Goal: Communication & Community: Answer question/provide support

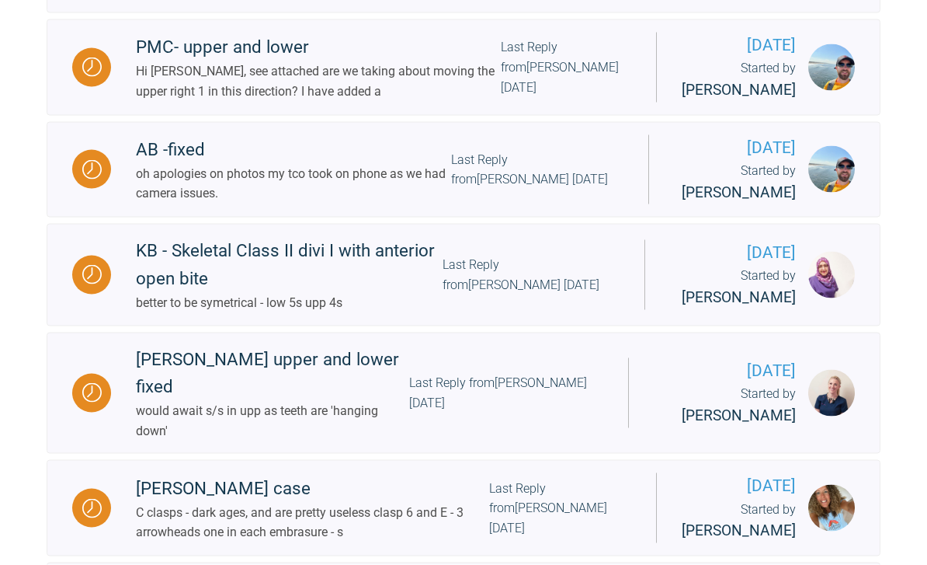
scroll to position [1494, 0]
click at [548, 189] on div "Last Reply from [PERSON_NAME] [DATE]" at bounding box center [537, 169] width 172 height 40
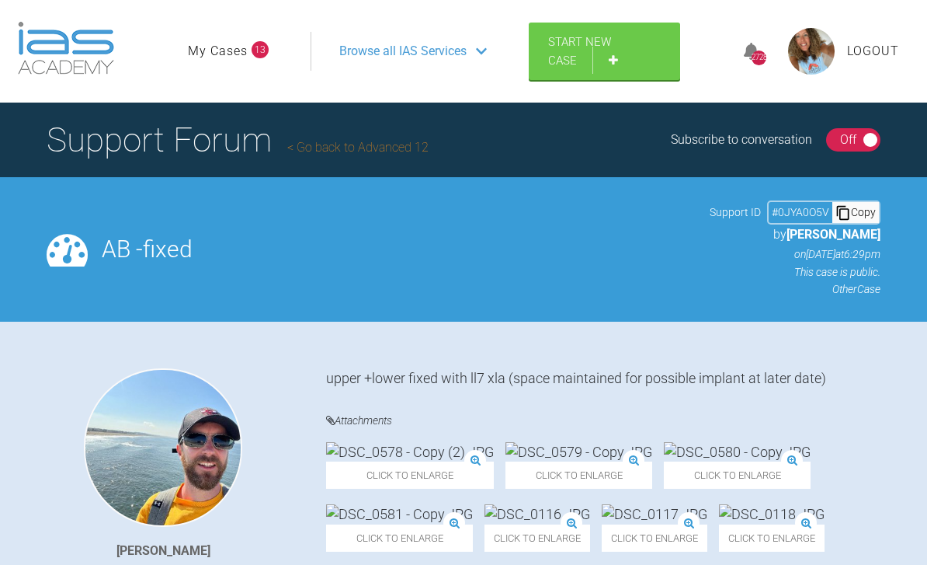
click at [384, 146] on link "Go back to Advanced 12" at bounding box center [357, 147] width 141 height 15
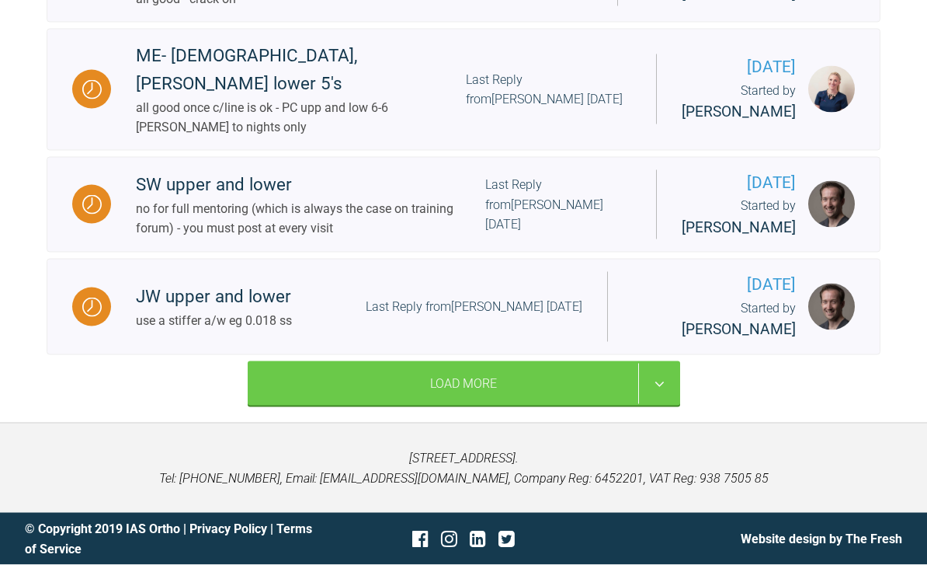
scroll to position [2312, 0]
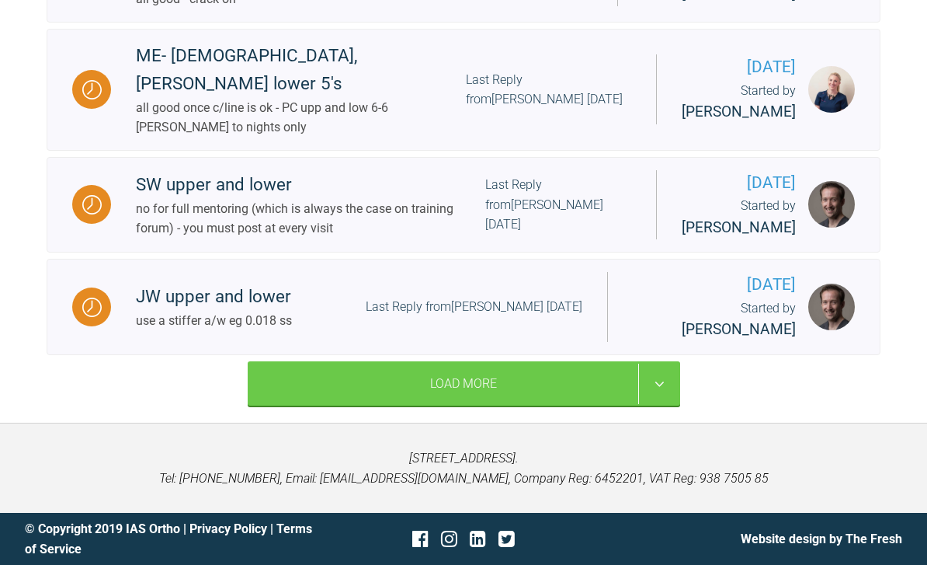
click at [630, 406] on div "Load More" at bounding box center [464, 383] width 433 height 45
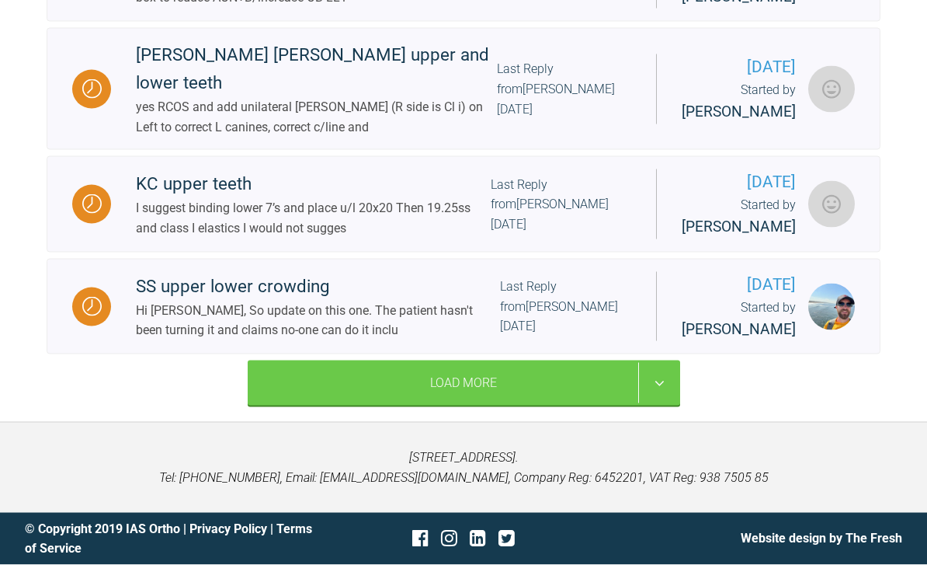
scroll to position [4563, 0]
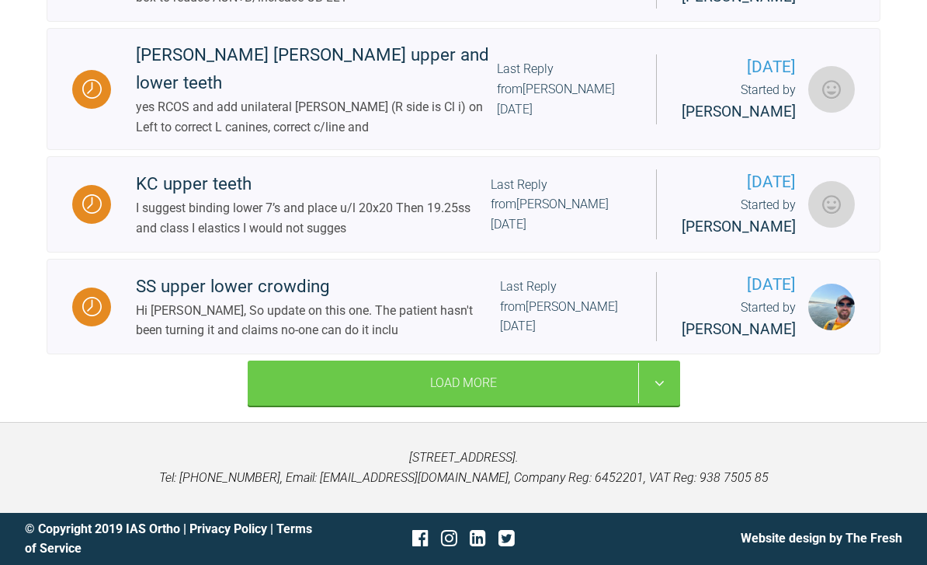
click at [603, 405] on div "Load More" at bounding box center [464, 382] width 433 height 45
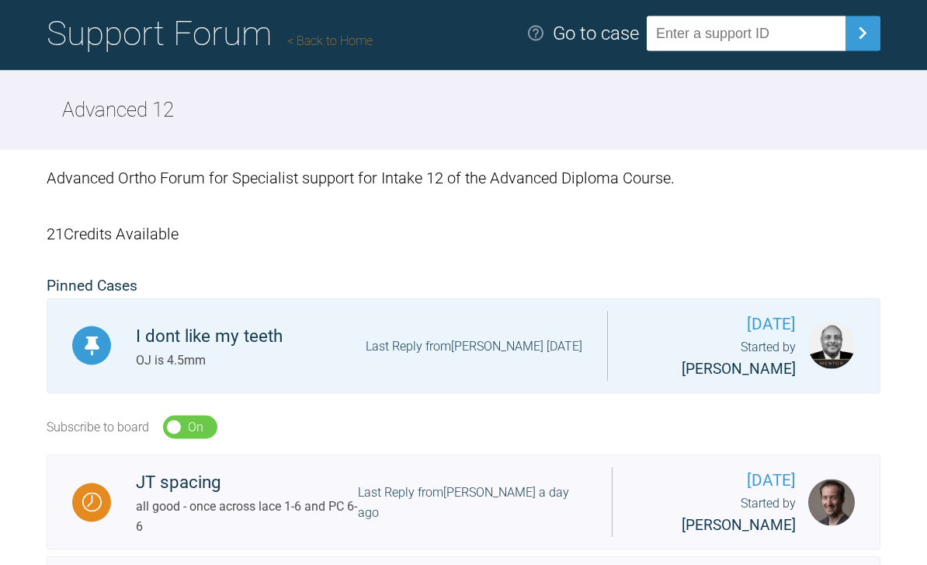
scroll to position [0, 0]
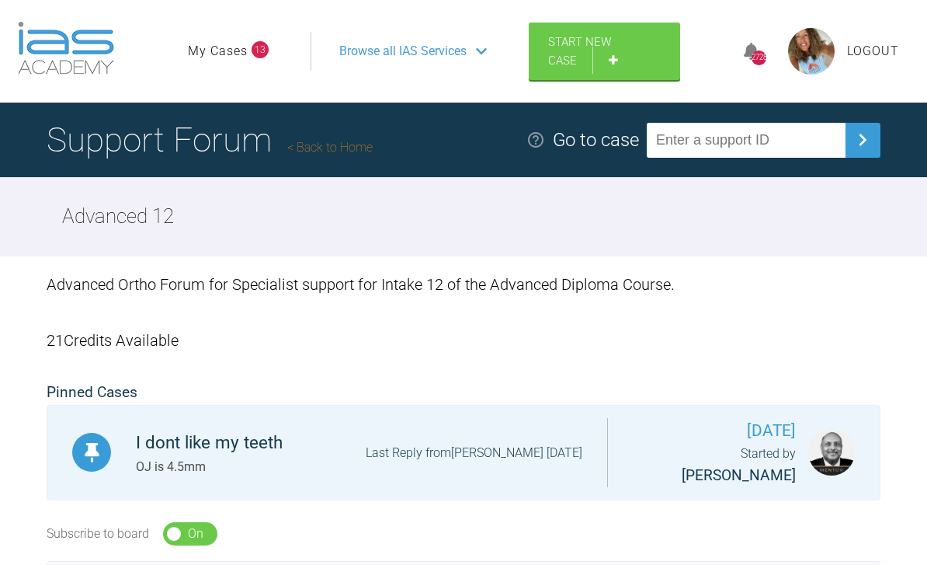
click at [463, 57] on span "Browse all IAS Services" at bounding box center [402, 51] width 127 height 20
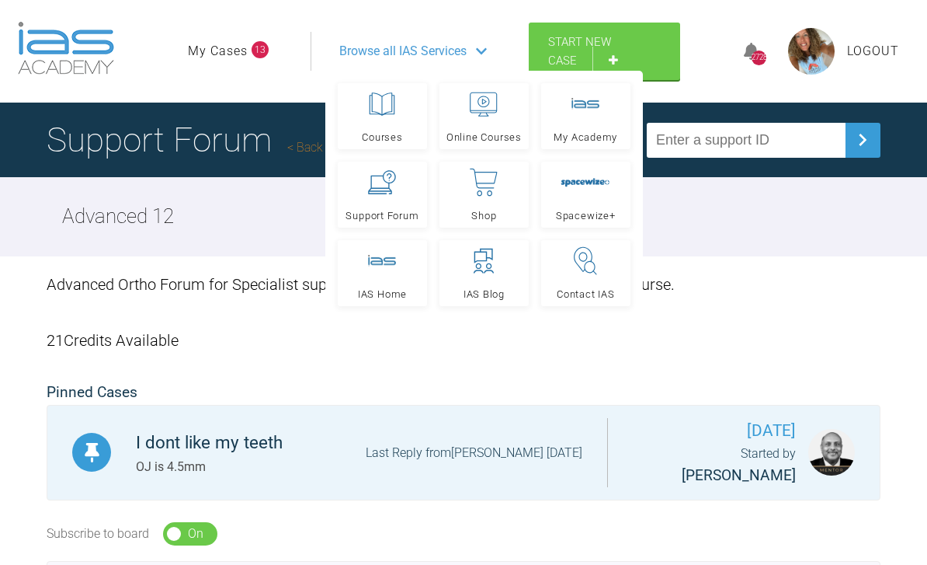
click at [247, 51] on link "My Cases" at bounding box center [218, 51] width 60 height 20
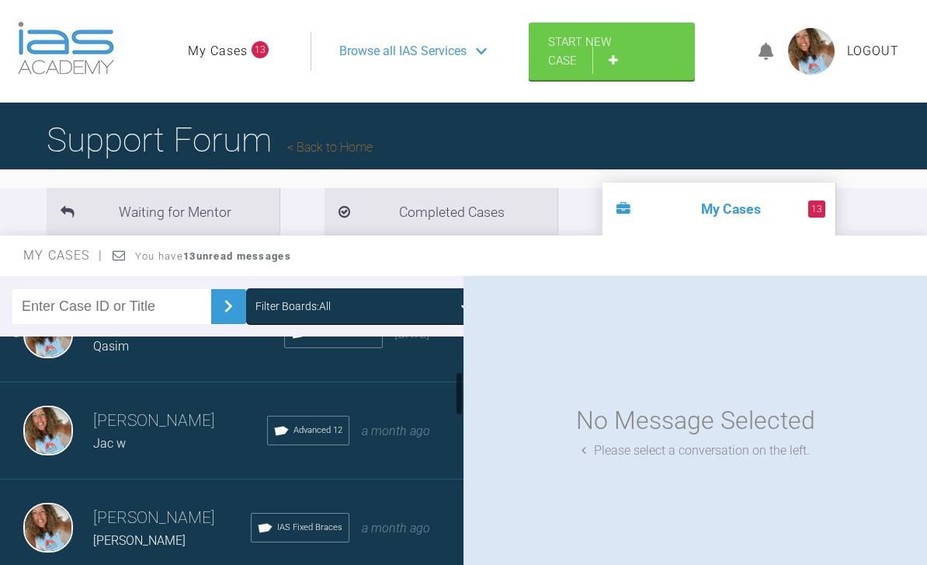
scroll to position [249, 0]
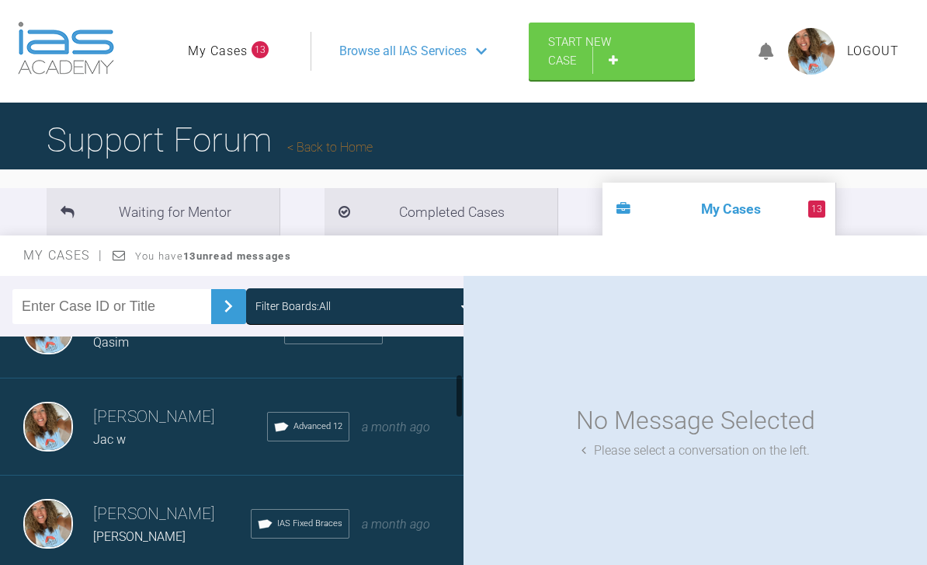
click at [426, 358] on div "[PERSON_NAME] Qasim IAS Fixed Braces [DATE]" at bounding box center [232, 329] width 464 height 97
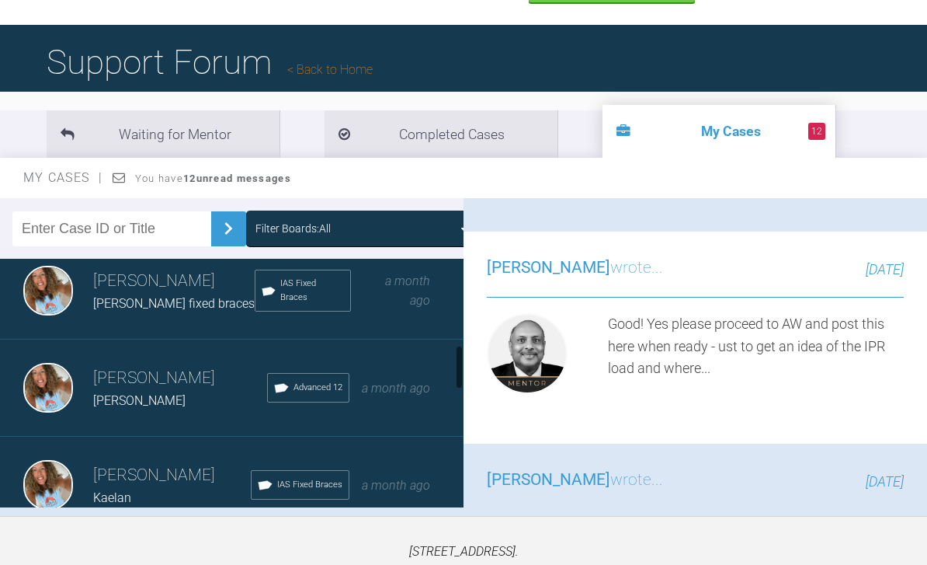
scroll to position [601, 0]
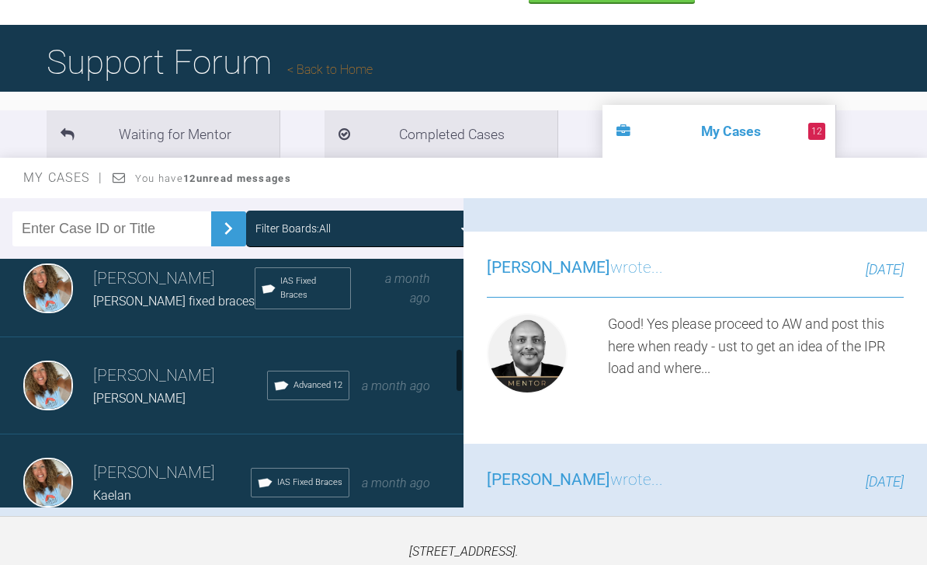
click at [408, 395] on div "a month ago" at bounding box center [396, 386] width 68 height 20
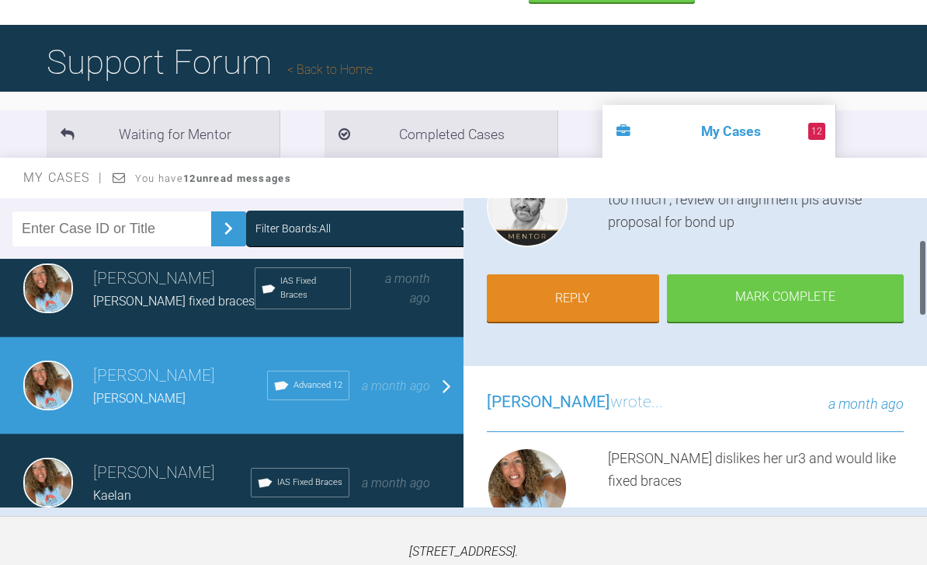
scroll to position [103, 0]
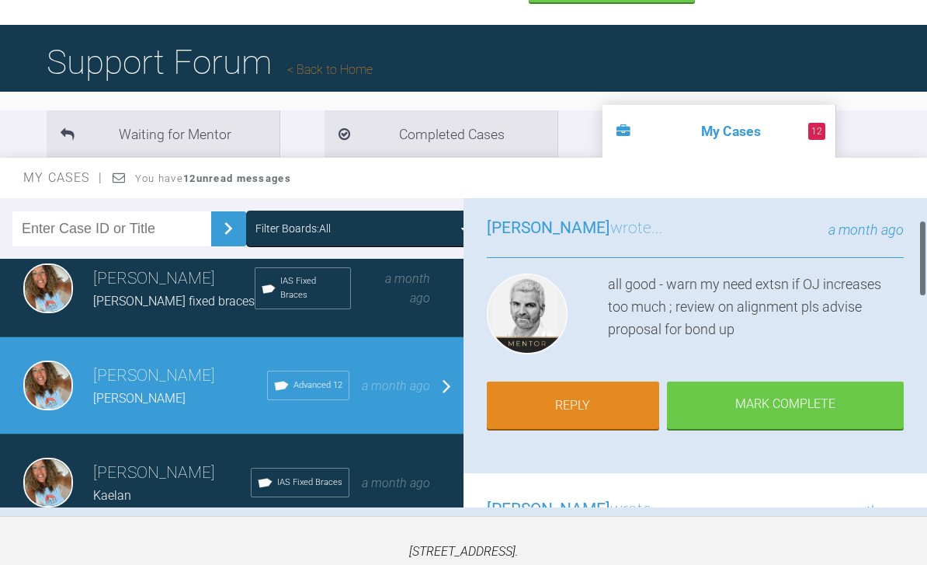
click at [603, 412] on link "Reply" at bounding box center [573, 405] width 172 height 48
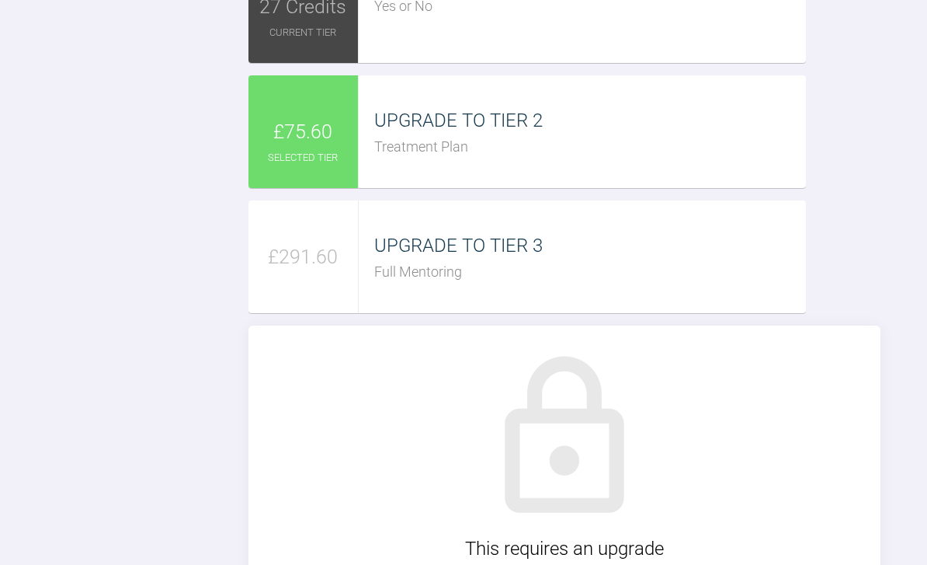
scroll to position [1779, 0]
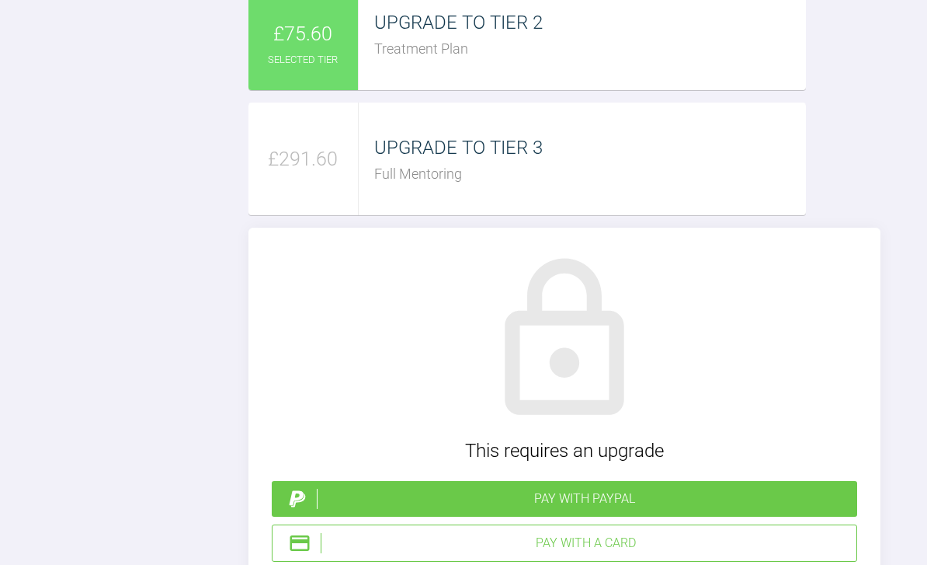
click at [666, 61] on div "Treatment Plan" at bounding box center [590, 49] width 432 height 23
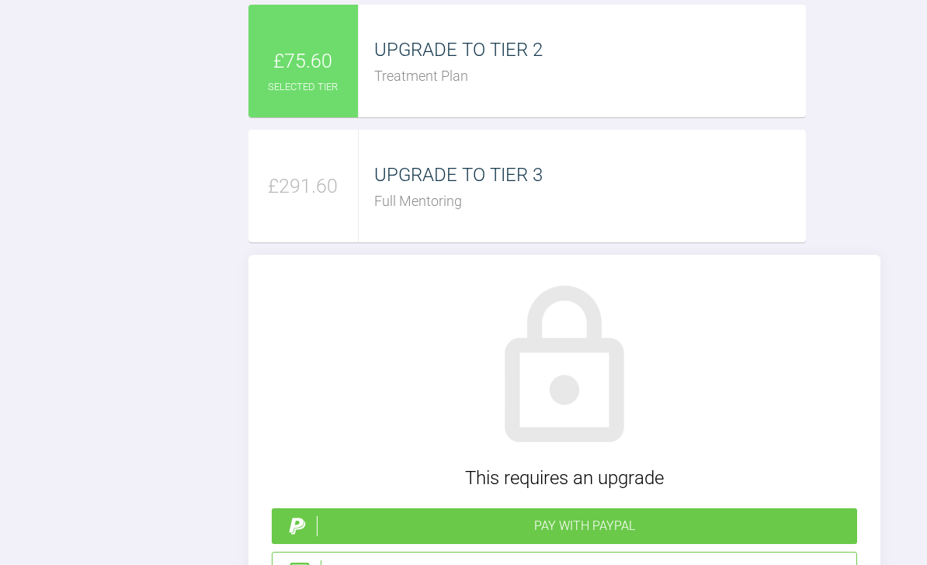
scroll to position [1751, 0]
click at [852, 337] on div "27 Credits Yes or No £75.60 UPGRADE TO TIER 2 Treatment Plan £291.60 UPGRADE TO…" at bounding box center [565, 246] width 632 height 732
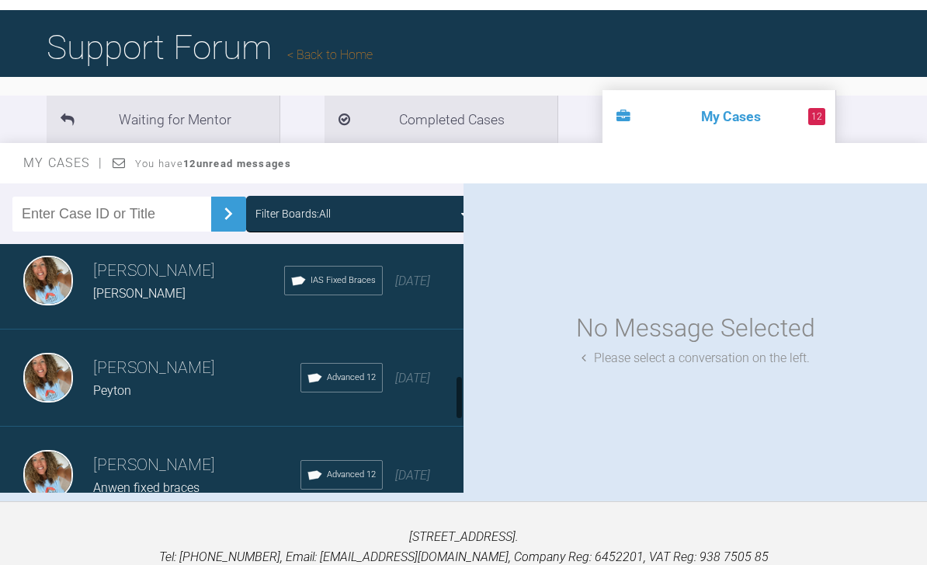
scroll to position [886, 0]
click at [423, 287] on span "[DATE]" at bounding box center [412, 280] width 35 height 15
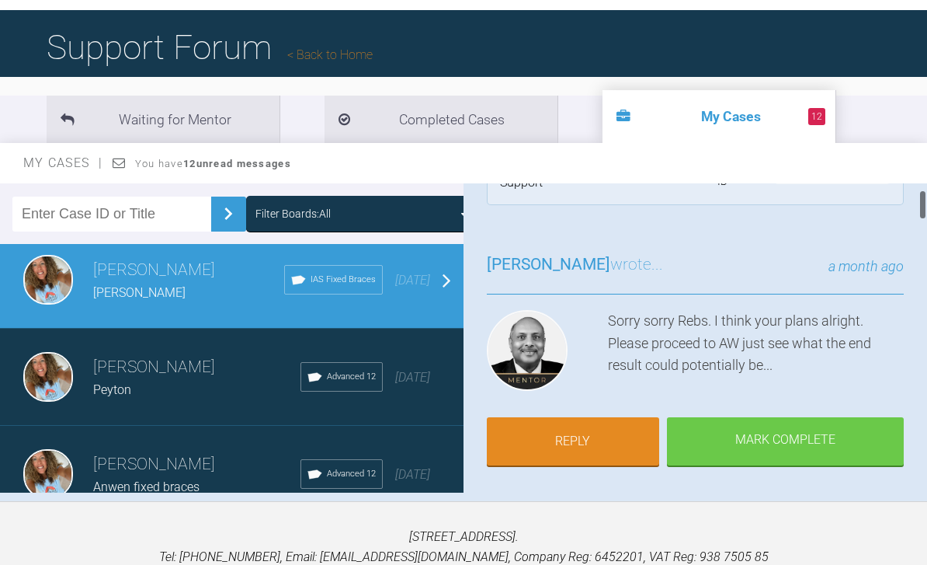
scroll to position [106, 0]
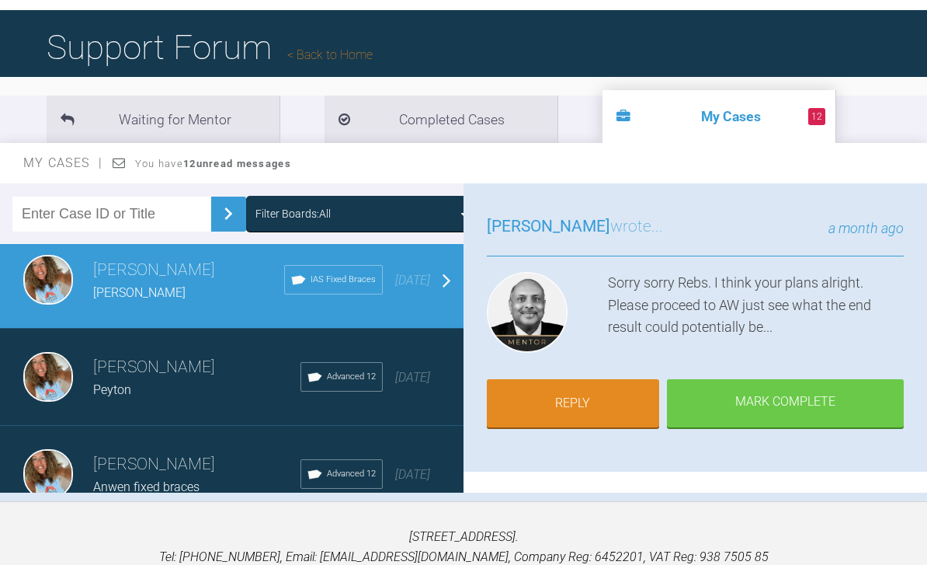
click at [613, 391] on link "Reply" at bounding box center [573, 403] width 172 height 48
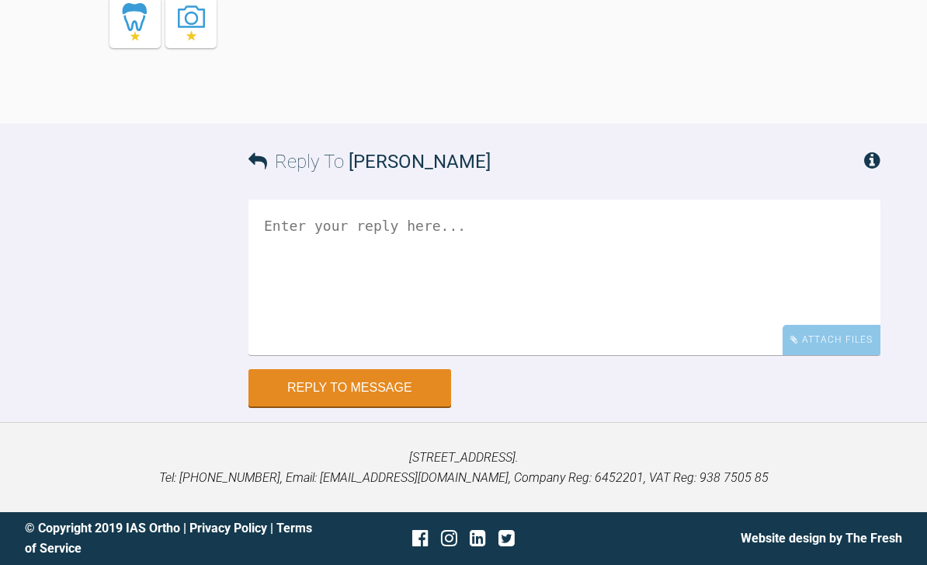
scroll to position [5684, 0]
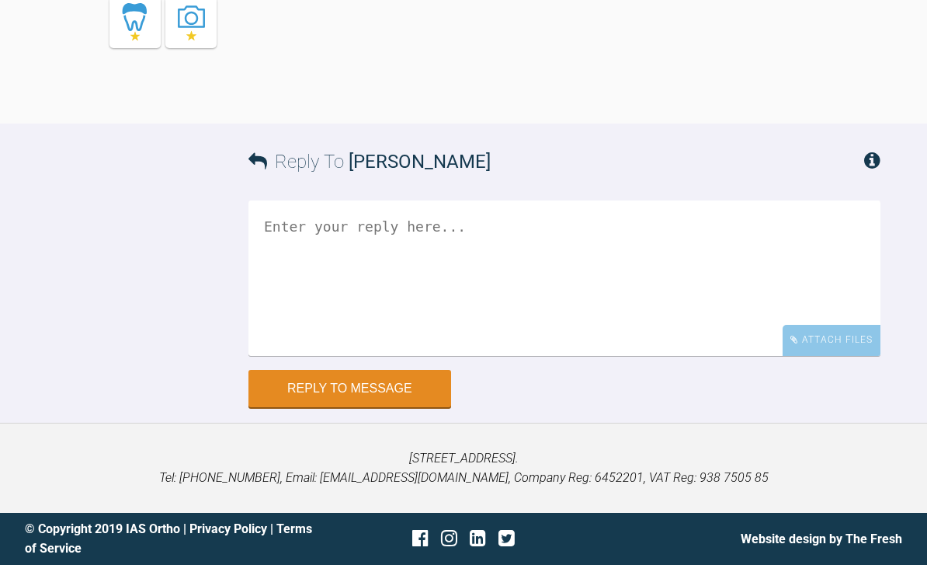
click at [532, 295] on textarea at bounding box center [565, 277] width 632 height 155
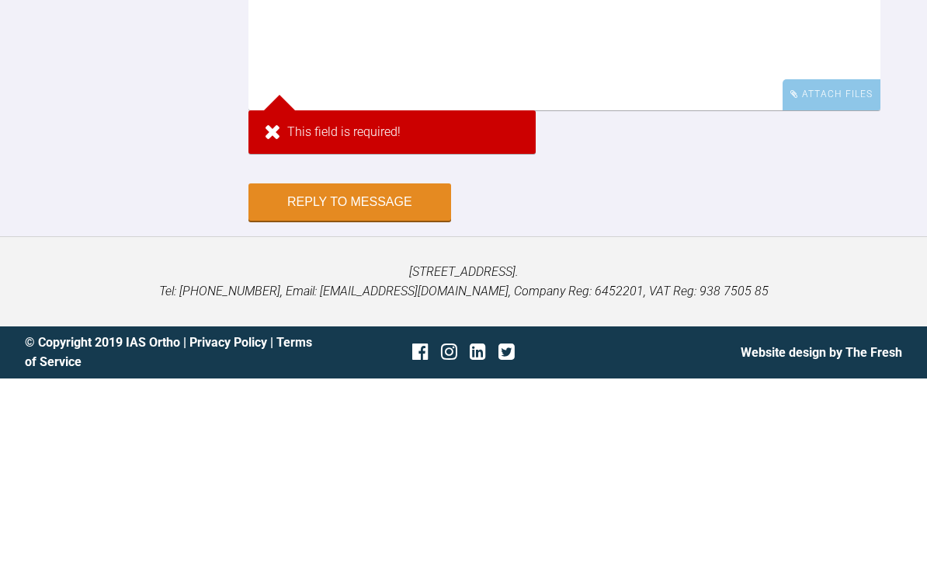
scroll to position [5709, 0]
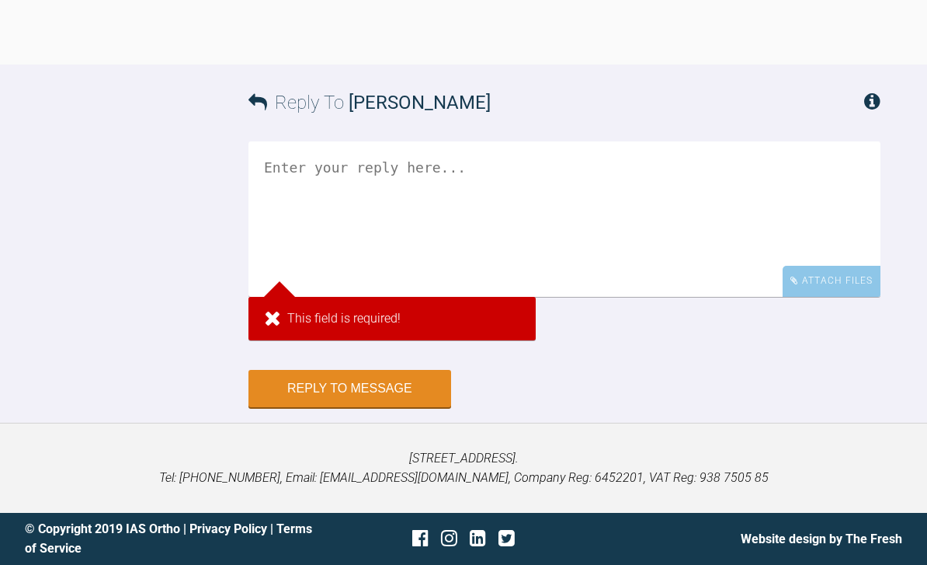
click at [499, 280] on textarea at bounding box center [565, 218] width 632 height 155
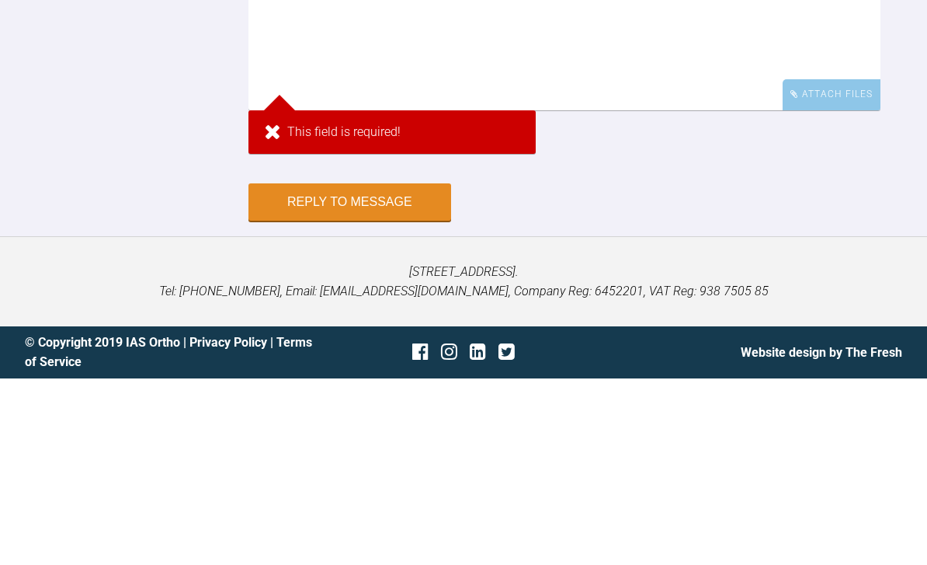
click at [488, 141] on textarea at bounding box center [565, 218] width 632 height 155
click at [489, 141] on textarea at bounding box center [565, 218] width 632 height 155
paste textarea "https://iaslab.co.uk/OnyxTest/Viewer/main.html?mlink=https://iaslab.co.uk/OnyxT…"
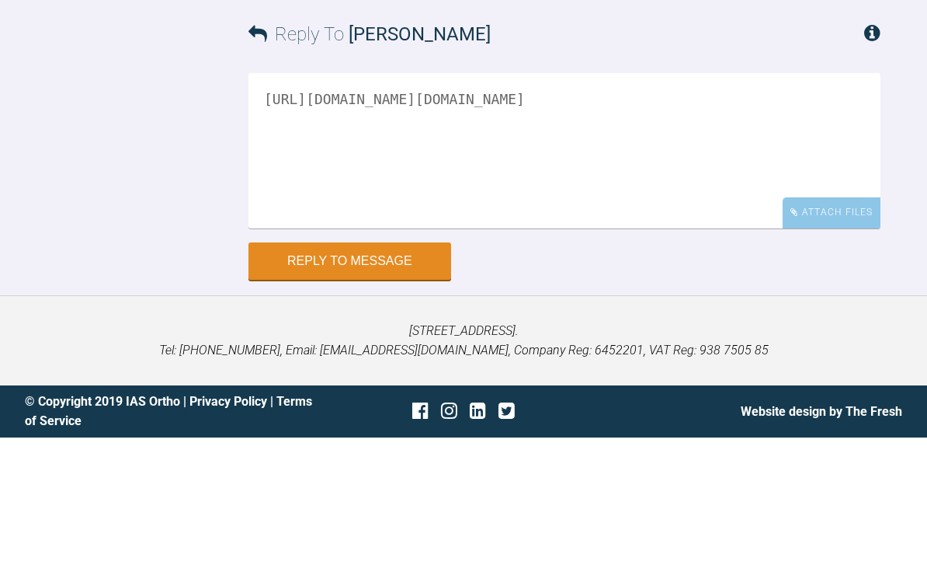
click at [272, 200] on textarea "https://iaslab.co.uk/OnyxTest/Viewer/main.html?mlink=https://iaslab.co.uk/OnyxT…" at bounding box center [565, 277] width 632 height 155
click at [283, 200] on textarea "https://iaslab.co.uk/OnyxTest/Viewer/main.html?mlink=https://iaslab.co.uk/OnyxT…" at bounding box center [565, 277] width 632 height 155
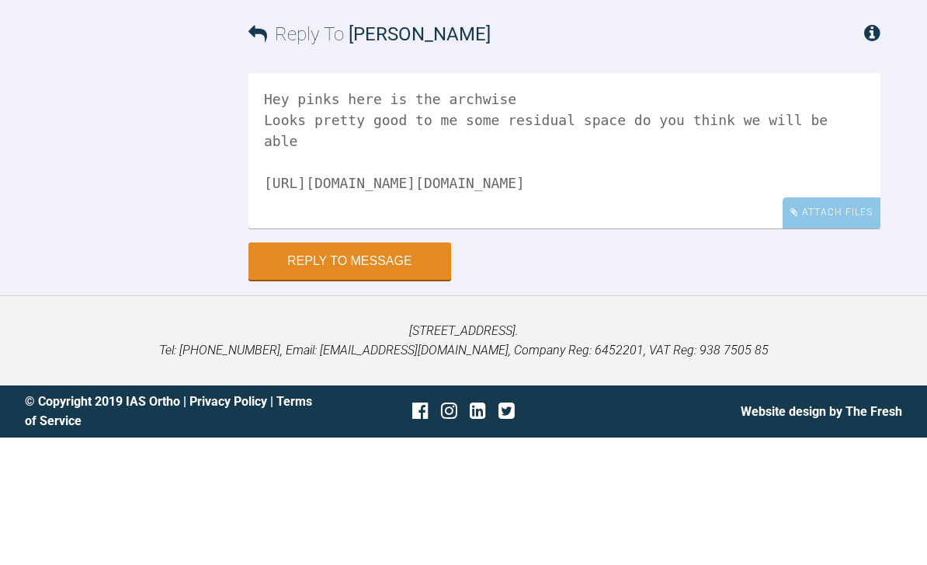
click at [650, 216] on textarea "Hey pinks here is the archwise Looks pretty good to me some residual space do y…" at bounding box center [565, 277] width 632 height 155
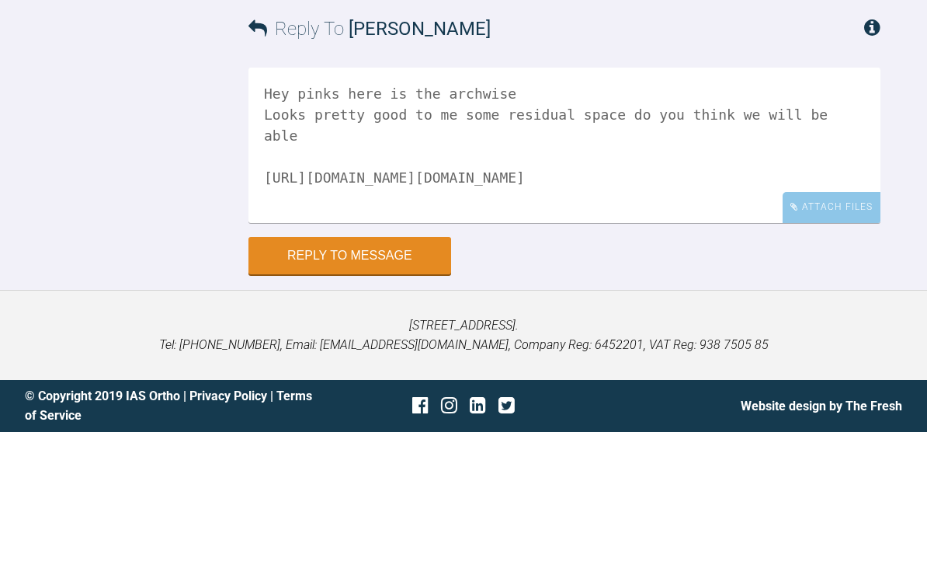
click at [496, 221] on textarea "Hey pinks here is the archwise Looks pretty good to me some residual space do y…" at bounding box center [565, 277] width 632 height 155
click at [322, 200] on textarea "Hey pinks here is the archwise Looks pretty good to me some residual space do y…" at bounding box center [565, 277] width 632 height 155
paste textarea "https://iaslab.co.uk/OnyxTest/Viewer/main.html?mlink=https://iaslab.co.uk/OnyxT…"
click at [743, 200] on textarea "Hey pinks here is the archwise Looks pretty good to me some residual space do y…" at bounding box center [565, 277] width 632 height 155
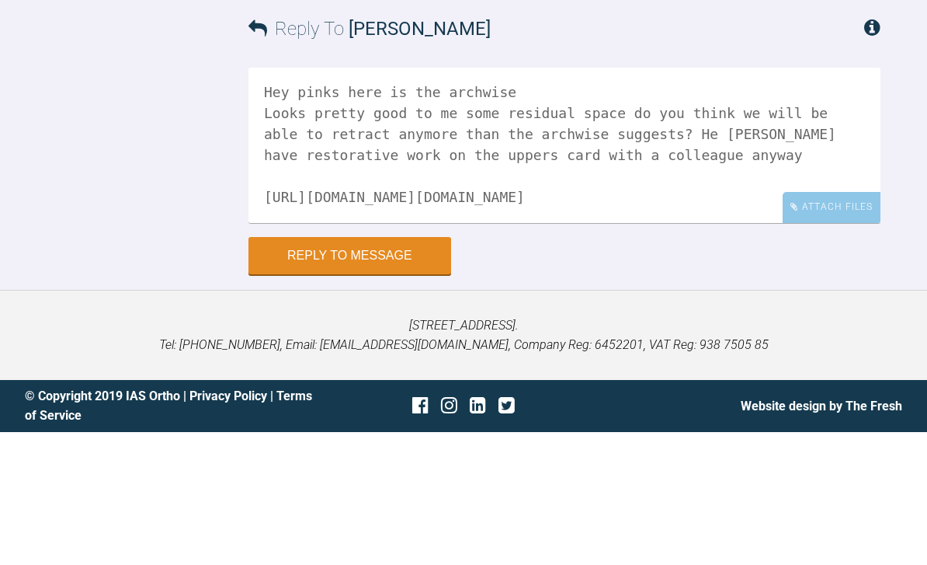
scroll to position [45, 0]
type textarea "Hey pinks here is the archwise Looks pretty good to me some residual space do y…"
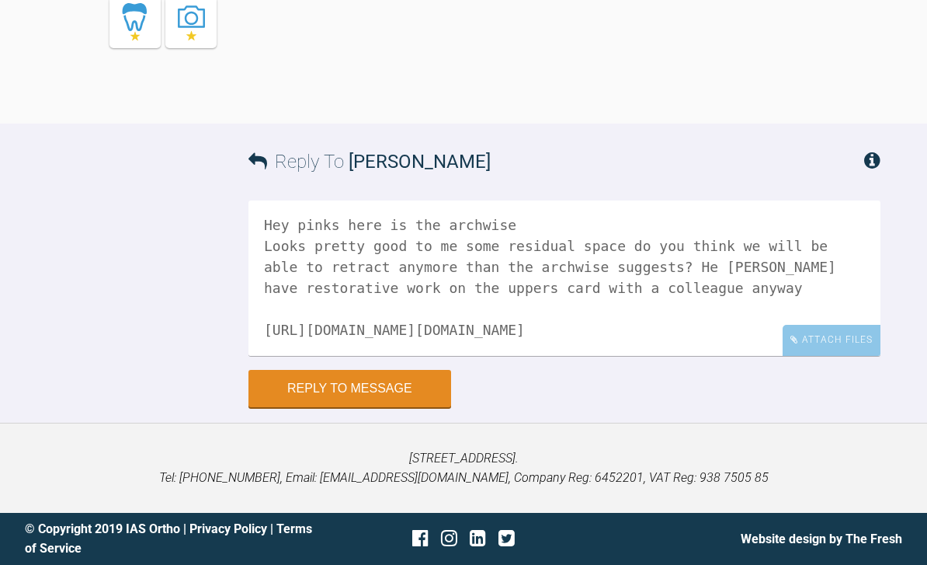
scroll to position [43, 0]
click at [395, 407] on button "Reply to Message" at bounding box center [350, 388] width 203 height 37
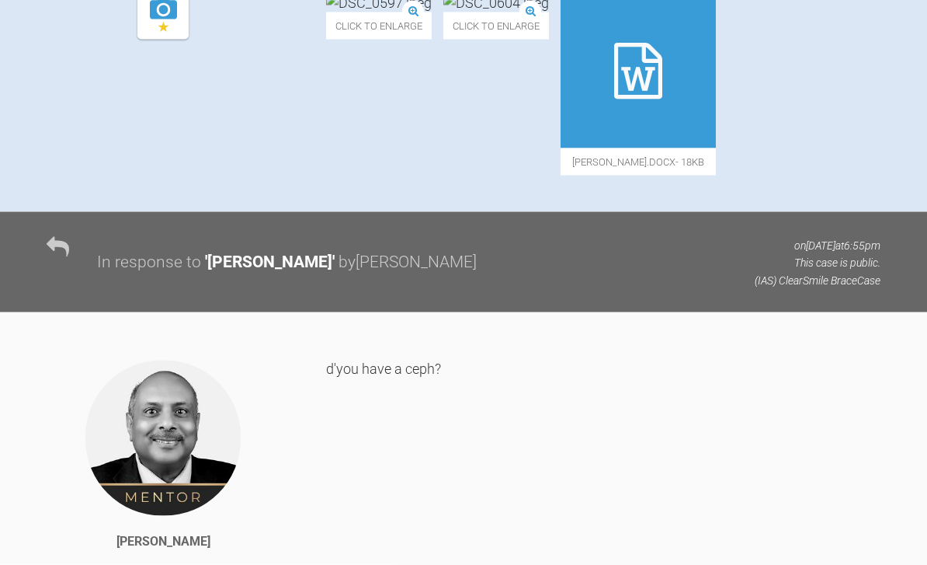
scroll to position [0, 0]
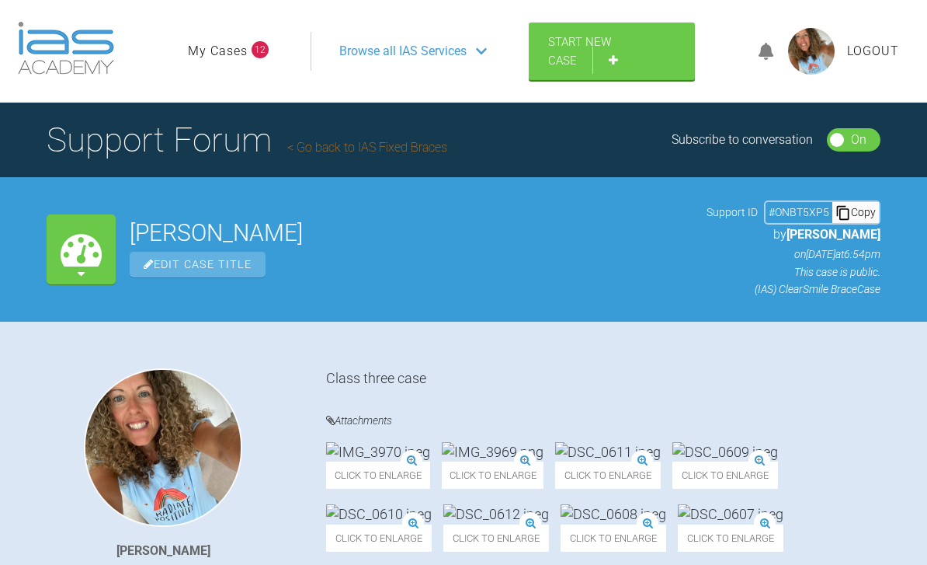
click at [218, 54] on link "My Cases" at bounding box center [218, 51] width 60 height 20
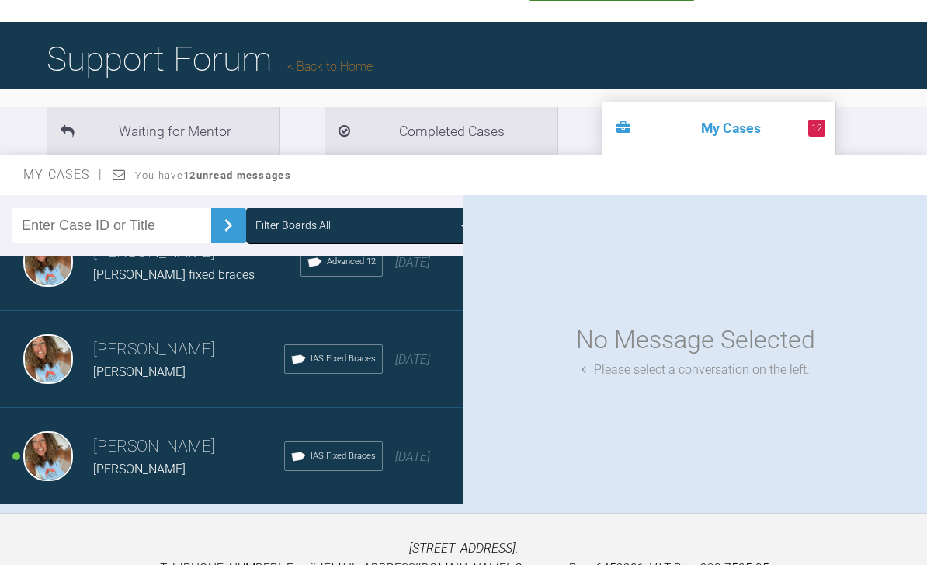
scroll to position [1692, 0]
click at [311, 531] on div "Load more" at bounding box center [232, 530] width 464 height 48
click at [256, 533] on div "Load more" at bounding box center [232, 530] width 464 height 48
click at [440, 523] on div "Load more" at bounding box center [232, 530] width 464 height 48
click at [243, 534] on h3 "[PERSON_NAME]" at bounding box center [188, 544] width 191 height 26
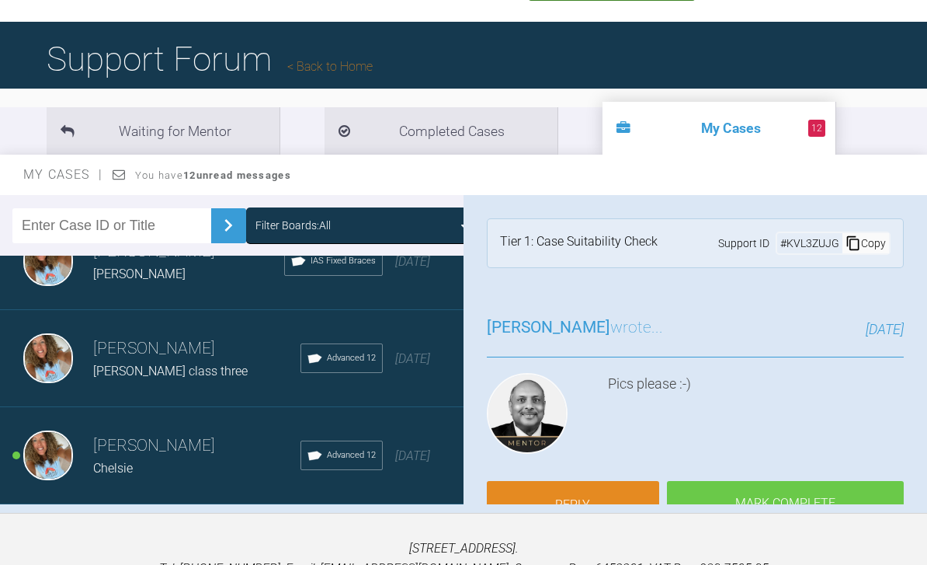
scroll to position [7517, 0]
click at [326, 529] on div "Load more" at bounding box center [232, 530] width 464 height 48
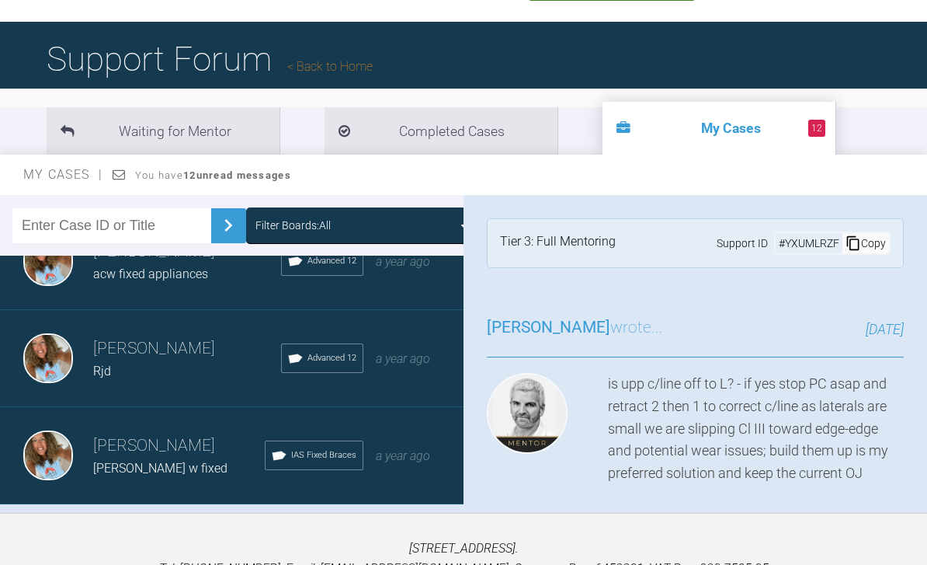
scroll to position [9458, 0]
click at [340, 531] on div "Load more" at bounding box center [232, 530] width 464 height 48
click at [357, 529] on div "Load more" at bounding box center [232, 530] width 464 height 48
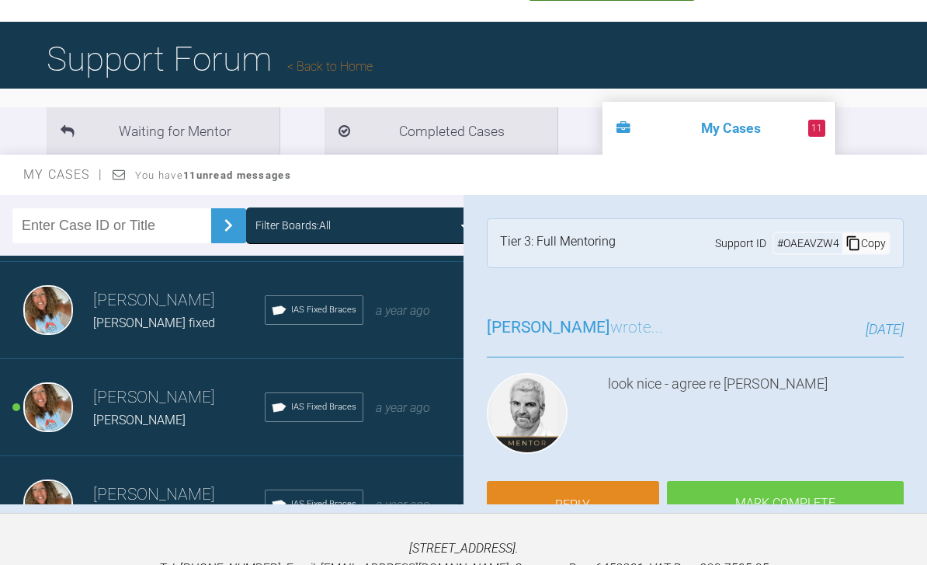
scroll to position [11839, 0]
click at [412, 325] on div "Rebecca Lynne Williams Irene fixed IAS Fixed Braces a year ago" at bounding box center [232, 309] width 464 height 97
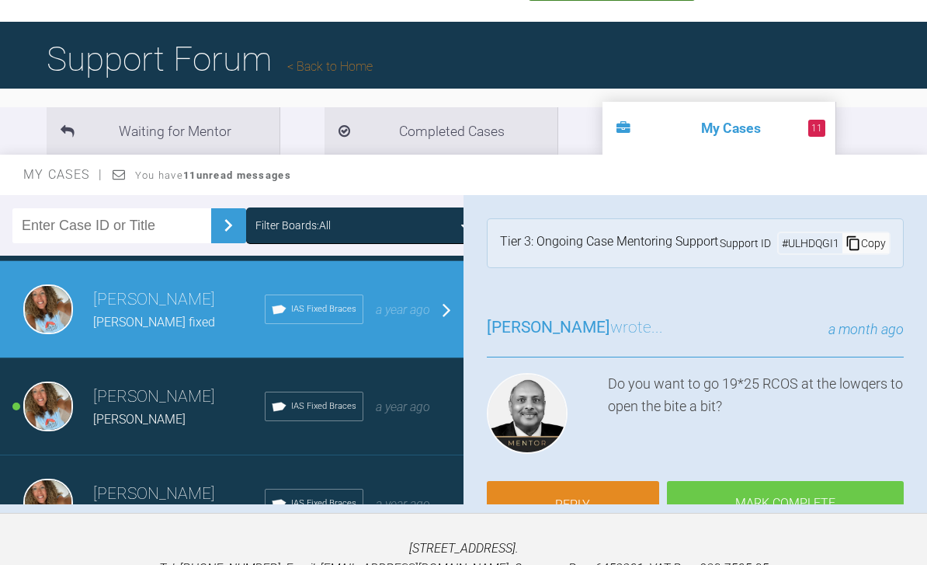
click at [600, 509] on link "Reply" at bounding box center [573, 505] width 172 height 48
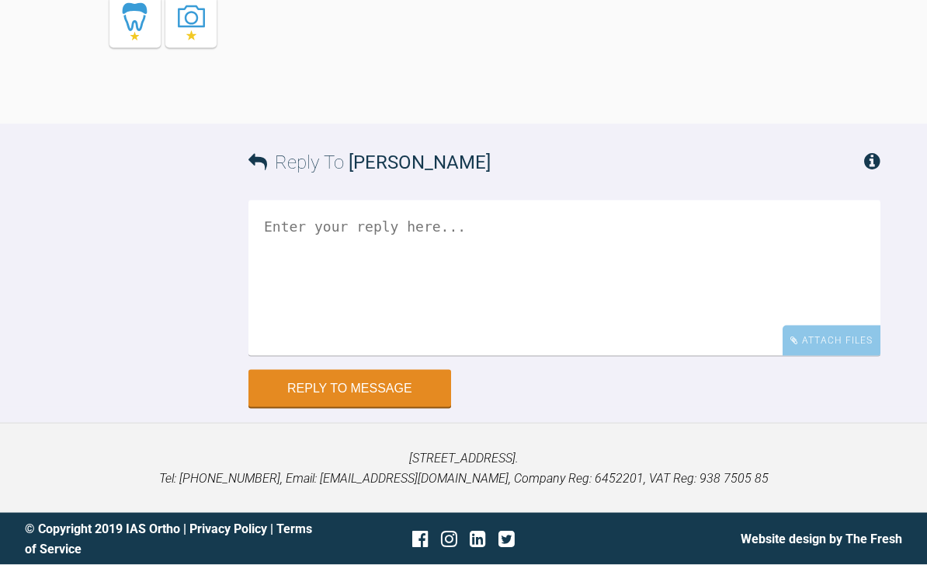
scroll to position [27701, 0]
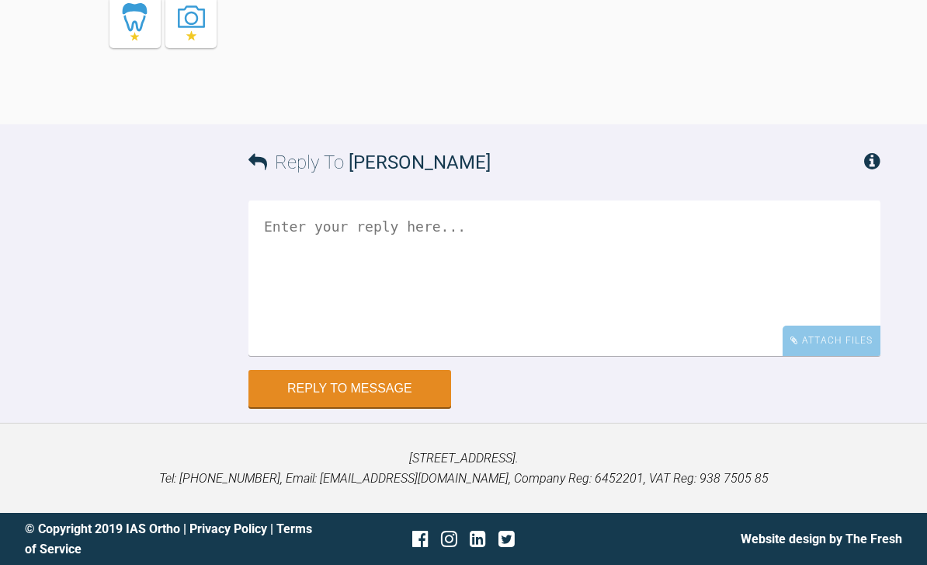
click at [828, 356] on div "Attach Files" at bounding box center [832, 340] width 98 height 30
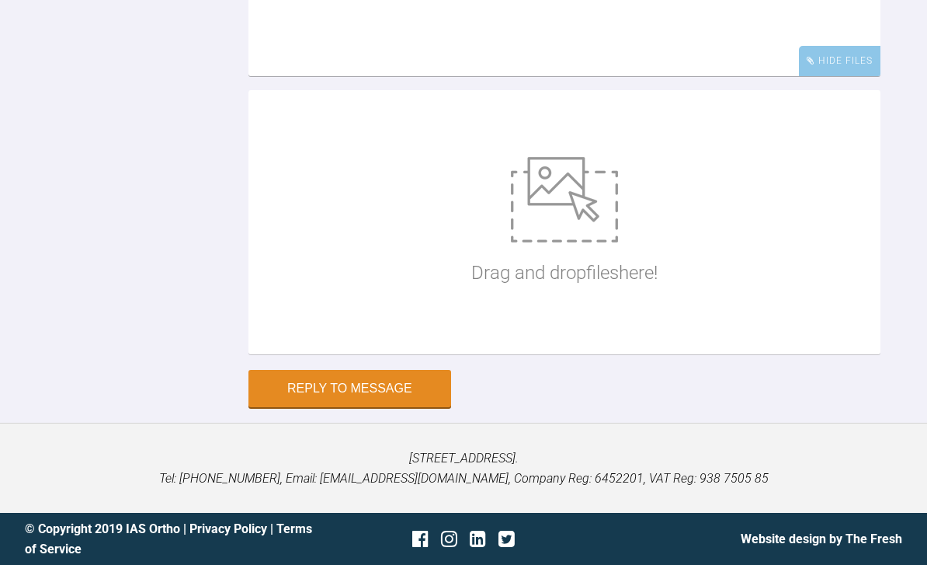
click at [585, 242] on img at bounding box center [564, 199] width 107 height 85
type input "C:\fakepath\DSC_0001.jpeg"
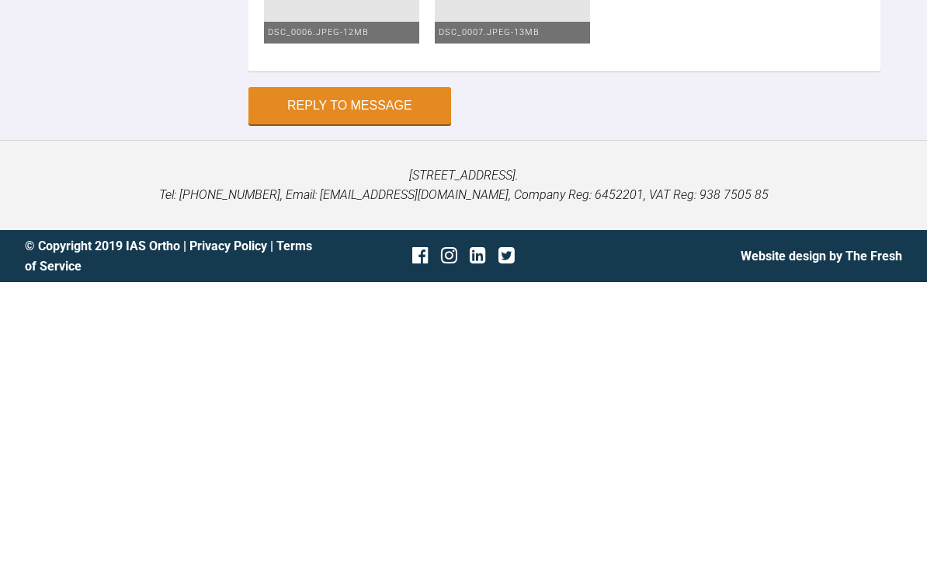
scroll to position [28247, 0]
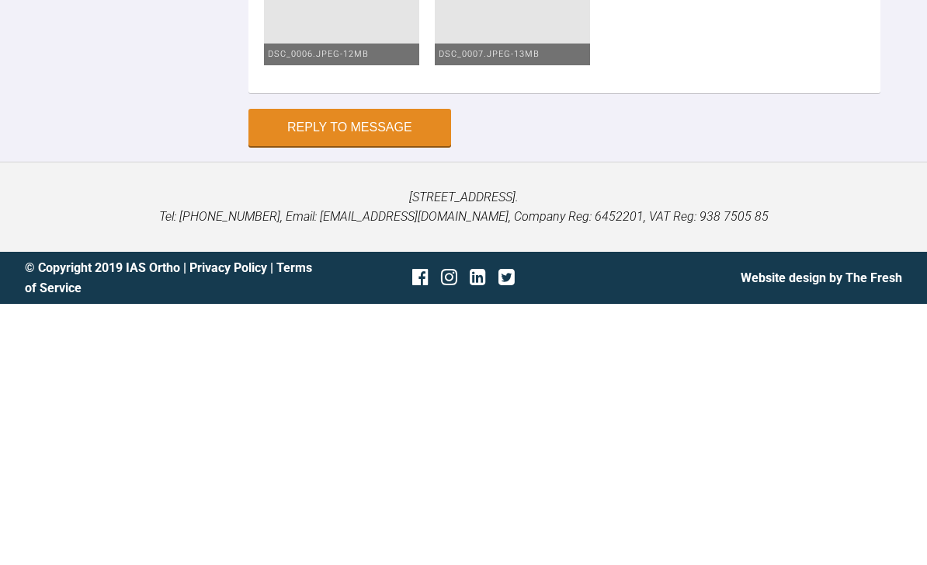
type textarea "1925 uppers and lowers and classII Elastics"
click at [795, 99] on ul "Delete DSC_0001.jpeg - 12MB Delete DSC_0002.jpeg - 13MB Delete DSC_0004.jpeg - …" at bounding box center [564, 171] width 601 height 336
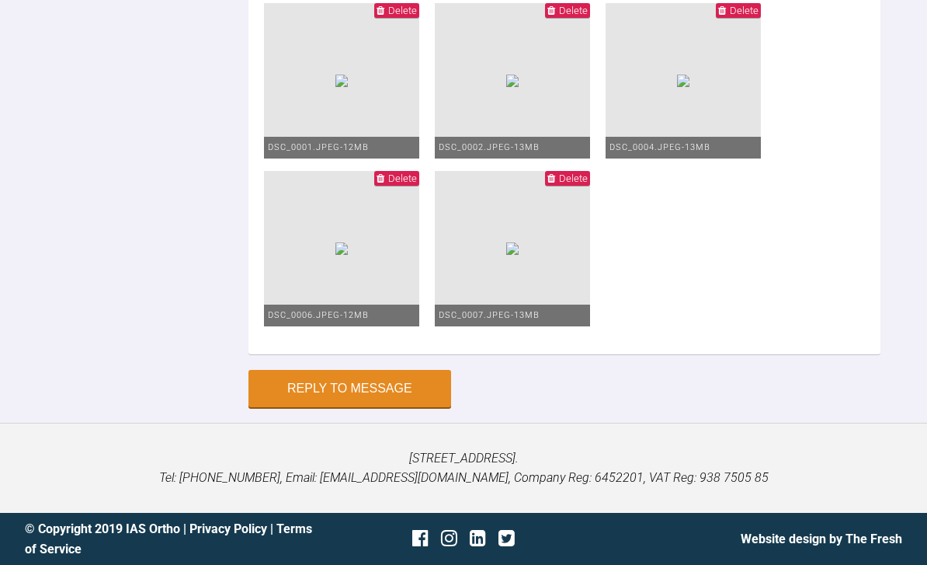
scroll to position [28098, 0]
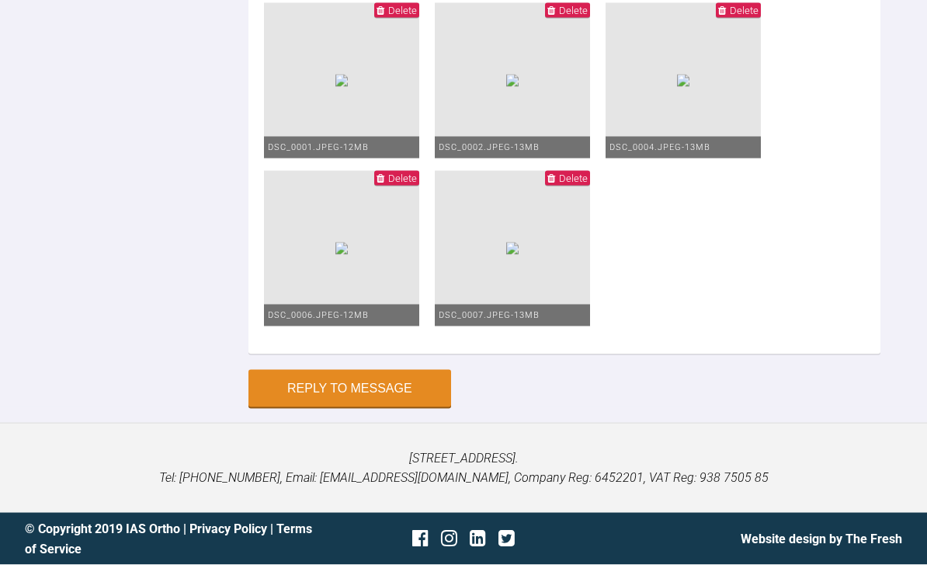
type input "C:\fakepath\DSC_0006.jpeg"
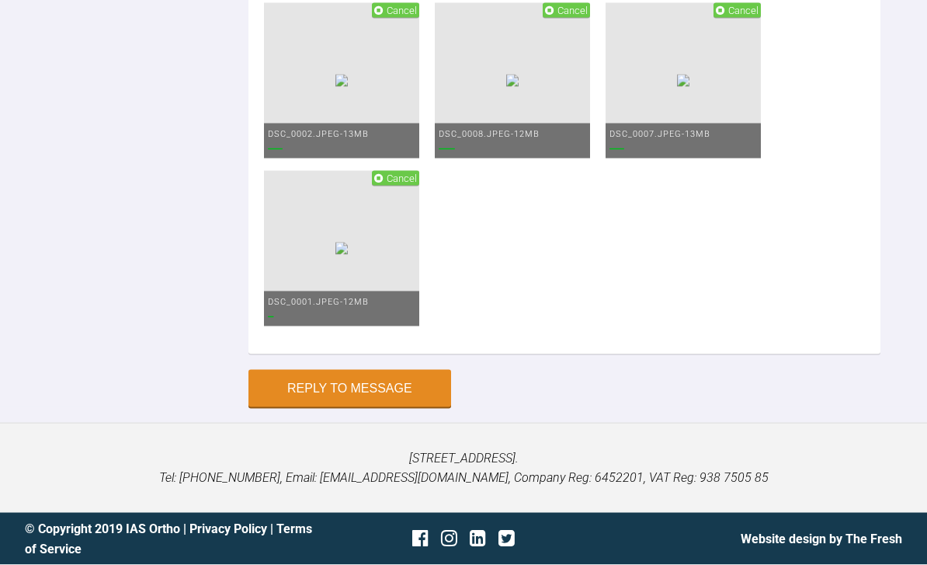
scroll to position [28414, 0]
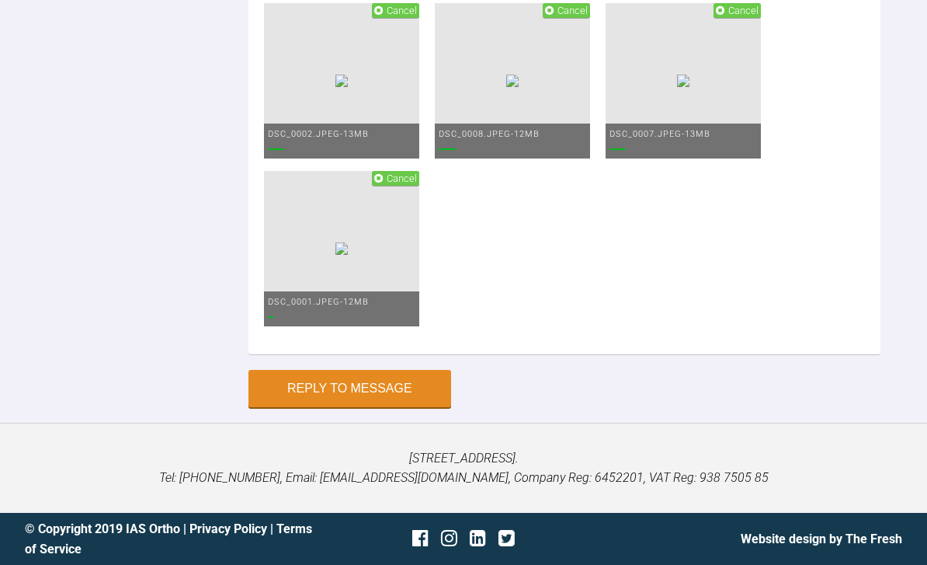
click at [380, 18] on span "Cancel" at bounding box center [395, 10] width 47 height 15
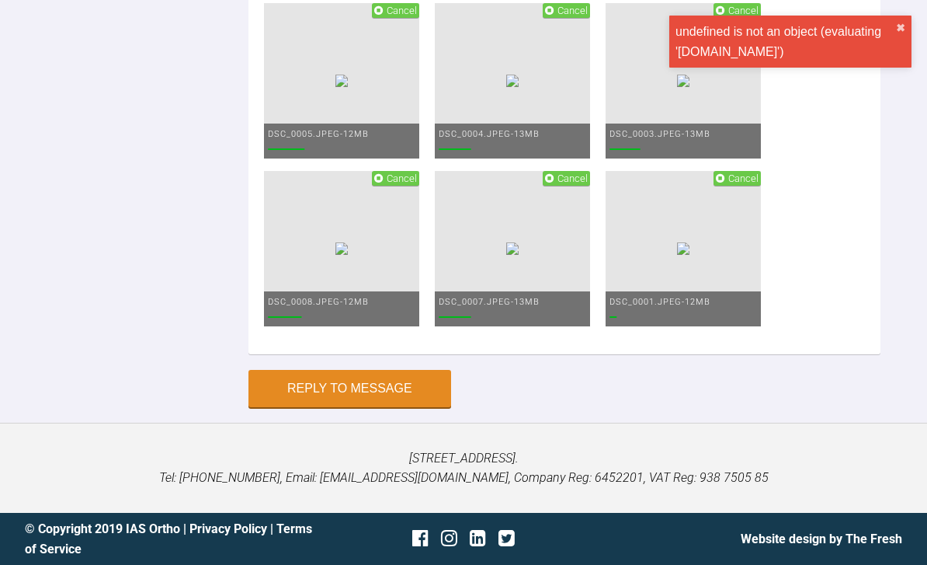
click at [746, 186] on span "Cancel" at bounding box center [737, 178] width 47 height 15
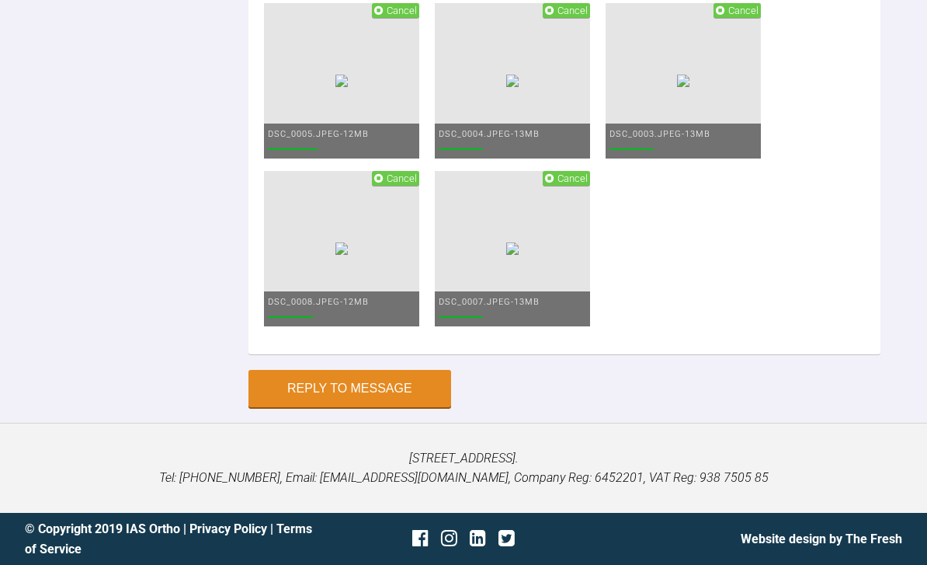
scroll to position [28318, 0]
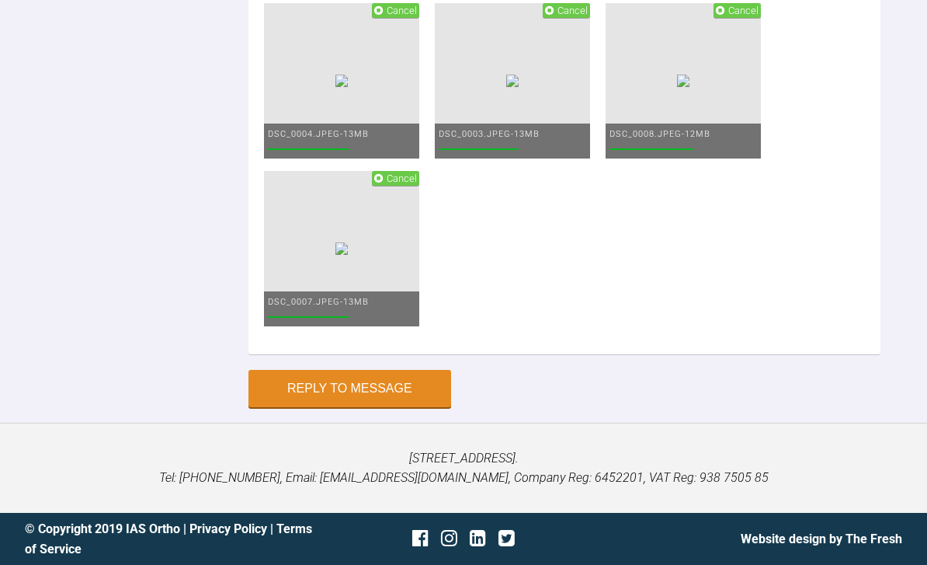
click at [572, 16] on span "Cancel" at bounding box center [573, 11] width 30 height 12
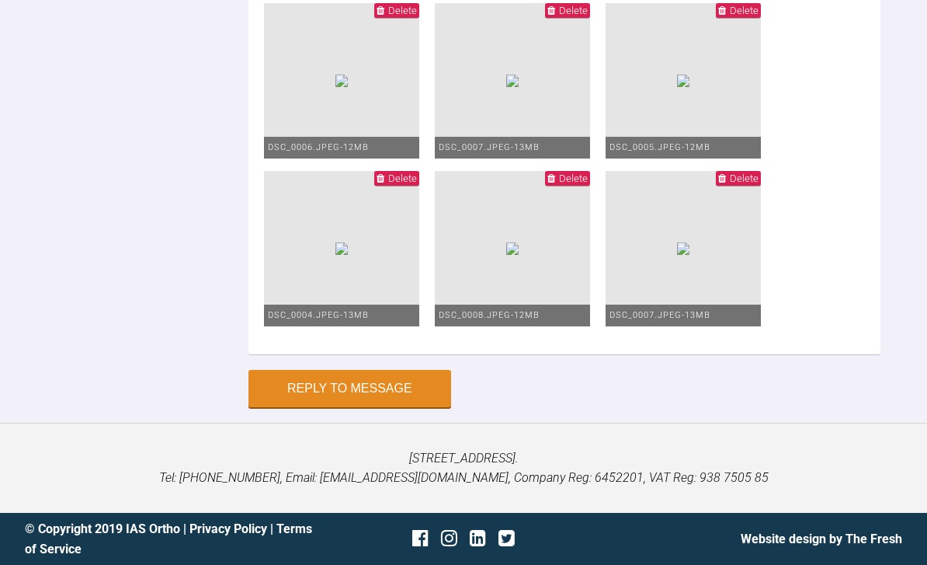
scroll to position [28183, 0]
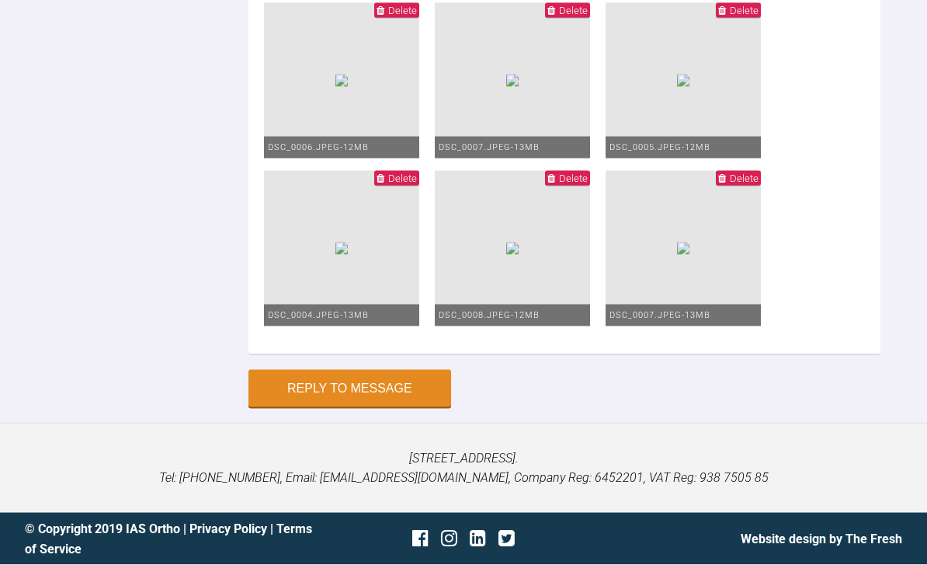
click at [690, 87] on img at bounding box center [683, 81] width 12 height 12
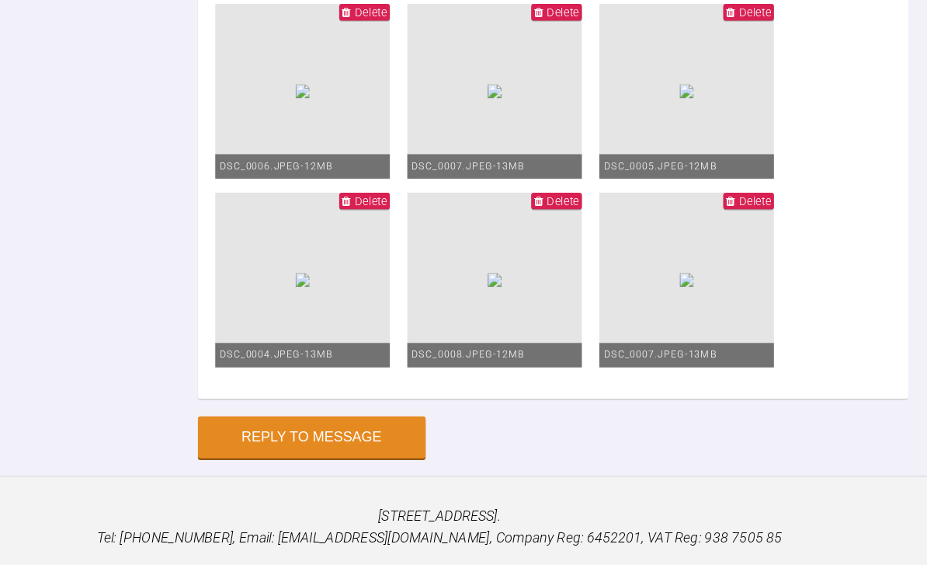
scroll to position [27787, 0]
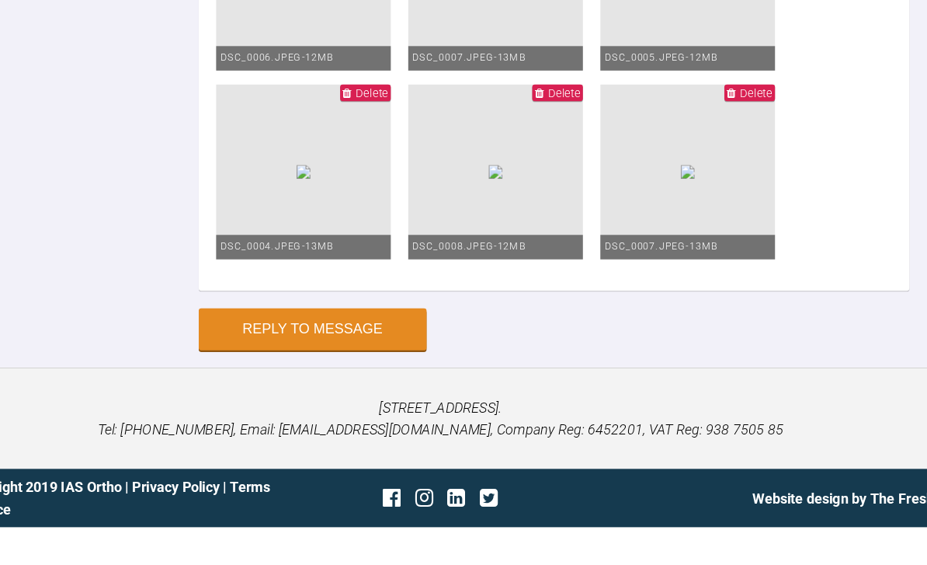
type textarea "1925 uppers and lowers with pc and classII Elastics lhs"
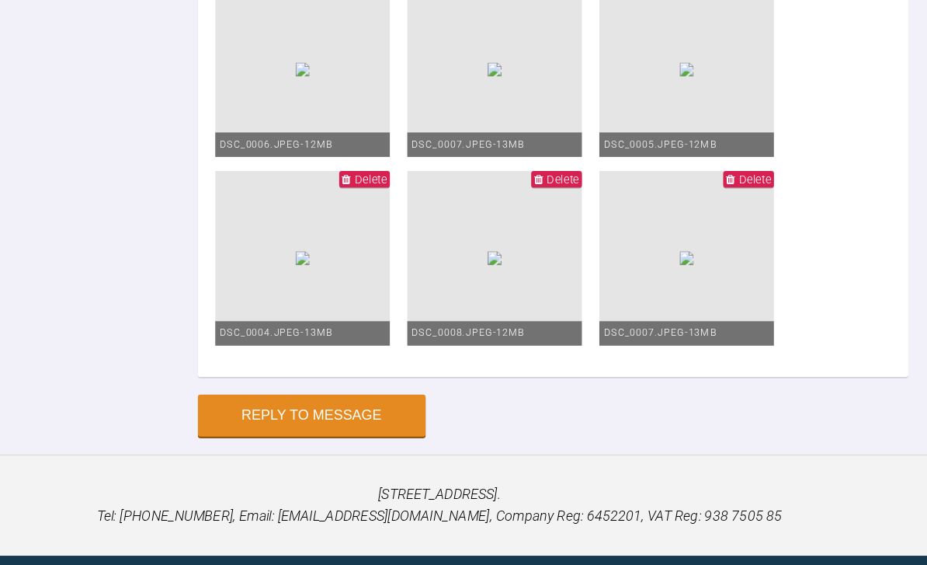
type input "C:\fakepath\DSC_0003.jpeg"
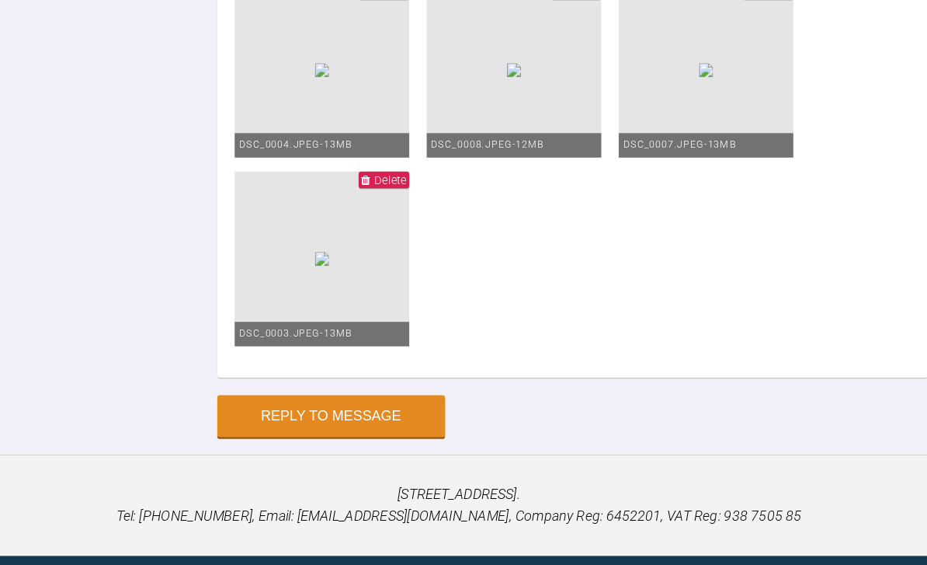
scroll to position [28526, 0]
click at [339, 407] on button "Reply to Message" at bounding box center [350, 388] width 203 height 37
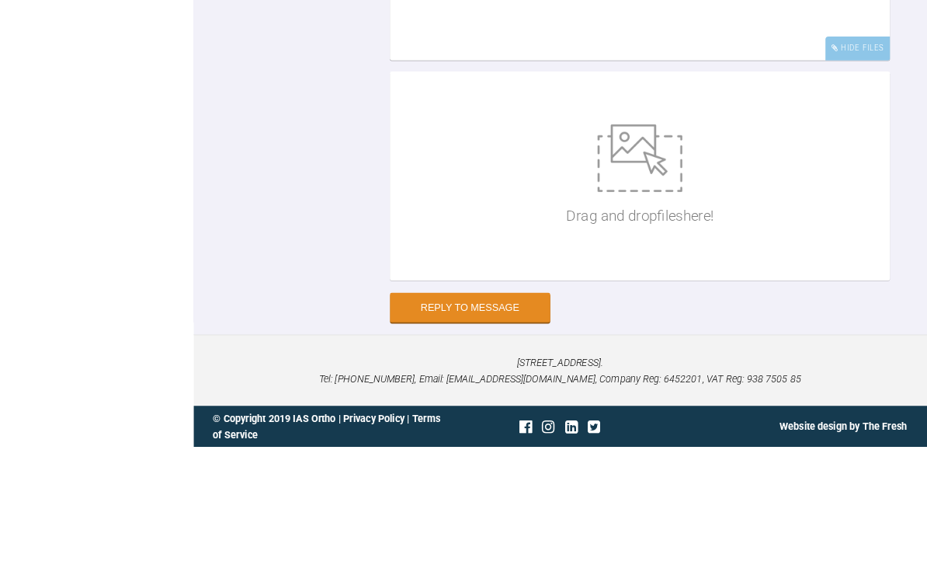
scroll to position [27942, 0]
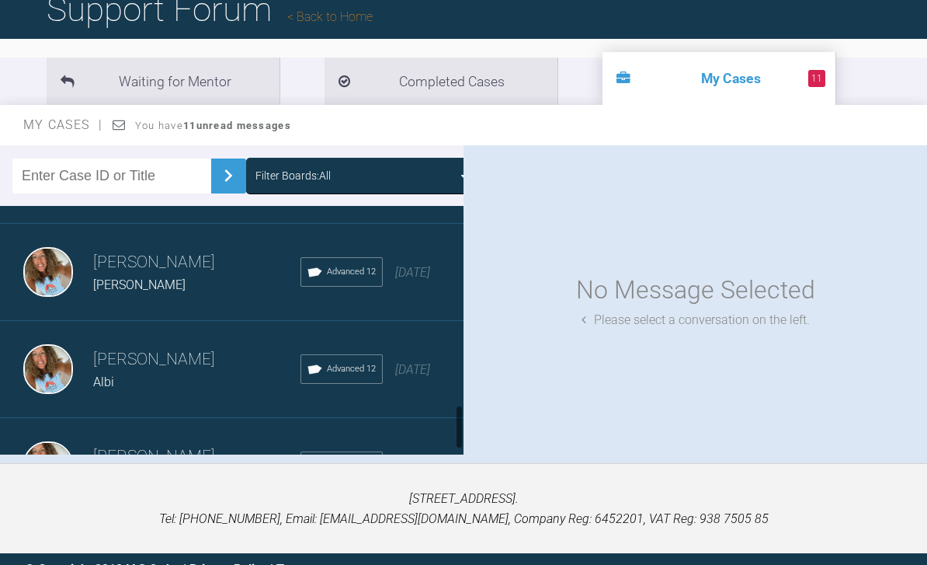
scroll to position [1344, 0]
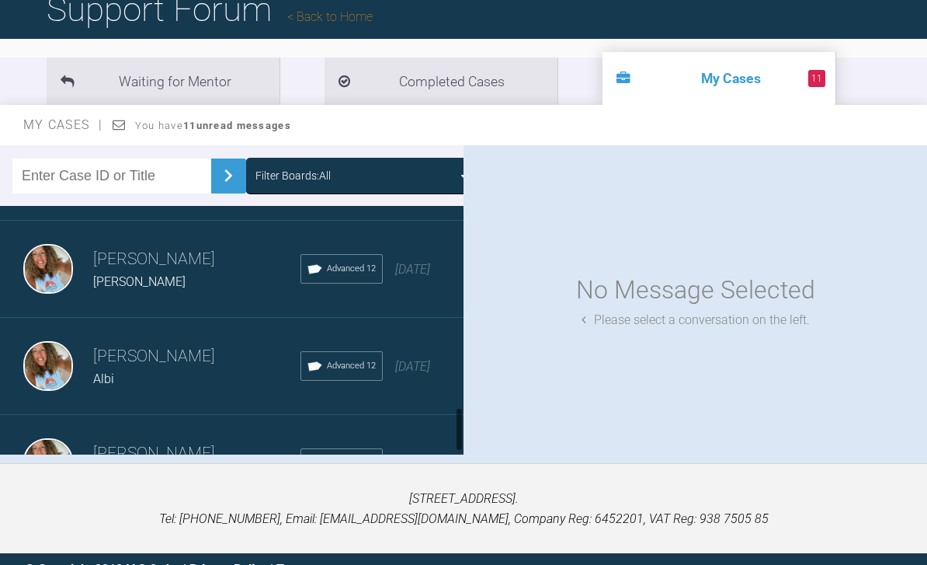
click at [413, 369] on span "[DATE]" at bounding box center [412, 366] width 35 height 15
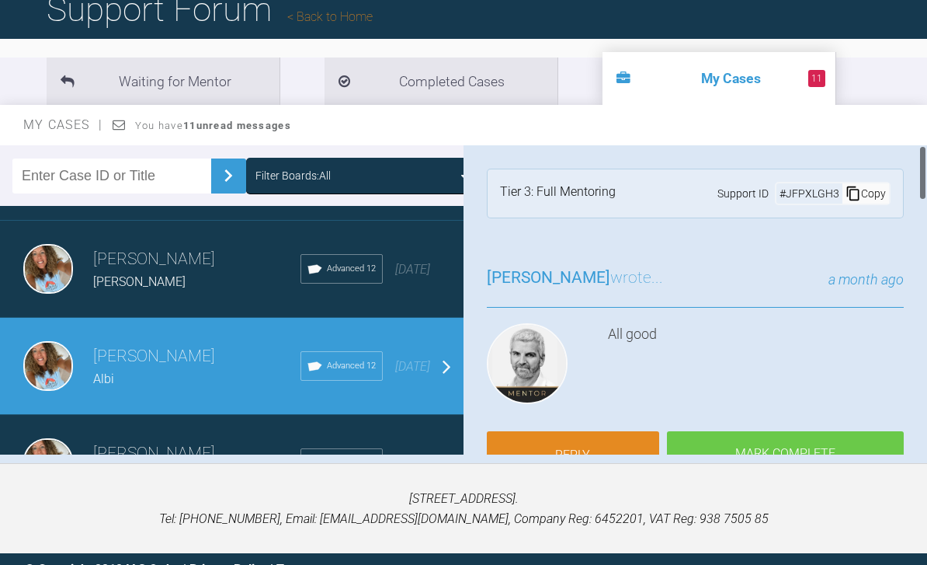
click at [615, 457] on link "Reply" at bounding box center [573, 455] width 172 height 48
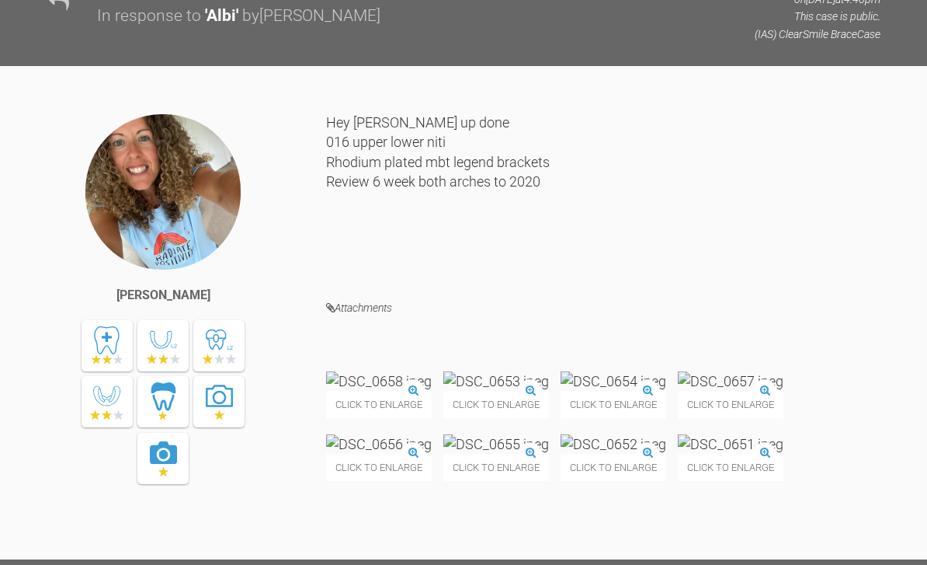
scroll to position [4593, 0]
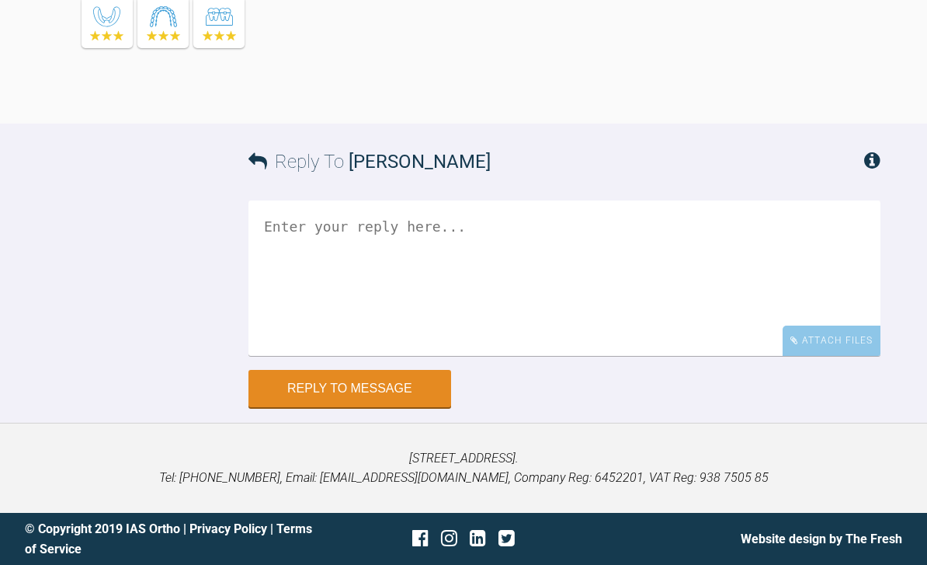
click at [845, 348] on div "Attach Files" at bounding box center [832, 340] width 98 height 30
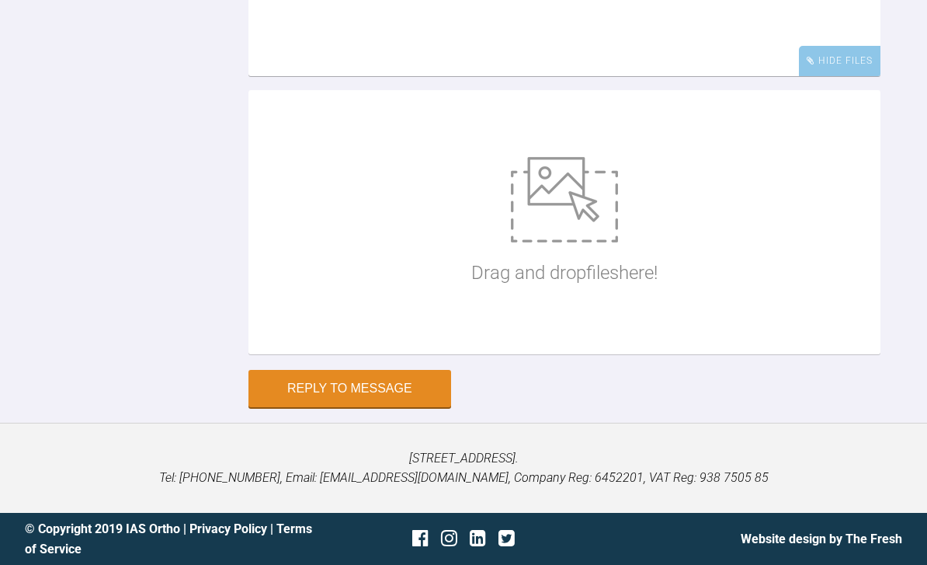
click at [613, 242] on img at bounding box center [564, 199] width 107 height 85
type input "C:\fakepath\DSC_0135.jpeg"
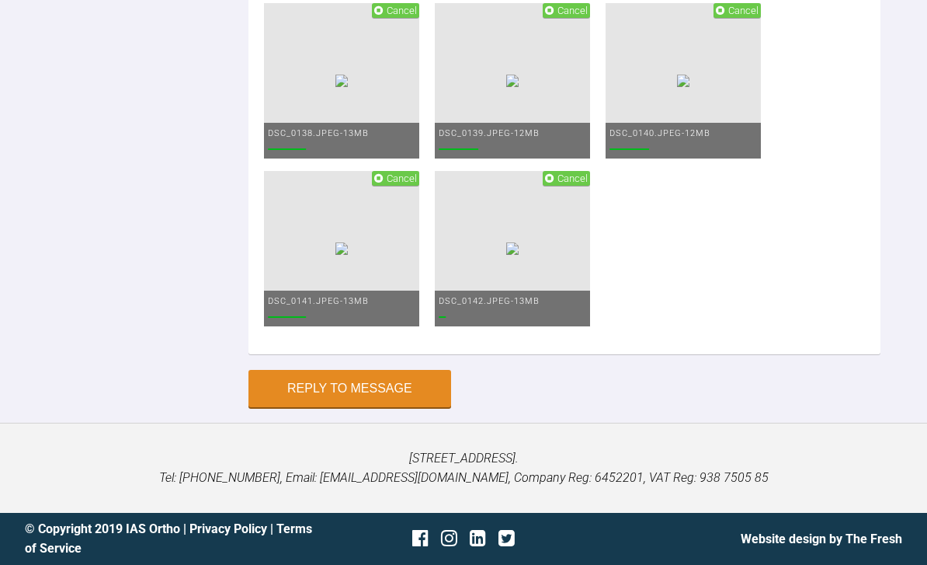
scroll to position [5028, 0]
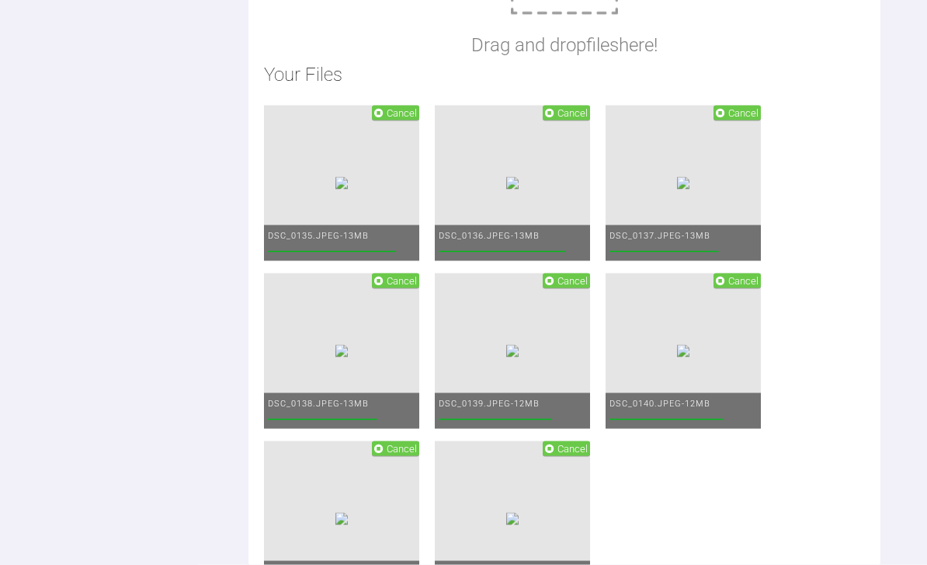
scroll to position [4626, 0]
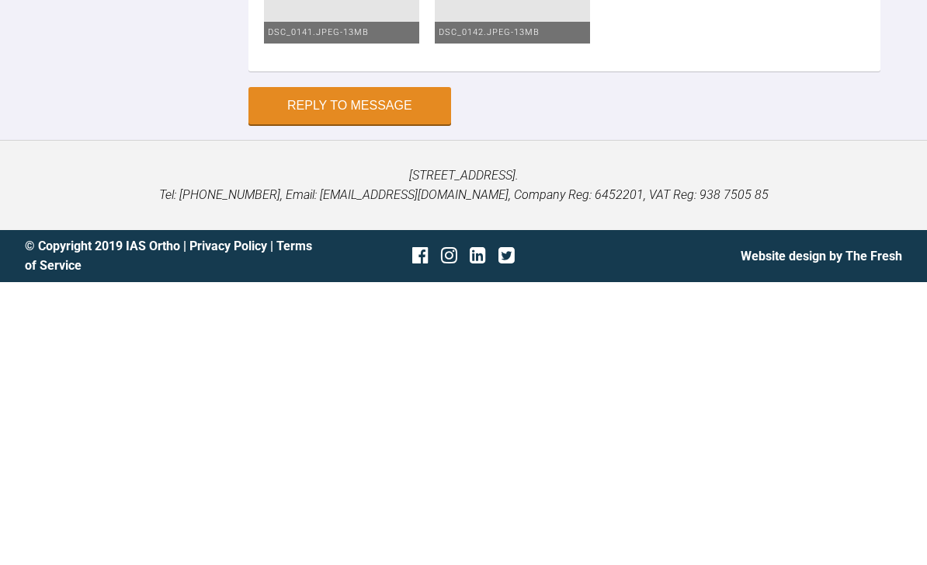
scroll to position [5319, 0]
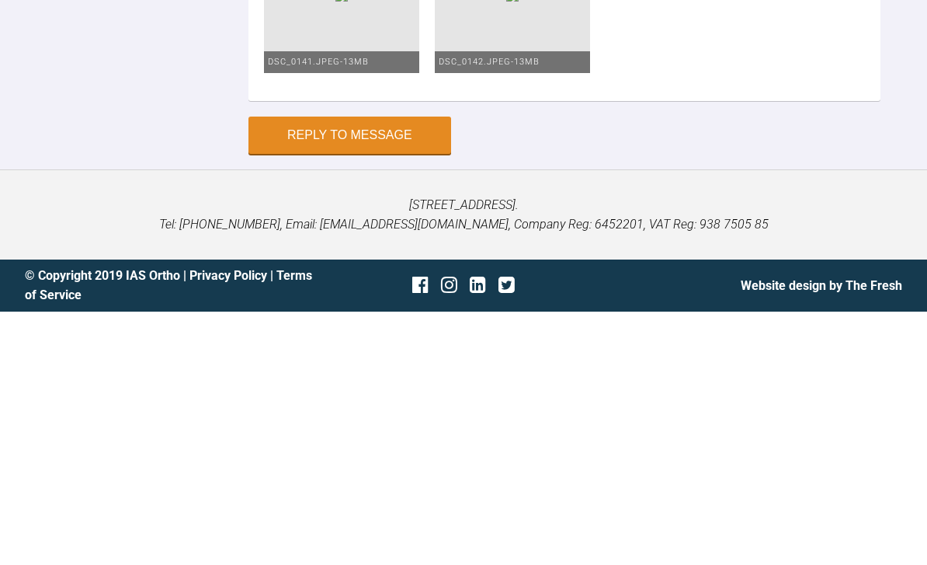
type textarea "Upper and lower 2020 Review 8 weeks maybe 1925"
click at [396, 370] on button "Reply to Message" at bounding box center [350, 388] width 203 height 37
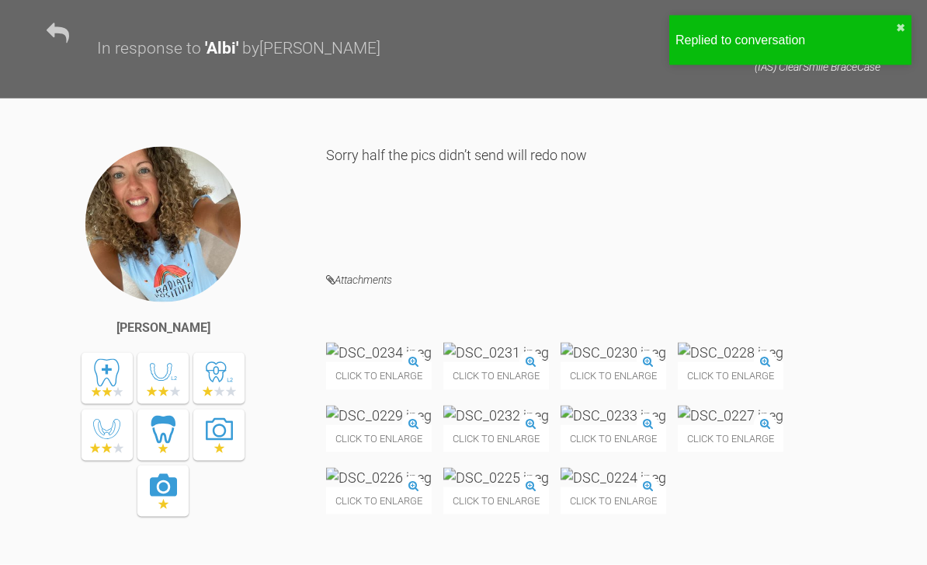
scroll to position [0, 0]
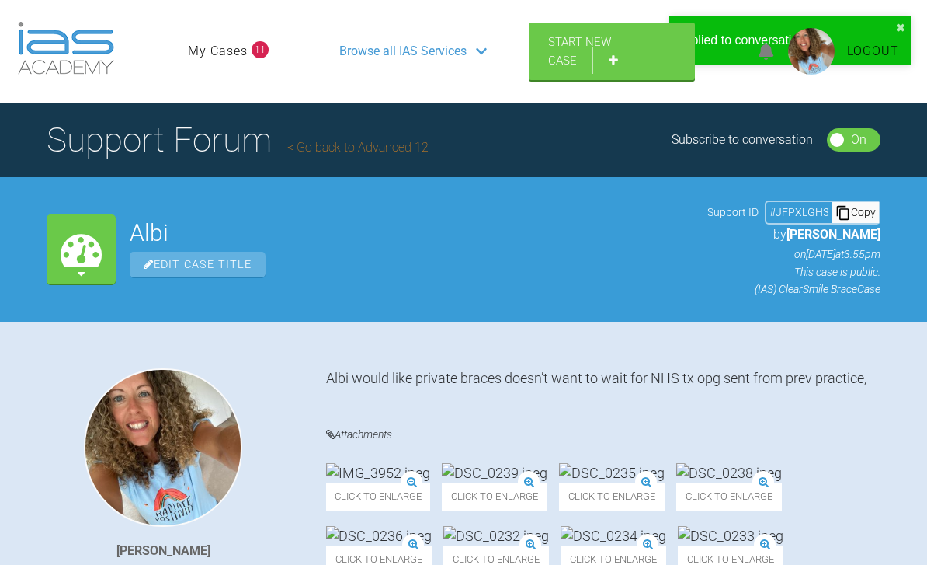
click at [226, 56] on link "My Cases" at bounding box center [218, 51] width 60 height 20
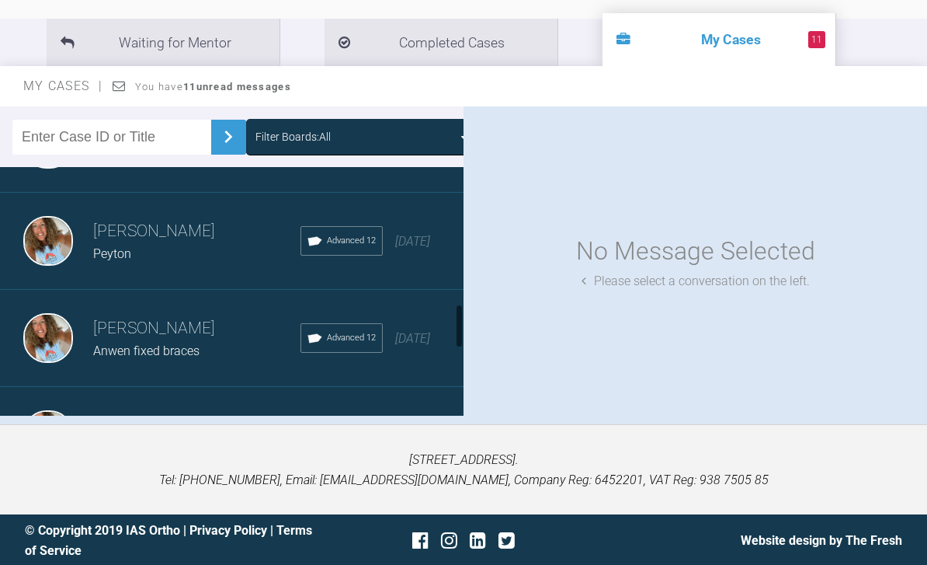
scroll to position [999, 0]
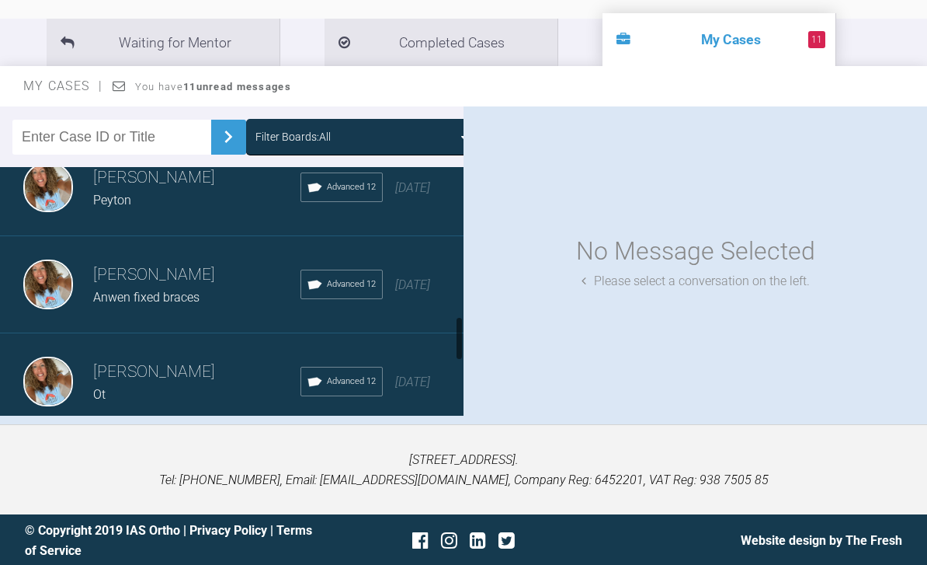
click at [430, 199] on div "Rebecca Lynne Williams Peyton Advanced 12 2 months ago" at bounding box center [232, 187] width 464 height 97
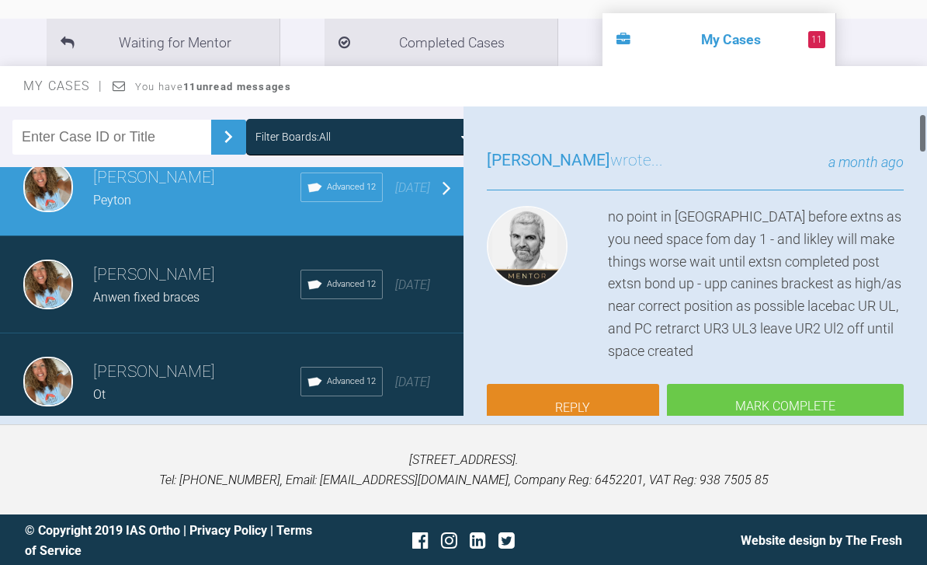
scroll to position [80, 0]
click at [619, 396] on link "Reply" at bounding box center [573, 406] width 172 height 48
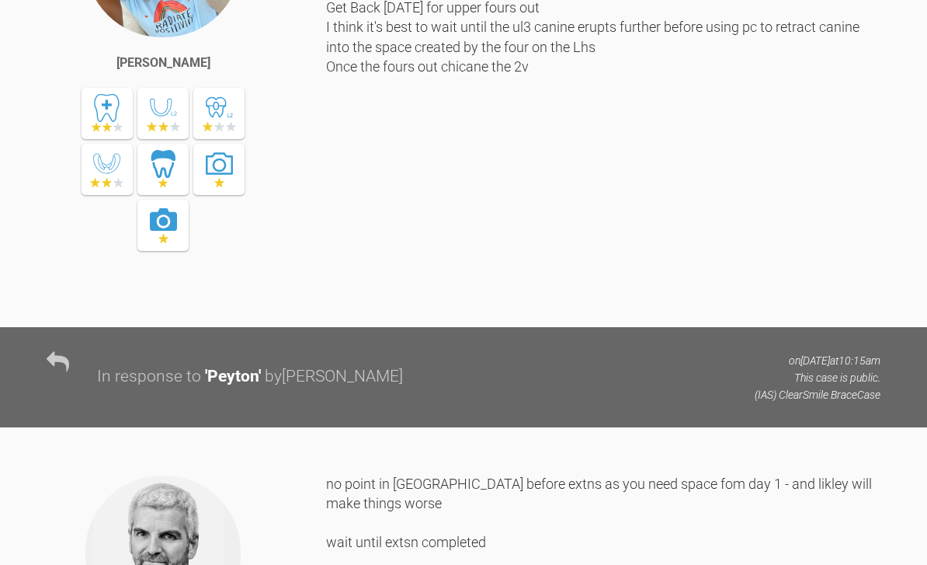
scroll to position [4240, 0]
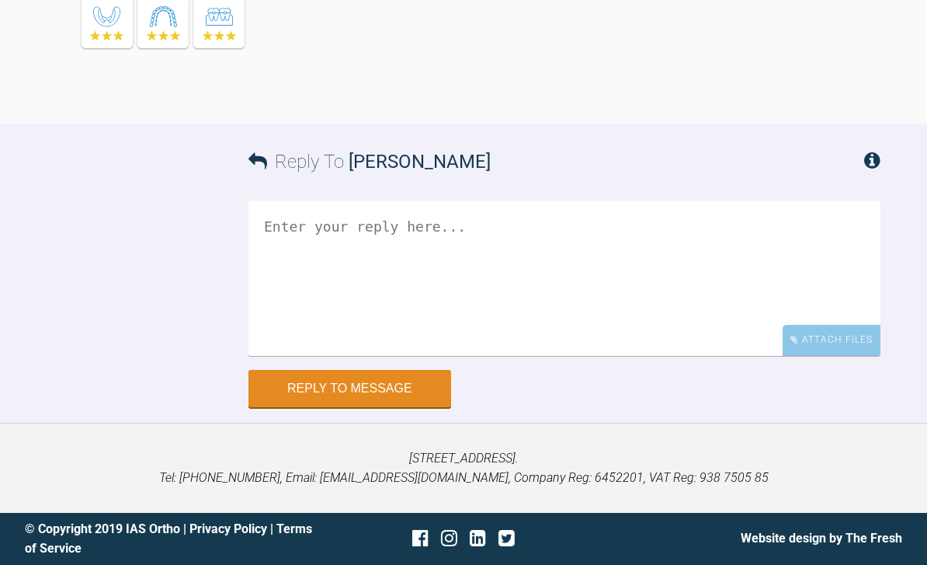
click at [834, 355] on div "Attach Files" at bounding box center [832, 340] width 98 height 30
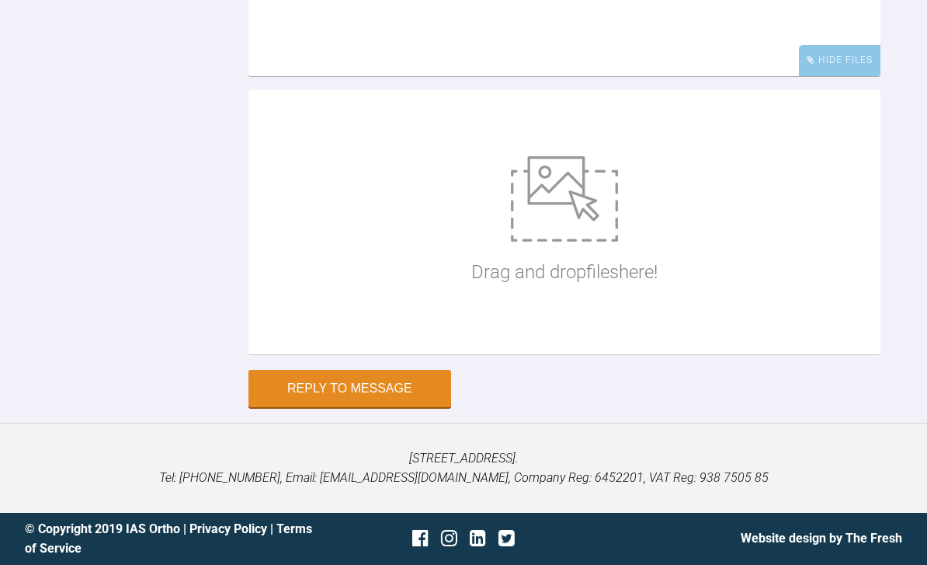
click at [589, 242] on img at bounding box center [564, 198] width 107 height 85
type input "C:\fakepath\DSC_0071.jpeg"
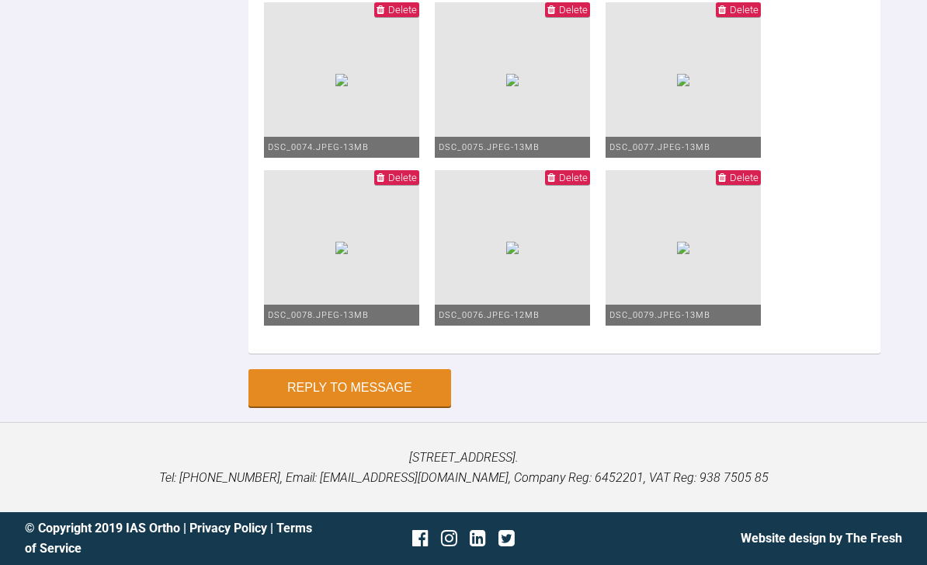
scroll to position [4328, 0]
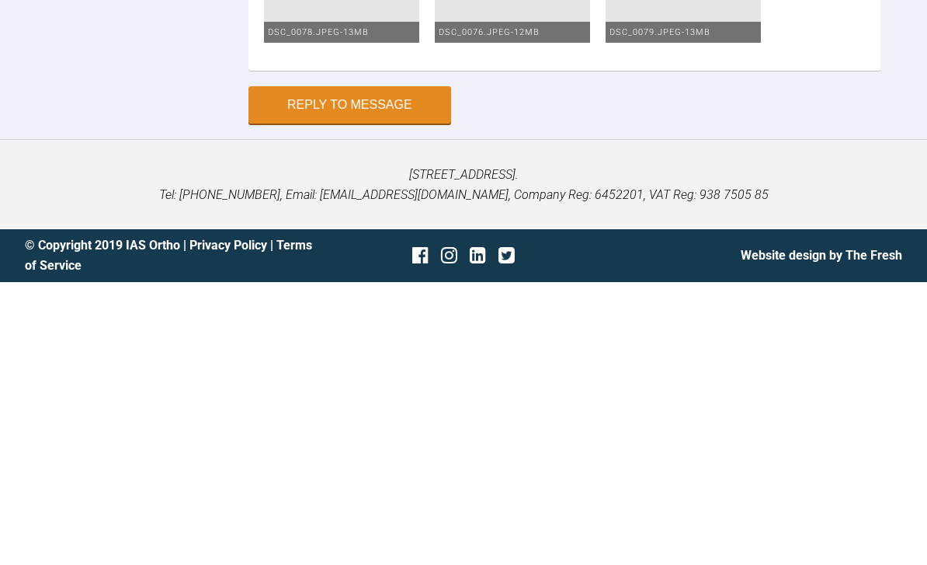
scroll to position [4815, 0]
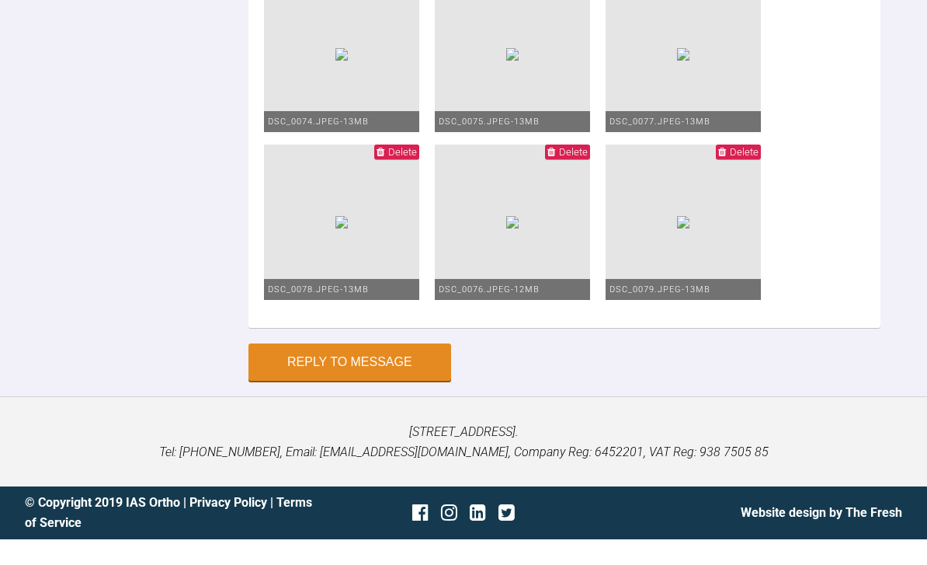
type textarea "Bond up and upper xlas same day … pt request Upper and lower 012 legend bracket…"
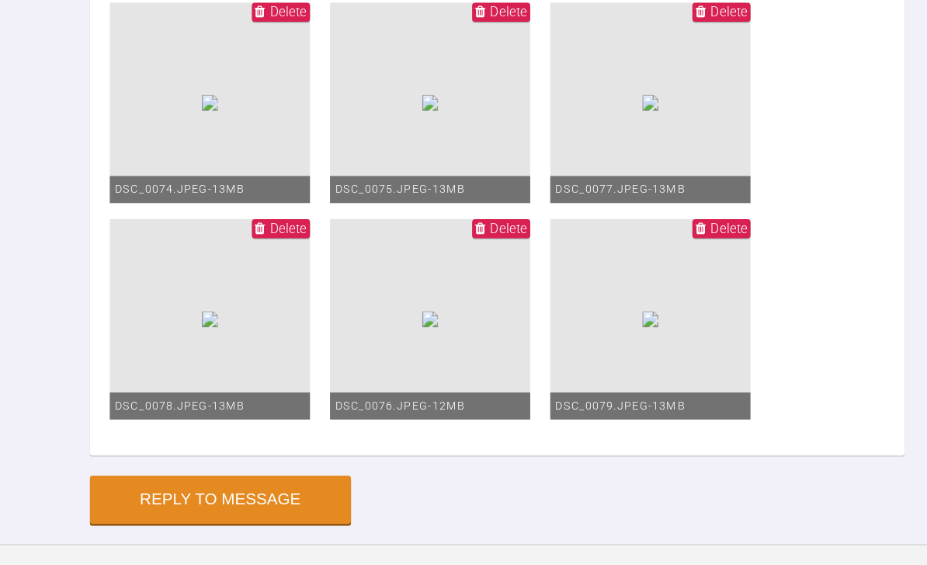
scroll to position [4319, 0]
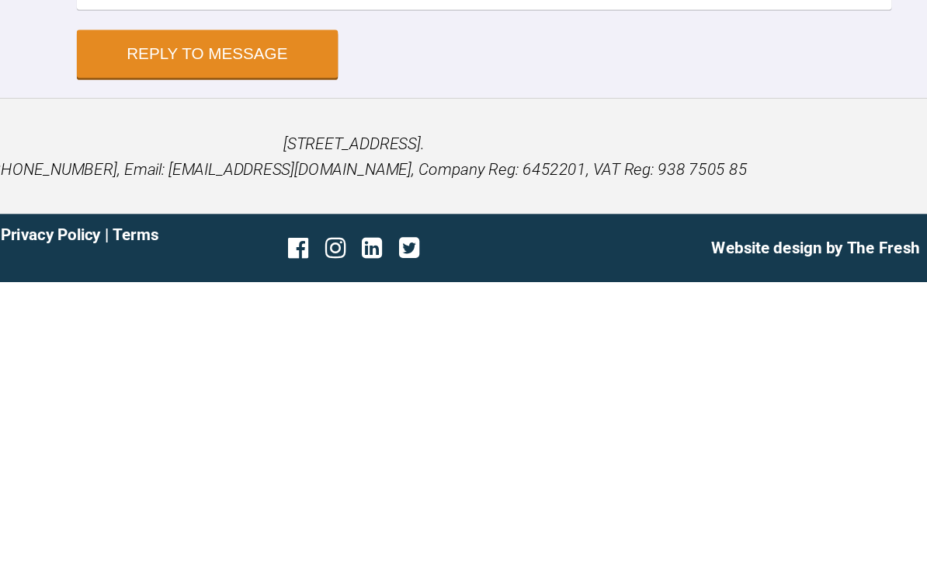
scroll to position [5015, 0]
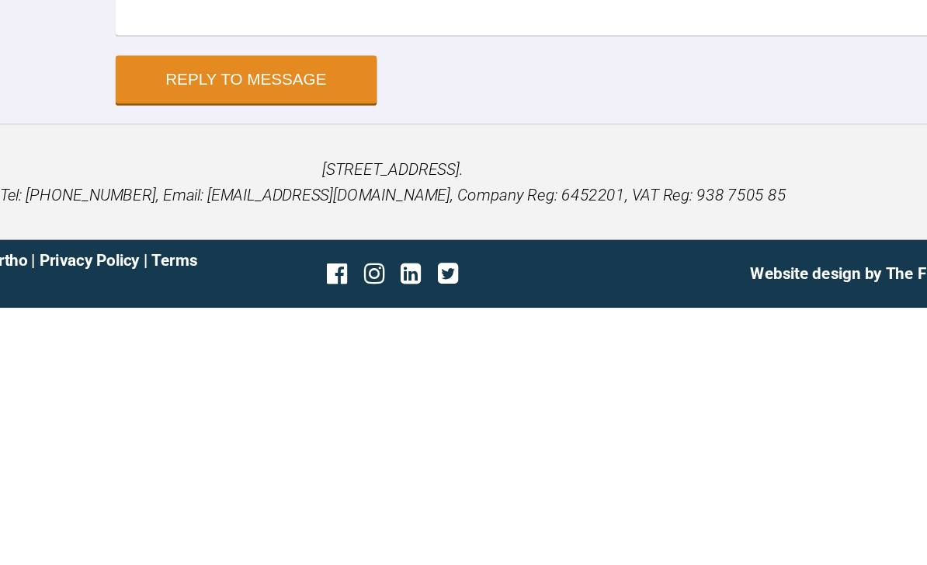
type textarea "Bond up and upper xlas same day … pt request Upper and lower 012 legend bracket…"
click at [253, 369] on button "Reply to Message" at bounding box center [350, 387] width 203 height 37
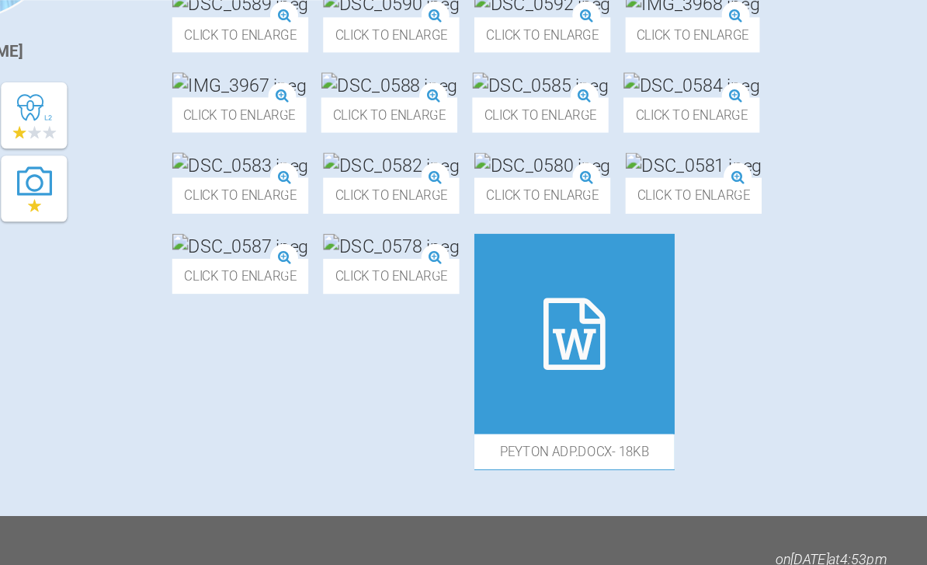
scroll to position [0, 0]
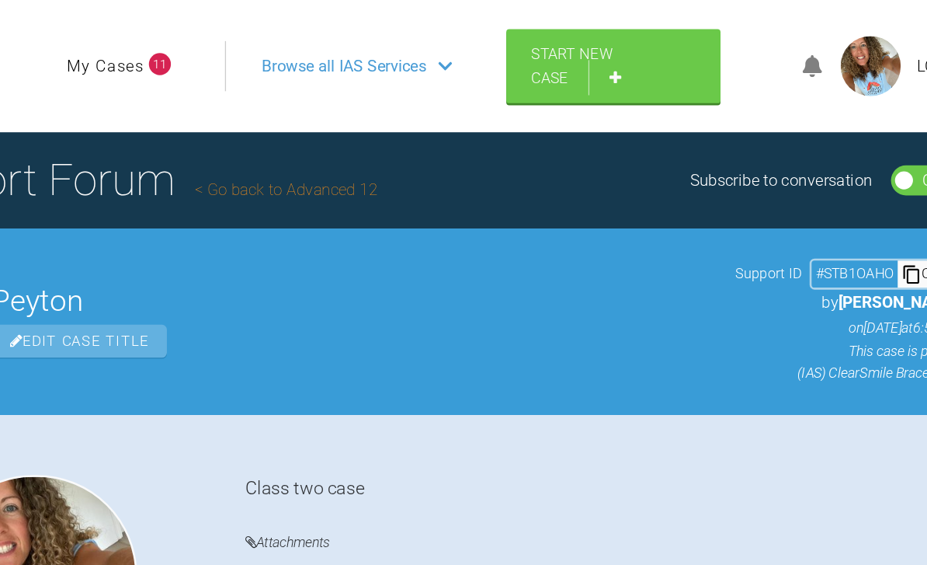
click at [188, 47] on link "My Cases" at bounding box center [218, 51] width 60 height 20
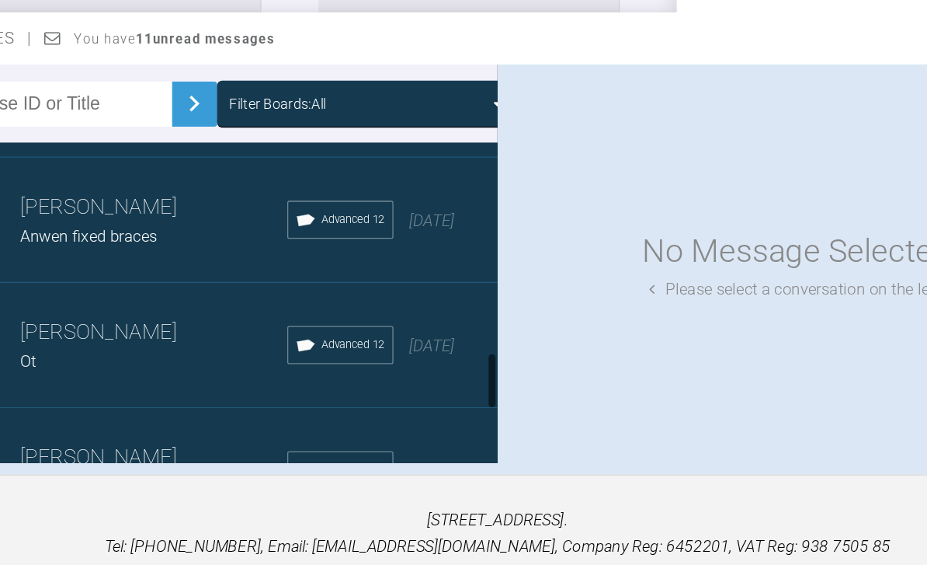
scroll to position [1039, 0]
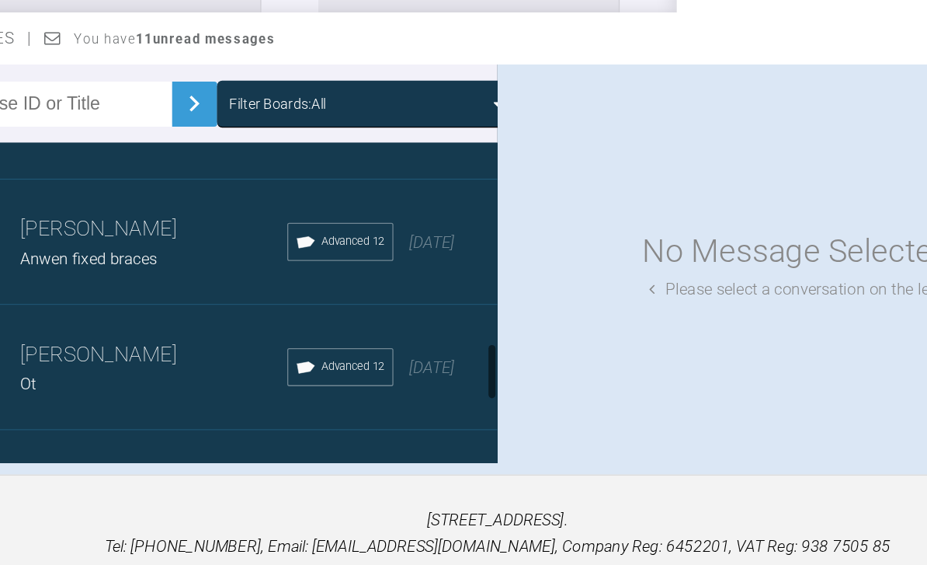
click at [356, 228] on div "Rebecca Lynne Williams Anwen fixed braces Advanced 12 2 months ago" at bounding box center [232, 276] width 464 height 97
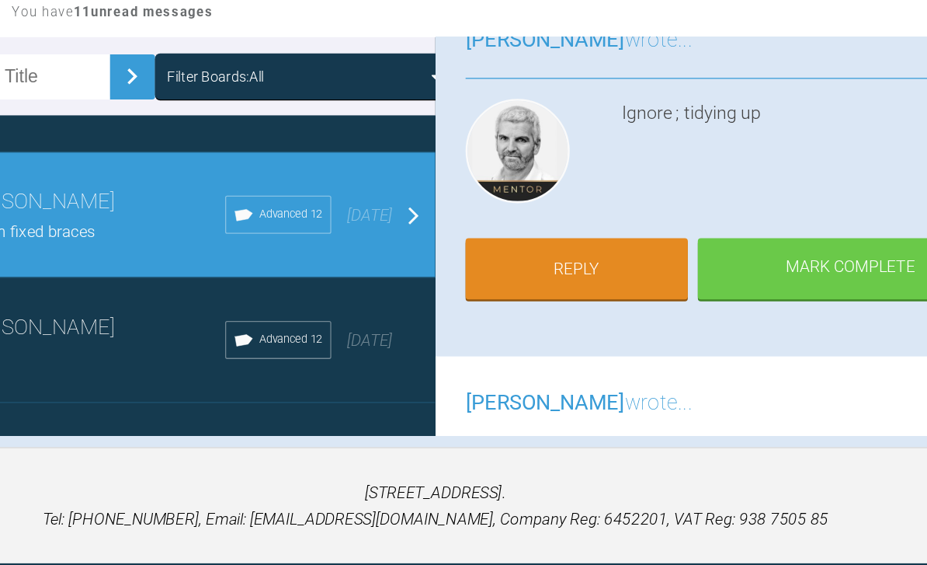
scroll to position [118, 0]
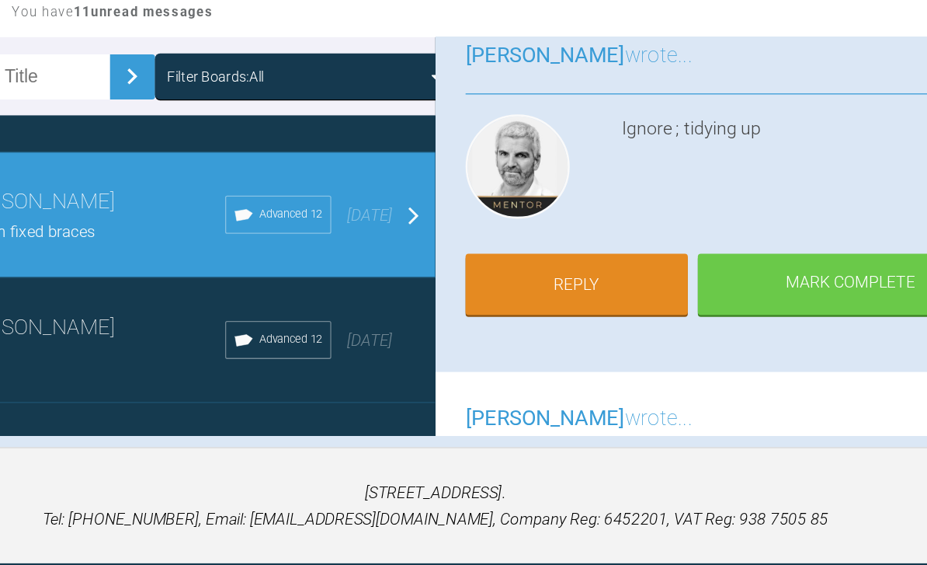
click at [487, 285] on link "Reply" at bounding box center [573, 309] width 172 height 48
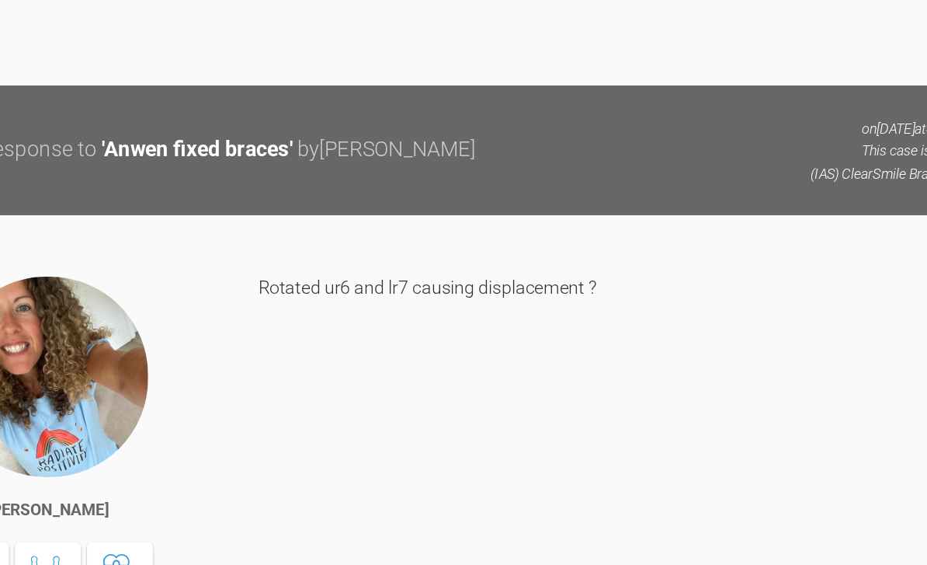
scroll to position [22859, 0]
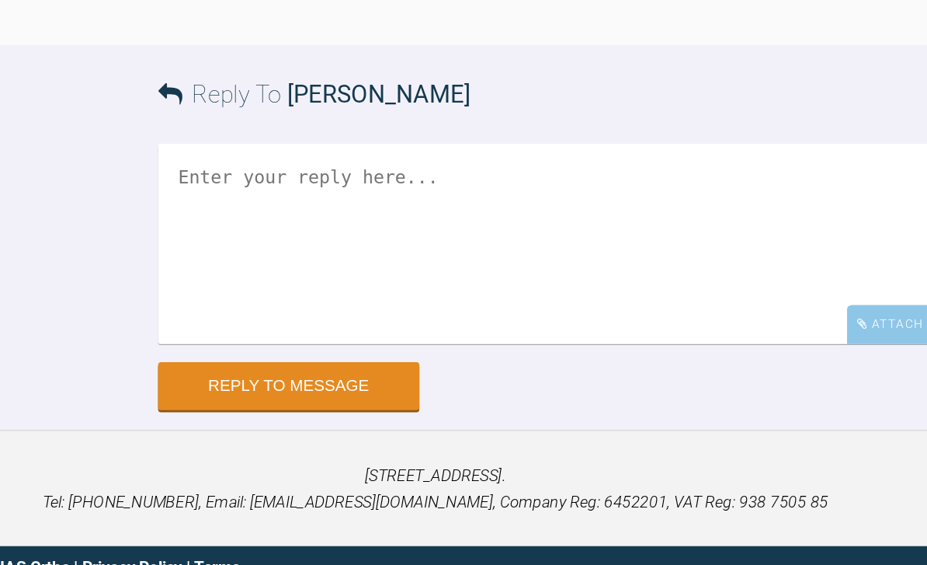
click at [783, 325] on div "Attach Files" at bounding box center [832, 340] width 98 height 30
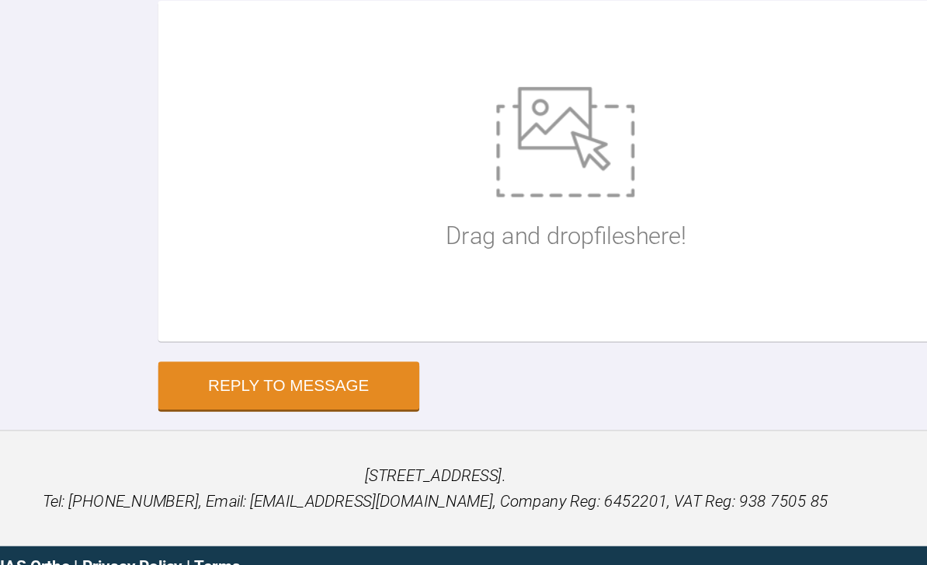
click at [511, 242] on img at bounding box center [564, 198] width 107 height 85
type input "C:\fakepath\820EAF4B-D9F2-4F8B-A53D-6DCBD7FE60B8.jpeg"
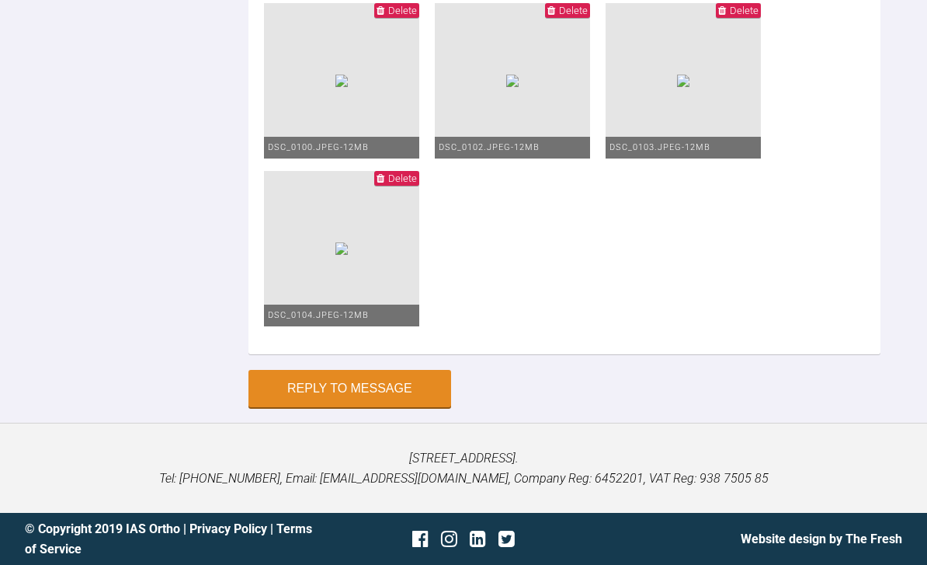
type textarea "L"
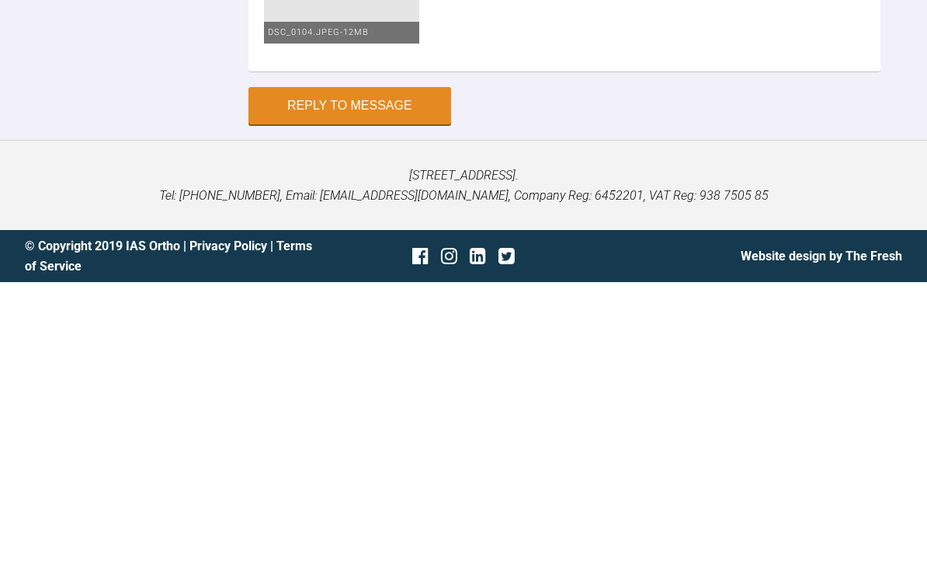
scroll to position [23920, 0]
type textarea "All finished Upper fixed retainer Upper and lower pfr"
click at [394, 370] on button "Reply to Message" at bounding box center [350, 388] width 203 height 37
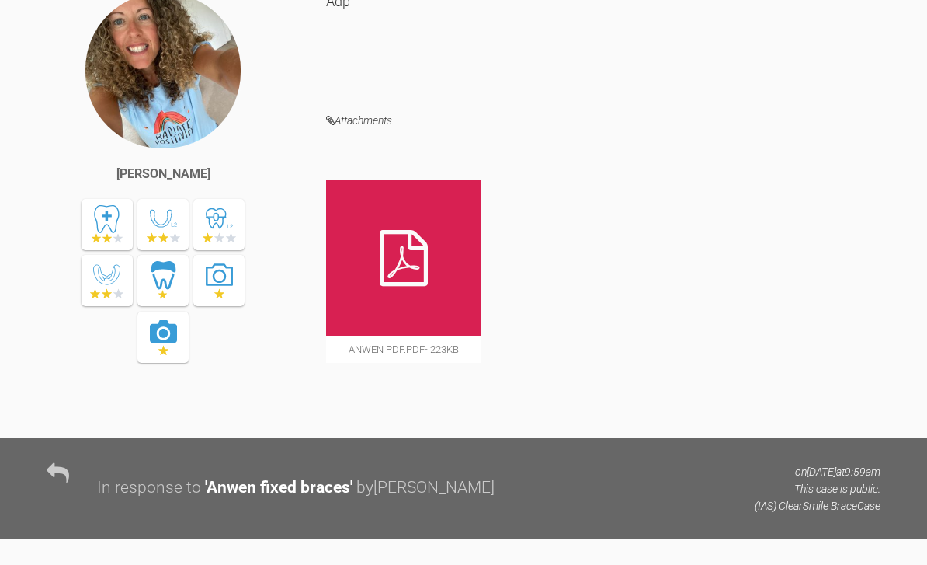
scroll to position [0, 0]
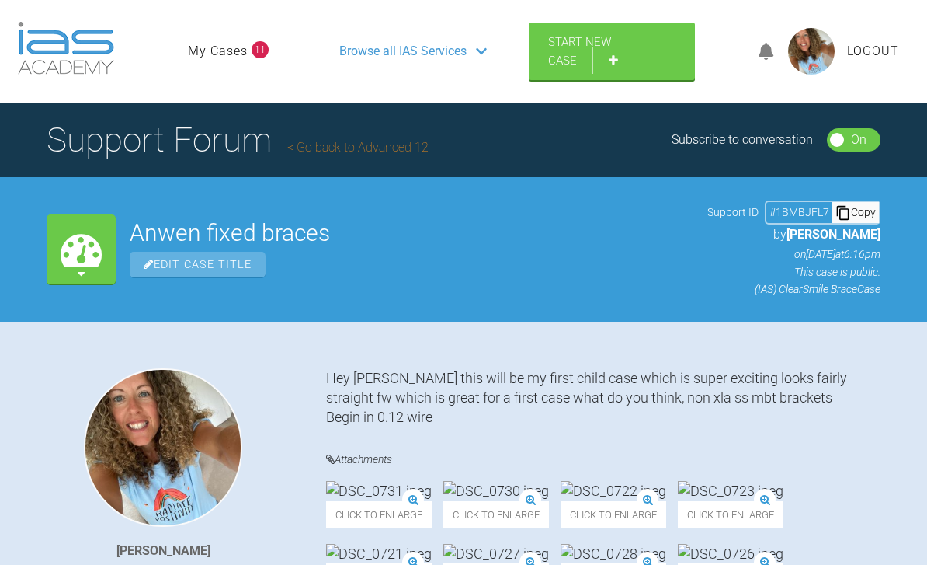
click at [227, 56] on link "My Cases" at bounding box center [218, 51] width 60 height 20
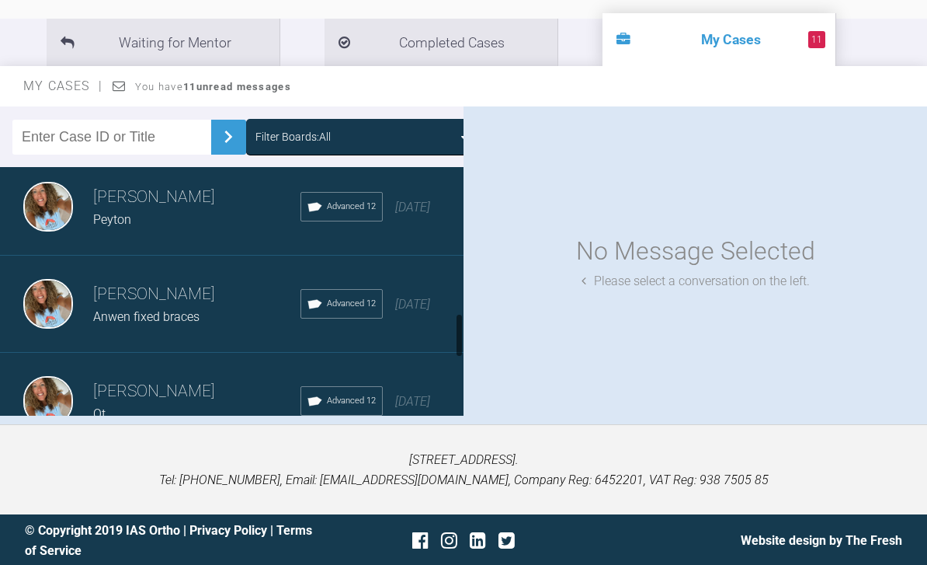
scroll to position [993, 0]
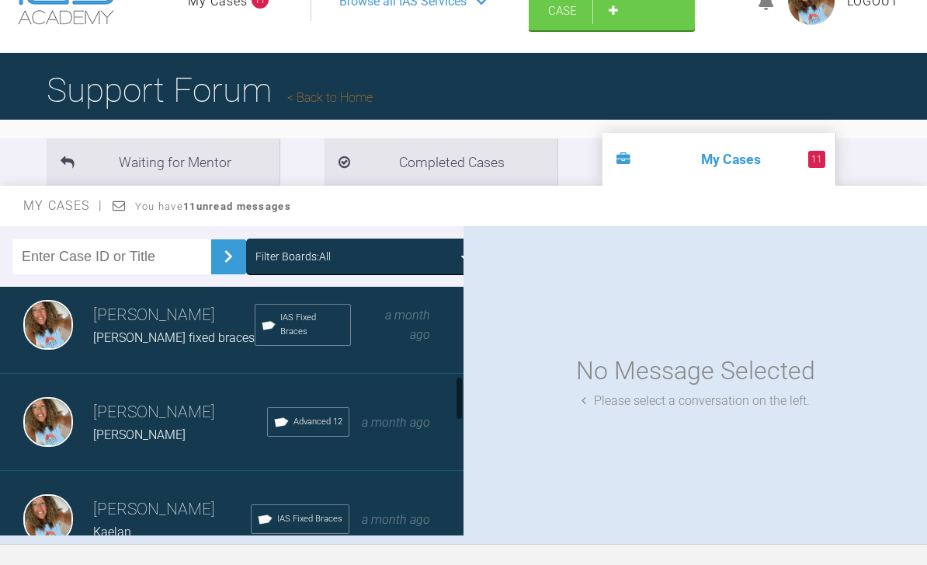
scroll to position [601, 0]
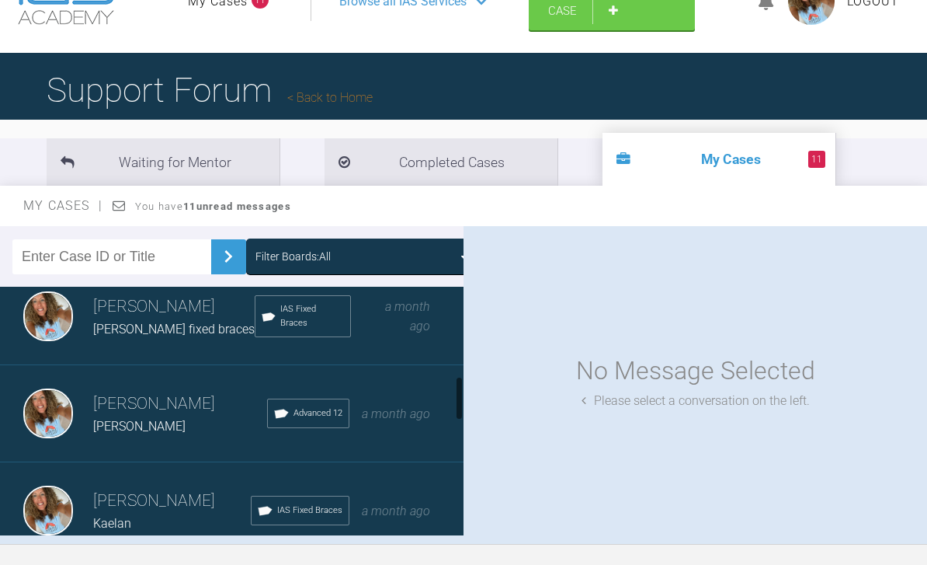
click at [423, 322] on span "a month ago" at bounding box center [407, 316] width 45 height 35
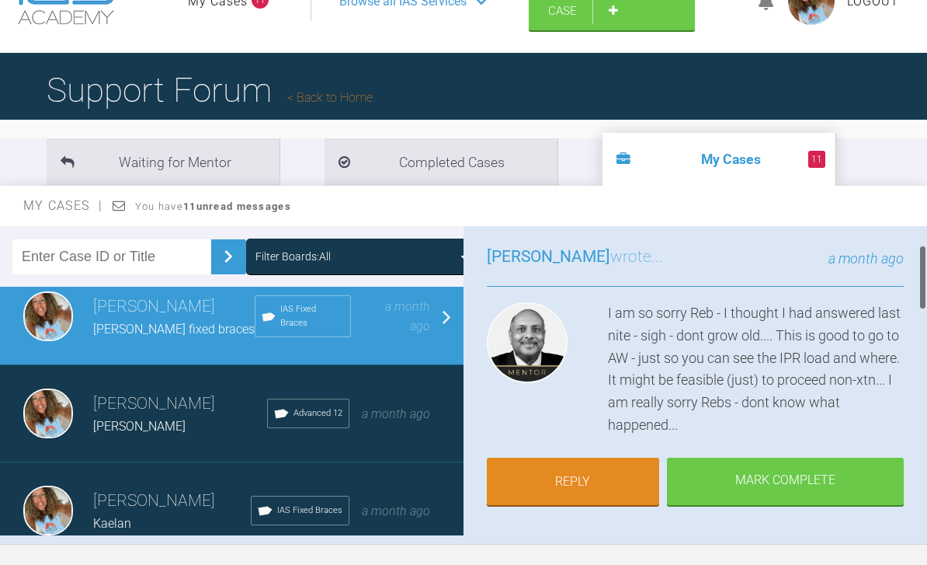
scroll to position [106, 0]
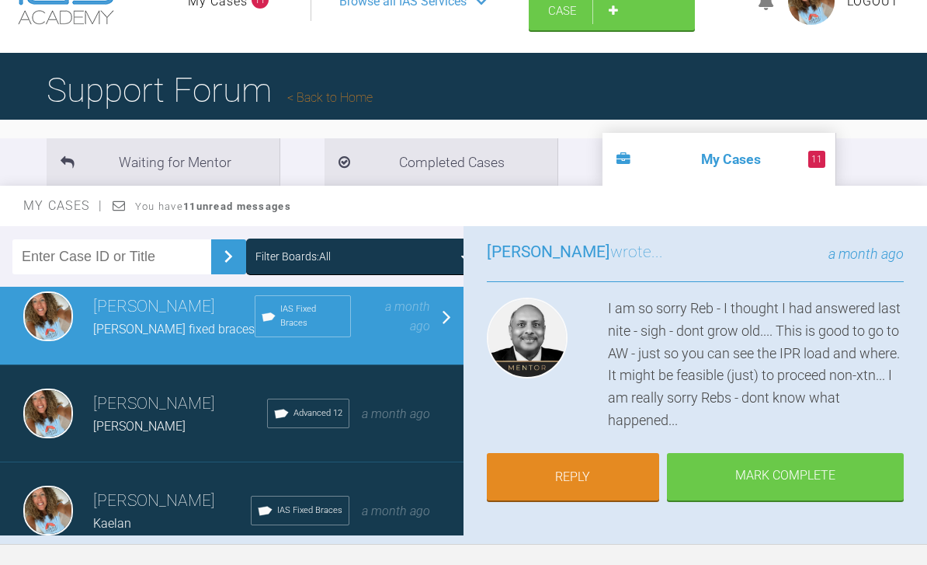
click at [600, 482] on link "Reply" at bounding box center [573, 477] width 172 height 48
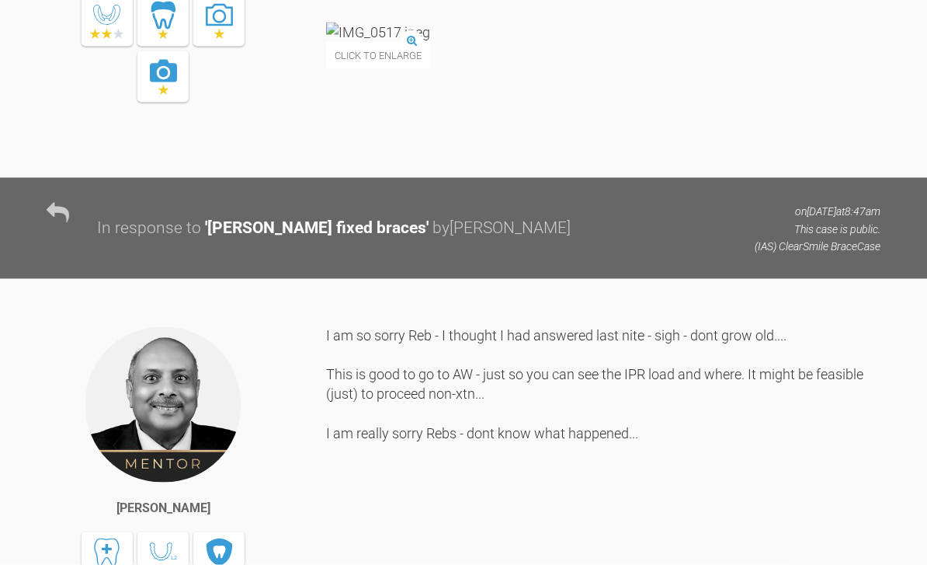
scroll to position [3197, 0]
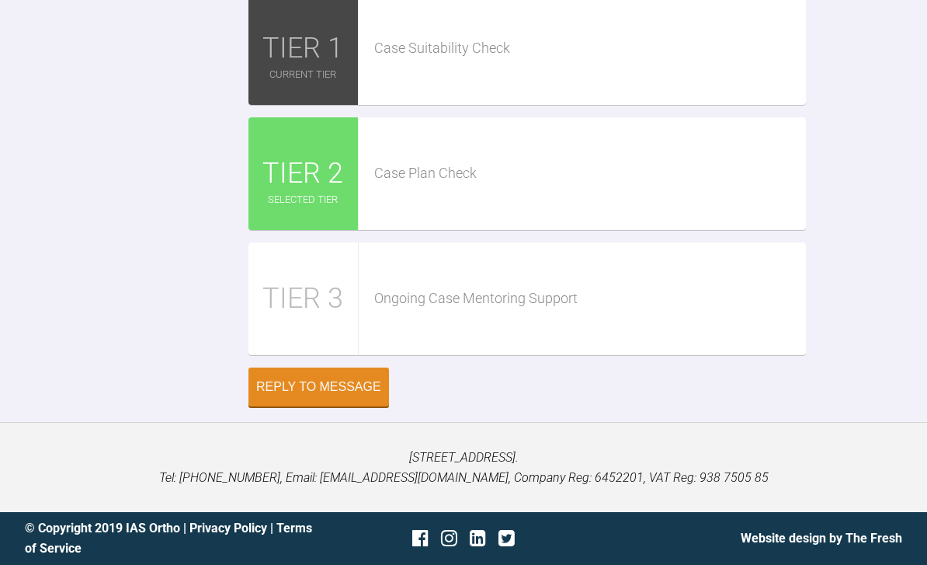
paste textarea "https://iaslab.co.uk/OnyxTest/Viewer/main.html?mlink=https://iaslab.co.uk/OnyxT…"
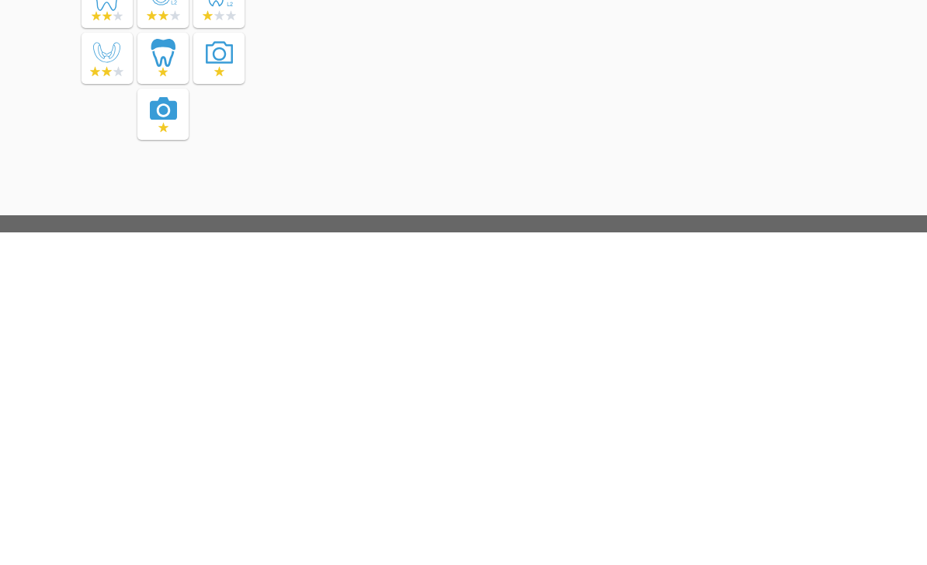
scroll to position [927, 0]
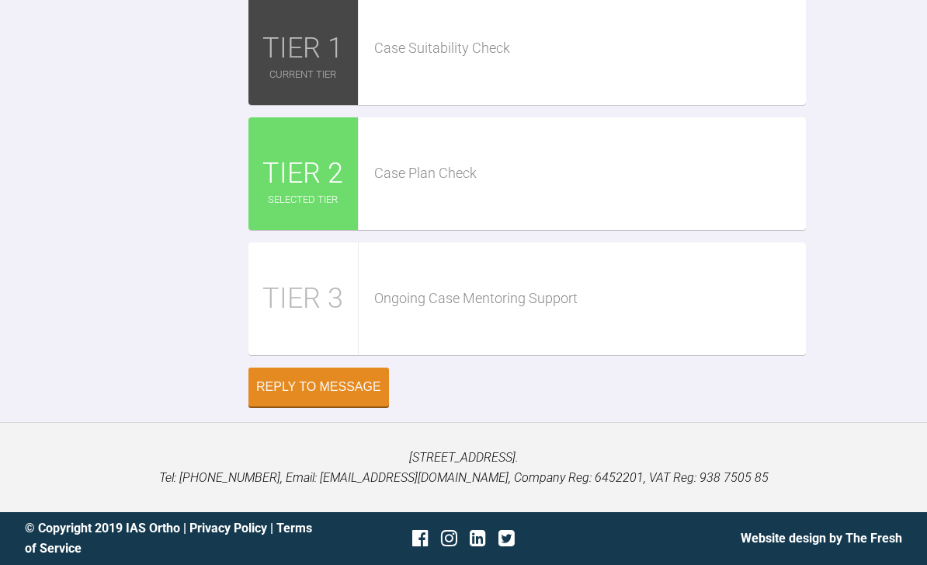
scroll to position [3285, 0]
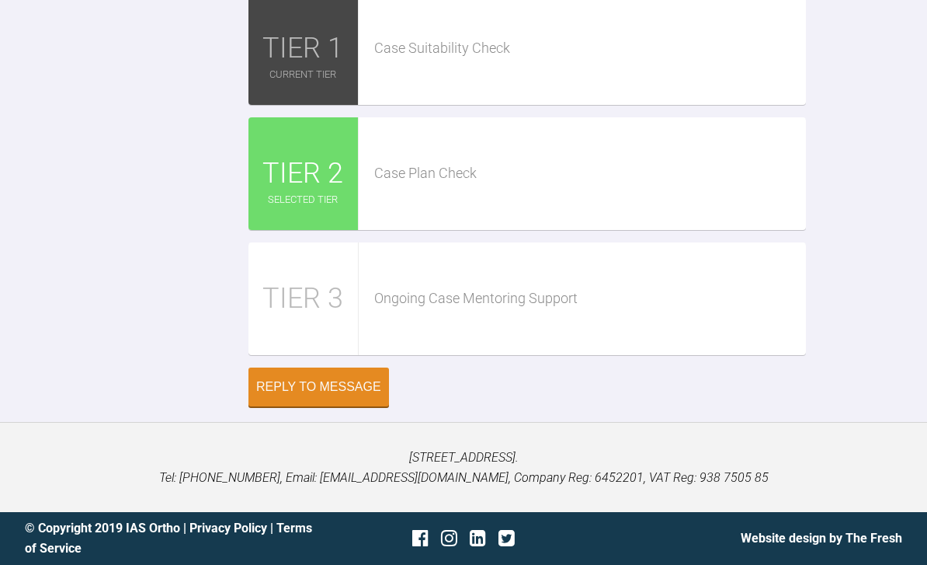
scroll to position [2, 0]
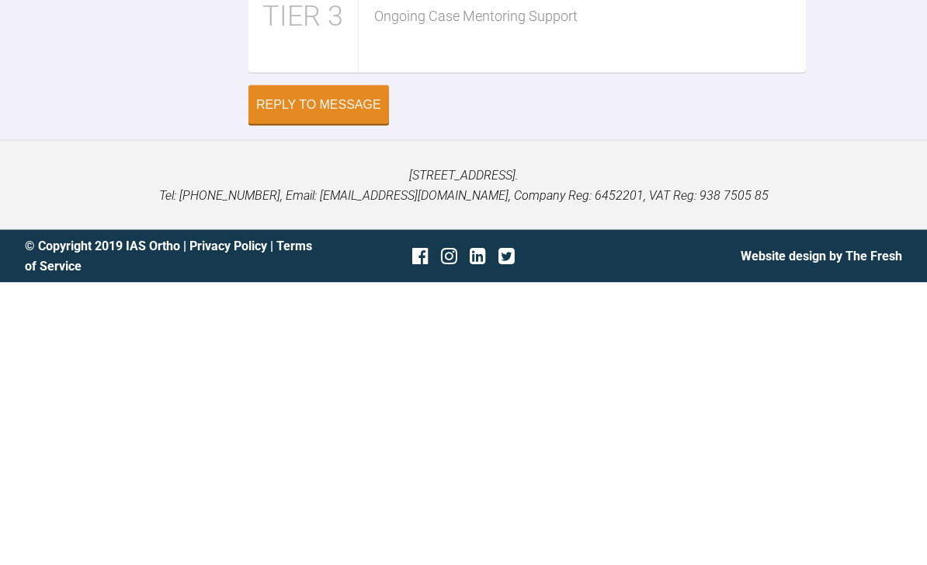
type textarea "https://iaslab.co.uk/OnyxTest/Viewer/main.html?mlink=https://iaslab.co.uk/OnyxT…"
click at [326, 380] on div "Reply to Message" at bounding box center [318, 387] width 125 height 14
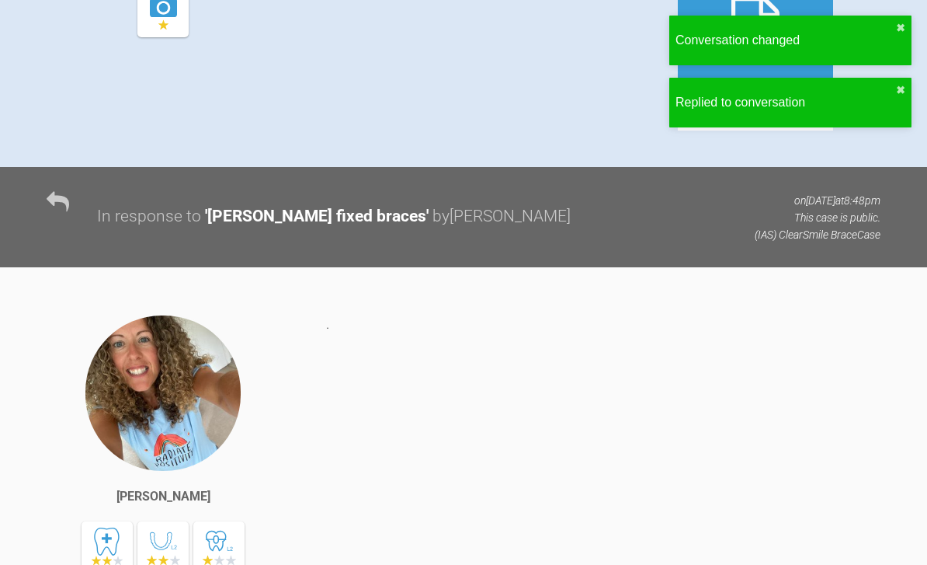
scroll to position [0, 0]
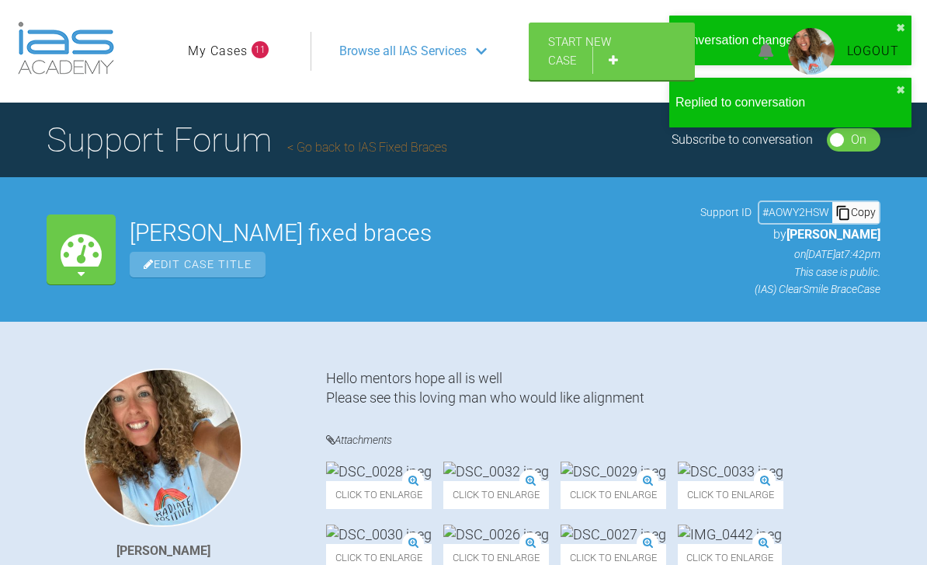
click at [235, 52] on link "My Cases" at bounding box center [218, 51] width 60 height 20
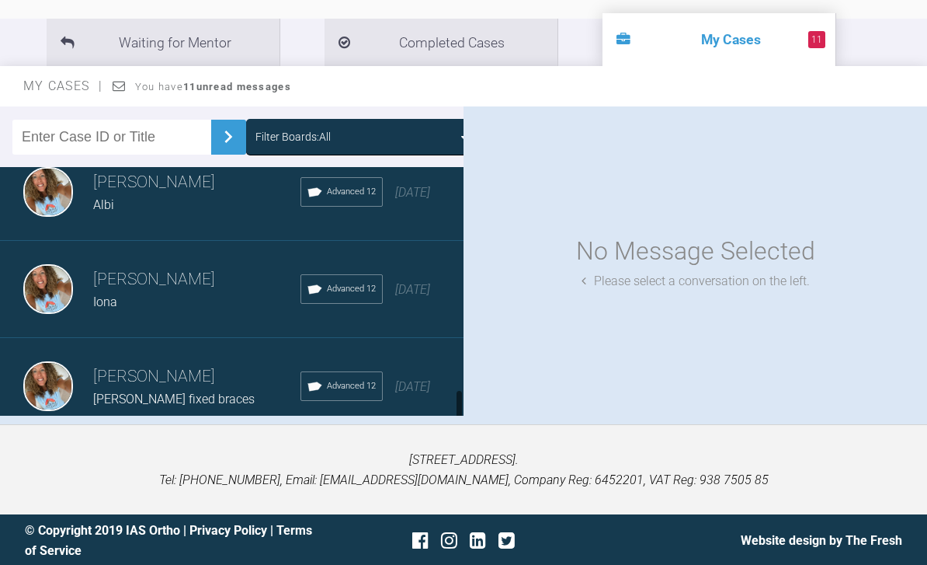
scroll to position [1492, 0]
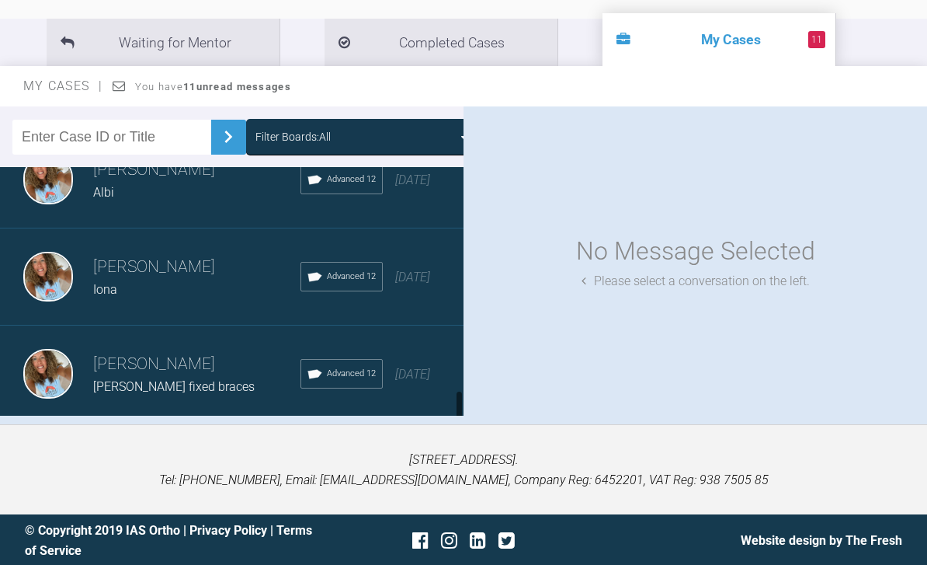
click at [417, 273] on span "[DATE]" at bounding box center [412, 277] width 35 height 15
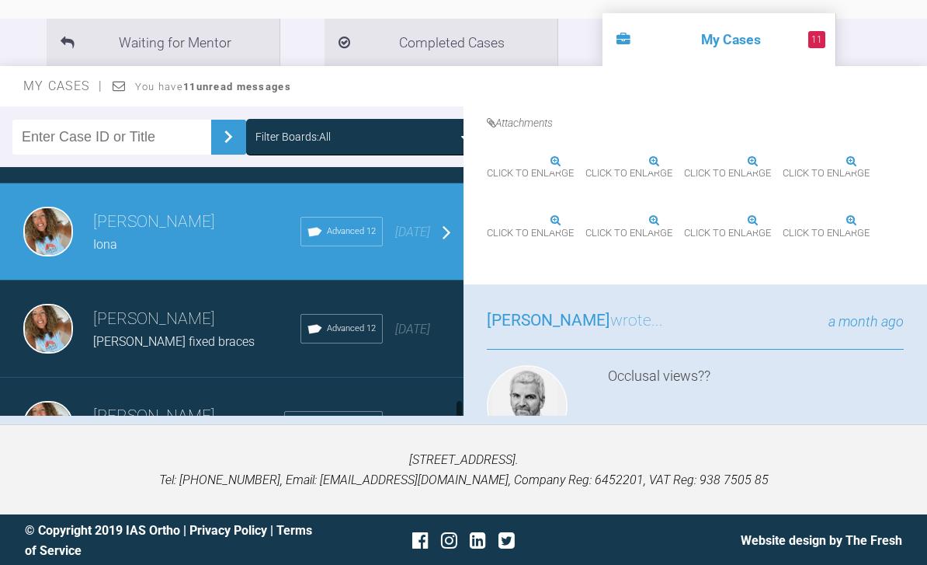
scroll to position [1560, 0]
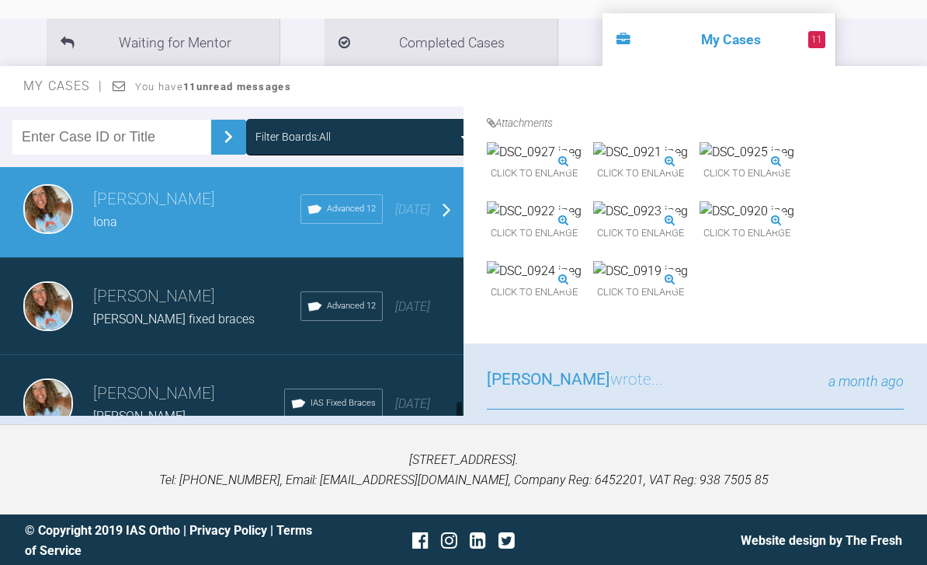
click at [403, 306] on div "[DATE]" at bounding box center [412, 307] width 35 height 20
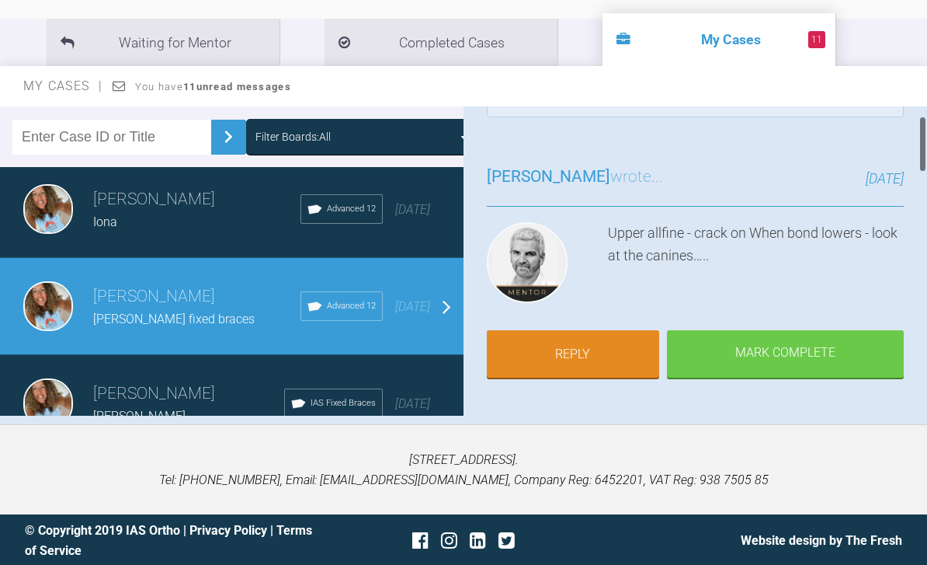
scroll to position [61, 0]
click at [596, 353] on link "Reply" at bounding box center [573, 355] width 172 height 48
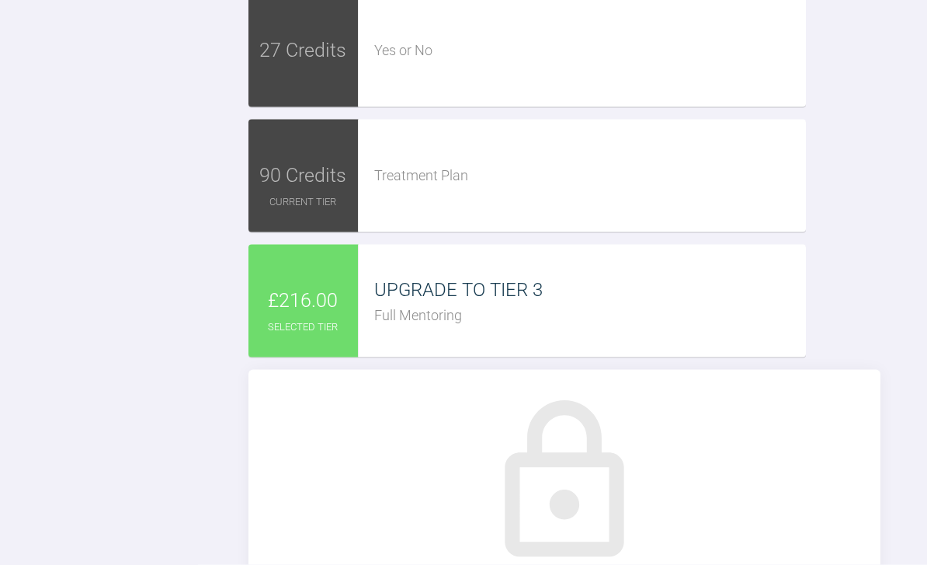
scroll to position [2926, 0]
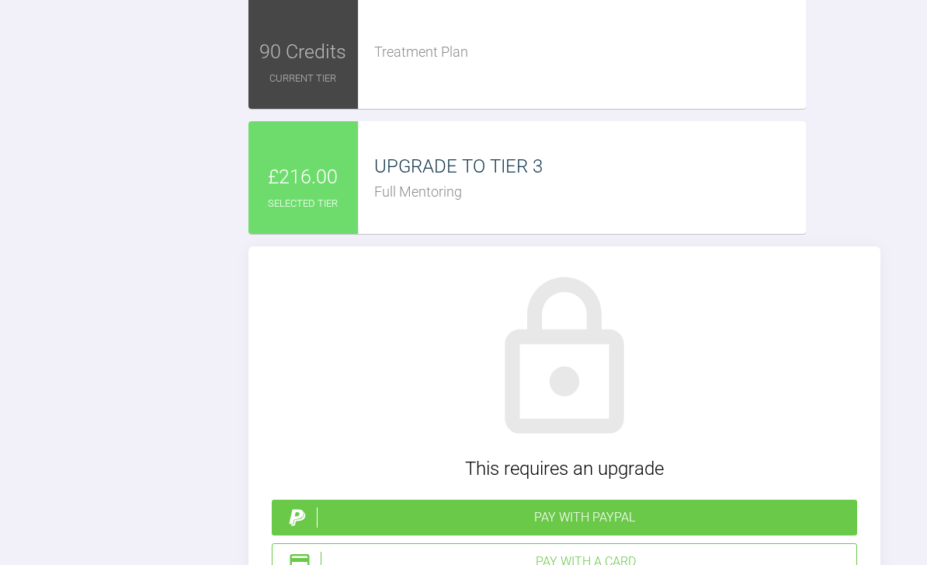
scroll to position [3191, 0]
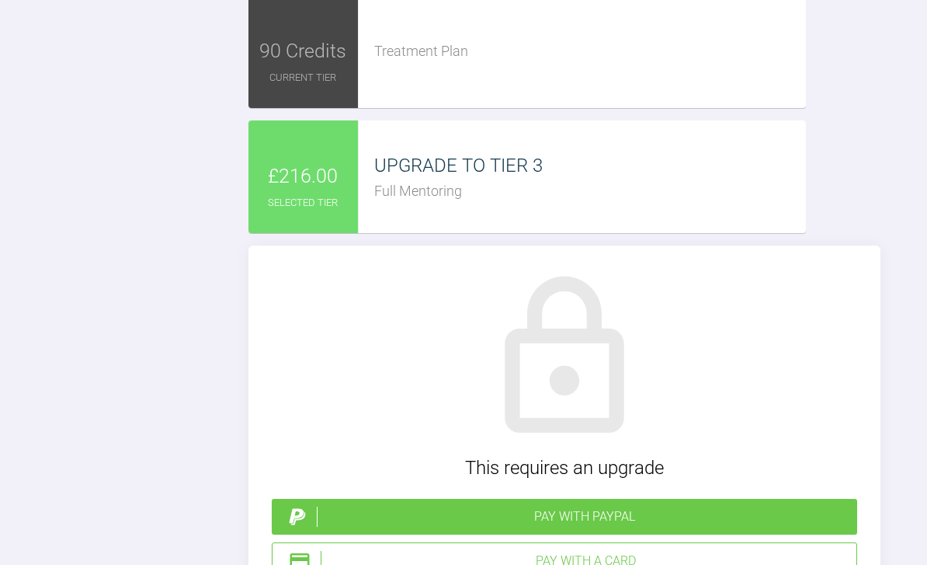
type input "C:\fakepath\DSC_0051.jpeg"
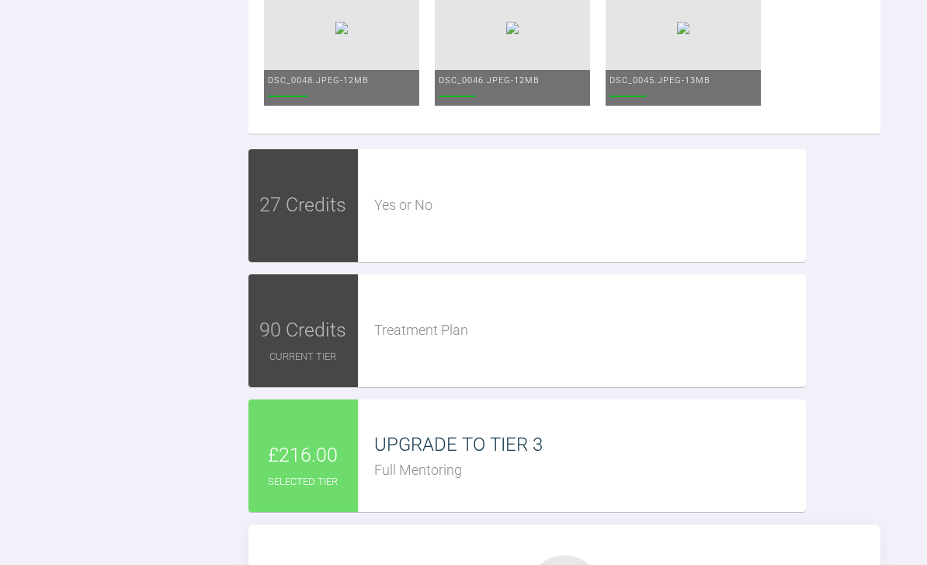
click at [690, 34] on img at bounding box center [683, 28] width 12 height 12
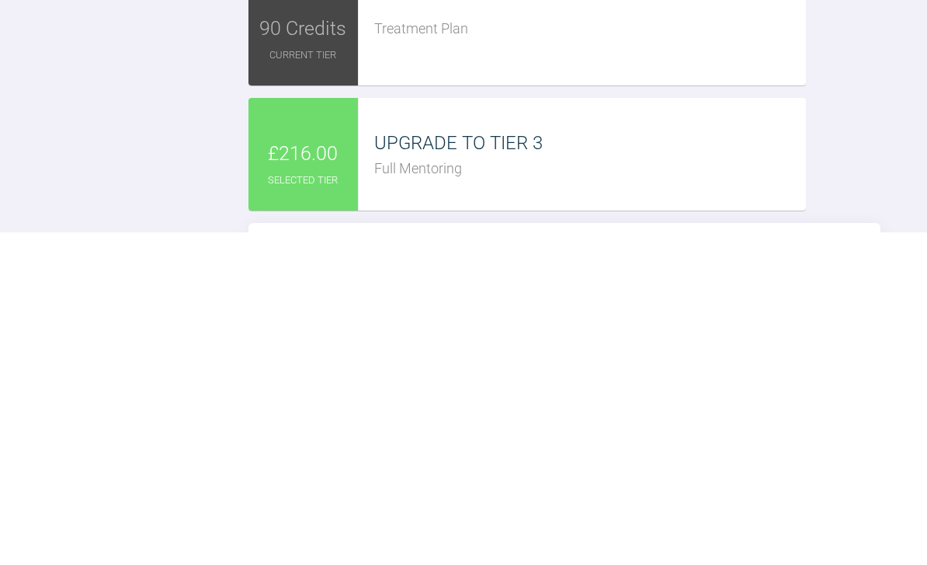
scroll to position [3161, 0]
type textarea "Uppers progressed to 2020 Review 6 weeks and bond upper lowers"
click at [690, 64] on img at bounding box center [683, 57] width 12 height 12
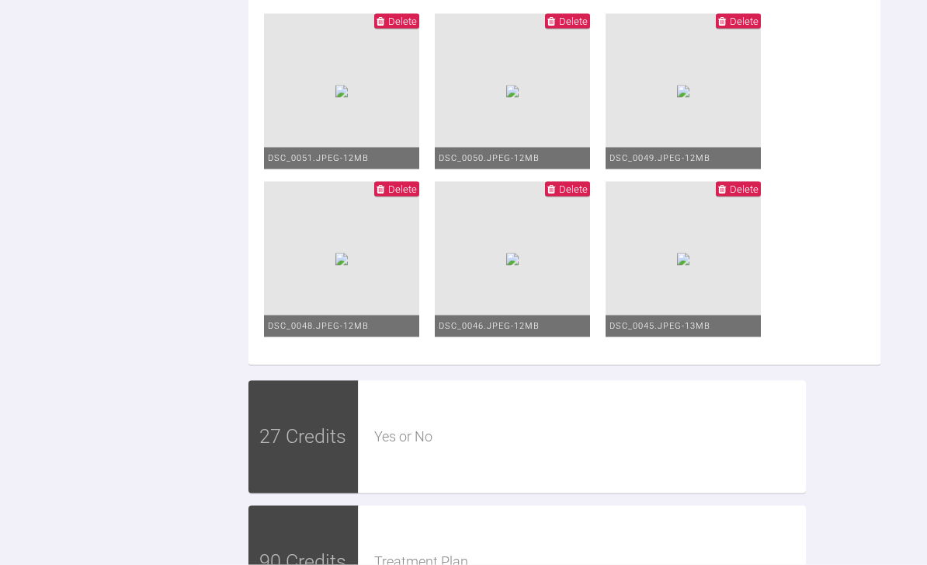
scroll to position [2960, 0]
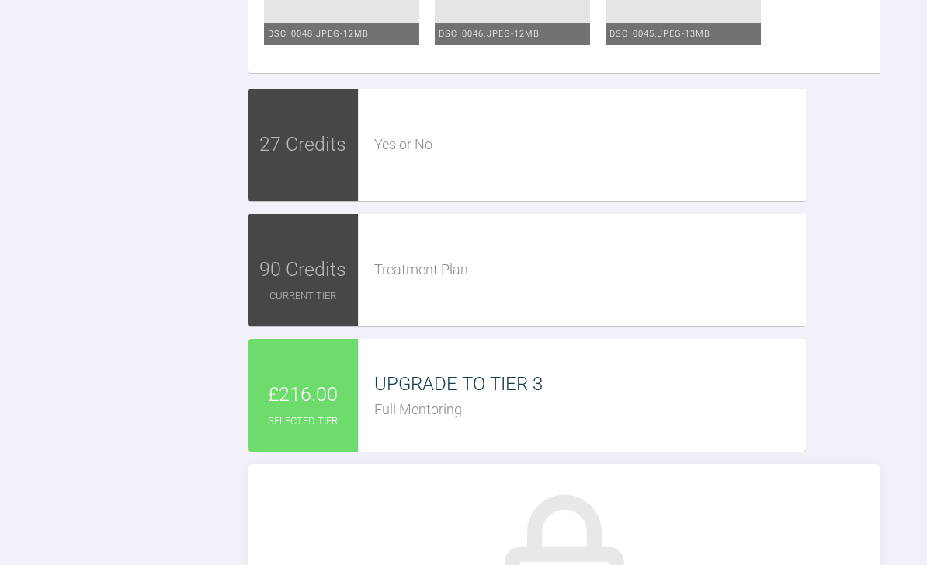
scroll to position [3241, 0]
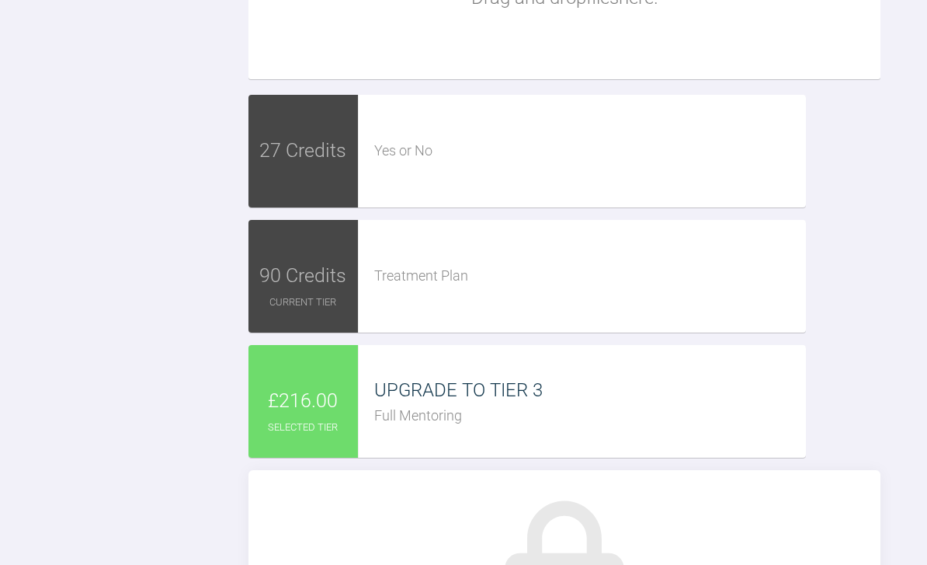
type textarea "Uppers progressed"
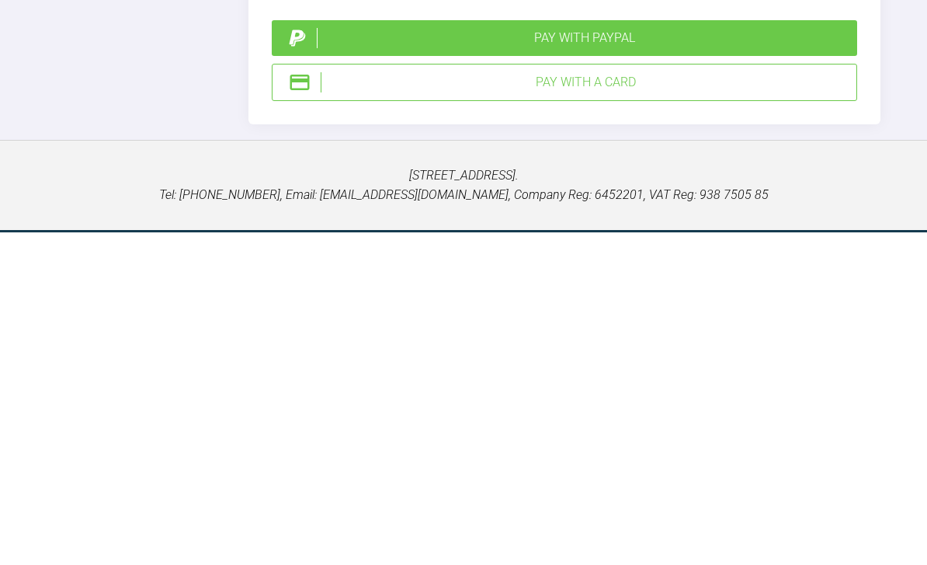
scroll to position [3409, 0]
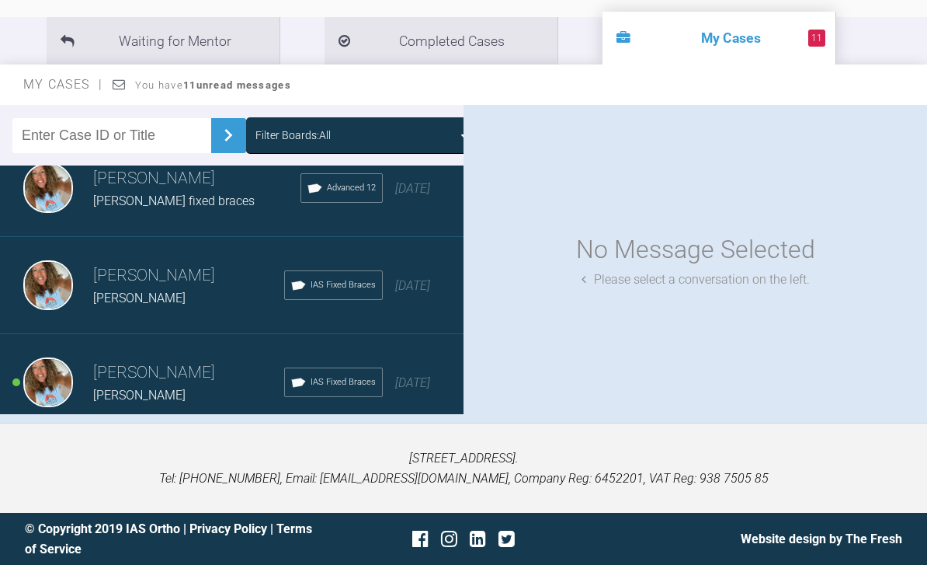
scroll to position [1678, 0]
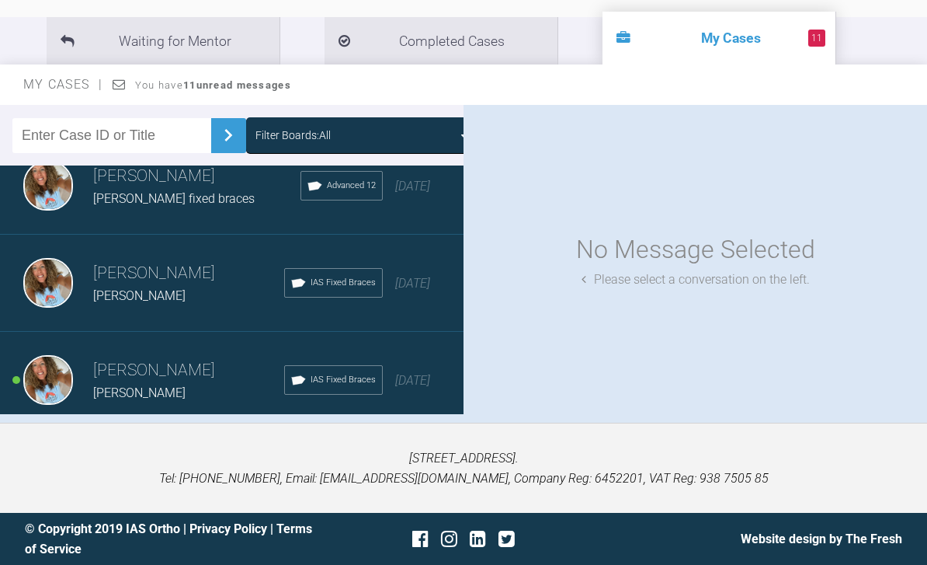
click at [433, 245] on div "Rebecca Lynne Williams Patrick moylan IAS Fixed Braces 3 months ago" at bounding box center [232, 283] width 464 height 97
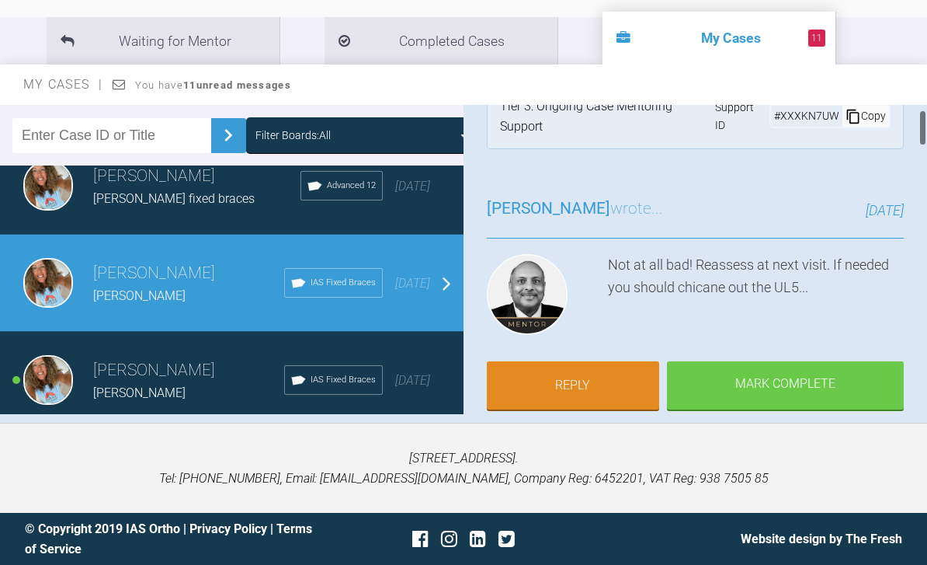
scroll to position [47, 0]
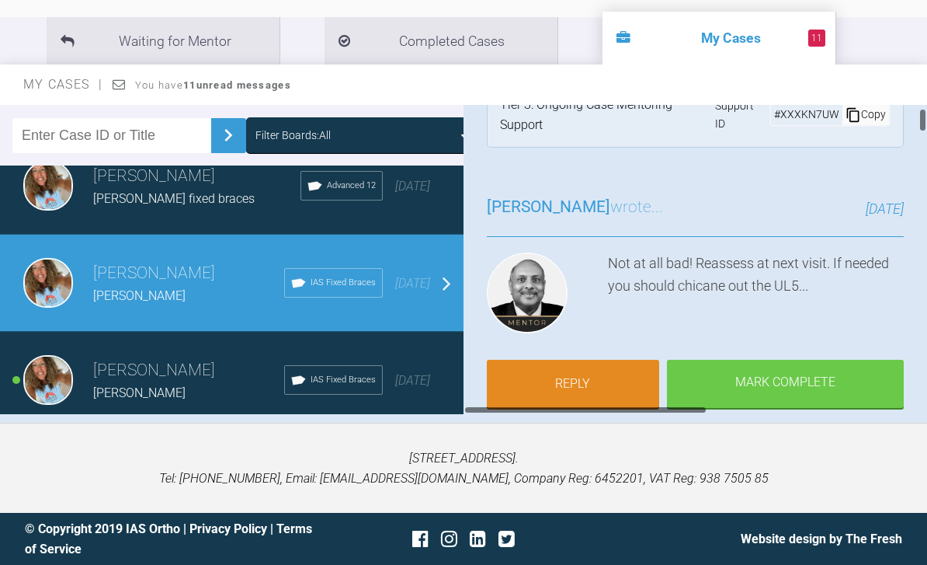
click at [573, 360] on link "Reply" at bounding box center [573, 384] width 172 height 48
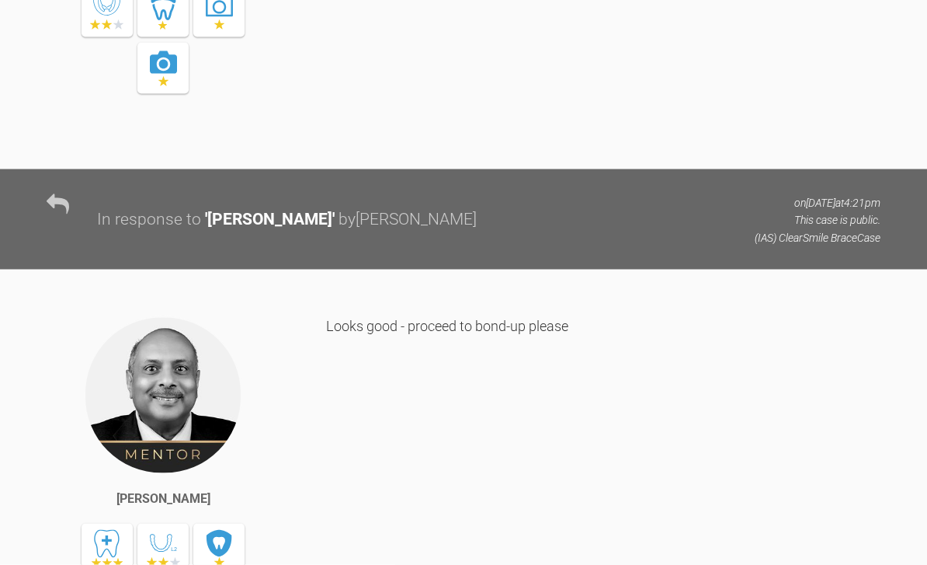
scroll to position [6996, 0]
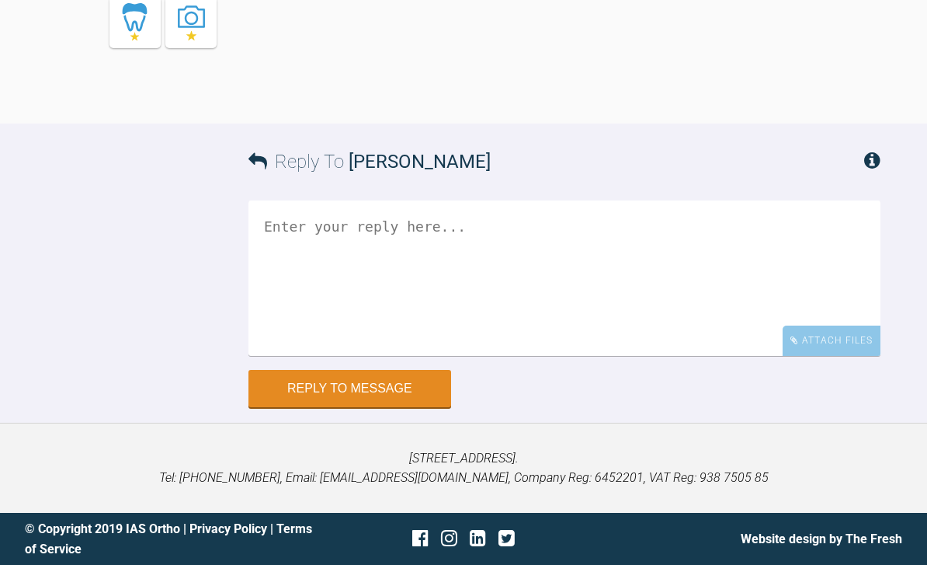
click at [837, 349] on div "Attach Files" at bounding box center [832, 340] width 98 height 30
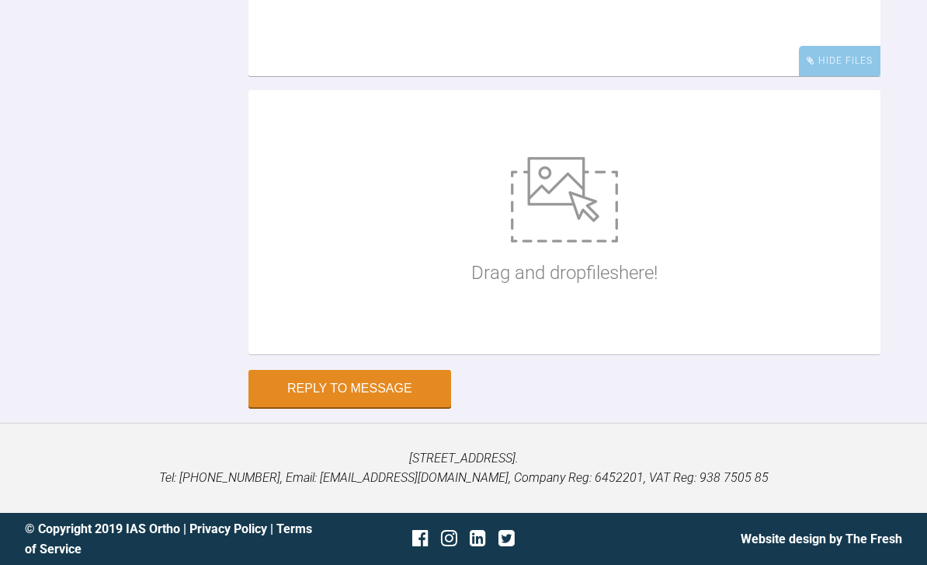
scroll to position [7177, 0]
click at [560, 242] on img at bounding box center [564, 199] width 107 height 85
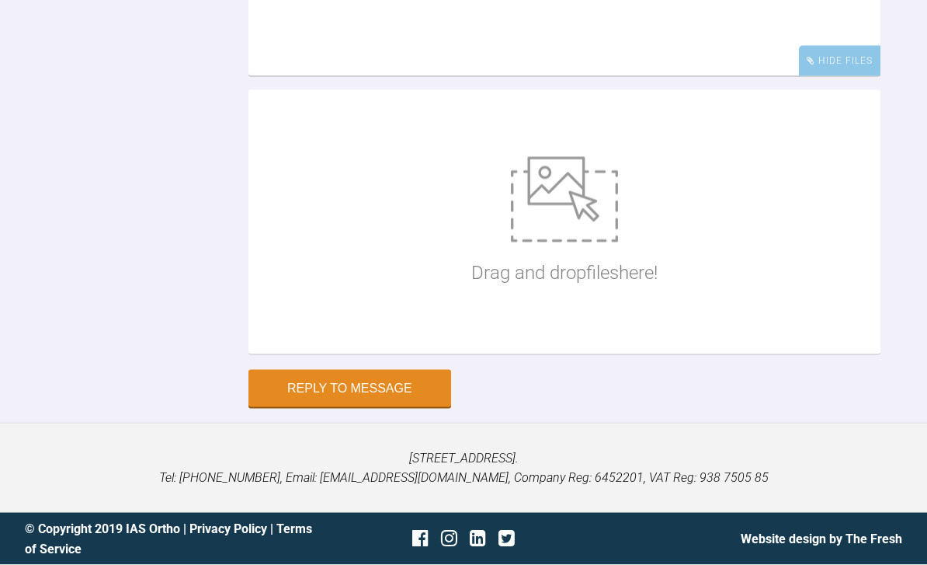
scroll to position [7052, 0]
click at [584, 242] on img at bounding box center [564, 199] width 107 height 85
click at [587, 242] on img at bounding box center [564, 199] width 107 height 85
type input "C:\fakepath\DSC_0029.jpeg"
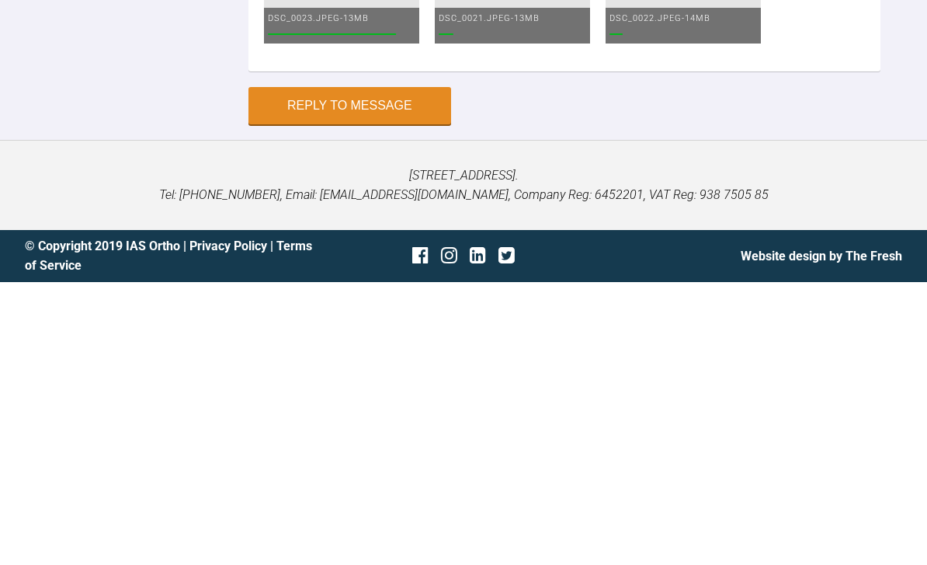
scroll to position [7566, 0]
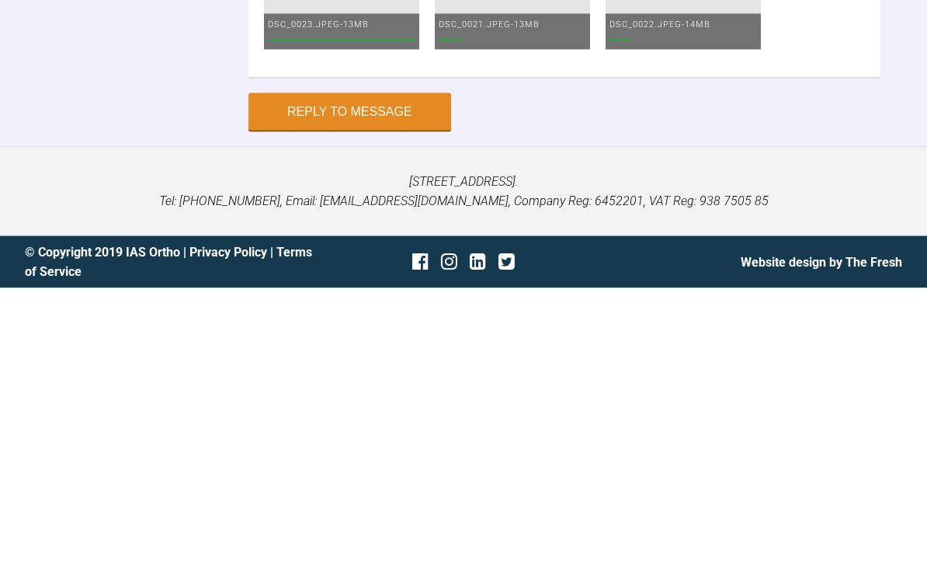
type textarea "Lush these are coming in so nicely progressed to 016"
click at [519, 242] on img at bounding box center [512, 248] width 12 height 12
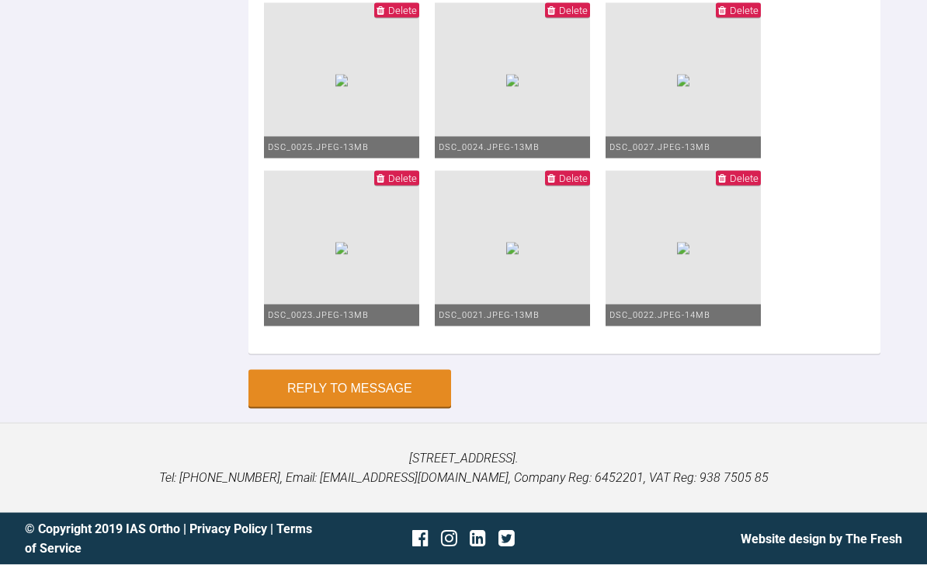
scroll to position [7672, 0]
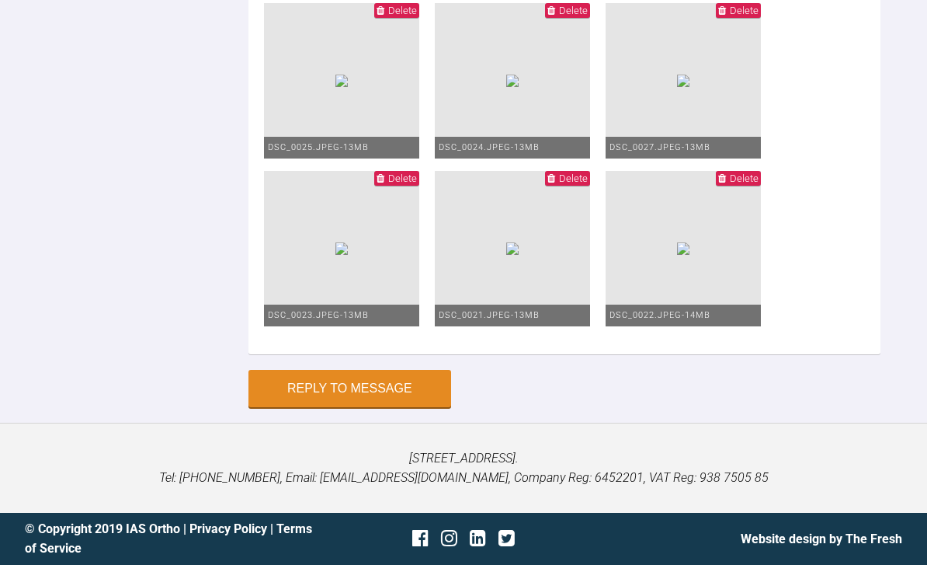
click at [392, 407] on button "Reply to Message" at bounding box center [350, 388] width 203 height 37
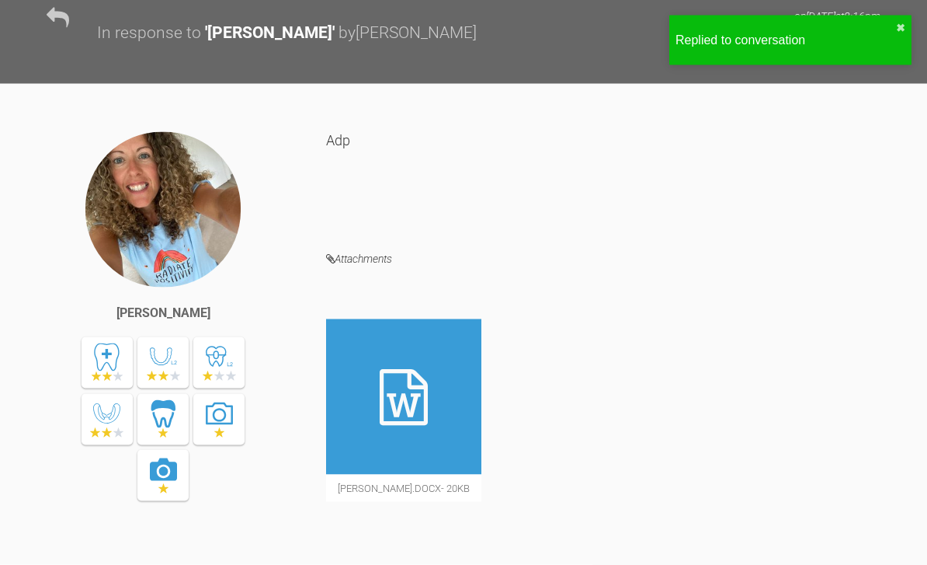
scroll to position [0, 0]
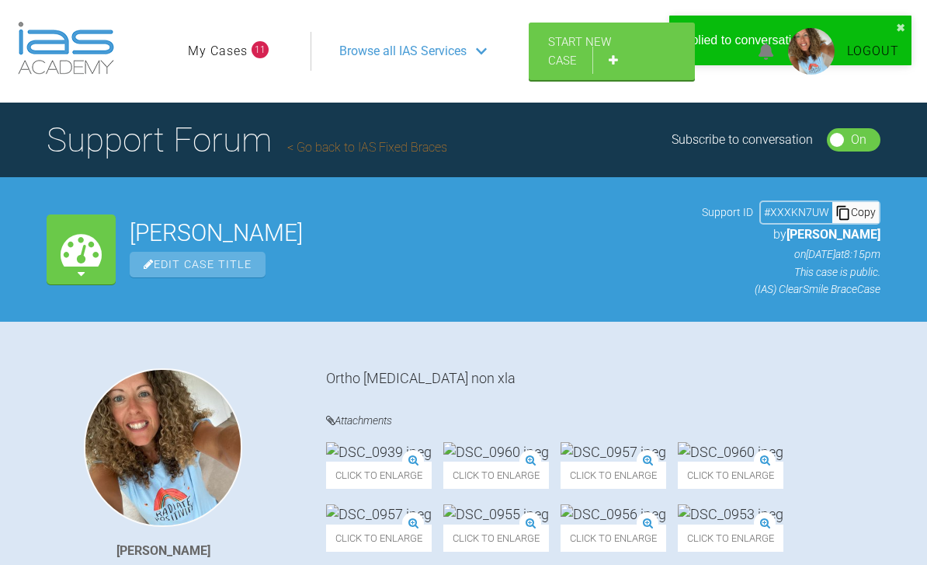
click at [228, 50] on link "My Cases" at bounding box center [218, 51] width 60 height 20
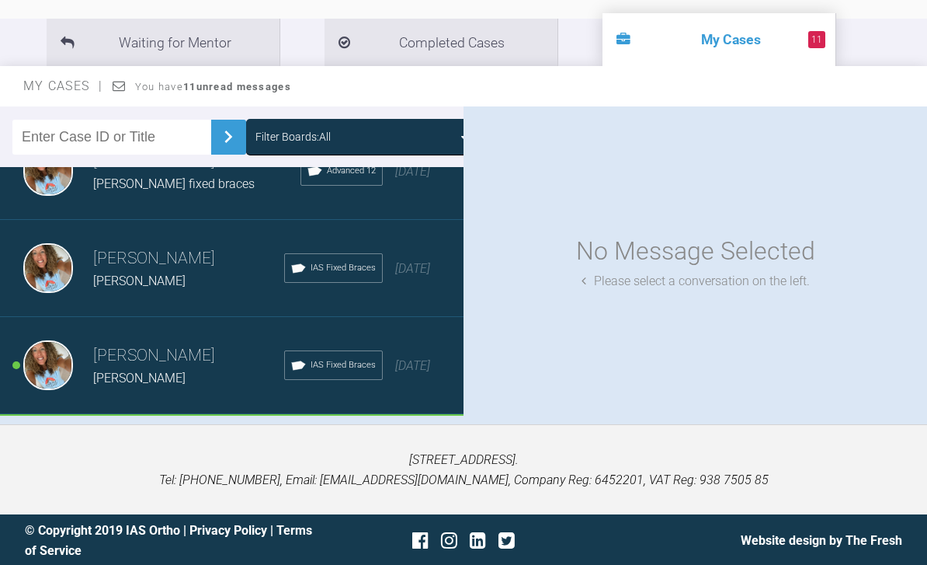
scroll to position [1692, 0]
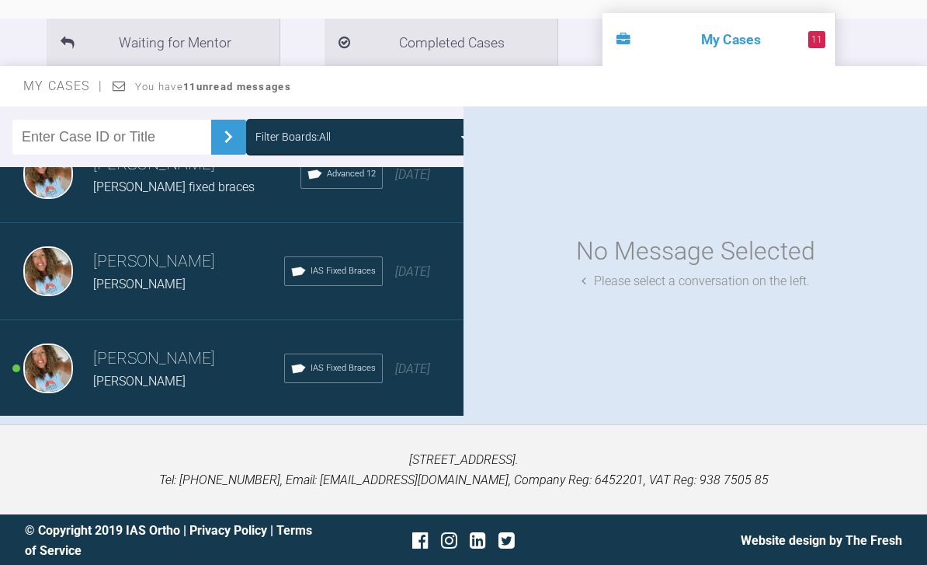
click at [399, 374] on div "[DATE]" at bounding box center [412, 369] width 35 height 20
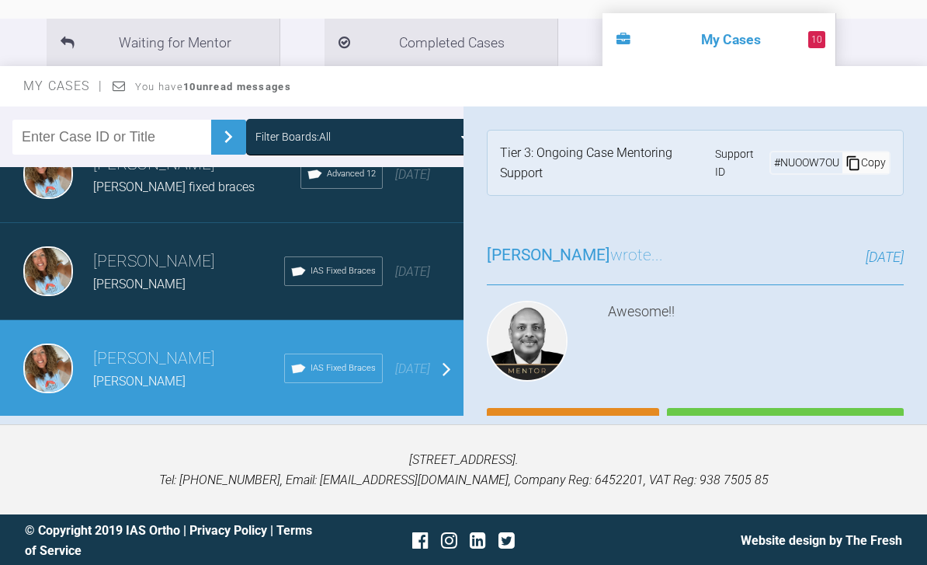
click at [402, 372] on div "[DATE]" at bounding box center [412, 369] width 35 height 20
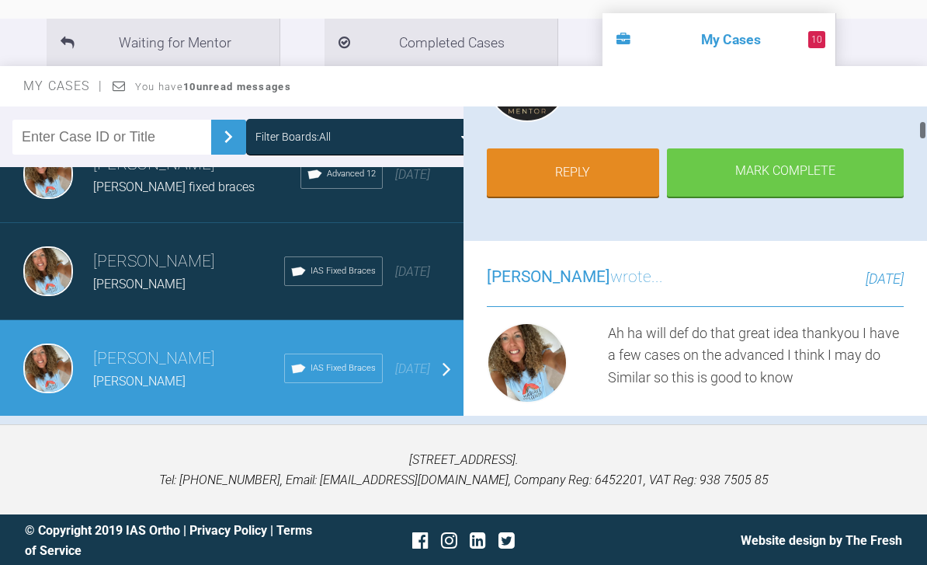
scroll to position [248, 0]
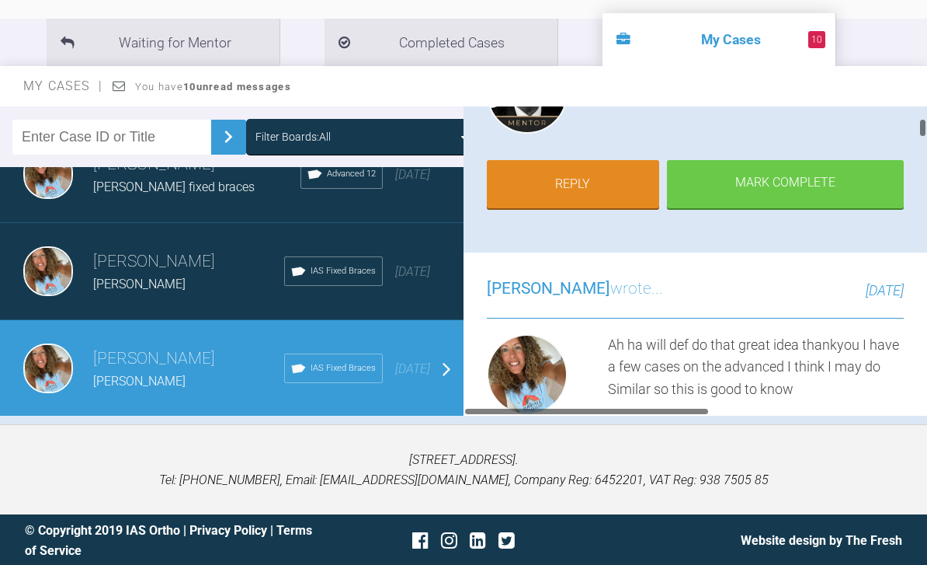
click at [615, 180] on link "Reply" at bounding box center [573, 184] width 172 height 48
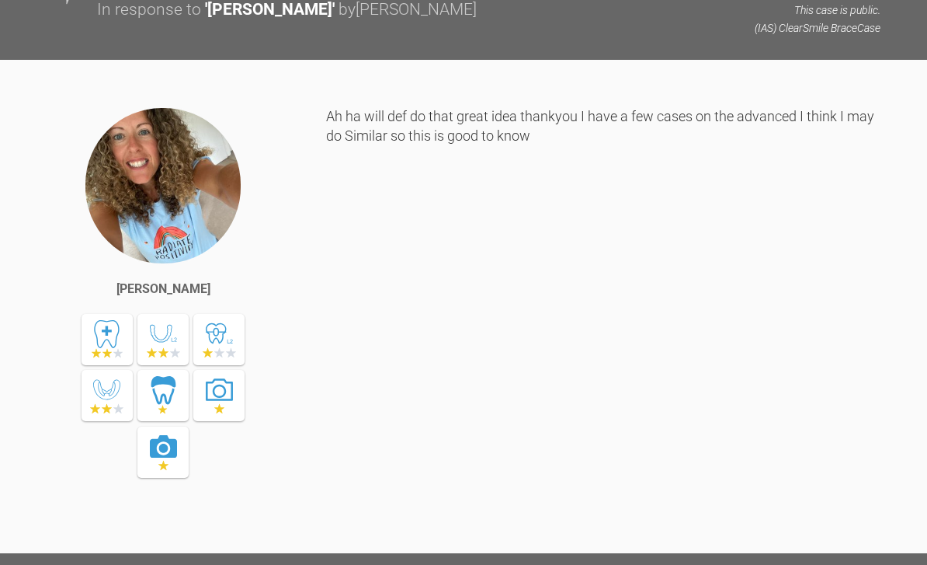
scroll to position [10458, 0]
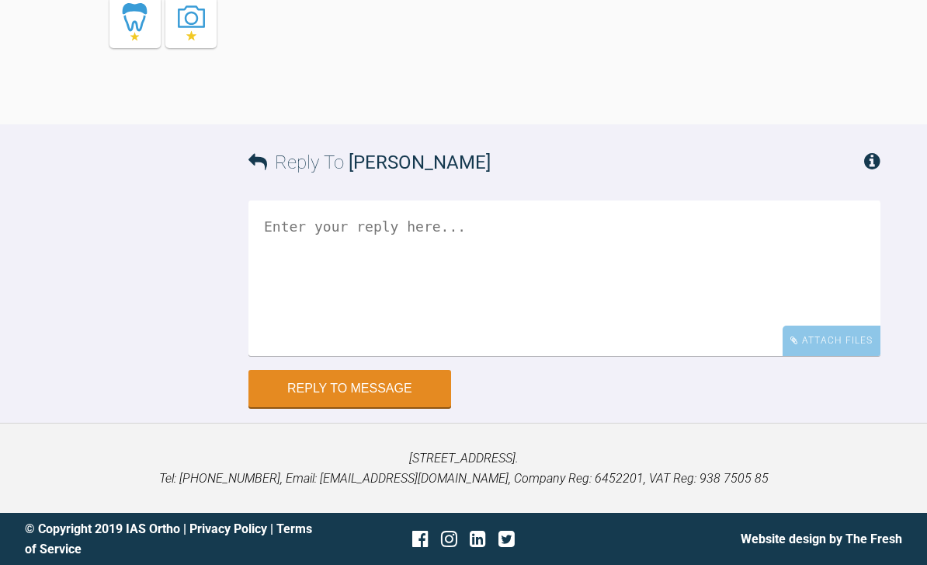
click at [808, 356] on div "Attach Files" at bounding box center [832, 340] width 98 height 30
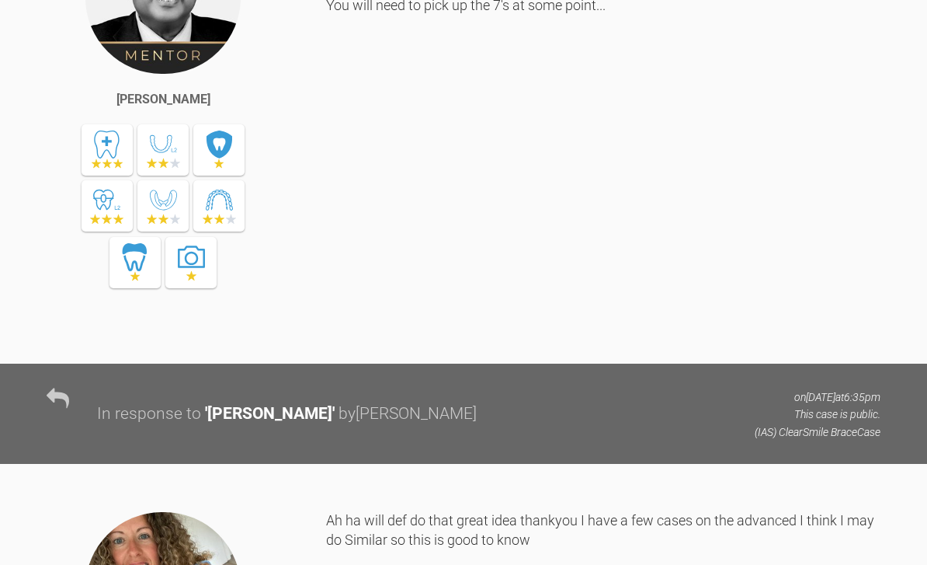
scroll to position [8163, 0]
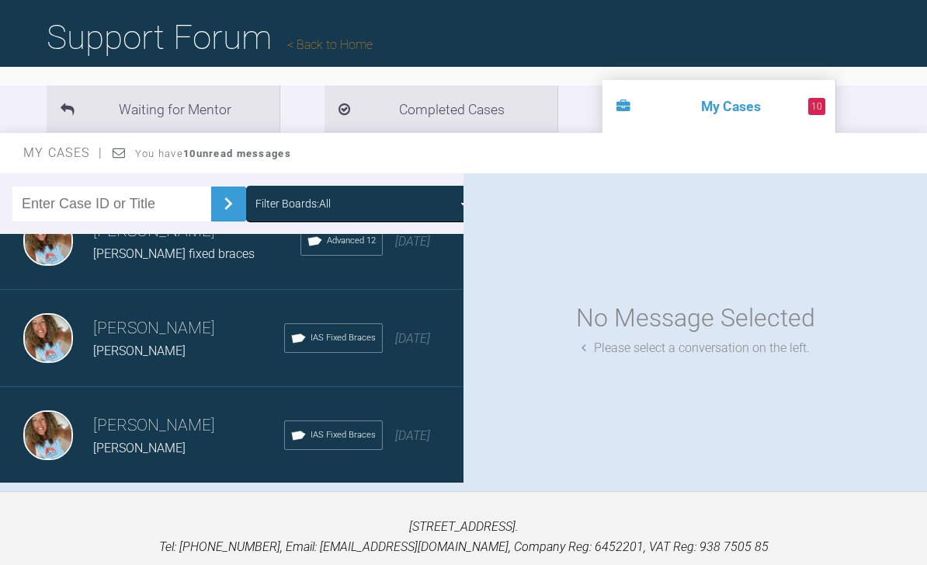
scroll to position [1691, 0]
click at [116, 513] on div "Load more" at bounding box center [232, 509] width 464 height 48
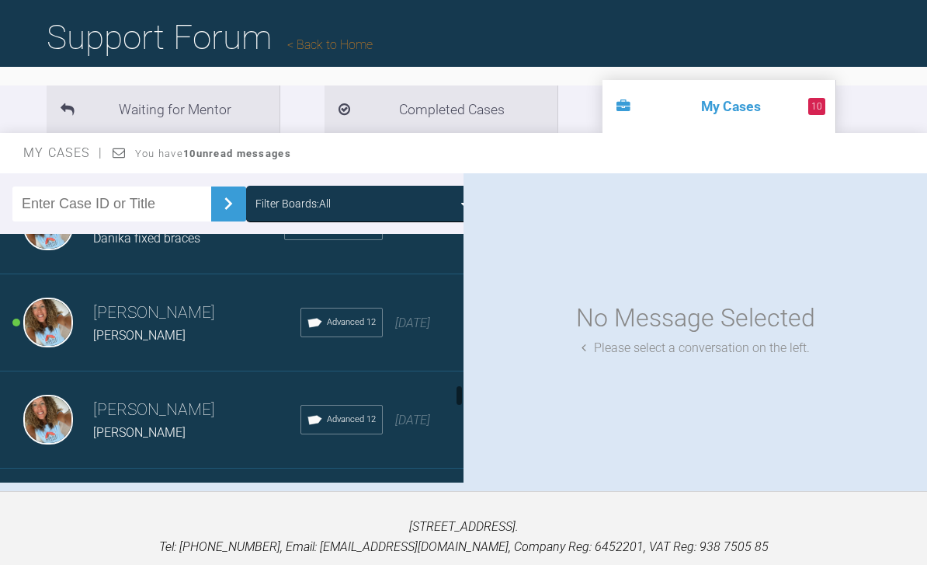
scroll to position [2002, 0]
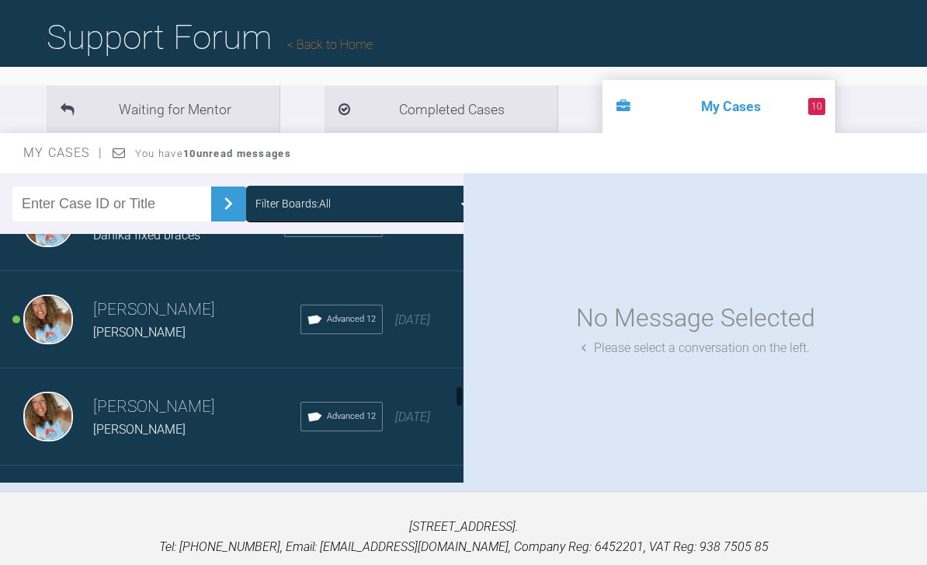
click at [119, 333] on span "[PERSON_NAME]" at bounding box center [139, 332] width 92 height 15
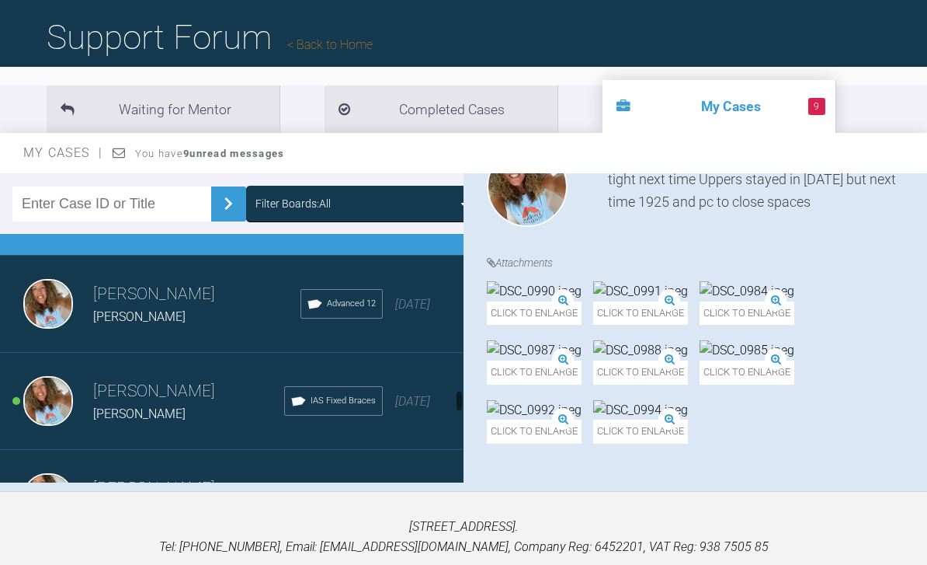
scroll to position [2134, 0]
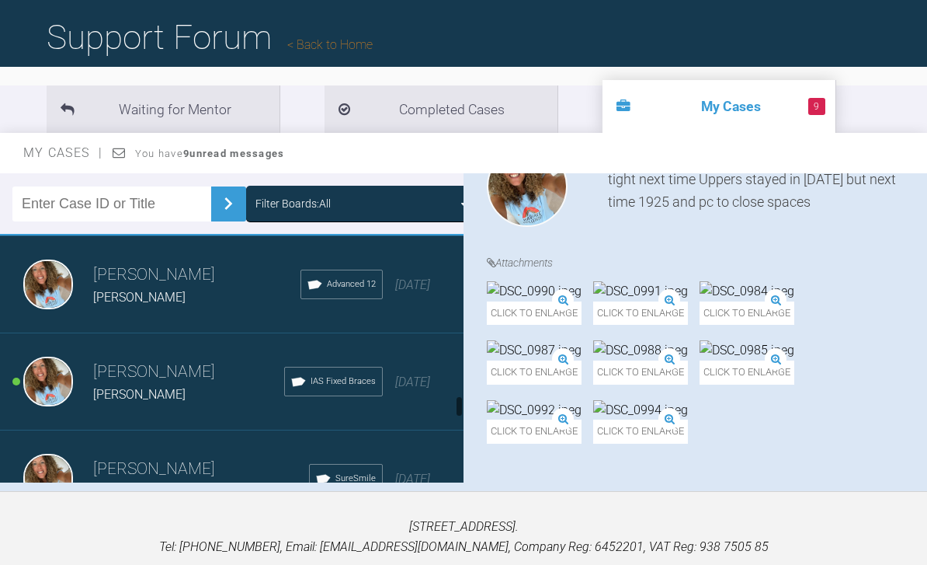
click at [405, 402] on div "Rebecca Lynne Williams Emma IAS Fixed Braces 5 months ago" at bounding box center [232, 381] width 464 height 97
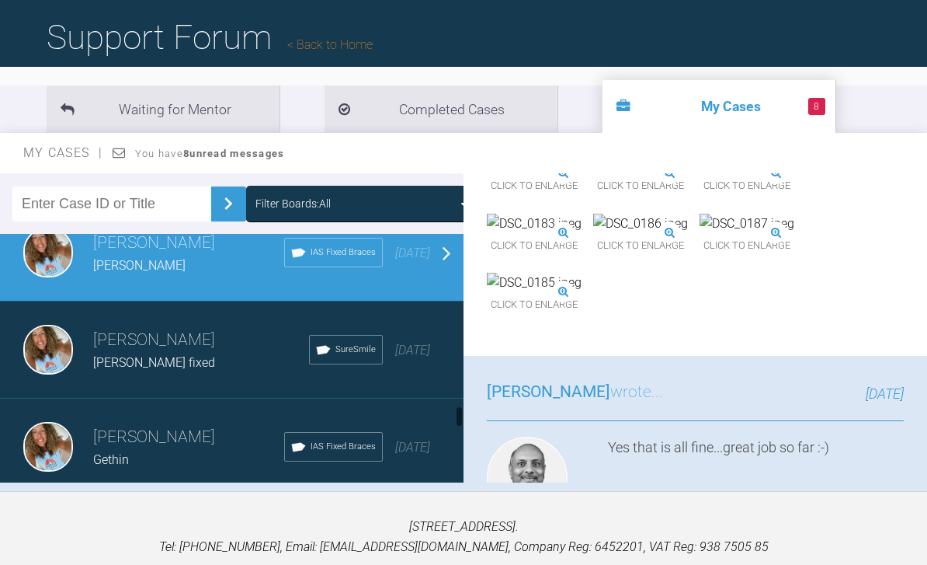
scroll to position [2264, 0]
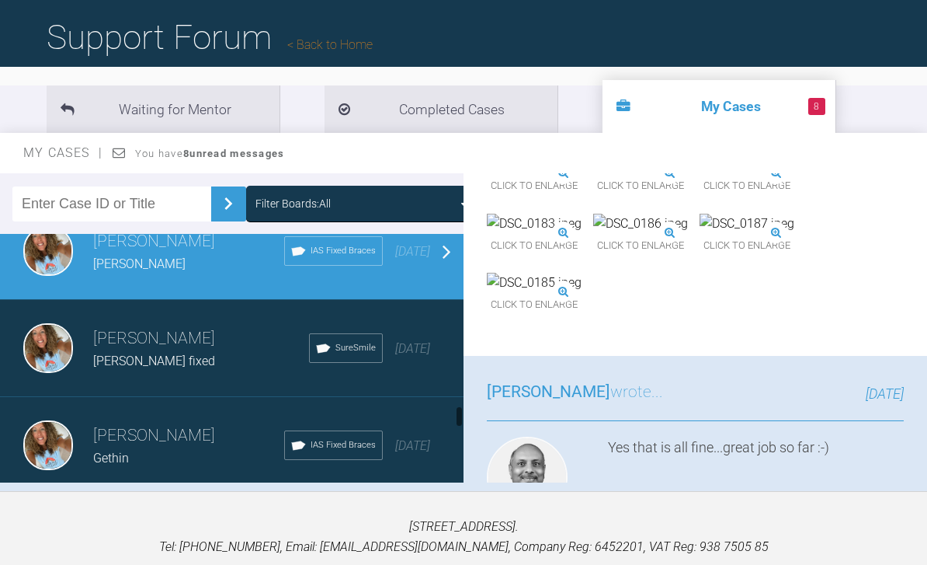
click at [415, 360] on div "Rebecca Lynne Williams Emily fixed SureSmile 5 months ago" at bounding box center [232, 348] width 464 height 97
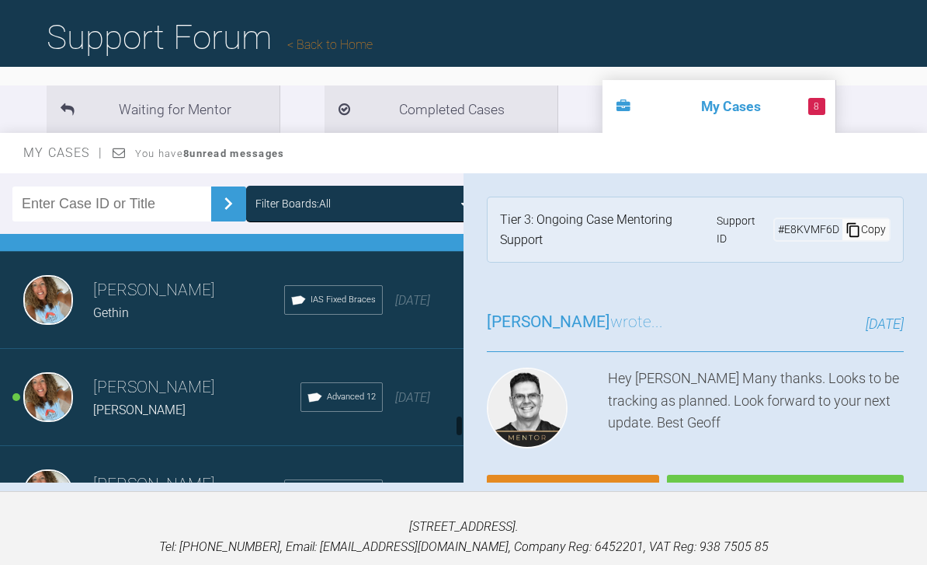
scroll to position [2432, 0]
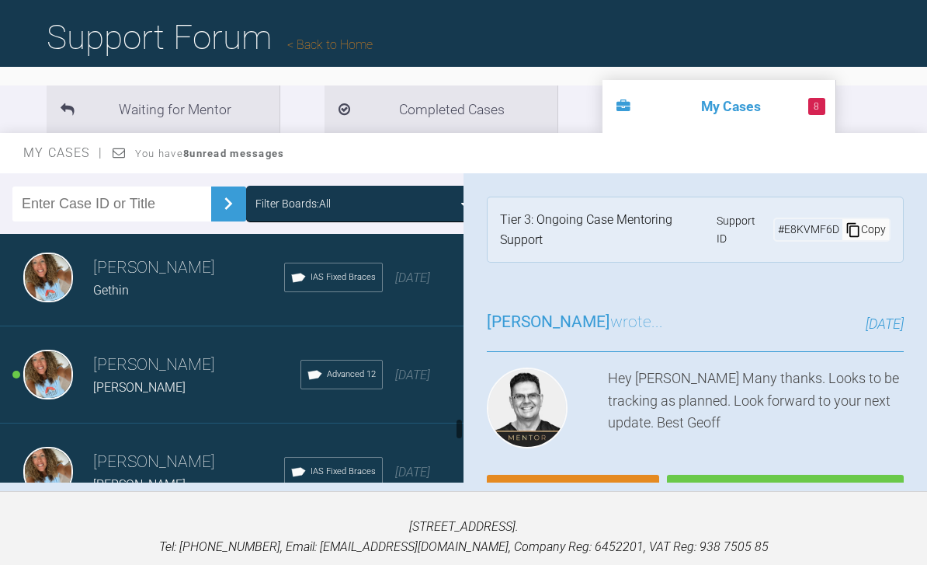
click at [409, 381] on div "6 months ago" at bounding box center [412, 375] width 35 height 20
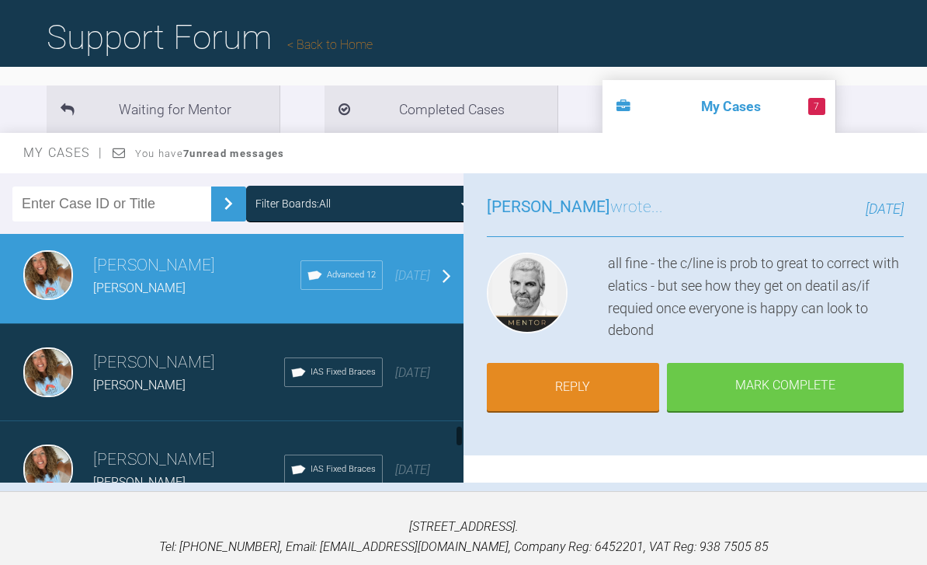
scroll to position [2537, 0]
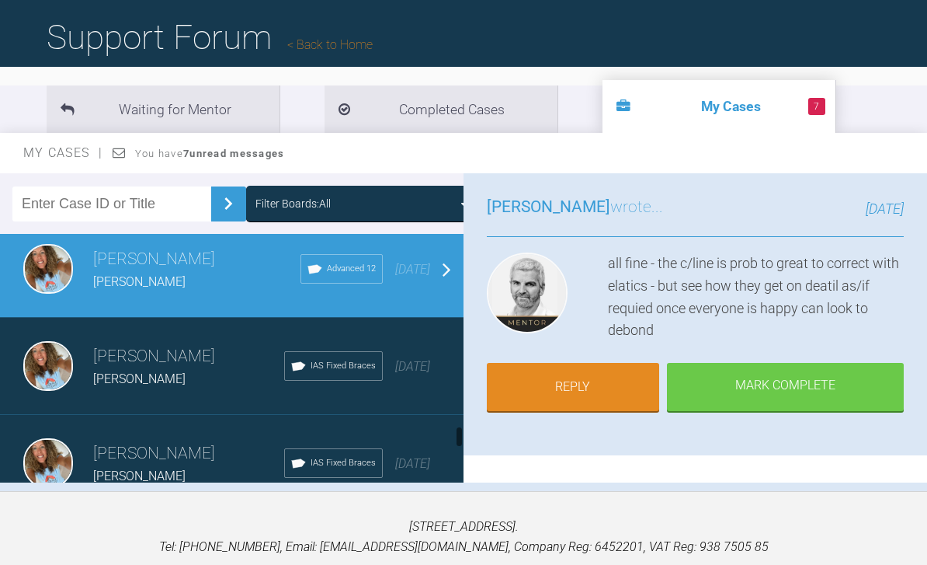
click at [412, 373] on span "7 months ago" at bounding box center [412, 366] width 35 height 15
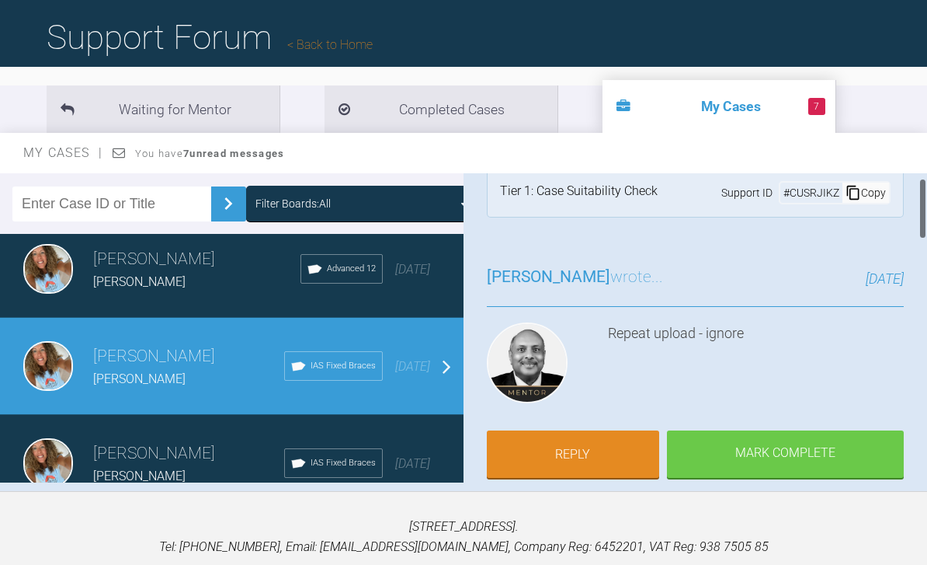
scroll to position [30, 0]
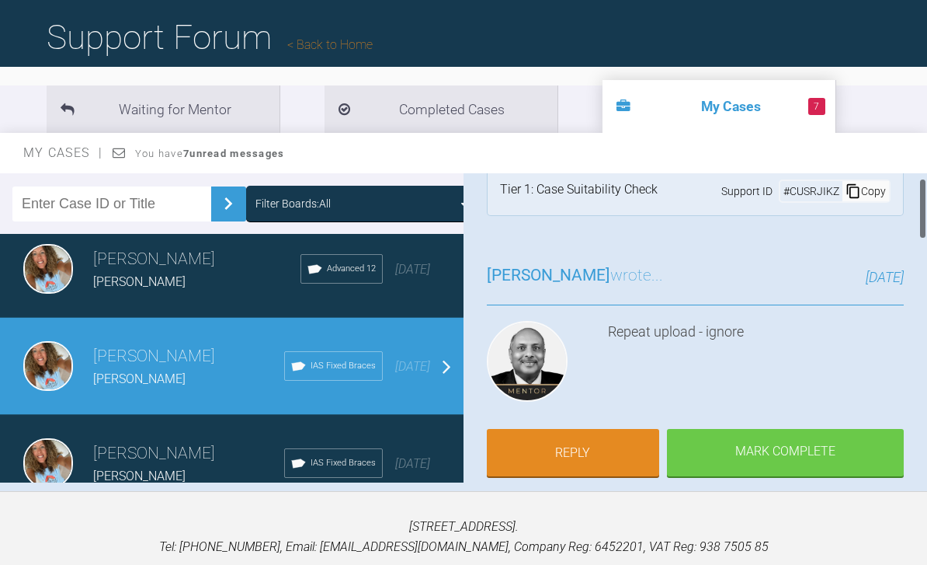
click at [399, 463] on div "7 months ago" at bounding box center [412, 464] width 35 height 20
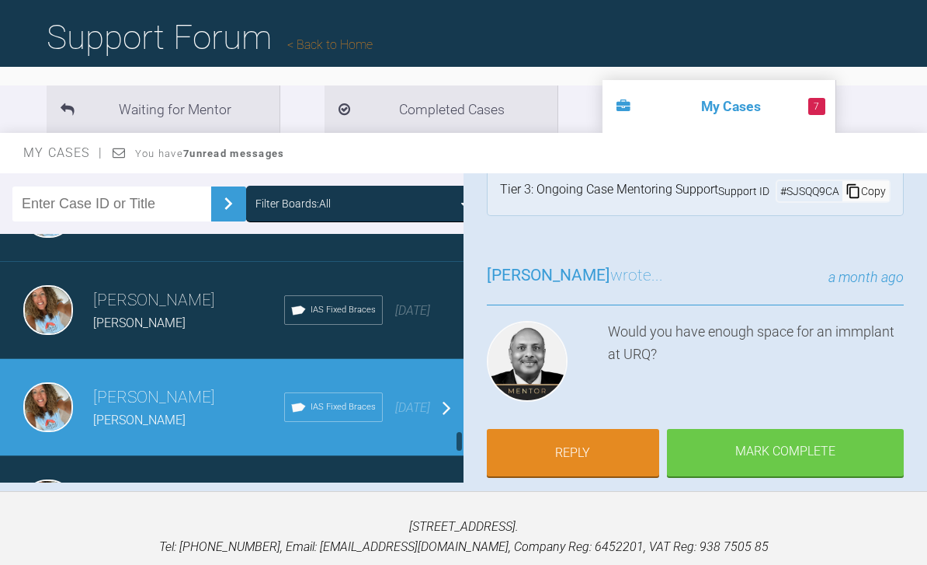
scroll to position [2600, 0]
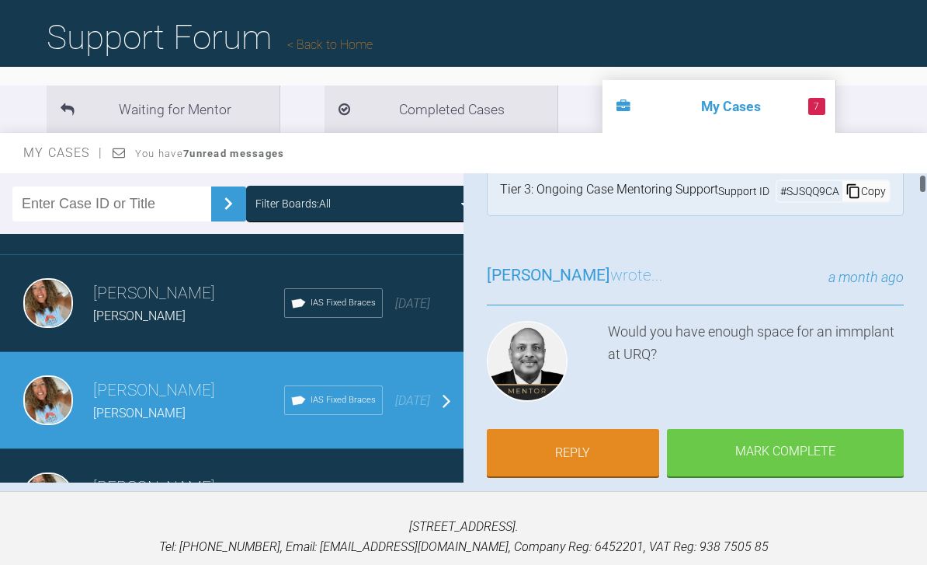
click at [590, 454] on link "Reply" at bounding box center [573, 453] width 172 height 48
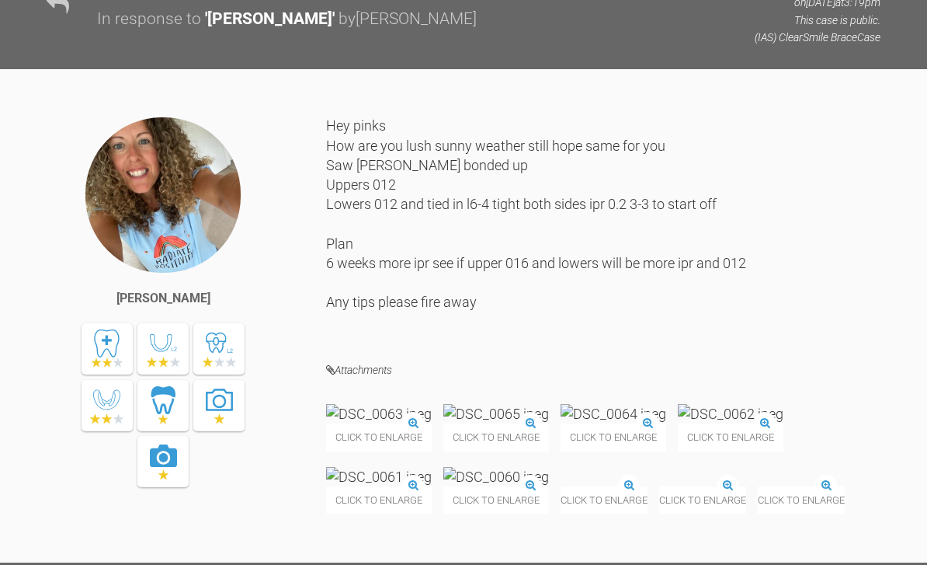
scroll to position [14382, 0]
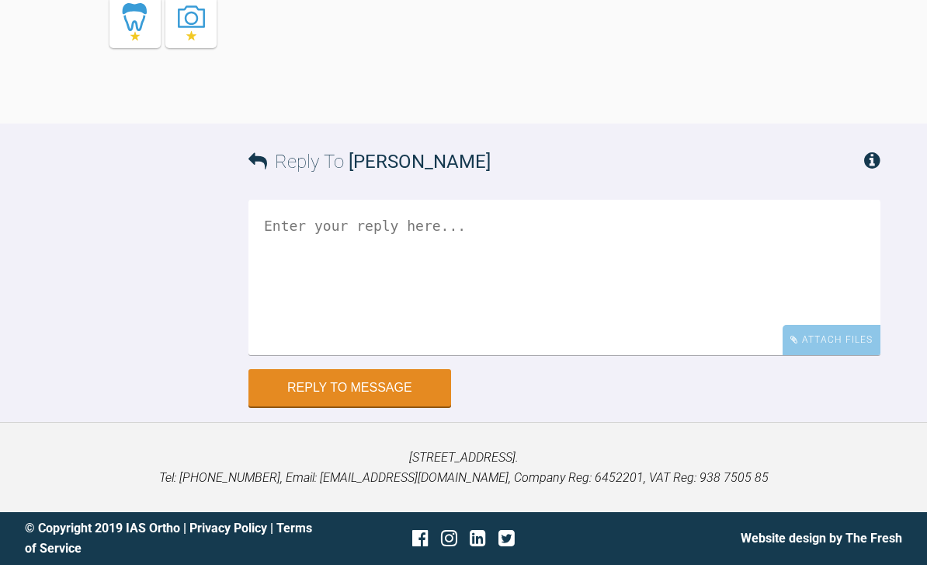
click at [848, 355] on div "Attach Files" at bounding box center [832, 340] width 98 height 30
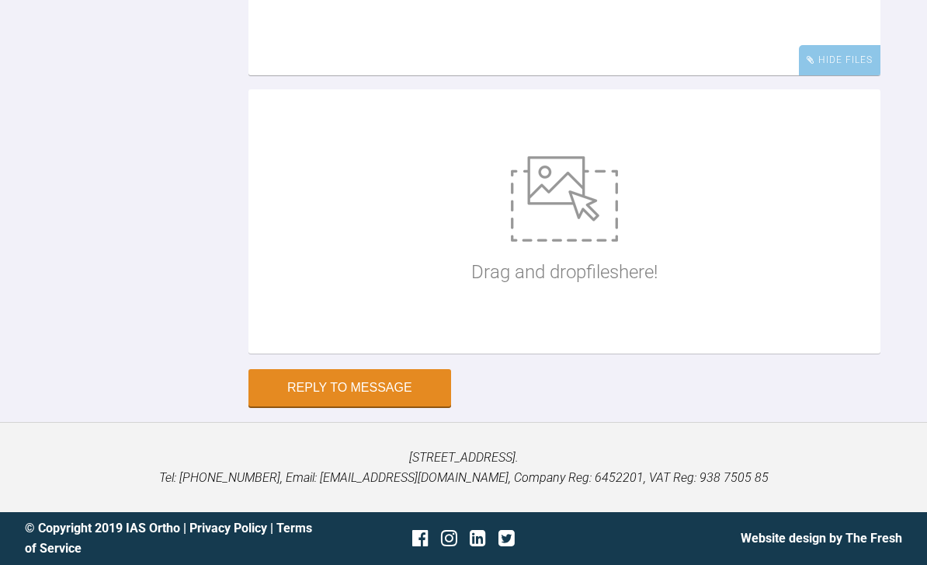
click at [564, 242] on img at bounding box center [564, 198] width 107 height 85
type input "C:\fakepath\DSC_0052.jpeg"
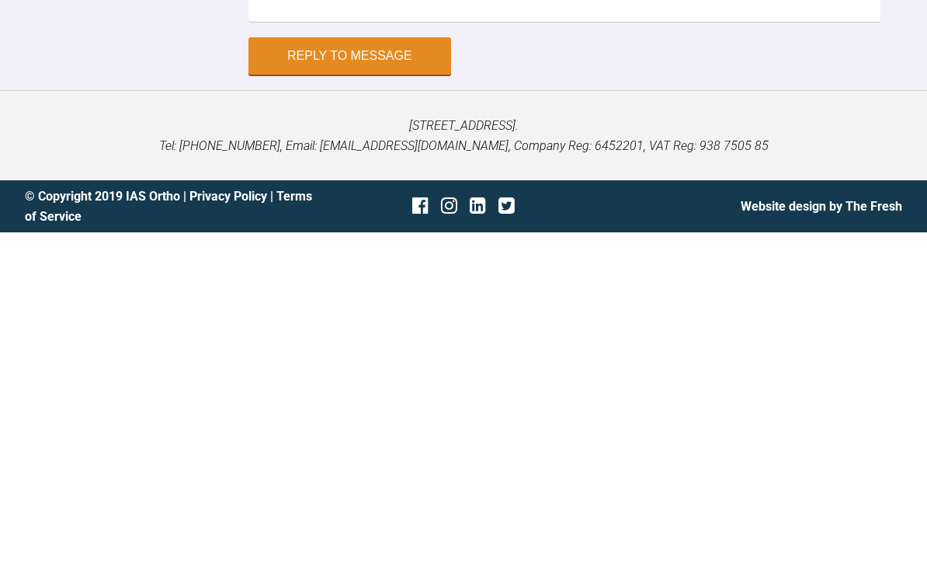
scroll to position [14216, 0]
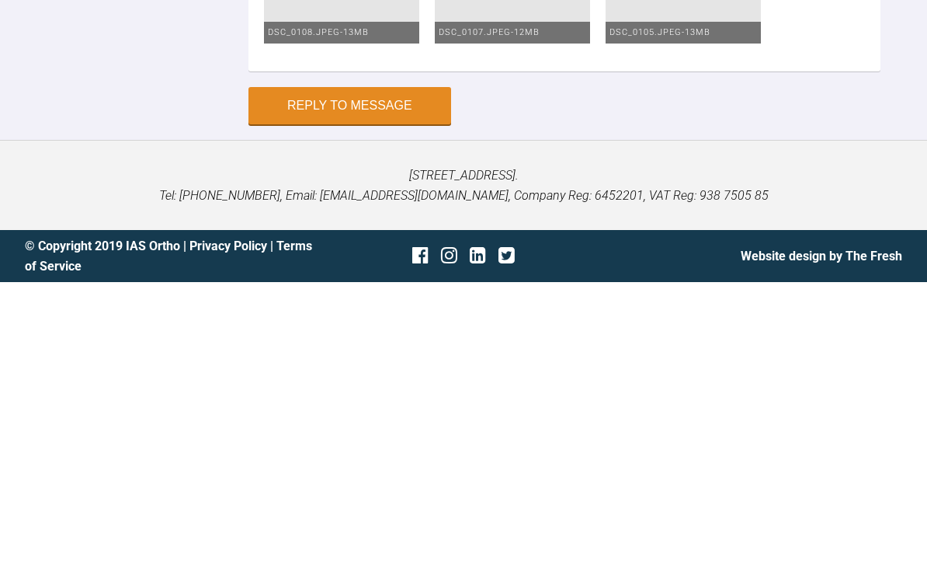
type textarea "Class three elastics both sides Upper lower 2020 waiting for those centrals to …"
click at [396, 370] on button "Reply to Message" at bounding box center [350, 388] width 203 height 37
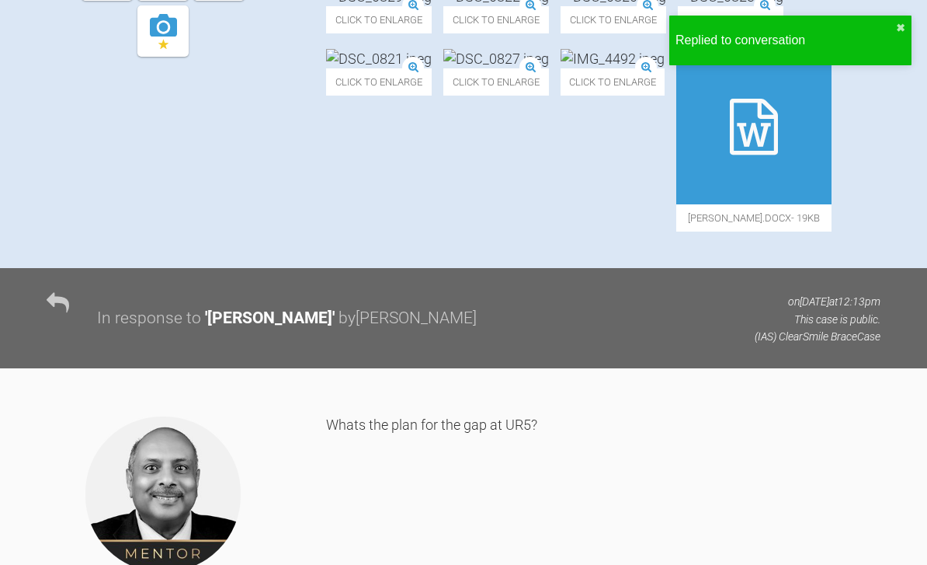
scroll to position [0, 0]
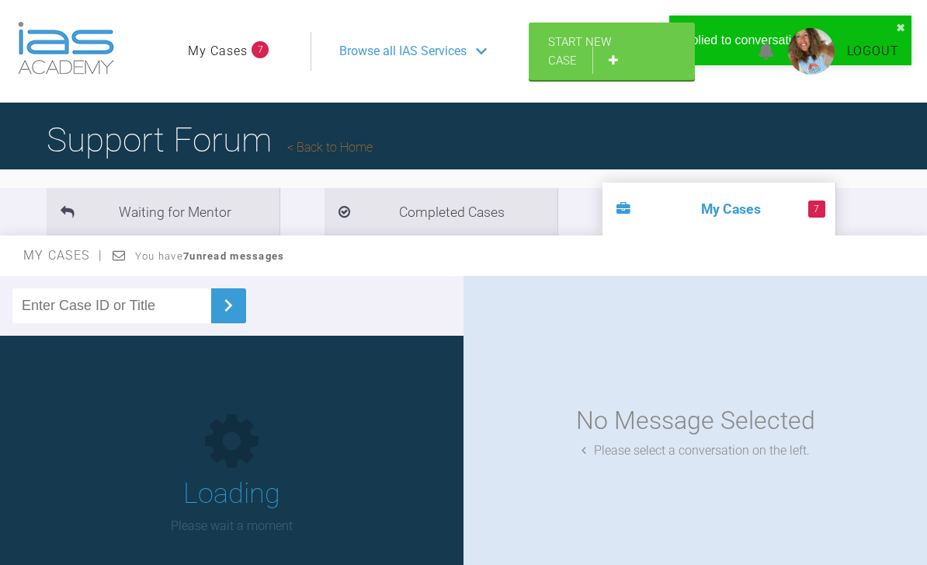
scroll to position [152, 0]
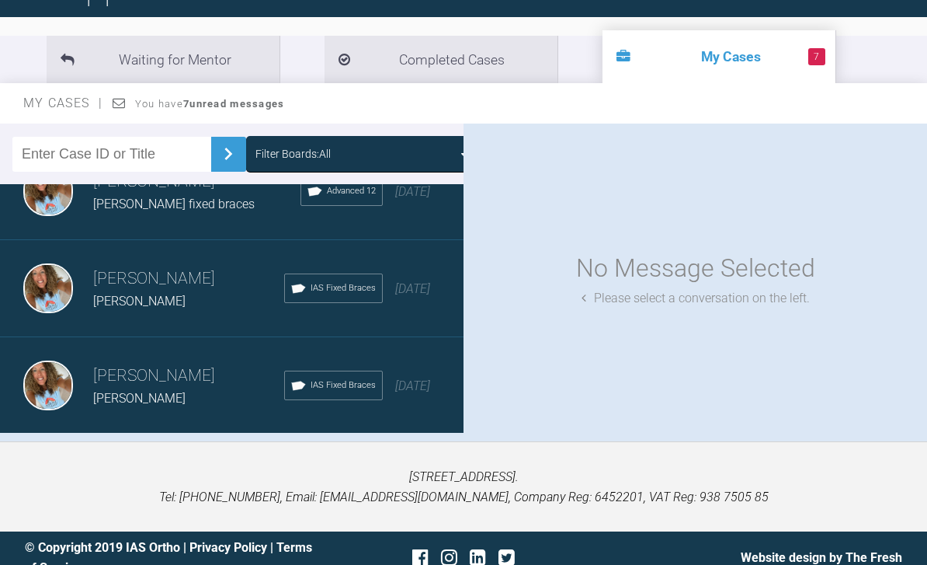
click at [334, 451] on div "Load more" at bounding box center [232, 458] width 464 height 48
click at [373, 454] on div "Load more" at bounding box center [232, 457] width 464 height 48
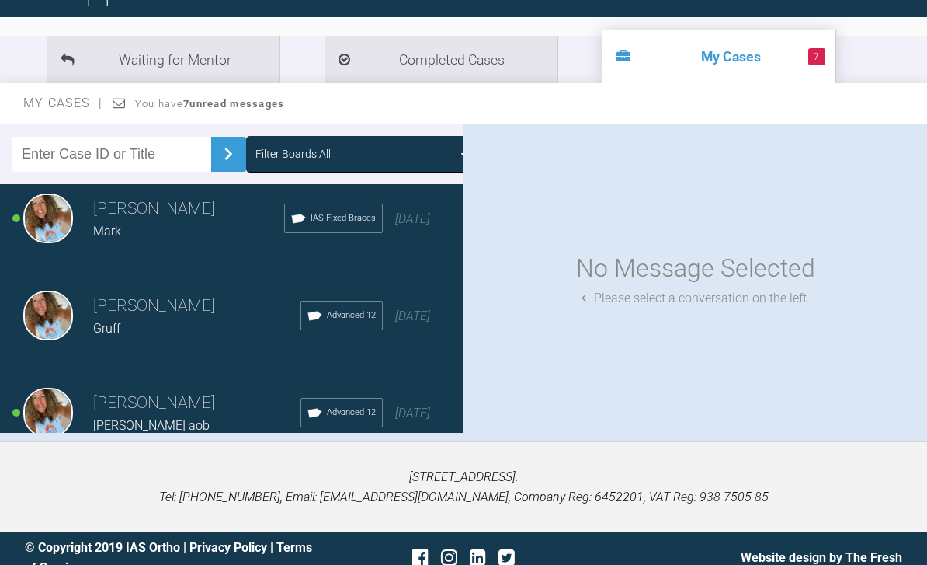
scroll to position [4966, 0]
click at [430, 231] on div "Rebecca Lynne Williams Mark IAS Fixed Braces 7 months ago" at bounding box center [232, 217] width 464 height 97
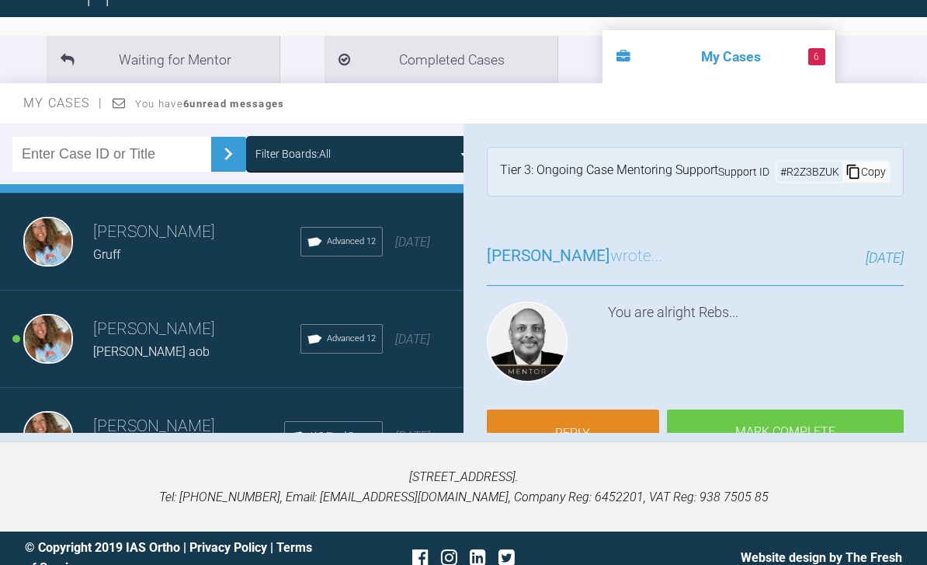
scroll to position [5077, 0]
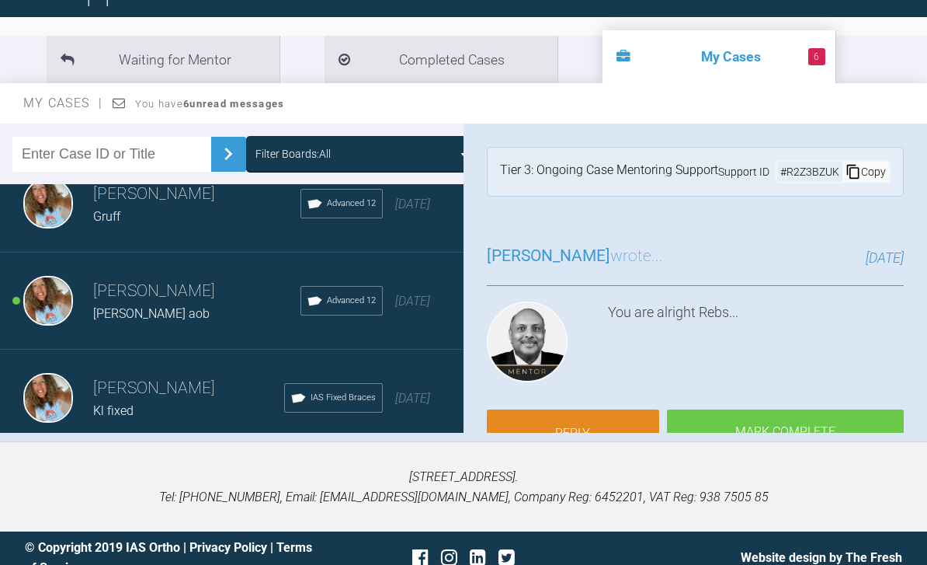
click at [420, 308] on span "8 months ago" at bounding box center [412, 301] width 35 height 15
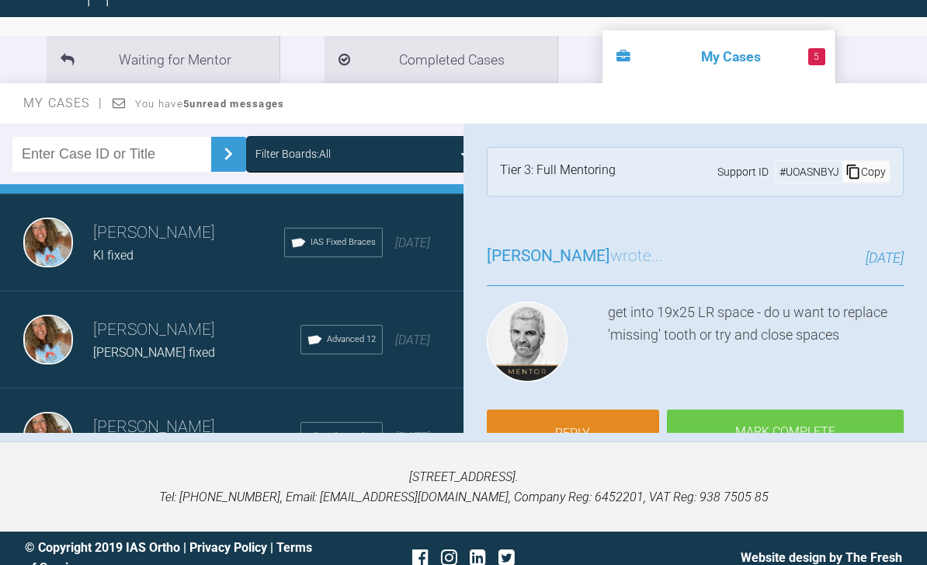
scroll to position [5236, 0]
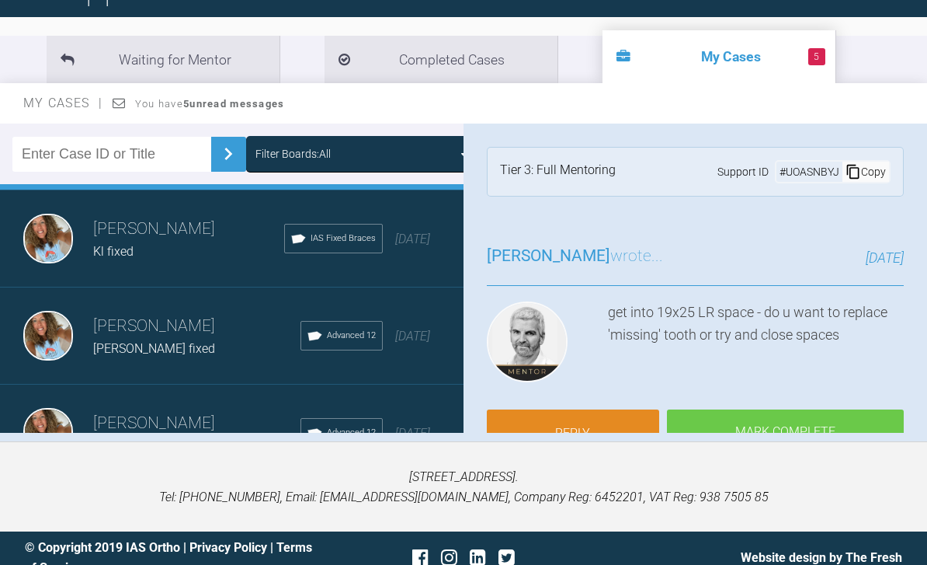
click at [415, 342] on span "8 months ago" at bounding box center [412, 336] width 35 height 15
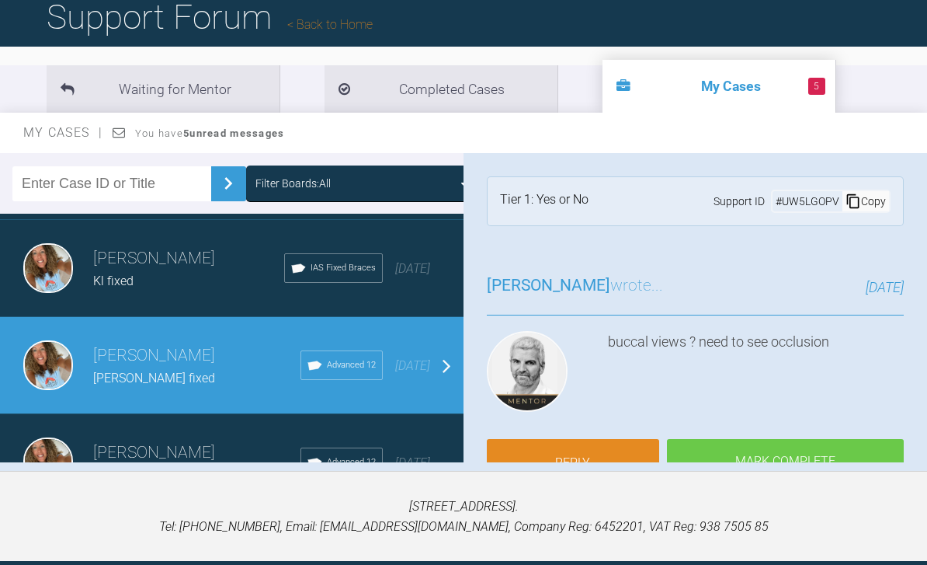
scroll to position [122, 0]
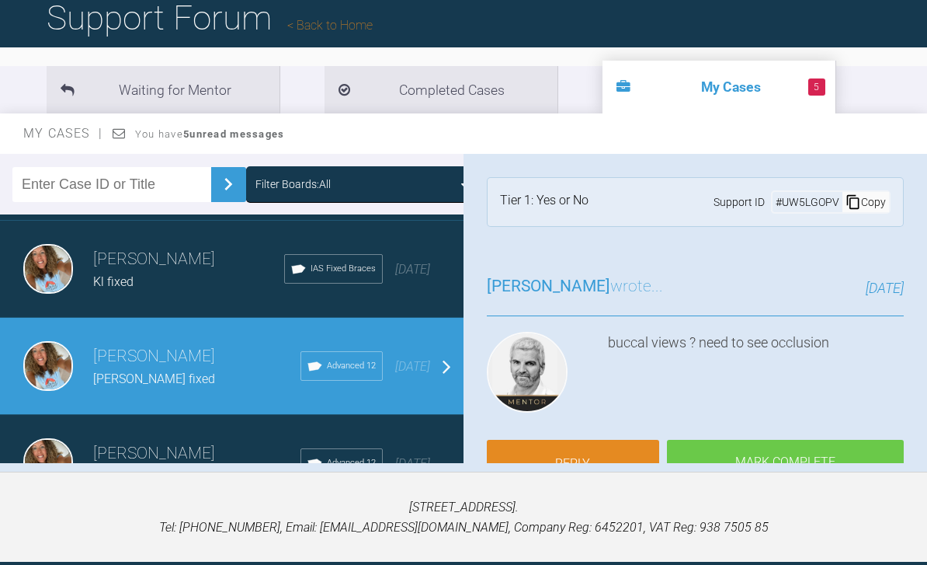
click at [398, 277] on div "8 months ago" at bounding box center [412, 269] width 35 height 20
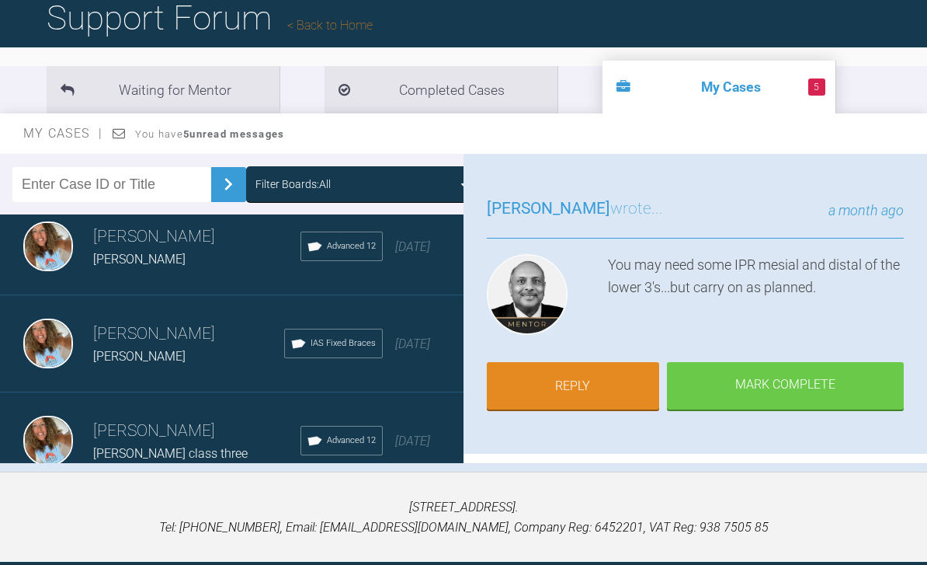
scroll to position [5465, 0]
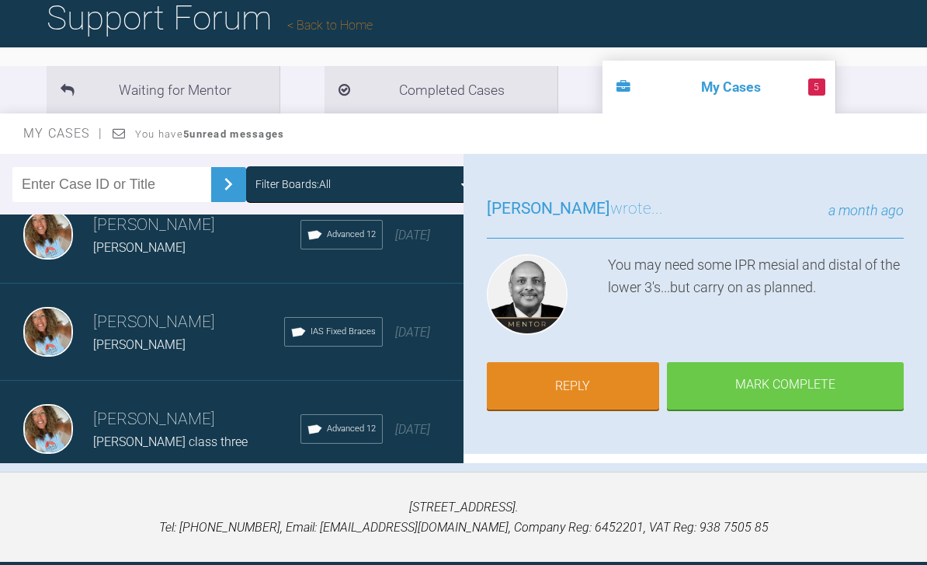
click at [416, 339] on span "8 months ago" at bounding box center [412, 332] width 35 height 15
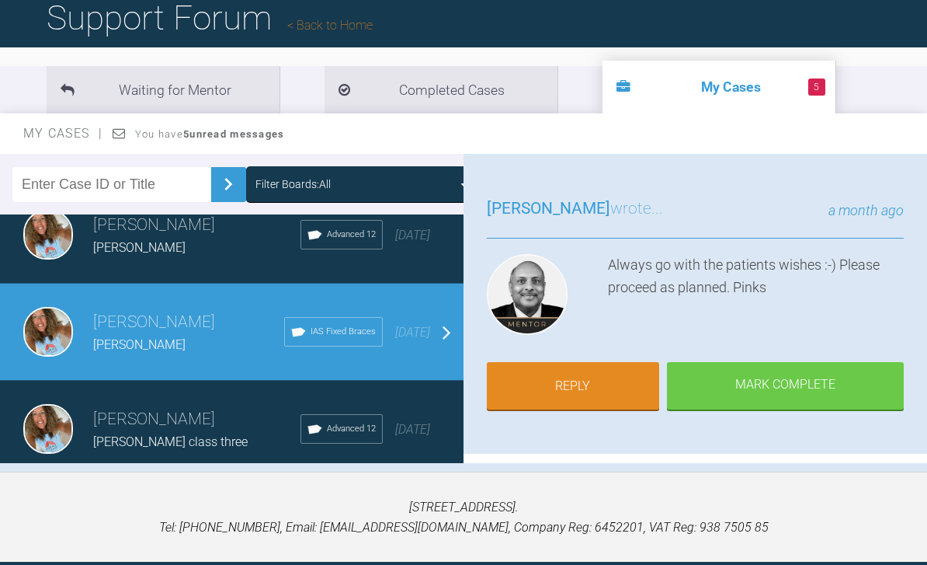
click at [596, 384] on link "Reply" at bounding box center [573, 386] width 172 height 48
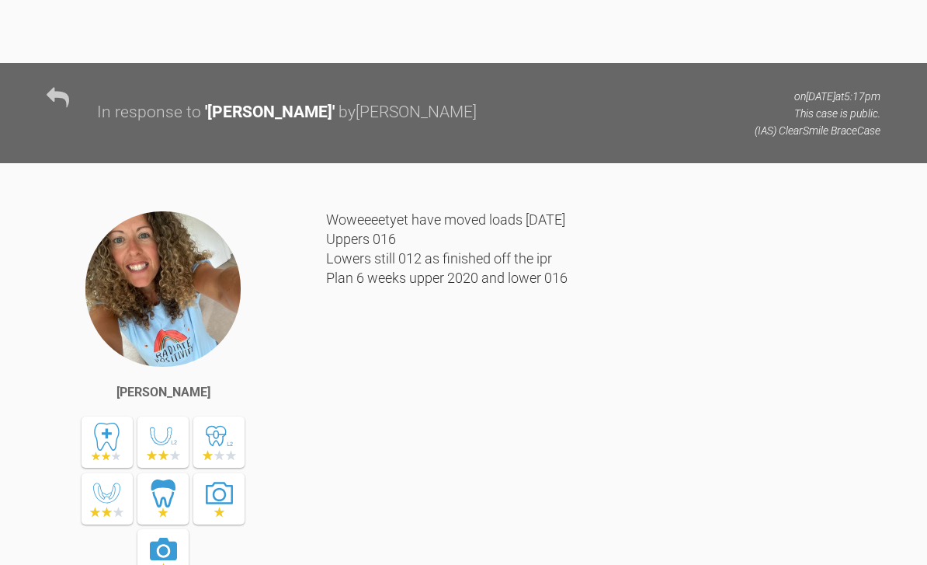
scroll to position [19040, 0]
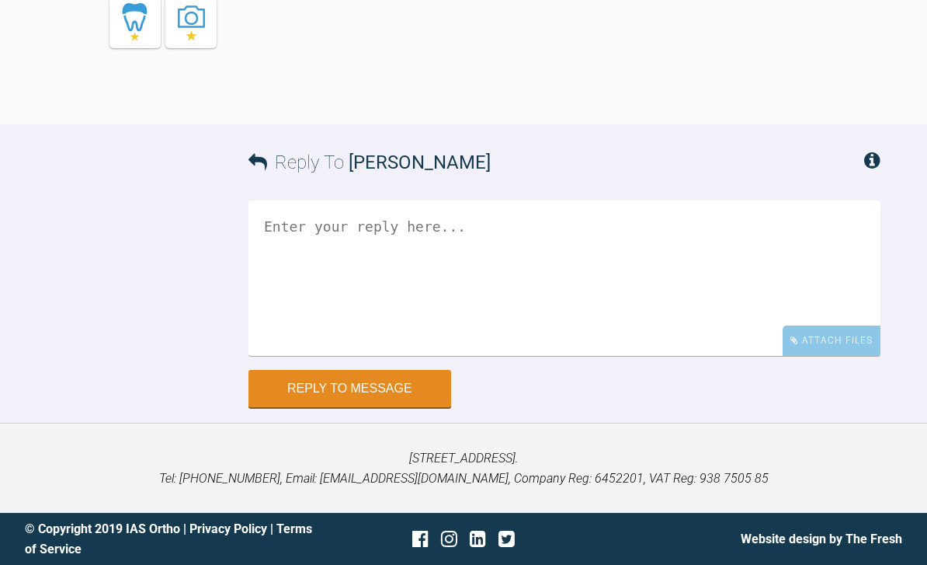
click at [821, 356] on div "Attach Files" at bounding box center [832, 340] width 98 height 30
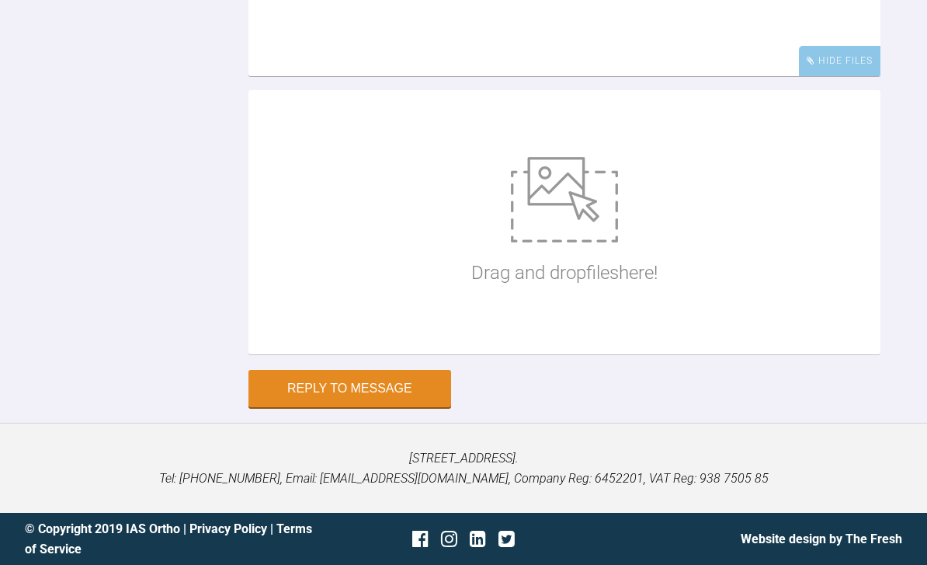
click at [579, 242] on img at bounding box center [564, 199] width 107 height 85
type input "C:\fakepath\DSC_0070.jpeg"
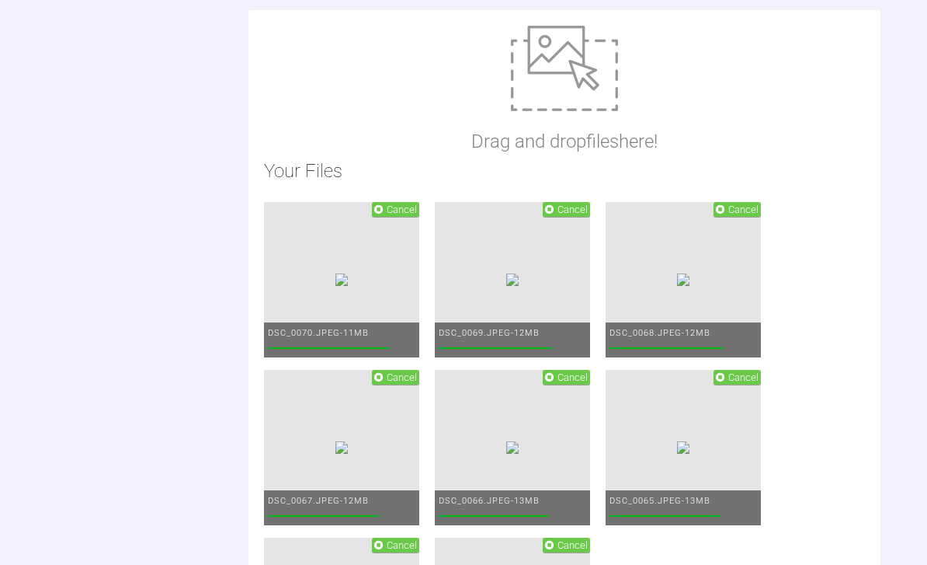
scroll to position [17885, 0]
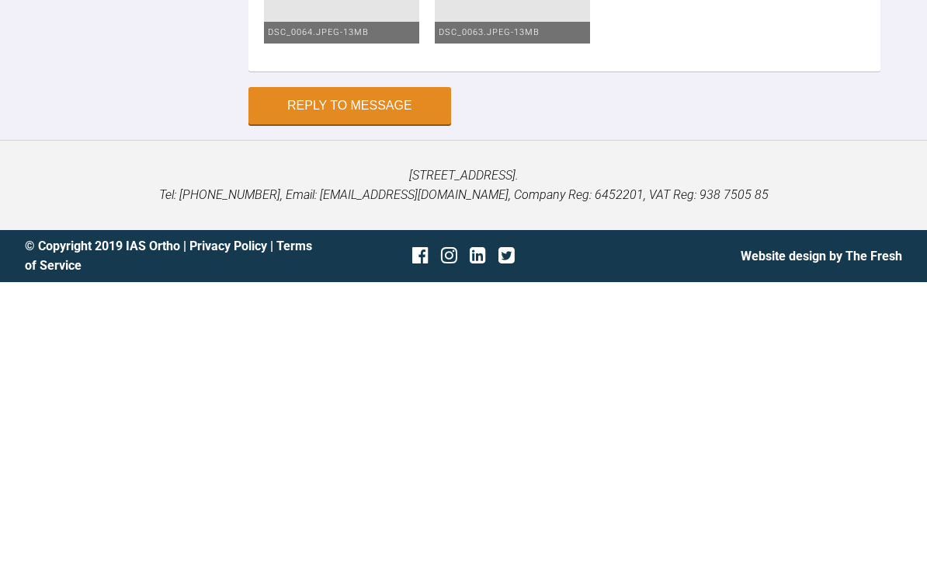
scroll to position [19816, 0]
type textarea "1925 pc over both arches now lets get those lower spaces to close Review 4 week…"
click at [392, 370] on button "Reply to Message" at bounding box center [350, 388] width 203 height 37
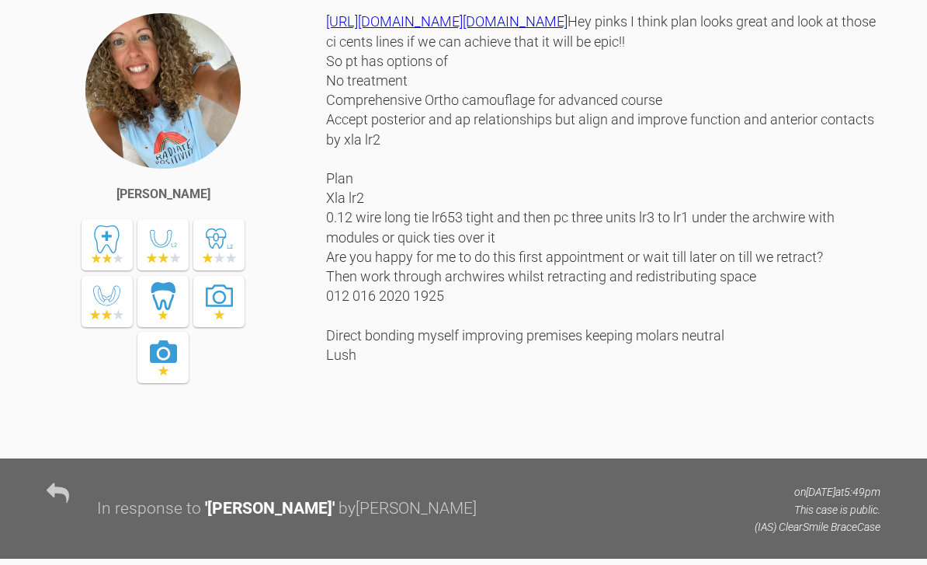
scroll to position [0, 0]
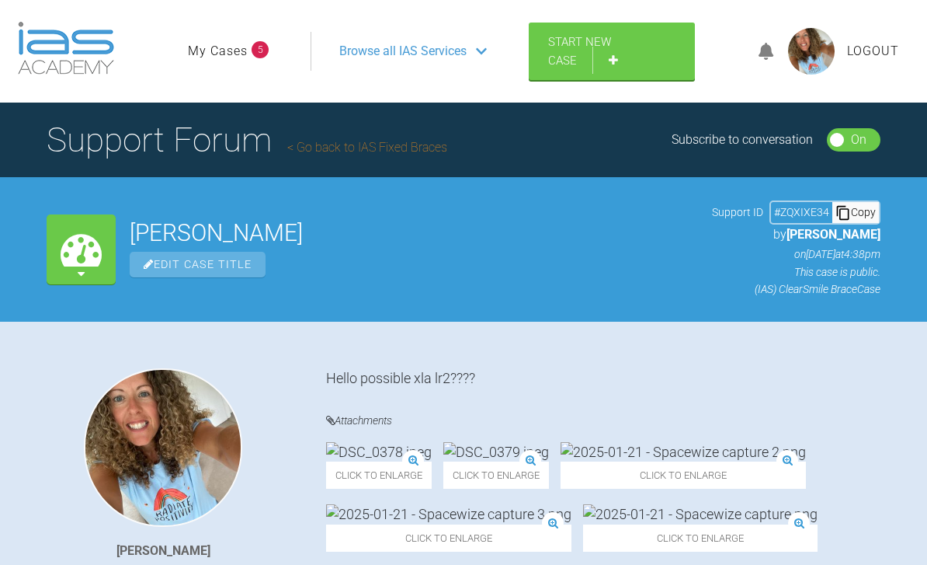
click at [242, 49] on link "My Cases" at bounding box center [218, 51] width 60 height 20
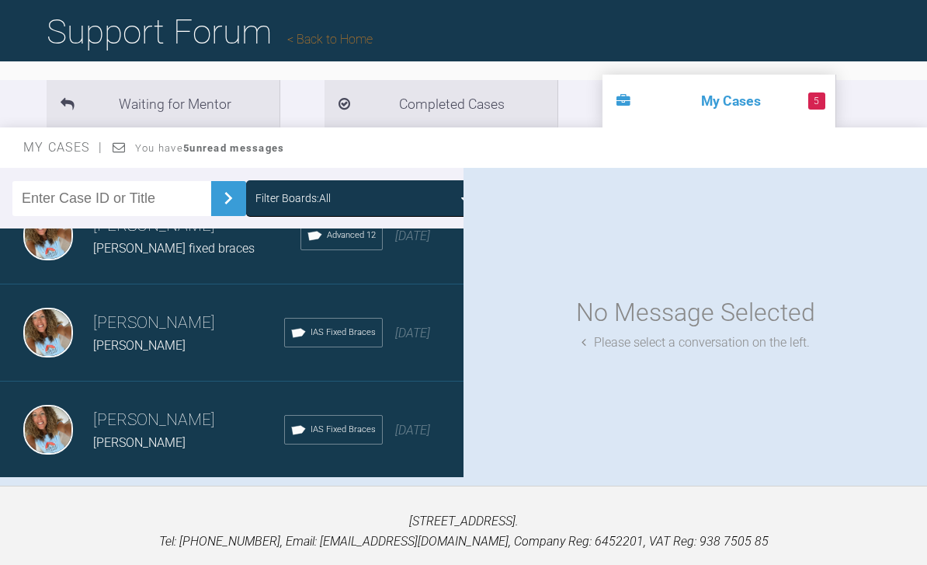
scroll to position [104, 0]
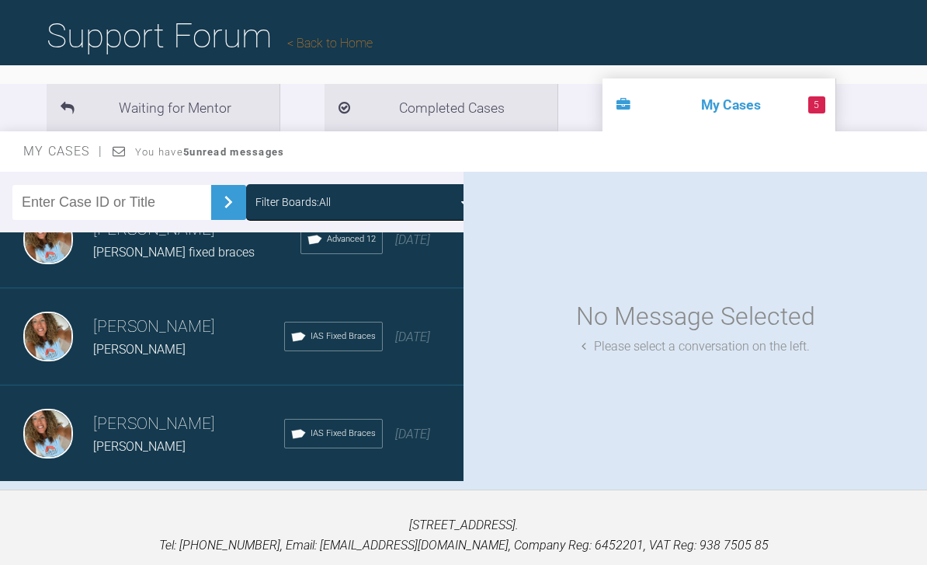
click at [350, 496] on div "Load more" at bounding box center [232, 506] width 464 height 48
click at [288, 506] on div "Load more" at bounding box center [232, 506] width 464 height 48
click at [279, 507] on div "Load more" at bounding box center [232, 506] width 464 height 48
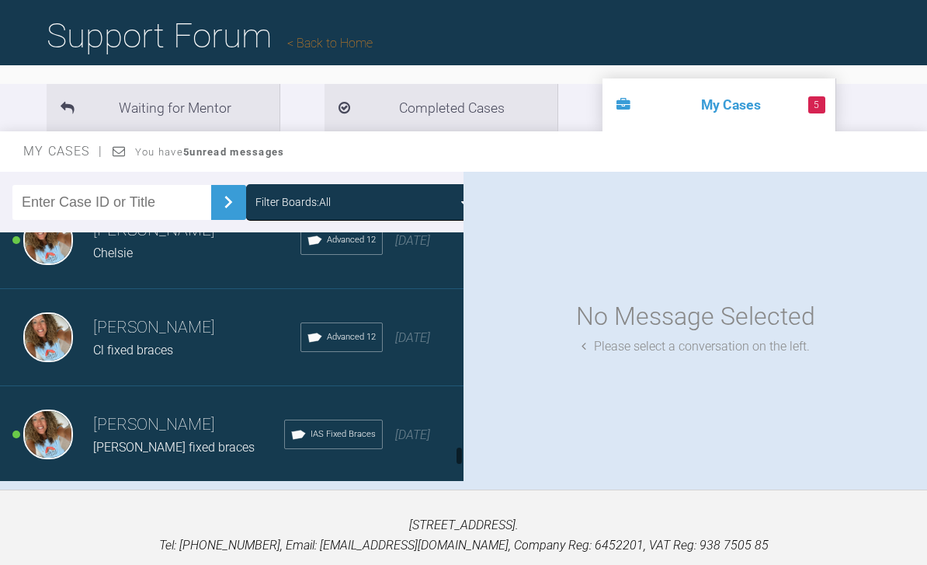
scroll to position [5786, 0]
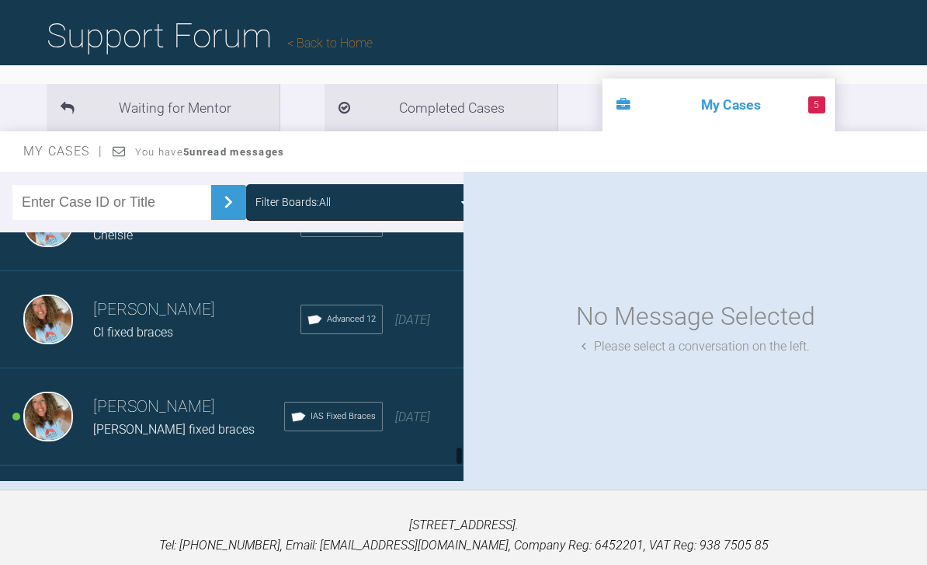
click at [432, 319] on div "Rebecca Lynne Williams Cl fixed braces Advanced 12 9 months ago" at bounding box center [232, 319] width 464 height 97
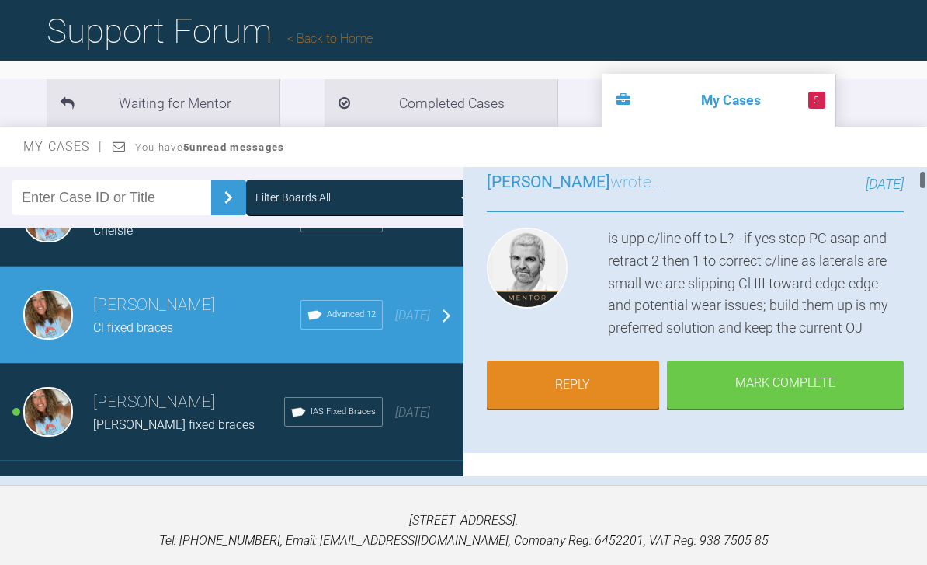
scroll to position [130, 0]
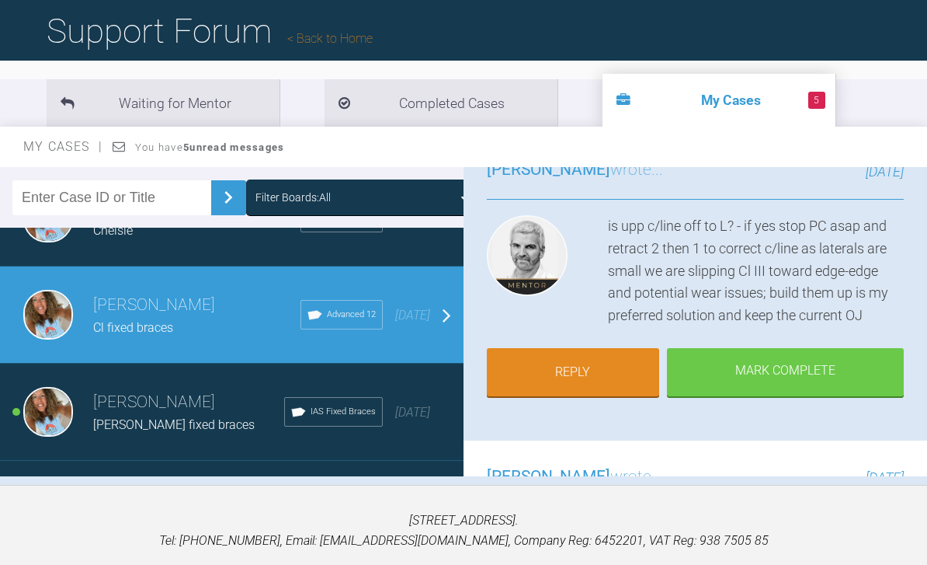
click at [601, 377] on link "Reply" at bounding box center [573, 372] width 172 height 48
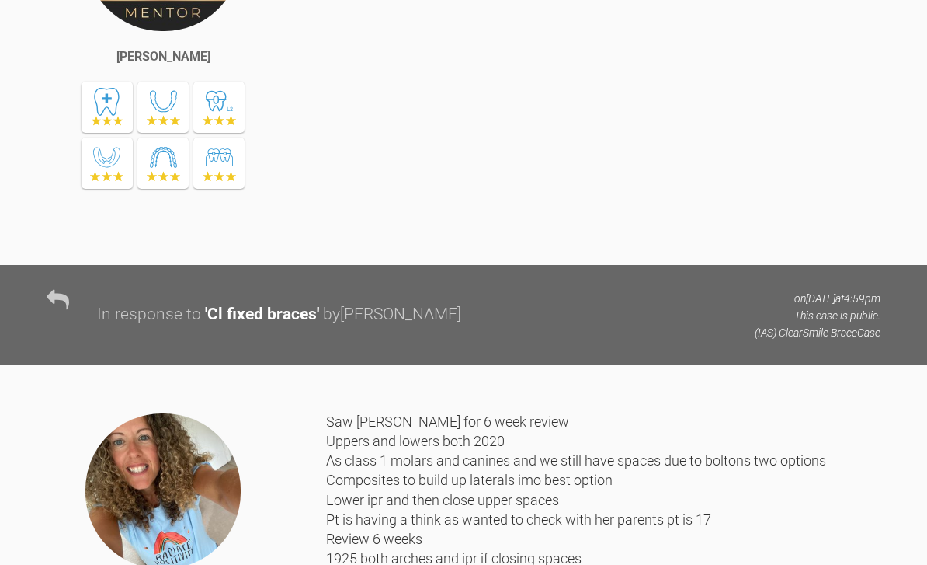
scroll to position [13476, 0]
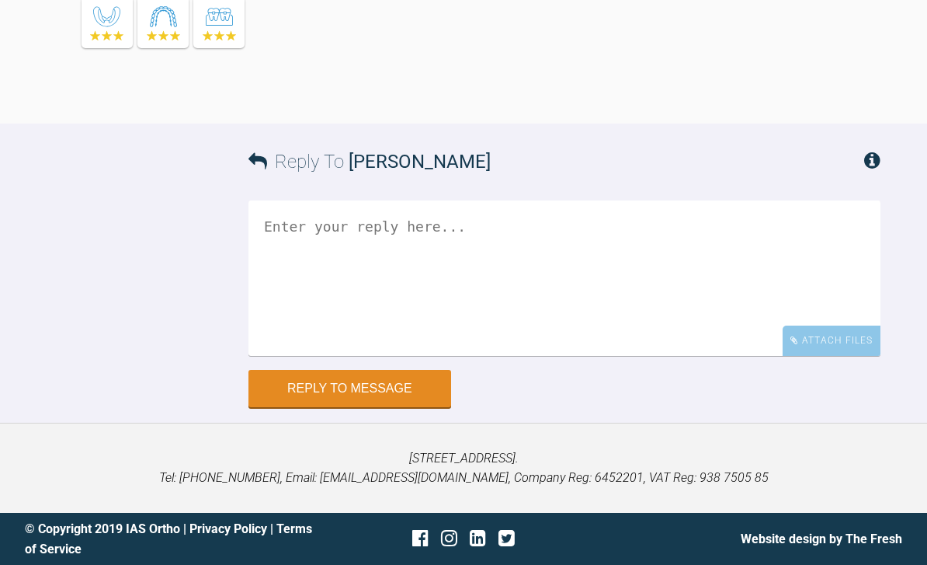
click at [831, 356] on div "Attach Files" at bounding box center [832, 340] width 98 height 30
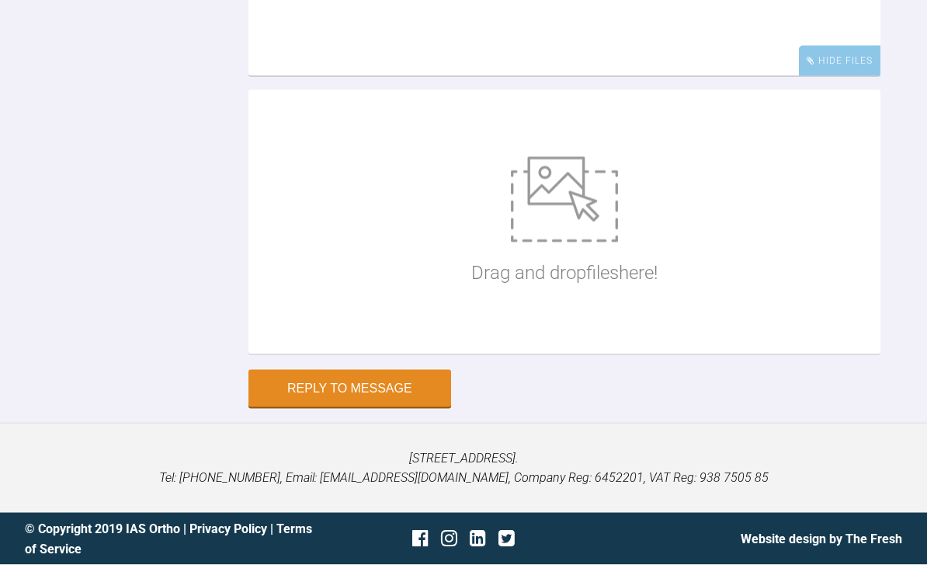
scroll to position [13756, 0]
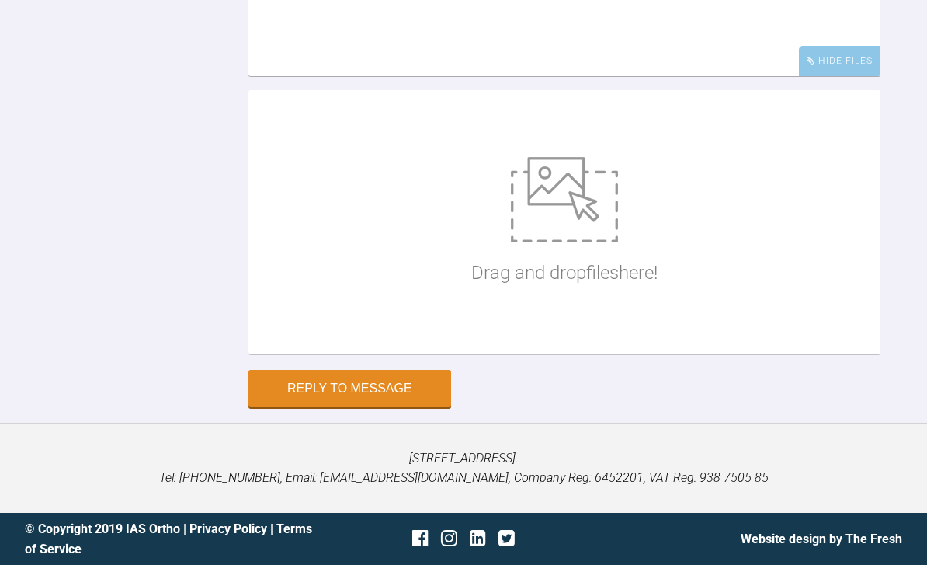
click at [590, 242] on img at bounding box center [564, 199] width 107 height 85
type input "C:\fakepath\DSC_0129.jpeg"
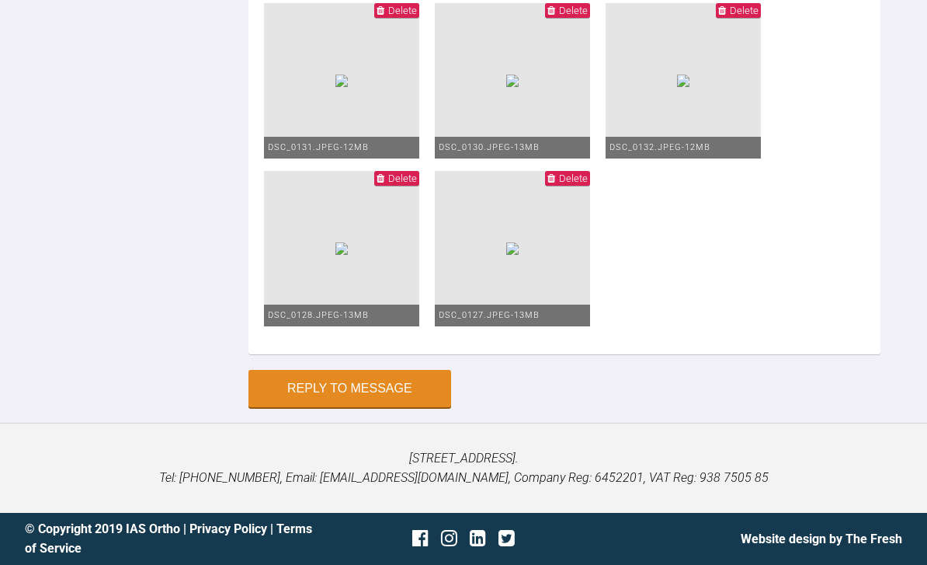
scroll to position [12585, 0]
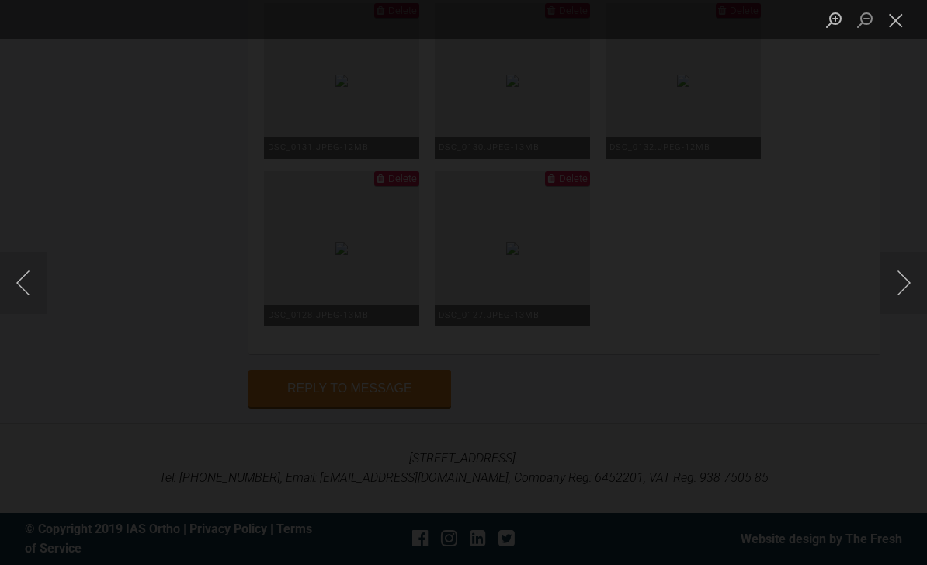
click at [884, 21] on button "Close lightbox" at bounding box center [896, 19] width 31 height 27
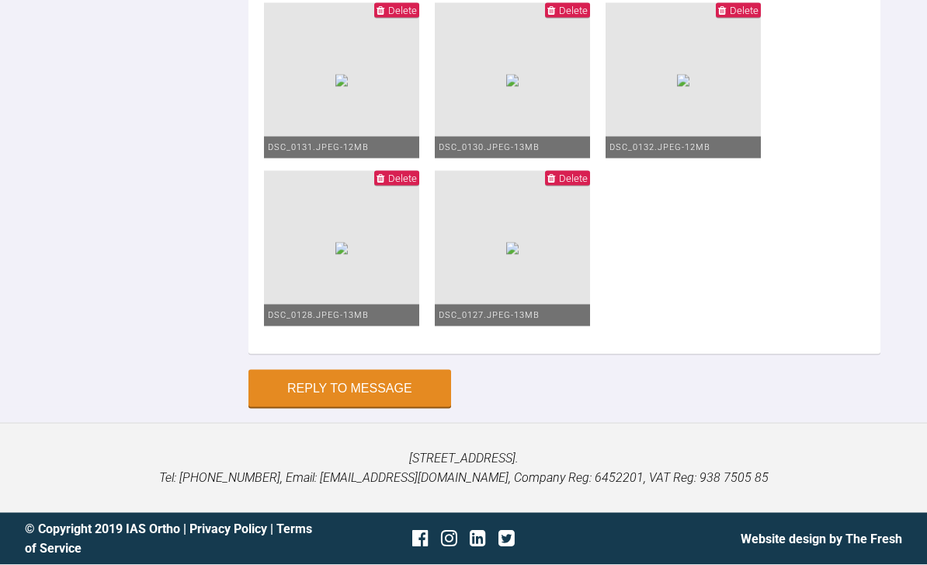
scroll to position [13952, 0]
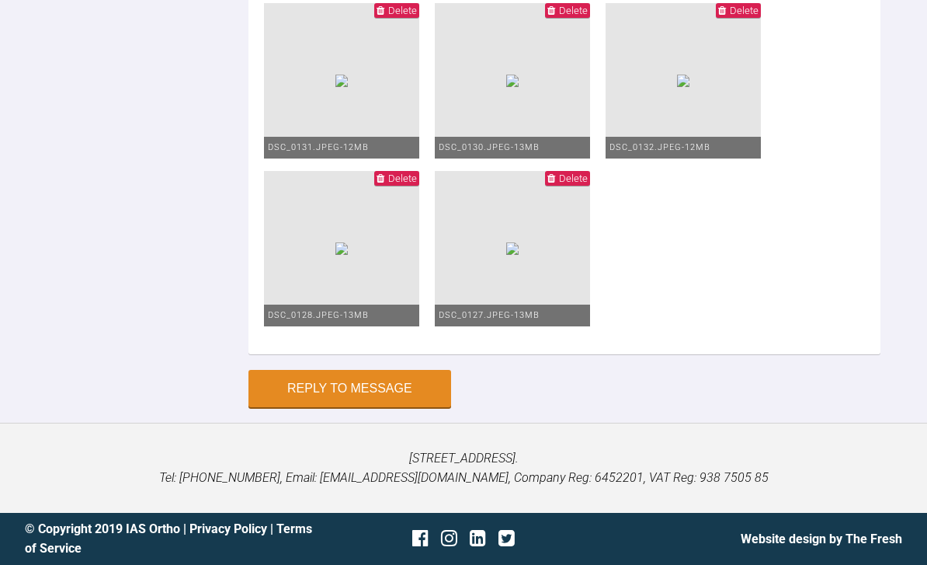
click at [519, 87] on img at bounding box center [512, 81] width 12 height 12
click at [579, 184] on span "Delete" at bounding box center [573, 178] width 29 height 12
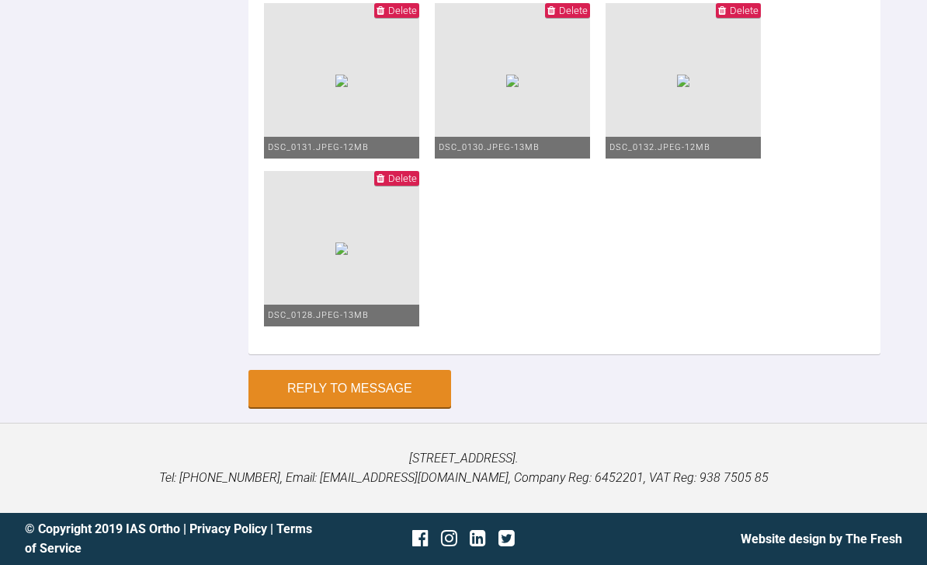
click at [576, 339] on ul "Delete DSC_0129.jpeg - 13MB Delete DSC_0134.jpeg - 12MB Delete DSC_0133.jpeg - …" at bounding box center [564, 86] width 601 height 503
click at [417, 184] on span "Delete" at bounding box center [402, 178] width 29 height 12
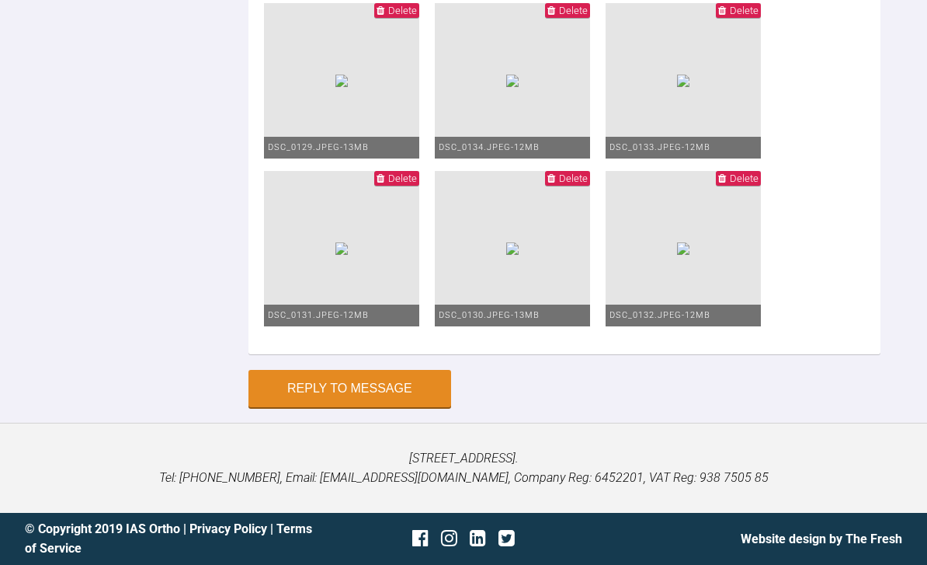
click at [485, 354] on div "Drag and drop files here! Your Files Delete DSC_0129.jpeg - 13MB Delete DSC_013…" at bounding box center [565, 82] width 632 height 543
click at [759, 184] on span "Delete" at bounding box center [744, 178] width 29 height 12
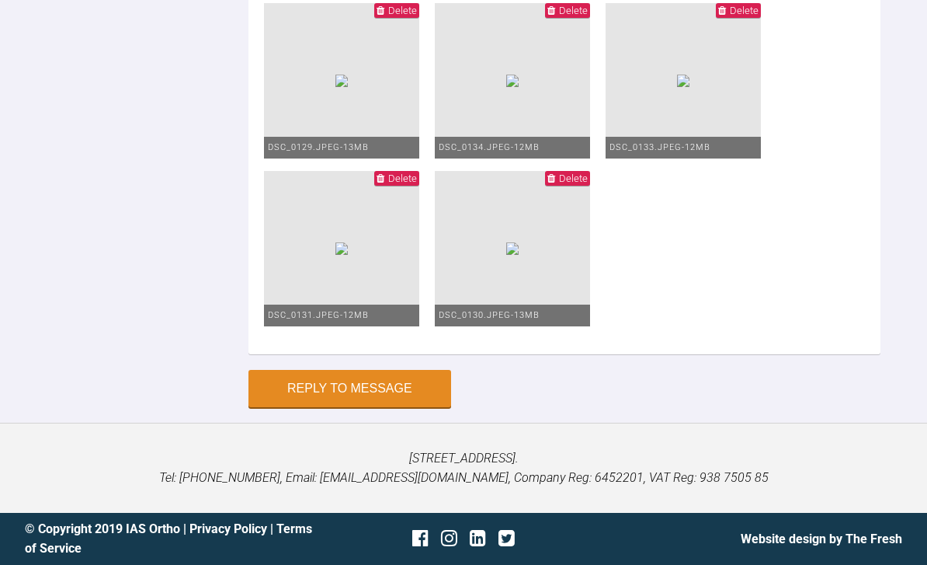
click at [519, 255] on img at bounding box center [512, 248] width 12 height 12
click at [407, 184] on span "Delete" at bounding box center [402, 178] width 29 height 12
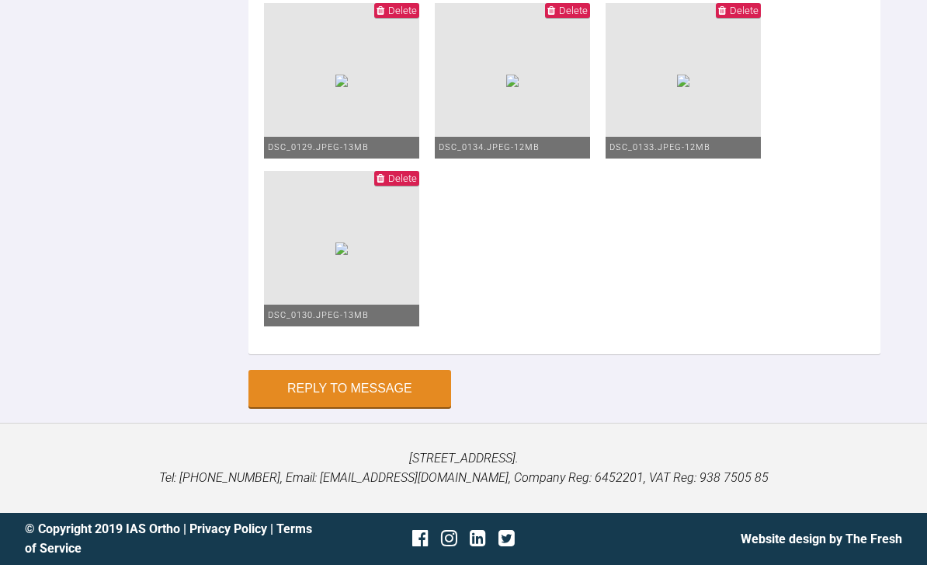
click at [417, 184] on span "Delete" at bounding box center [402, 178] width 29 height 12
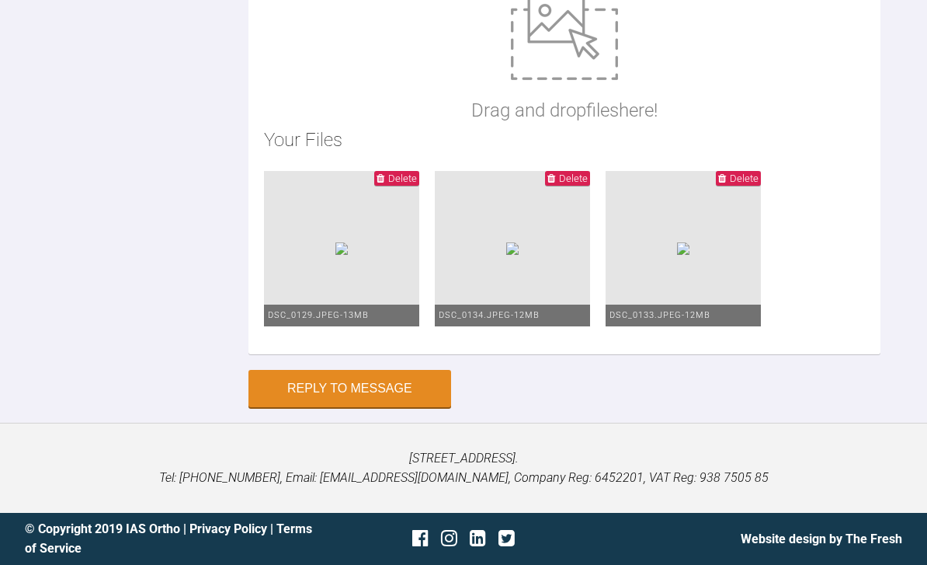
scroll to position [13866, 0]
click at [398, 184] on span "Delete" at bounding box center [402, 178] width 29 height 12
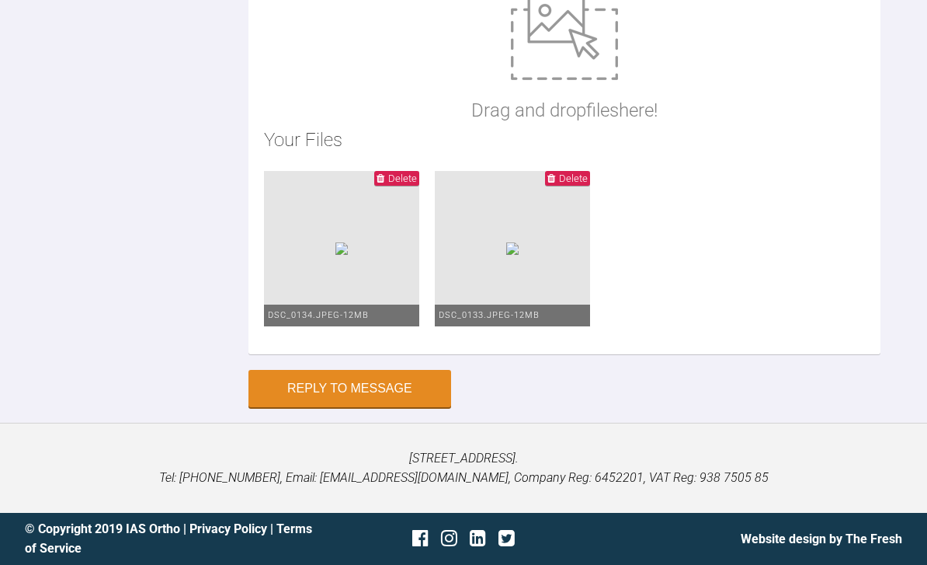
click at [588, 184] on span "Delete" at bounding box center [573, 178] width 29 height 12
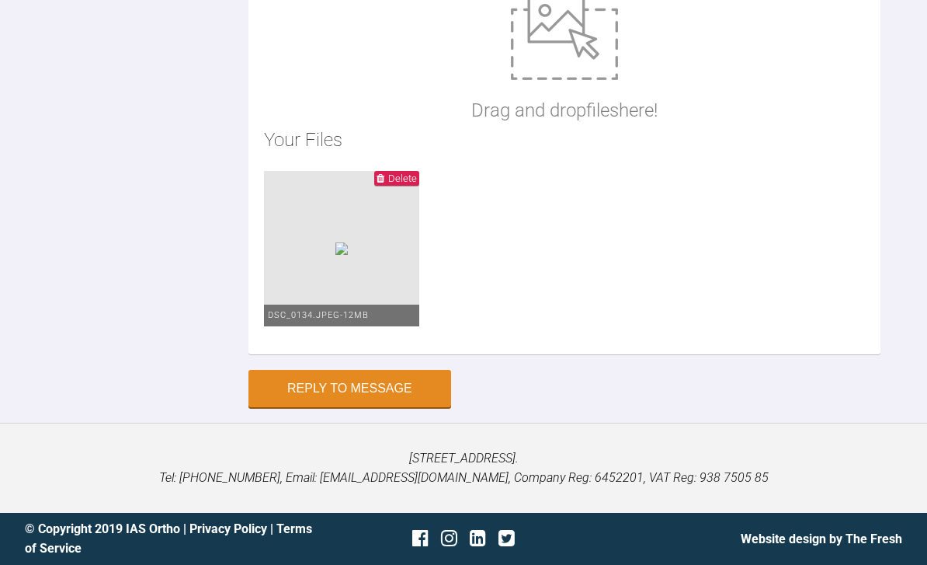
click at [417, 184] on span "Delete" at bounding box center [402, 178] width 29 height 12
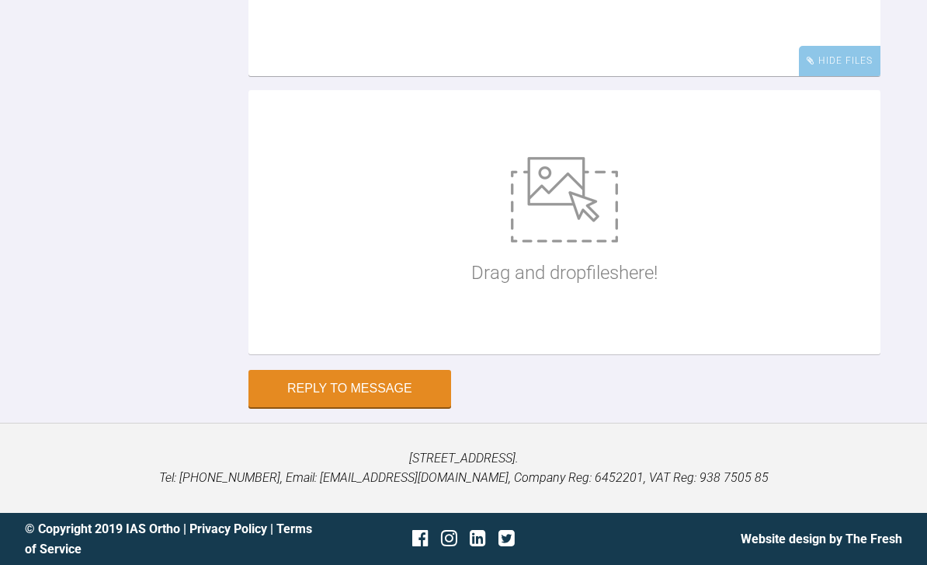
scroll to position [13047, 0]
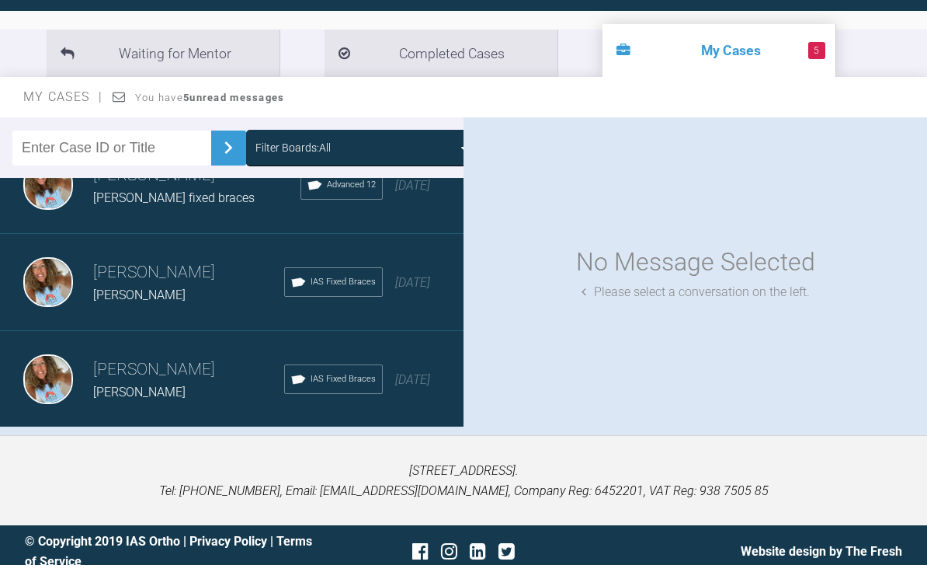
scroll to position [1692, 0]
click at [364, 449] on div "Load more" at bounding box center [232, 452] width 464 height 48
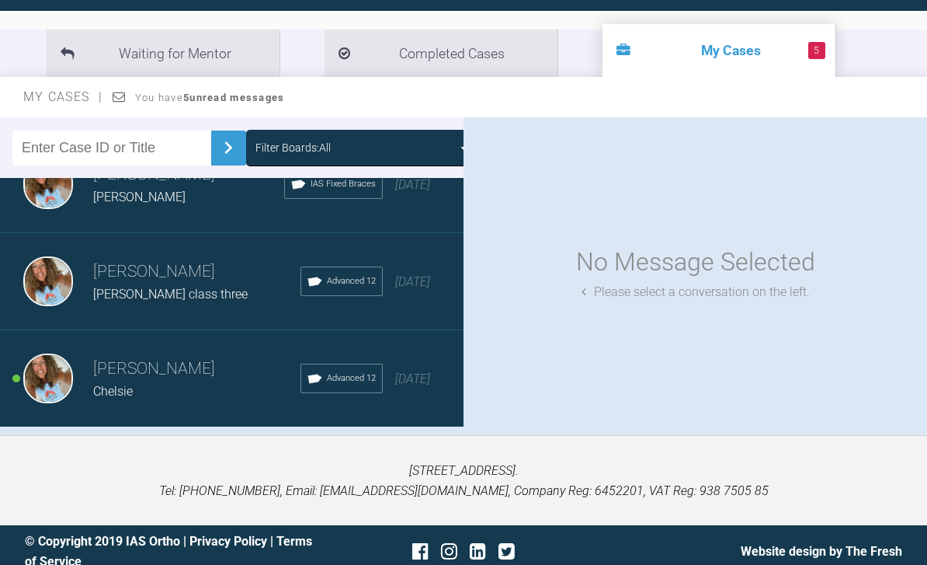
scroll to position [3633, 0]
click at [361, 447] on div "Load more" at bounding box center [232, 452] width 464 height 48
click at [268, 450] on div "Load more" at bounding box center [232, 452] width 464 height 48
click at [452, 442] on div "Load more" at bounding box center [232, 452] width 464 height 48
click at [288, 453] on div "Rebecca Lynne Williams Cl fixed braces Advanced 12 9 months ago" at bounding box center [232, 476] width 464 height 97
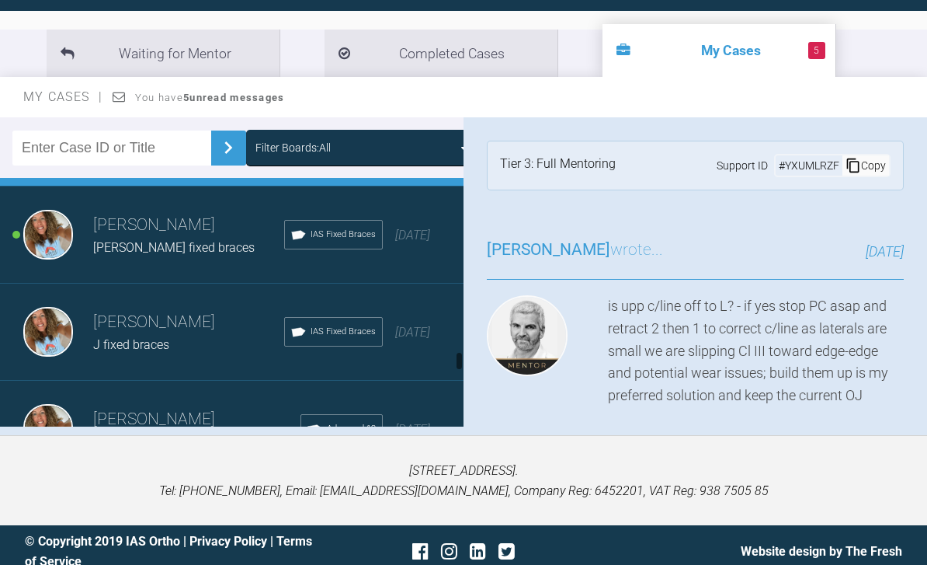
scroll to position [5914, 0]
click at [429, 242] on span "9 months ago" at bounding box center [412, 234] width 35 height 15
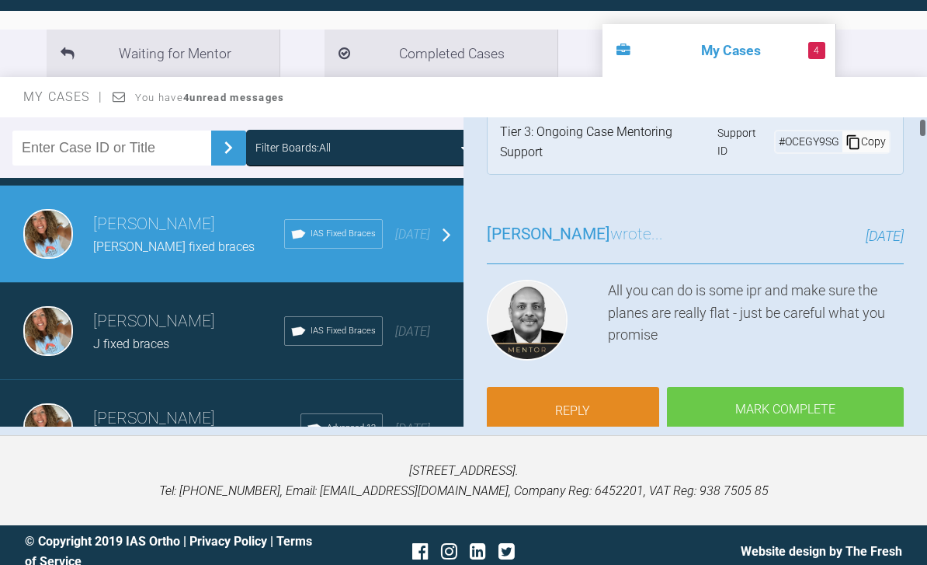
scroll to position [36, 0]
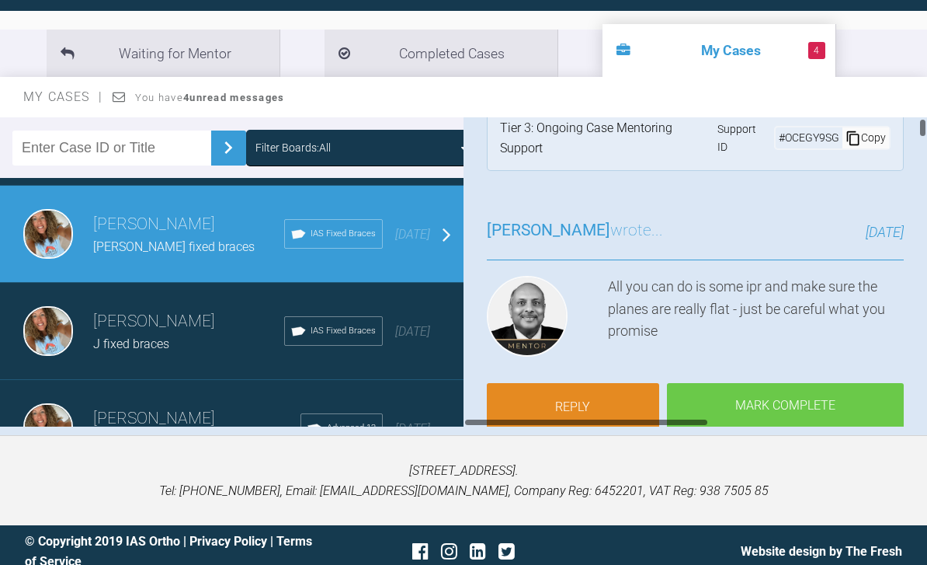
click at [624, 387] on link "Reply" at bounding box center [573, 407] width 172 height 48
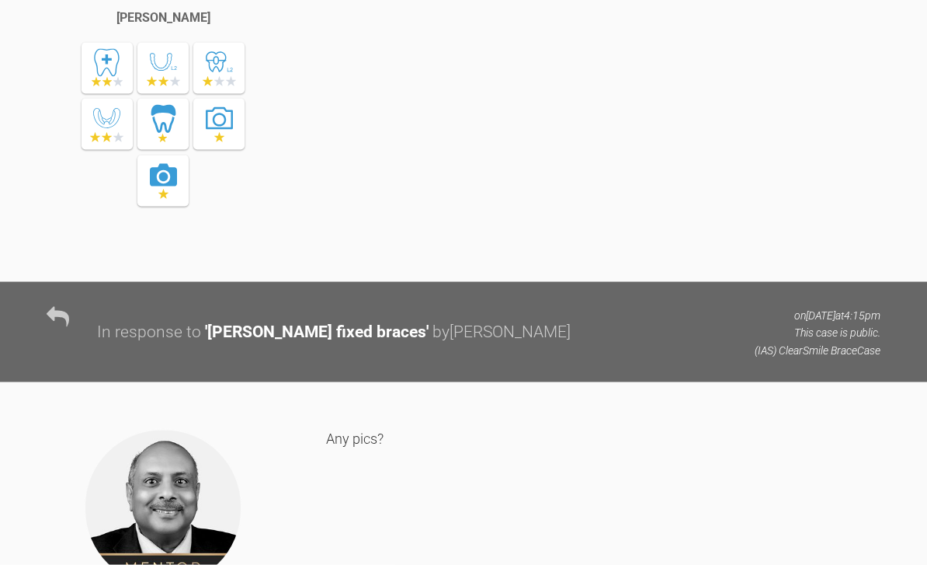
scroll to position [23969, 0]
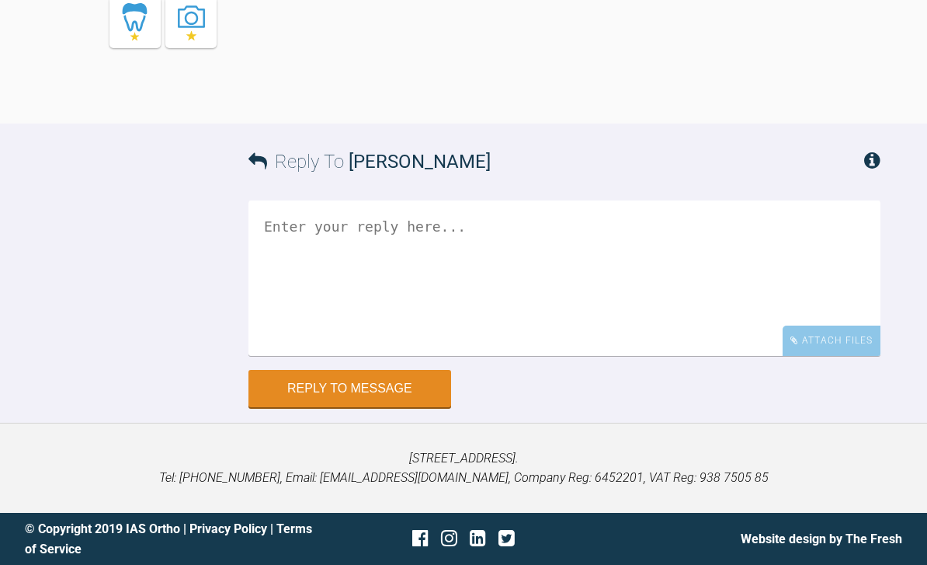
click at [814, 353] on div "Attach Files" at bounding box center [832, 340] width 98 height 30
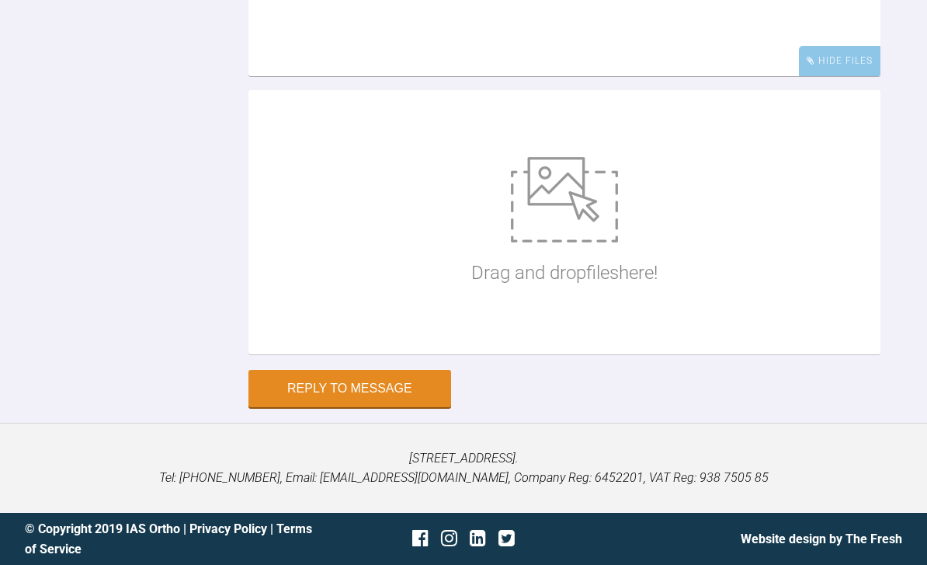
click at [592, 242] on img at bounding box center [564, 199] width 107 height 85
type input "C:\fakepath\DSC_0067.jpeg"
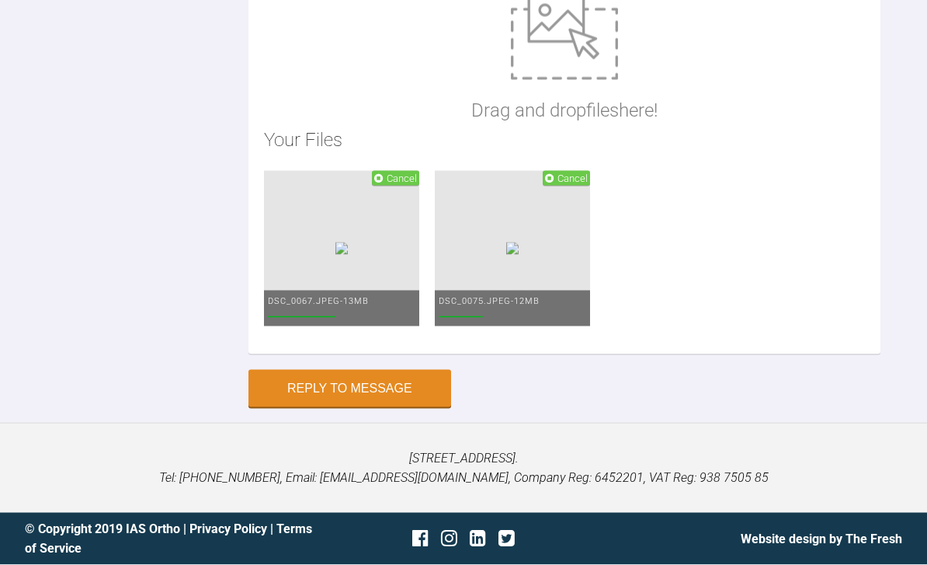
scroll to position [24278, 0]
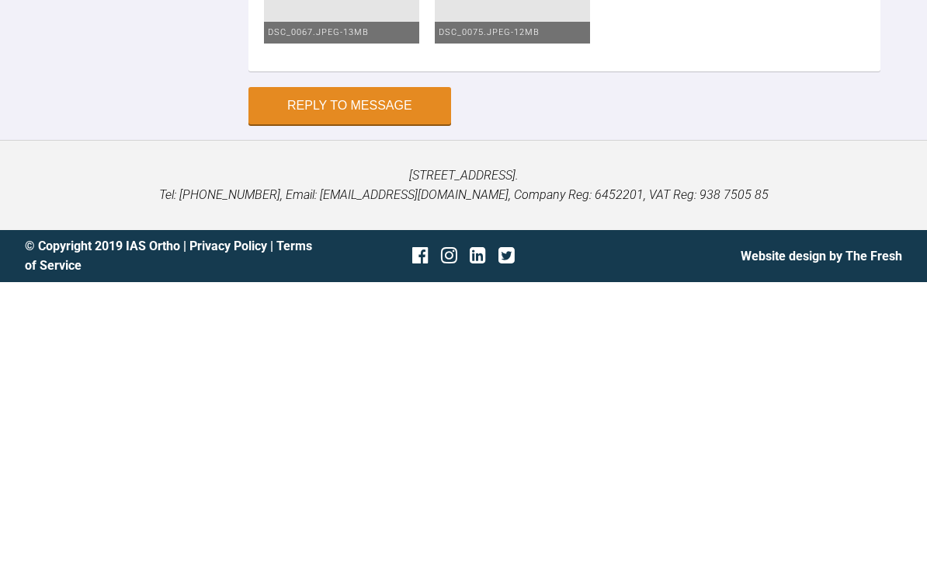
type textarea "In all fairness I am pleased the pt siad she wasn’t happy with her uppers as th…"
click at [395, 370] on button "Reply to Message" at bounding box center [350, 388] width 203 height 37
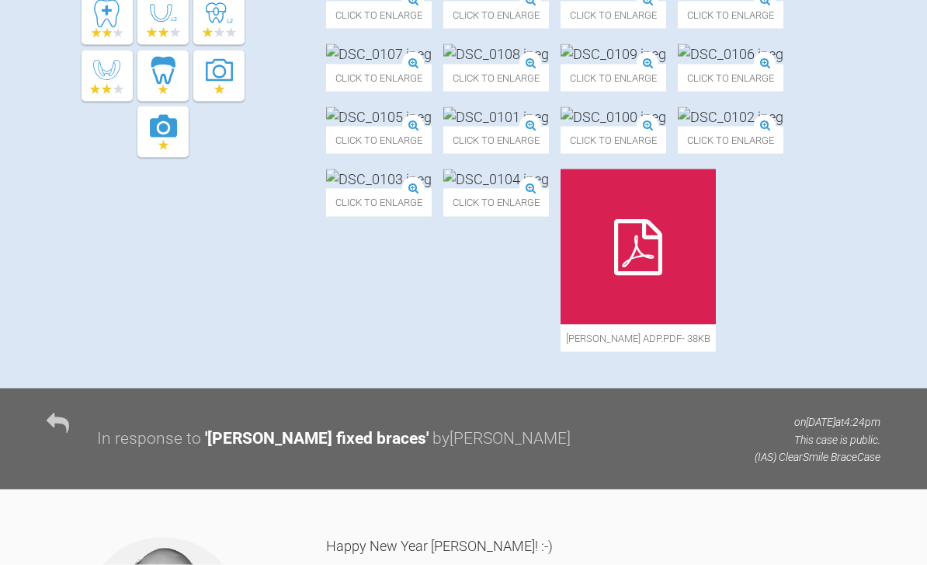
scroll to position [0, 0]
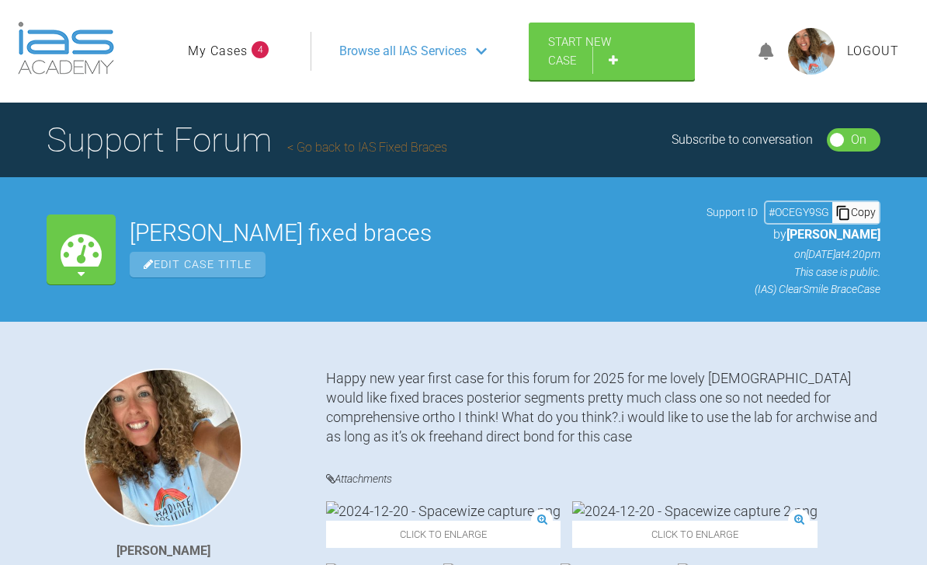
click at [231, 54] on link "My Cases" at bounding box center [218, 51] width 60 height 20
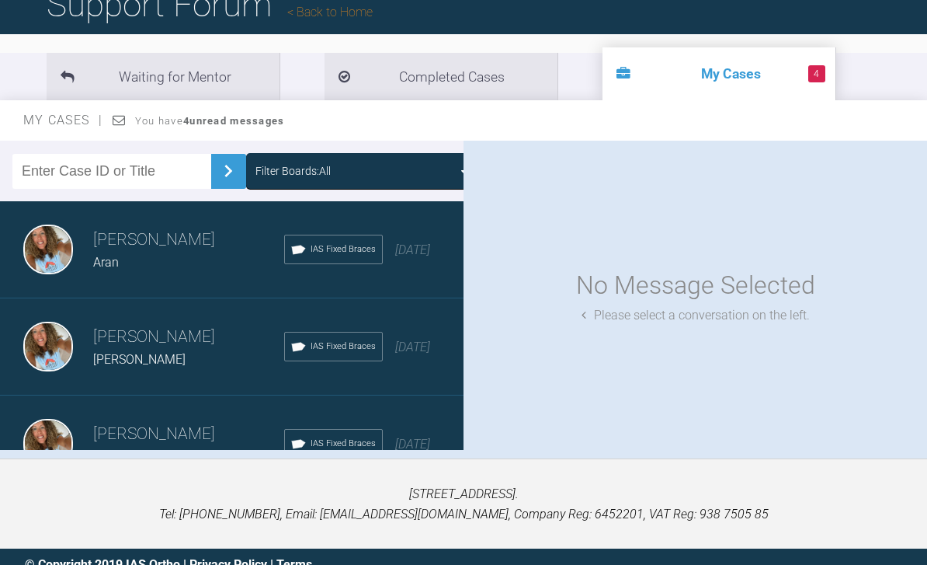
scroll to position [169, 0]
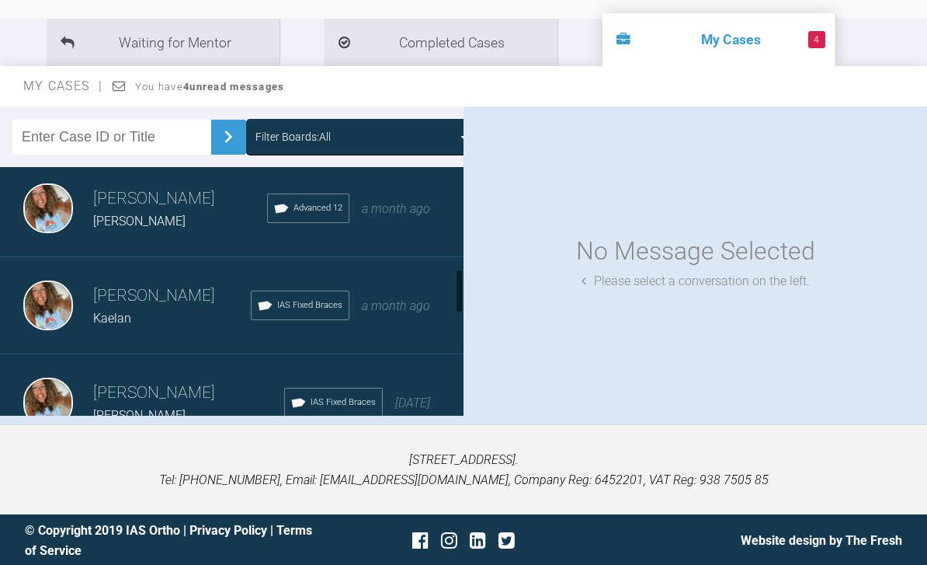
click at [461, 143] on icon at bounding box center [464, 137] width 7 height 12
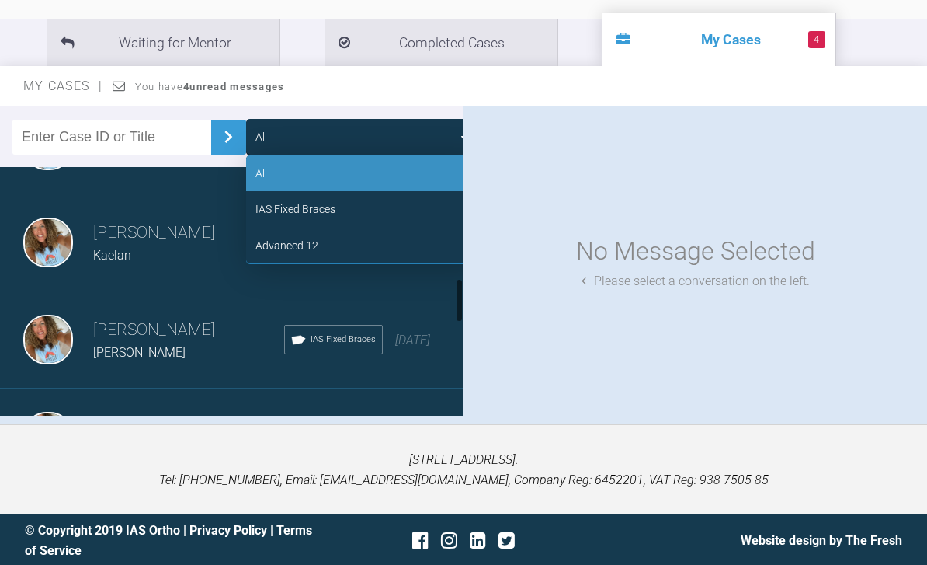
click at [450, 143] on div "All" at bounding box center [363, 136] width 214 height 17
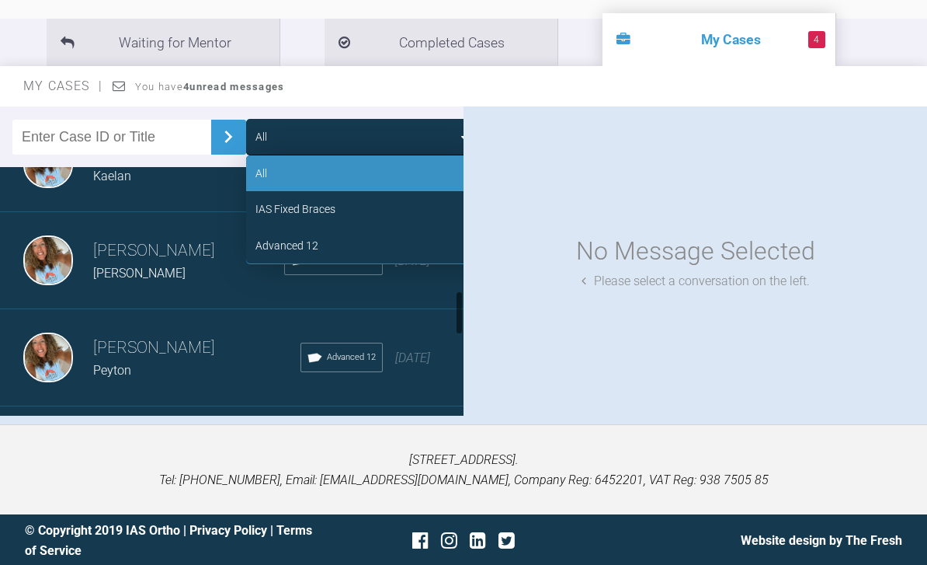
click at [356, 245] on div "Advanced 12" at bounding box center [362, 246] width 233 height 36
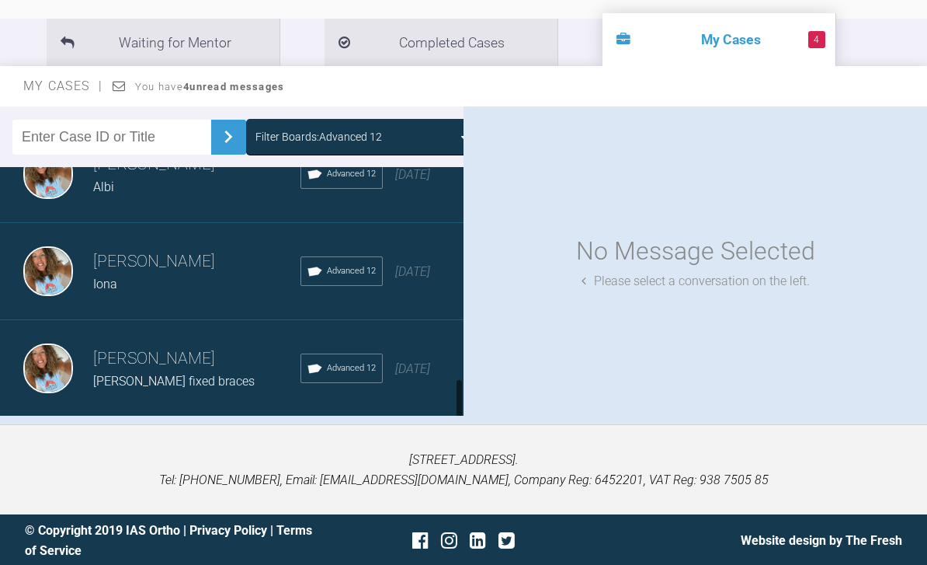
click at [363, 443] on div "Load more" at bounding box center [232, 441] width 464 height 48
click at [322, 443] on div "Load more" at bounding box center [232, 441] width 464 height 48
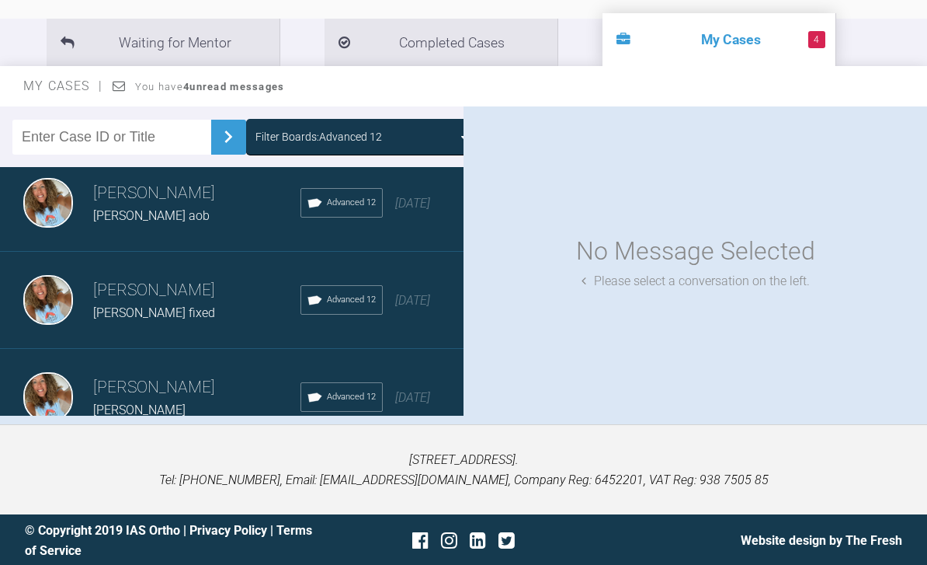
scroll to position [2635, 0]
click at [423, 210] on span "8 months ago" at bounding box center [412, 202] width 35 height 15
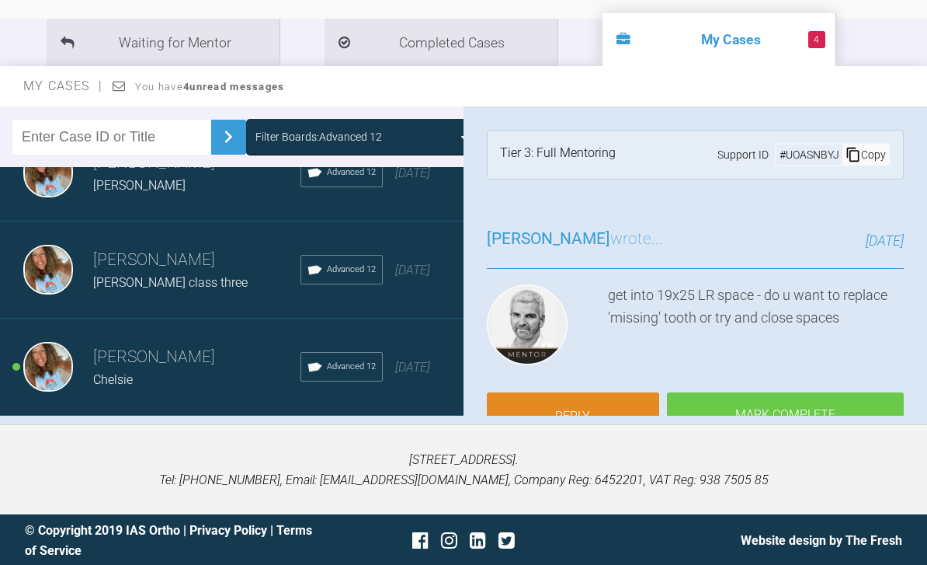
scroll to position [2857, 0]
click at [355, 438] on div "Load more" at bounding box center [232, 441] width 464 height 48
click at [346, 440] on div "Load more" at bounding box center [232, 441] width 464 height 48
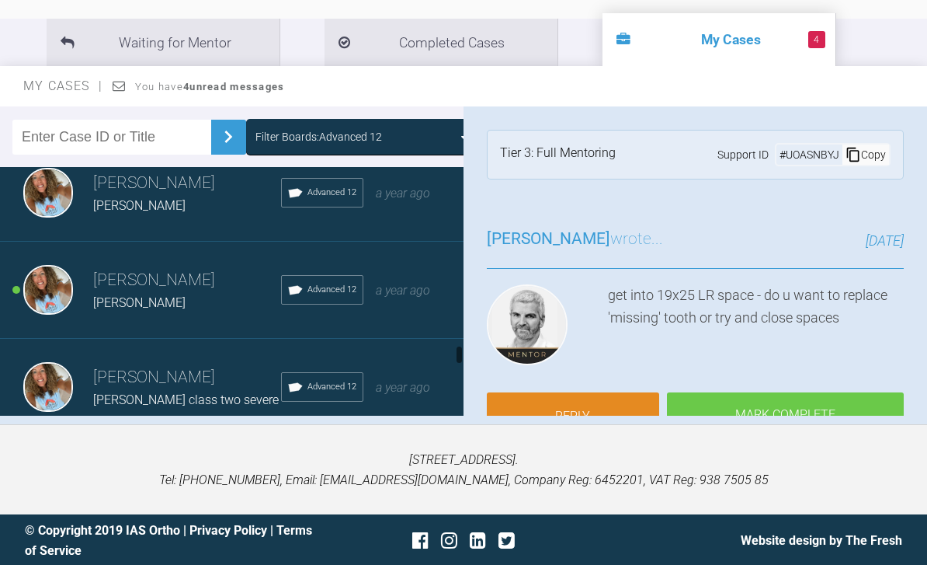
scroll to position [3721, 0]
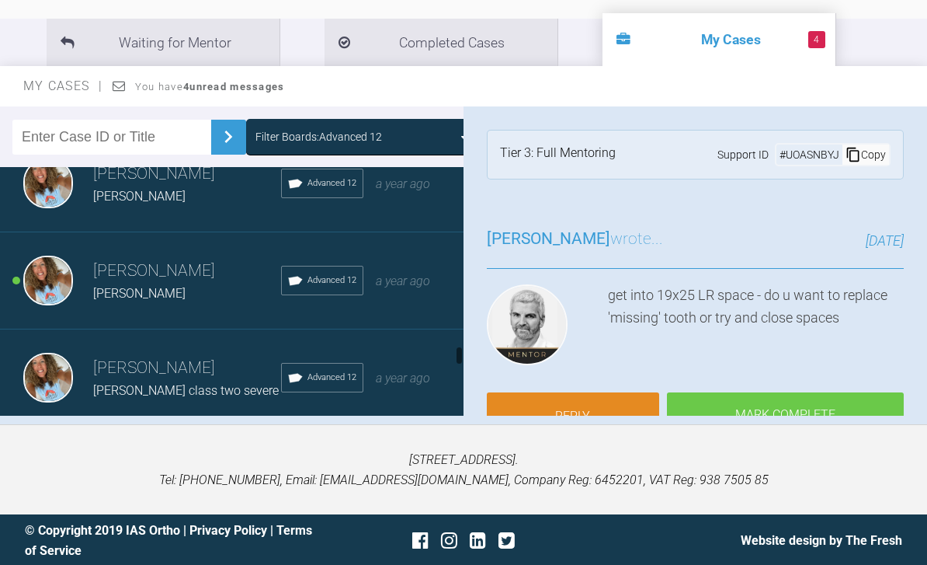
click at [426, 293] on div "Rebecca Lynne Williams Anna Advanced 12 a year ago" at bounding box center [232, 280] width 464 height 97
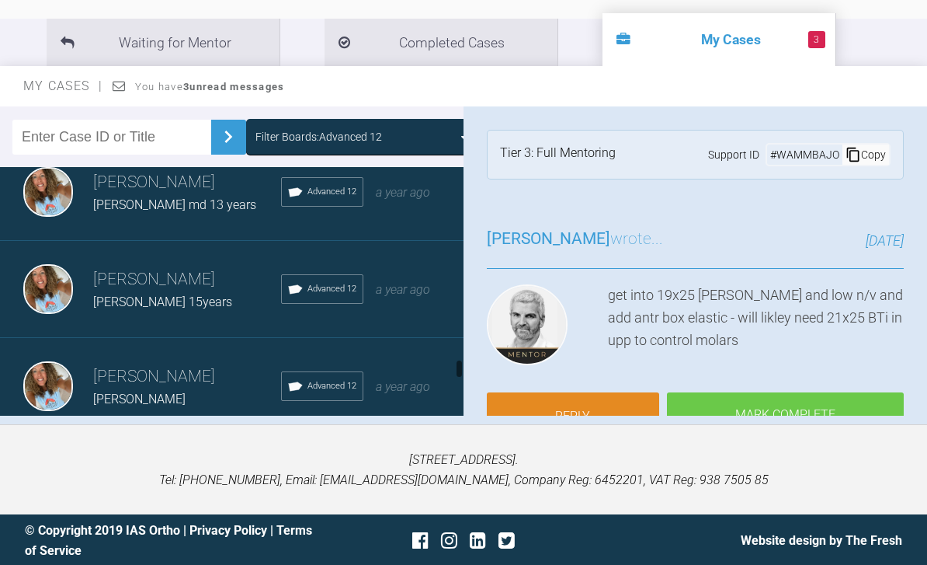
scroll to position [4014, 0]
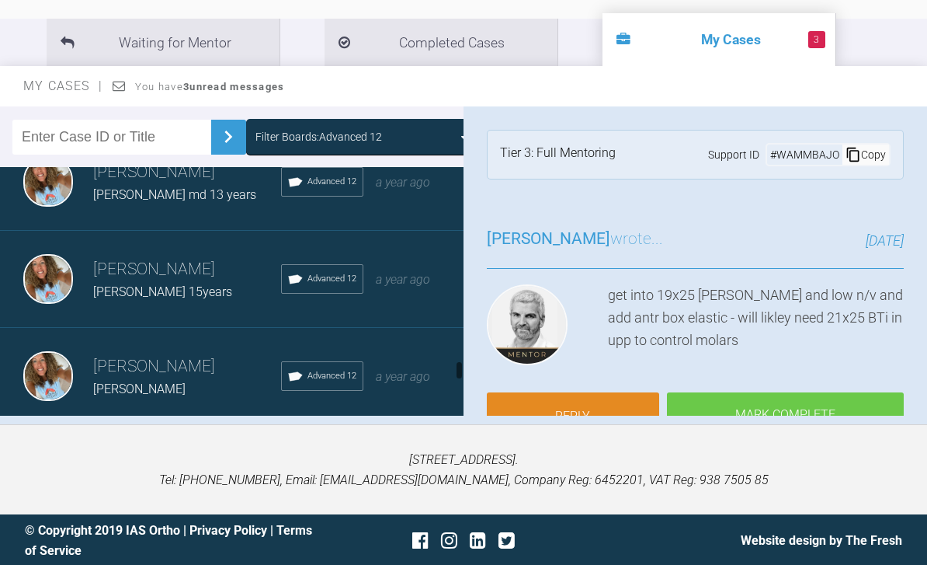
click at [412, 292] on div "Rebecca Lynne Williams Ellis 15years Advanced 12 a year ago" at bounding box center [232, 279] width 464 height 97
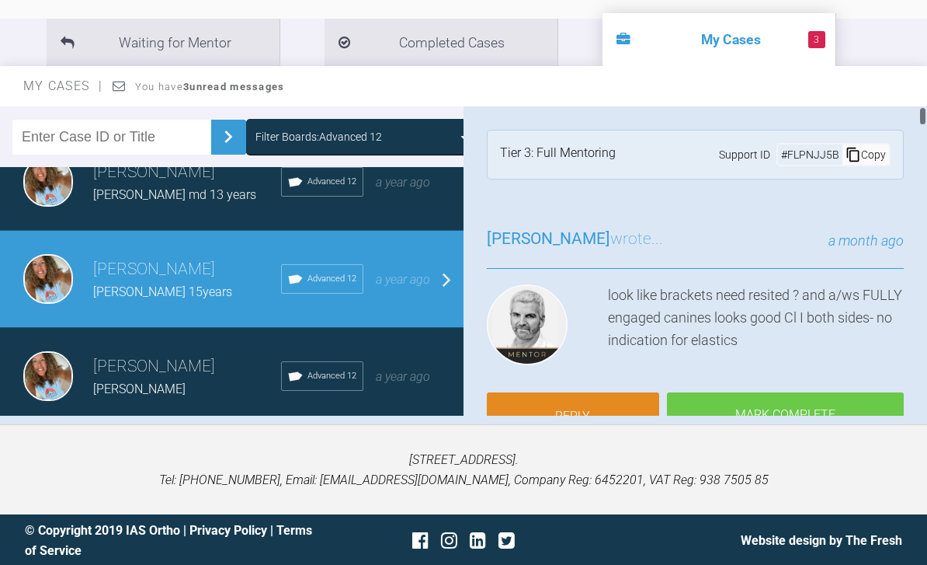
click at [614, 411] on link "Reply" at bounding box center [573, 416] width 172 height 48
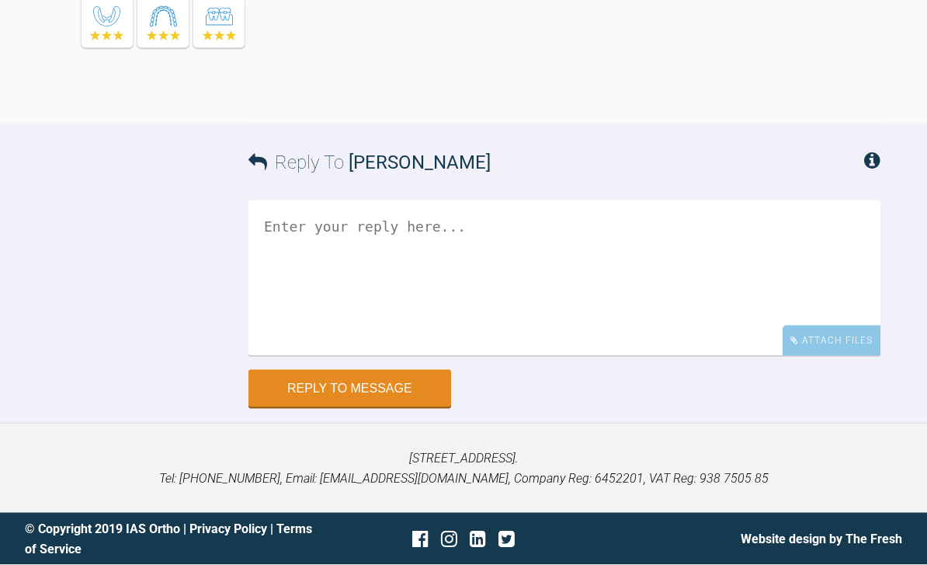
scroll to position [26265, 0]
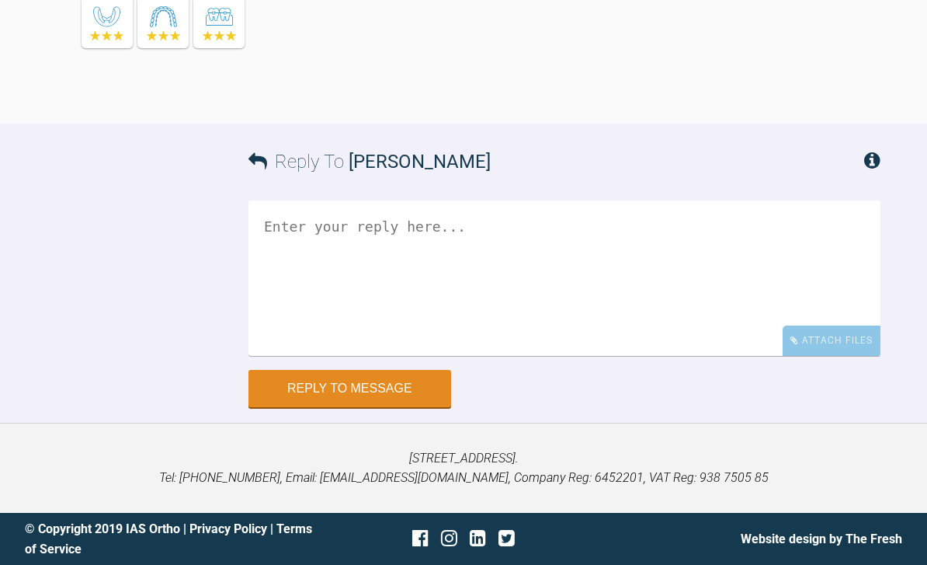
click at [812, 356] on div "Attach Files" at bounding box center [832, 340] width 98 height 30
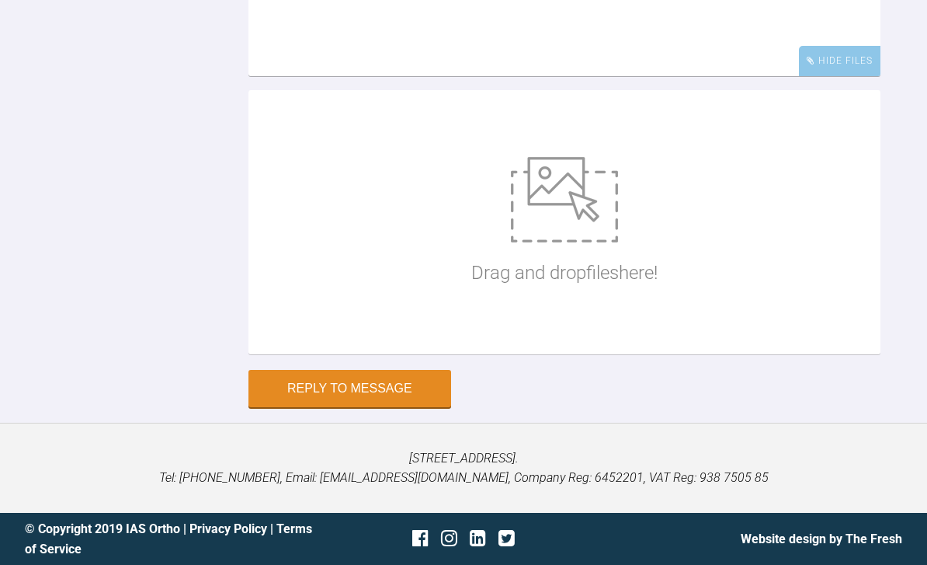
click at [581, 242] on img at bounding box center [564, 199] width 107 height 85
type input "C:\fakepath\DSC_0062.jpeg"
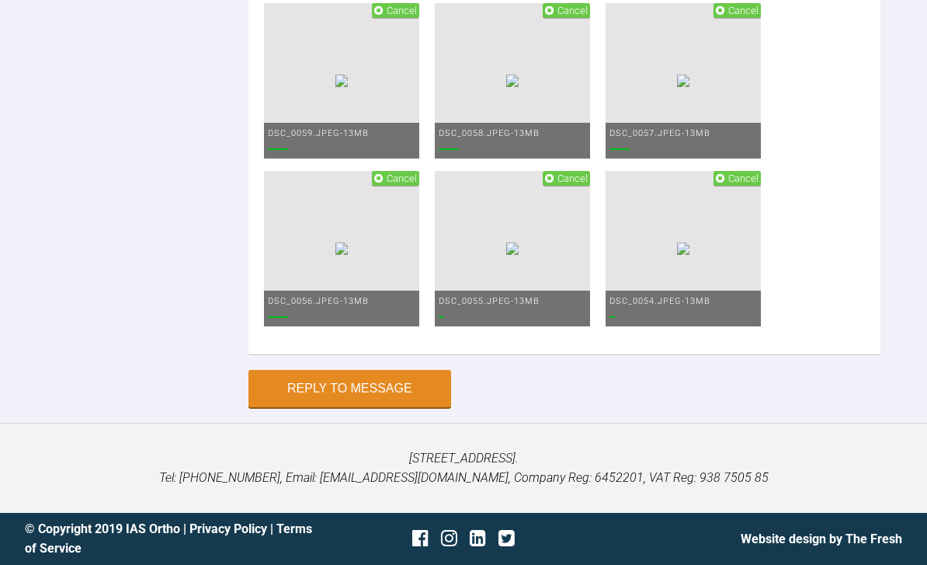
scroll to position [26256, 0]
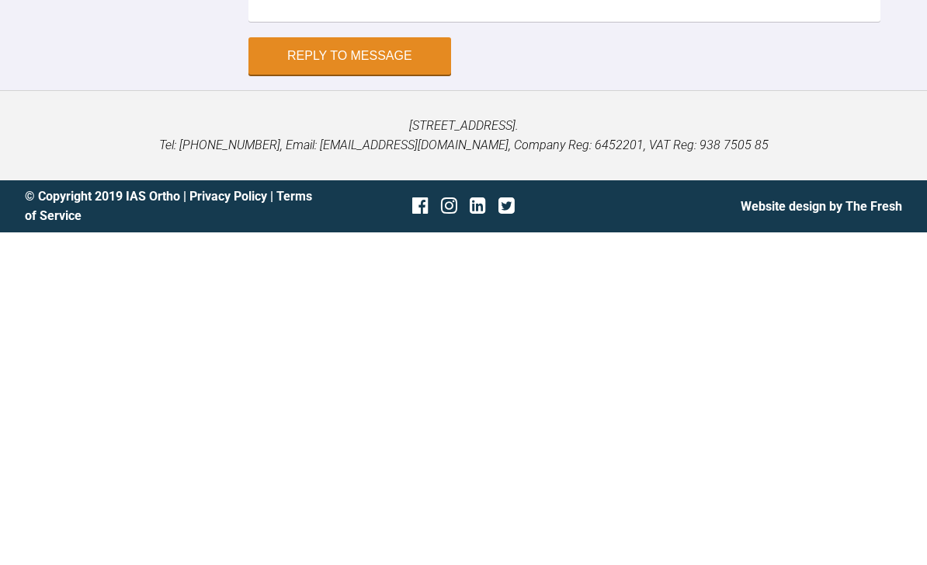
scroll to position [26602, 0]
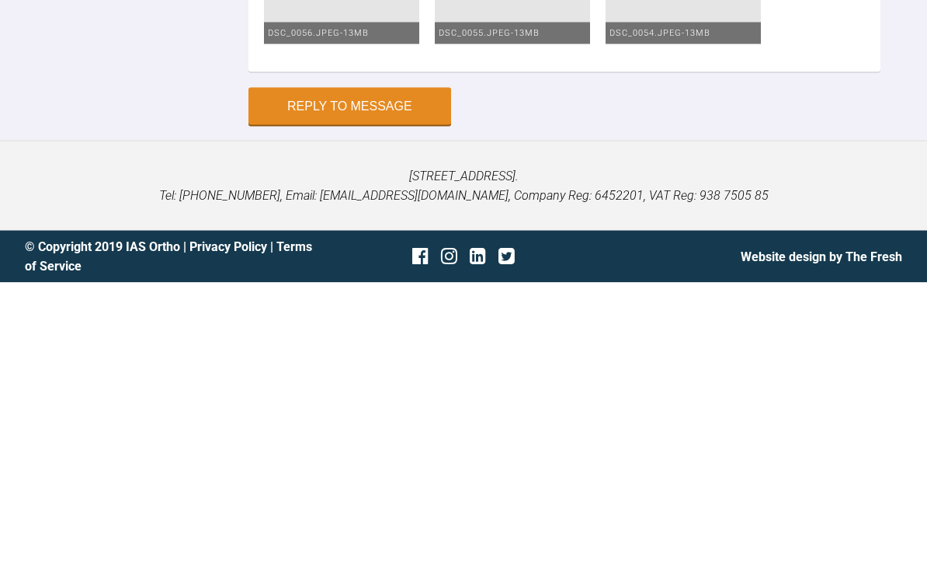
type textarea "1925 uppers and lowers Review 6 weeks look to debond???"
click at [383, 370] on button "Reply to Message" at bounding box center [350, 388] width 203 height 37
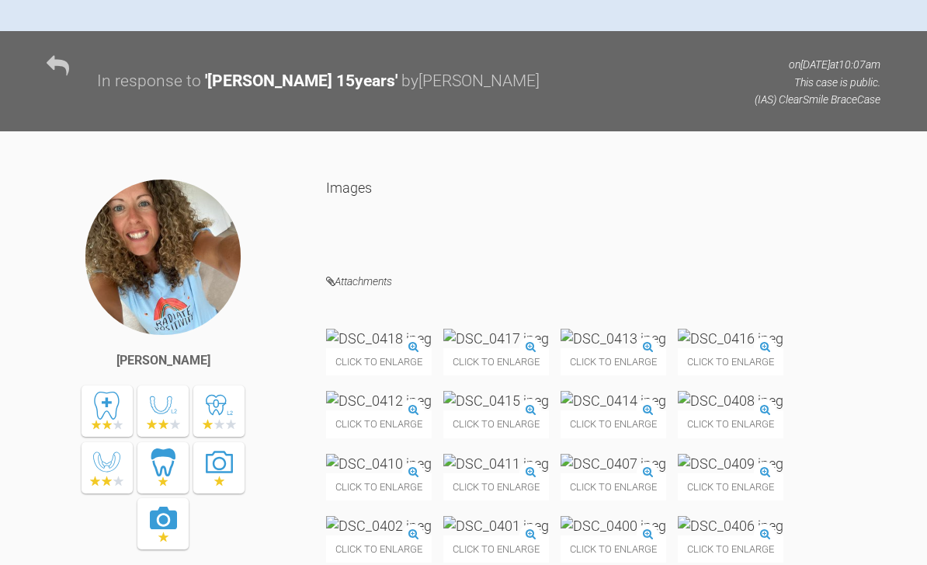
scroll to position [0, 0]
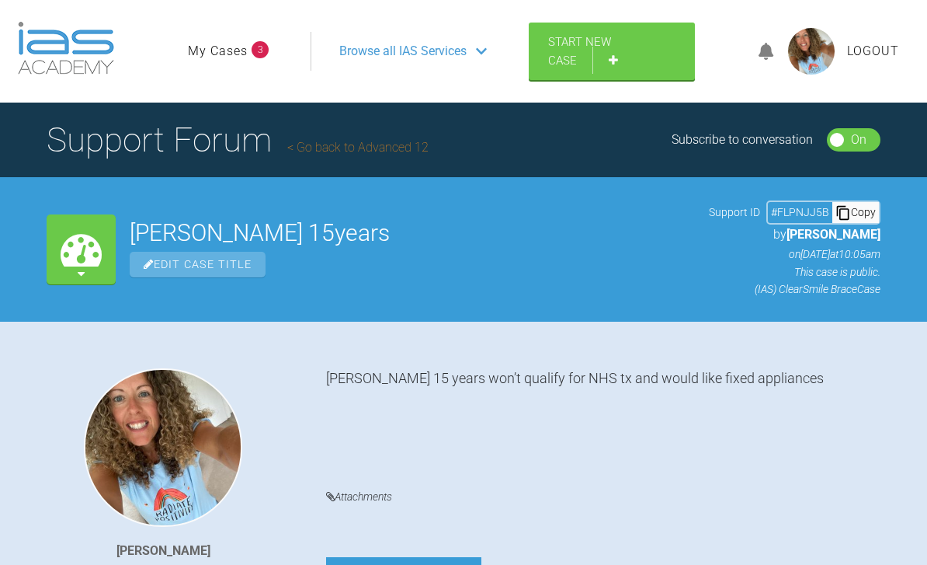
click at [232, 47] on link "My Cases" at bounding box center [218, 51] width 60 height 20
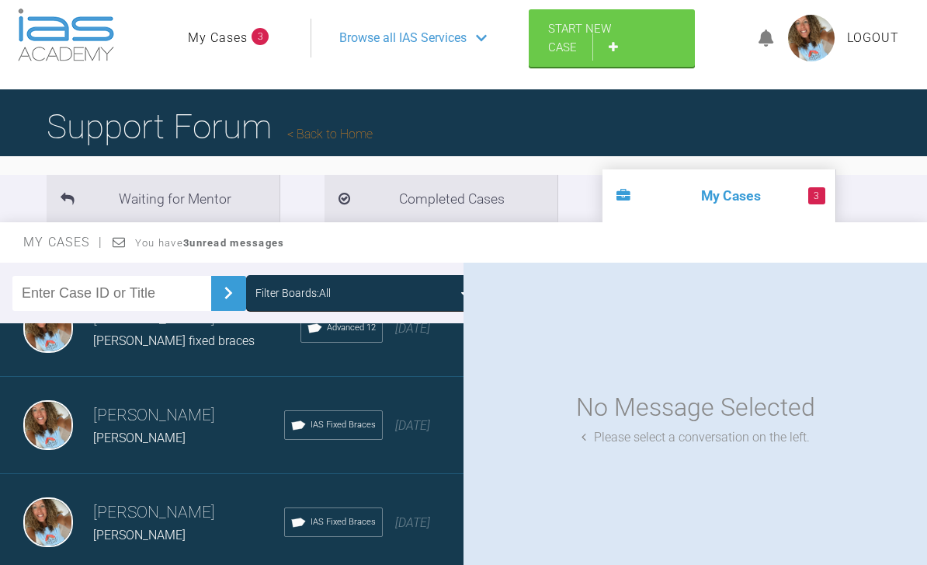
scroll to position [1692, 0]
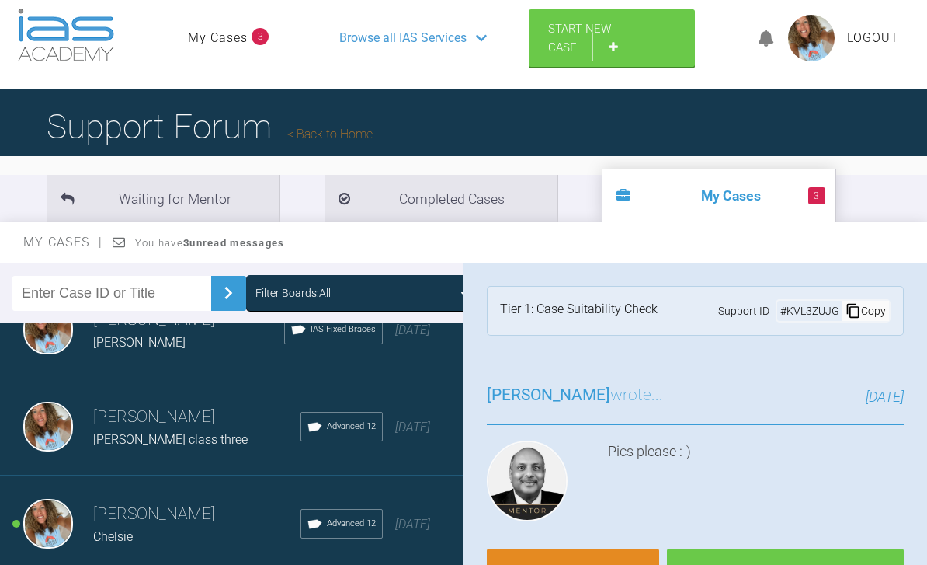
scroll to position [3633, 0]
click at [441, 292] on div "Filter Boards: All" at bounding box center [363, 292] width 214 height 17
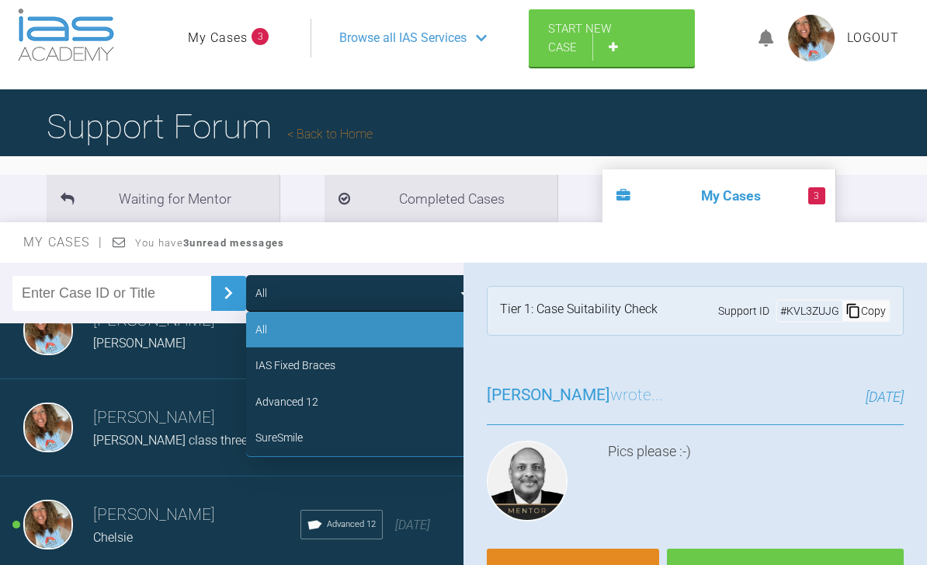
click at [372, 395] on div "Advanced 12" at bounding box center [362, 402] width 233 height 36
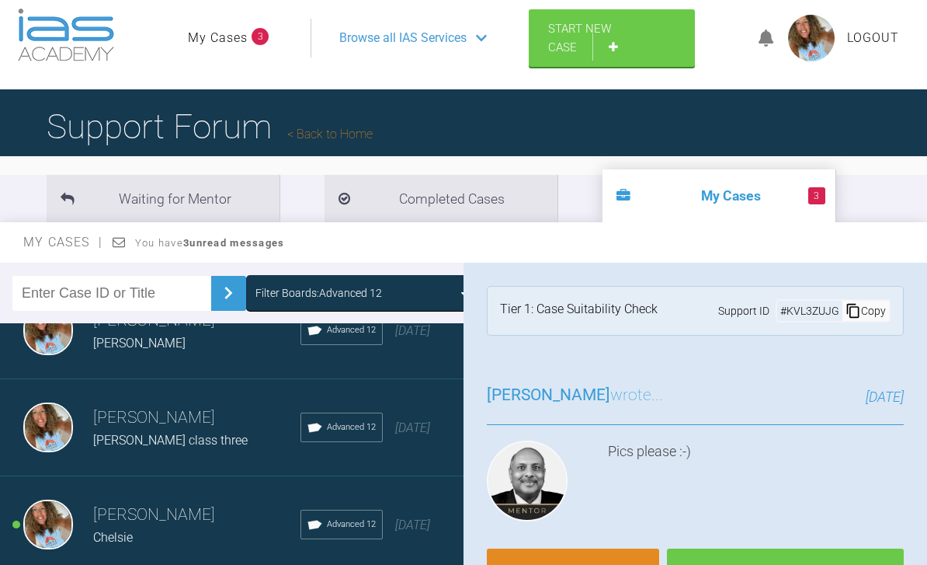
scroll to position [1789, 0]
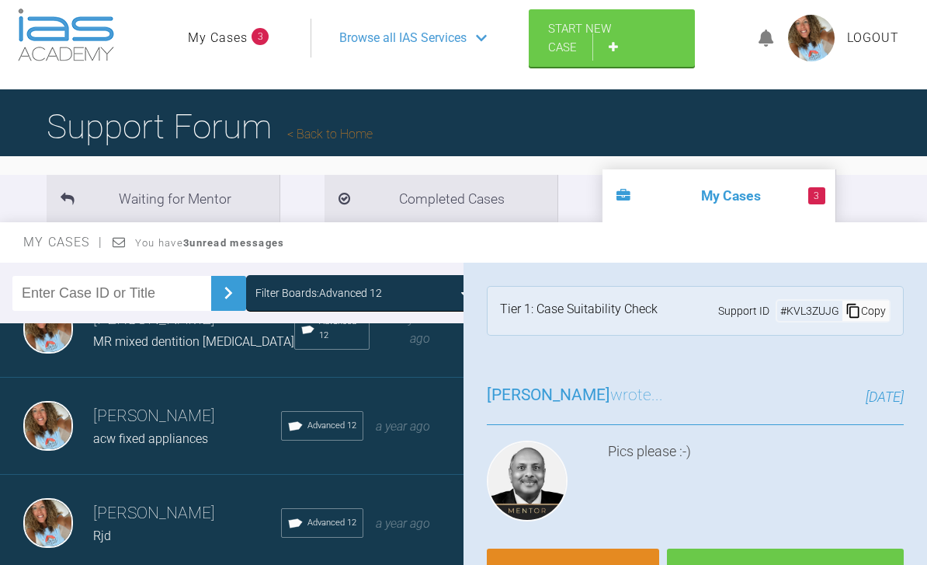
scroll to position [3245, 0]
click at [295, 530] on icon at bounding box center [296, 525] width 18 height 18
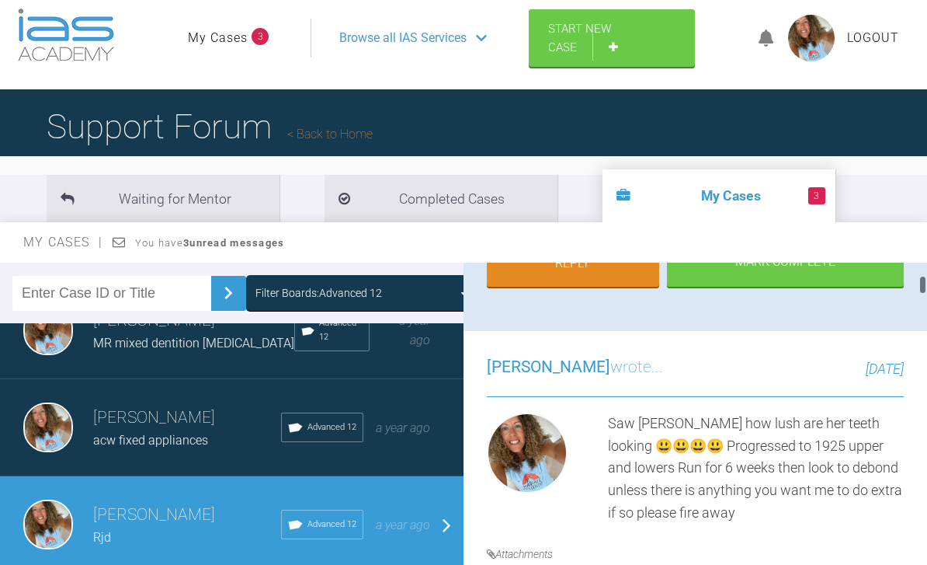
scroll to position [275, 0]
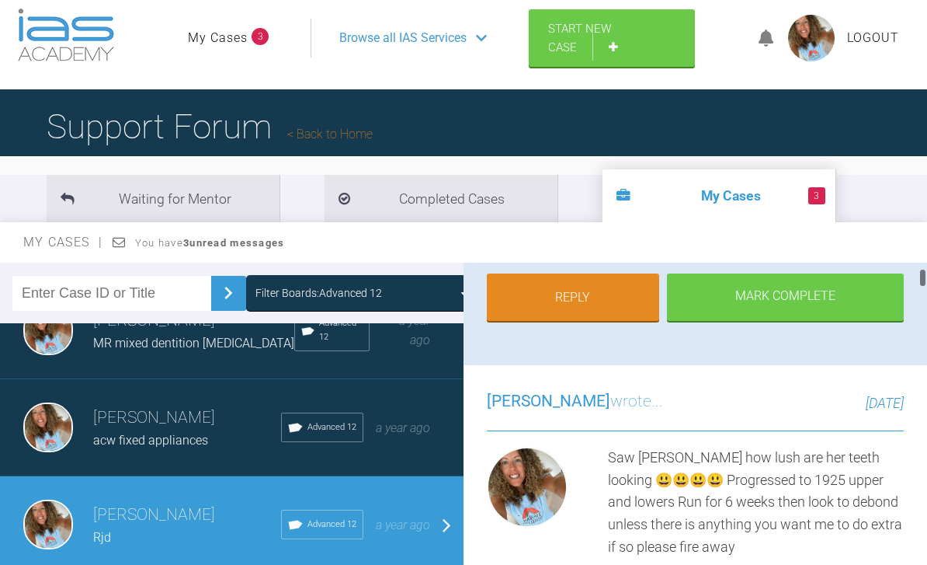
click at [595, 301] on link "Reply" at bounding box center [573, 297] width 172 height 48
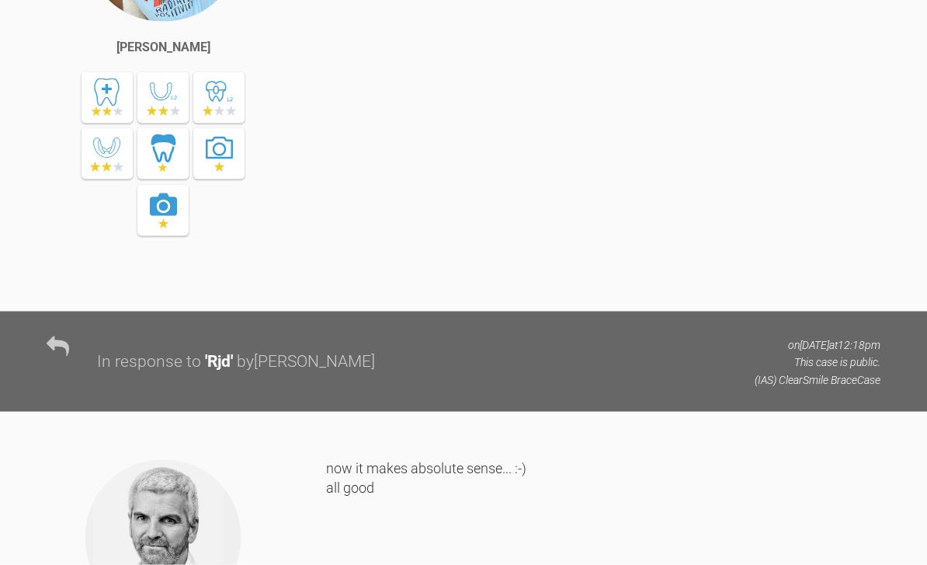
scroll to position [22139, 0]
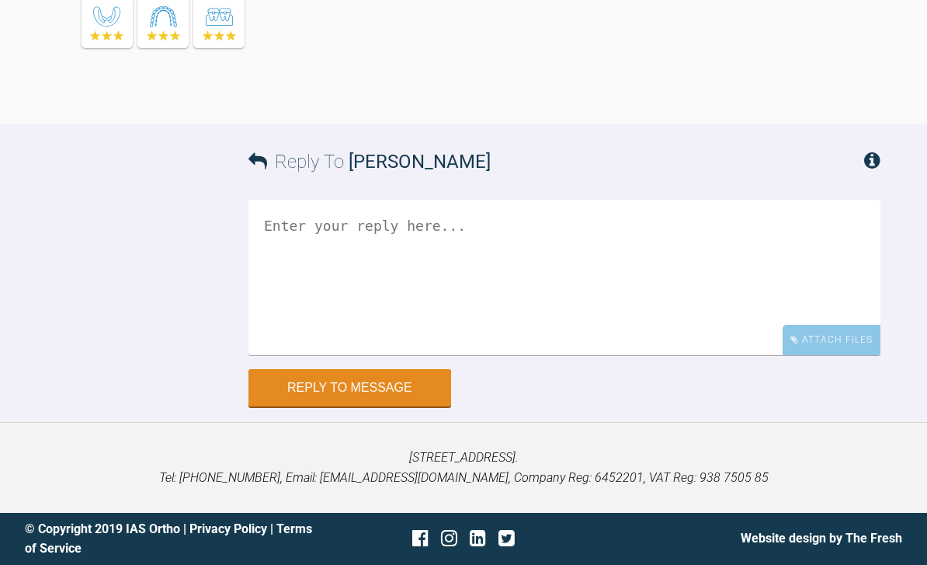
click at [835, 355] on div "Attach Files" at bounding box center [832, 340] width 98 height 30
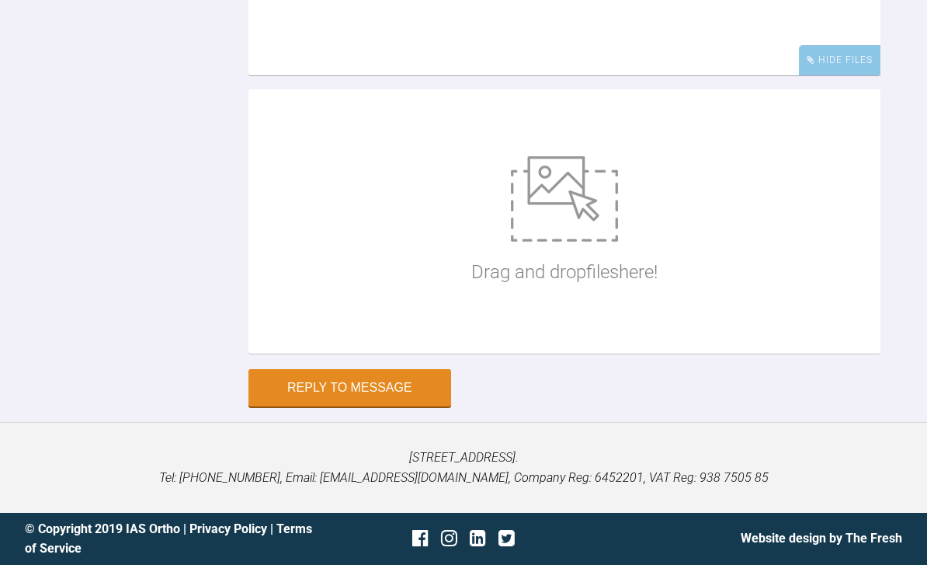
click at [599, 242] on img at bounding box center [564, 198] width 107 height 85
type input "C:\fakepath\B558C753-81EC-4315-BD82-B94FC89A225B.jpeg"
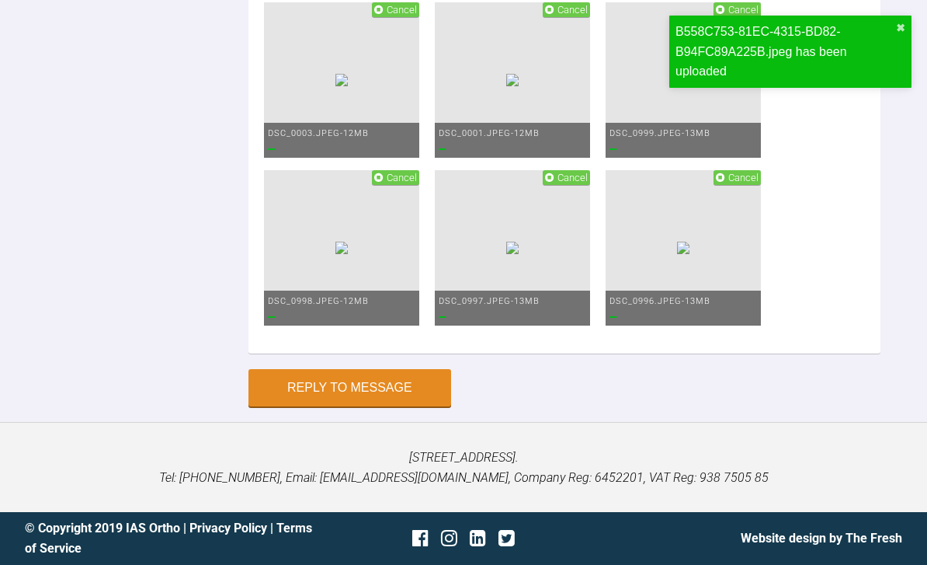
scroll to position [22604, 0]
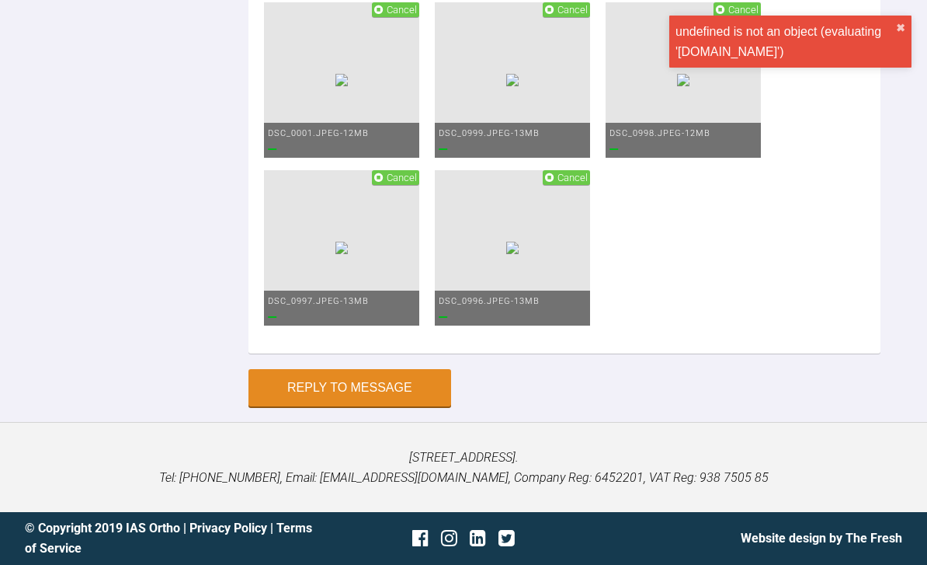
scroll to position [22636, 0]
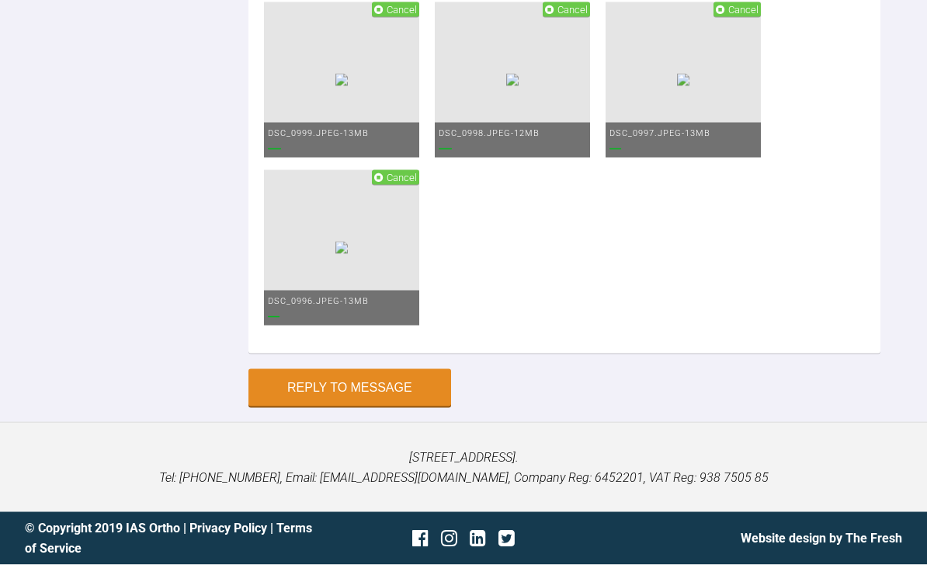
scroll to position [22185, 0]
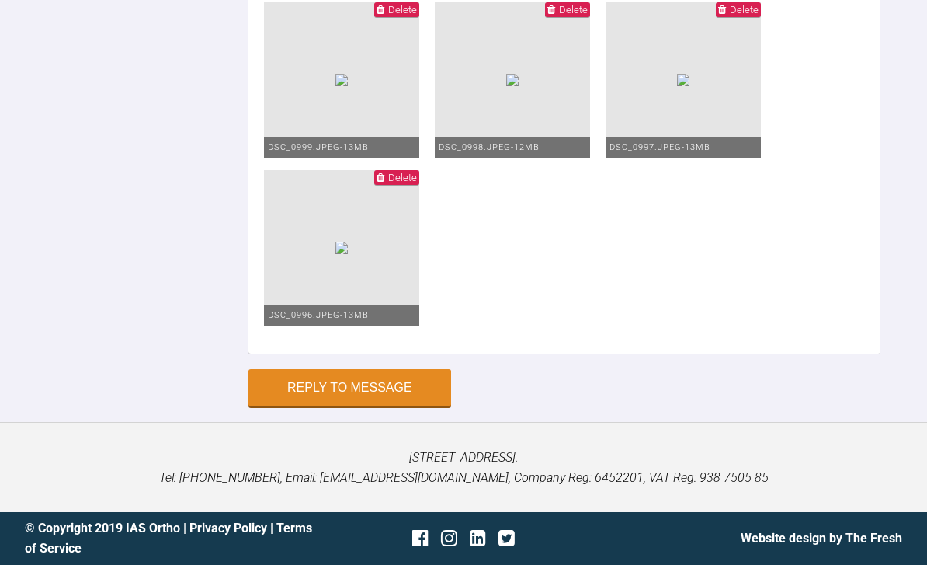
scroll to position [22623, 0]
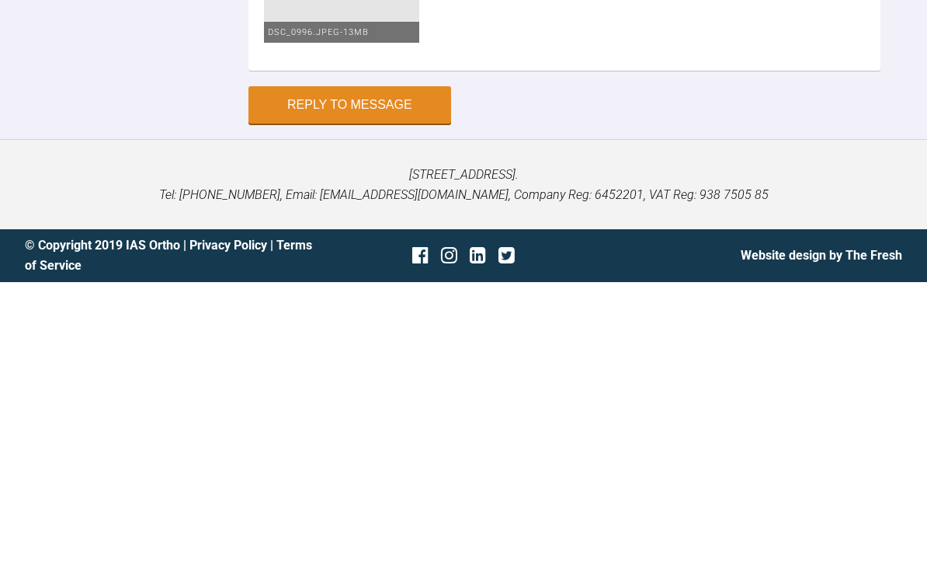
type textarea "Pt delighted debond complete Upper and lower fixed retainers and pfr Reflection…"
click at [388, 369] on button "Reply to Message" at bounding box center [350, 387] width 203 height 37
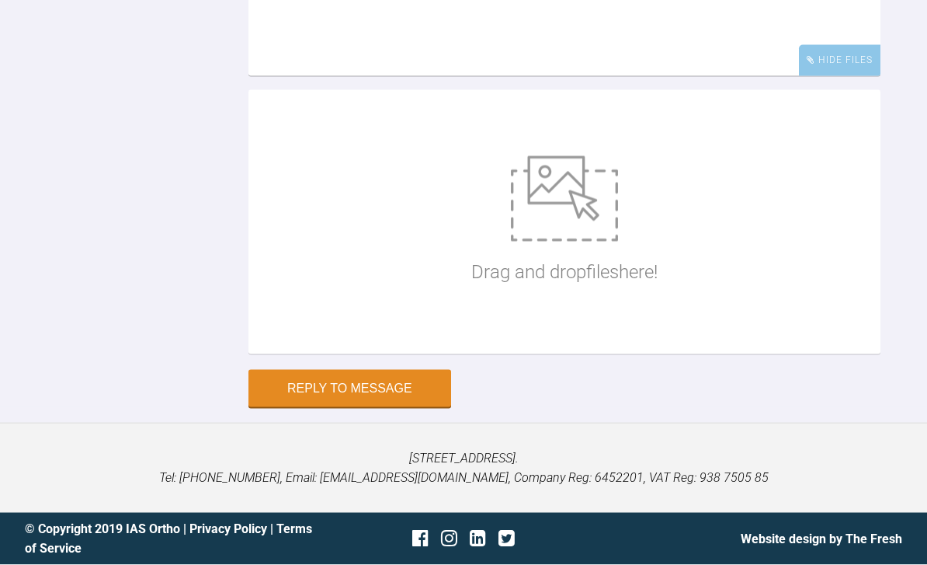
scroll to position [21948, 0]
